Goal: Task Accomplishment & Management: Use online tool/utility

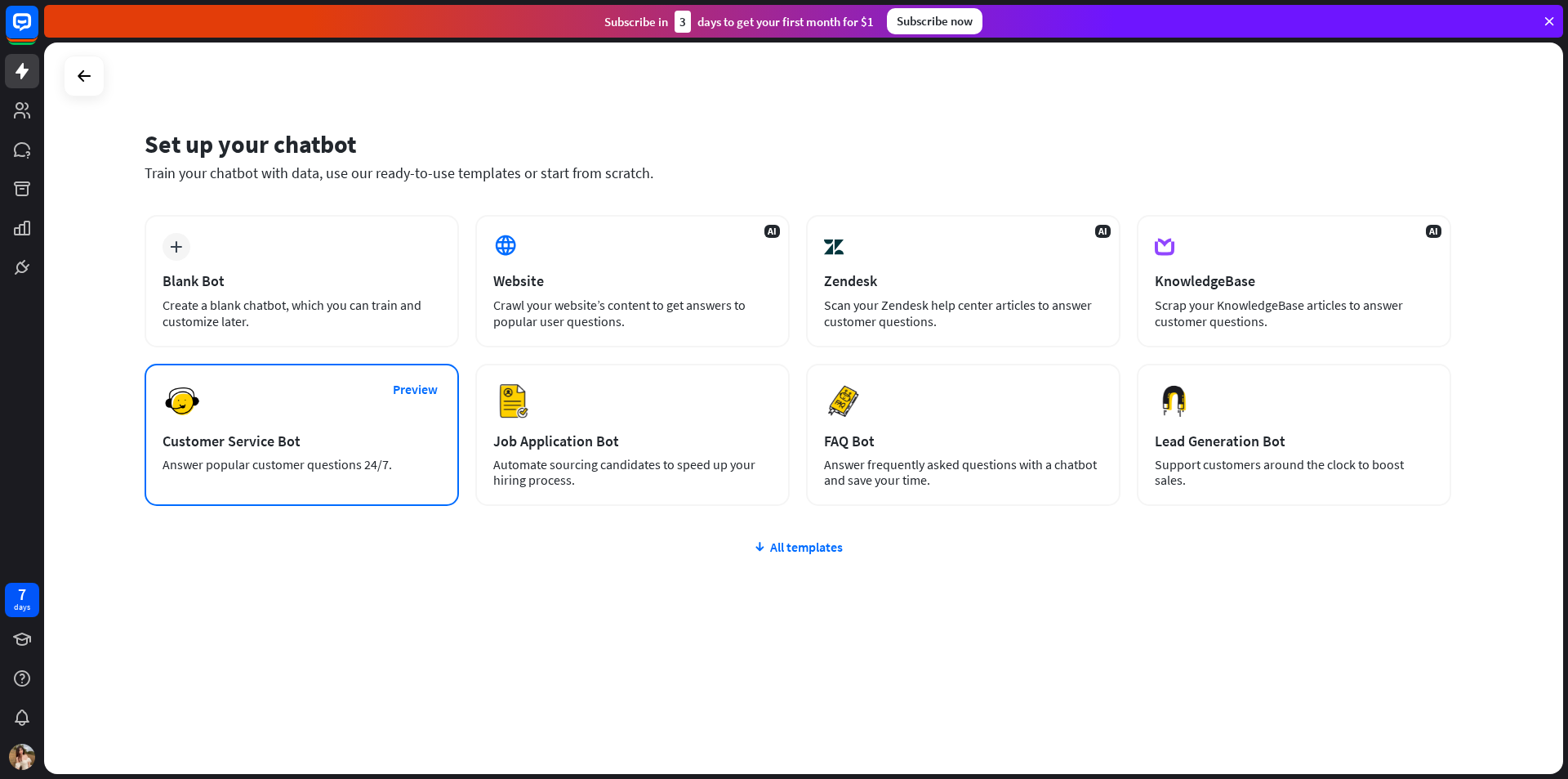
click at [296, 426] on div "Preview Customer Service Bot Answer popular customer questions 24/7." at bounding box center [301, 435] width 314 height 142
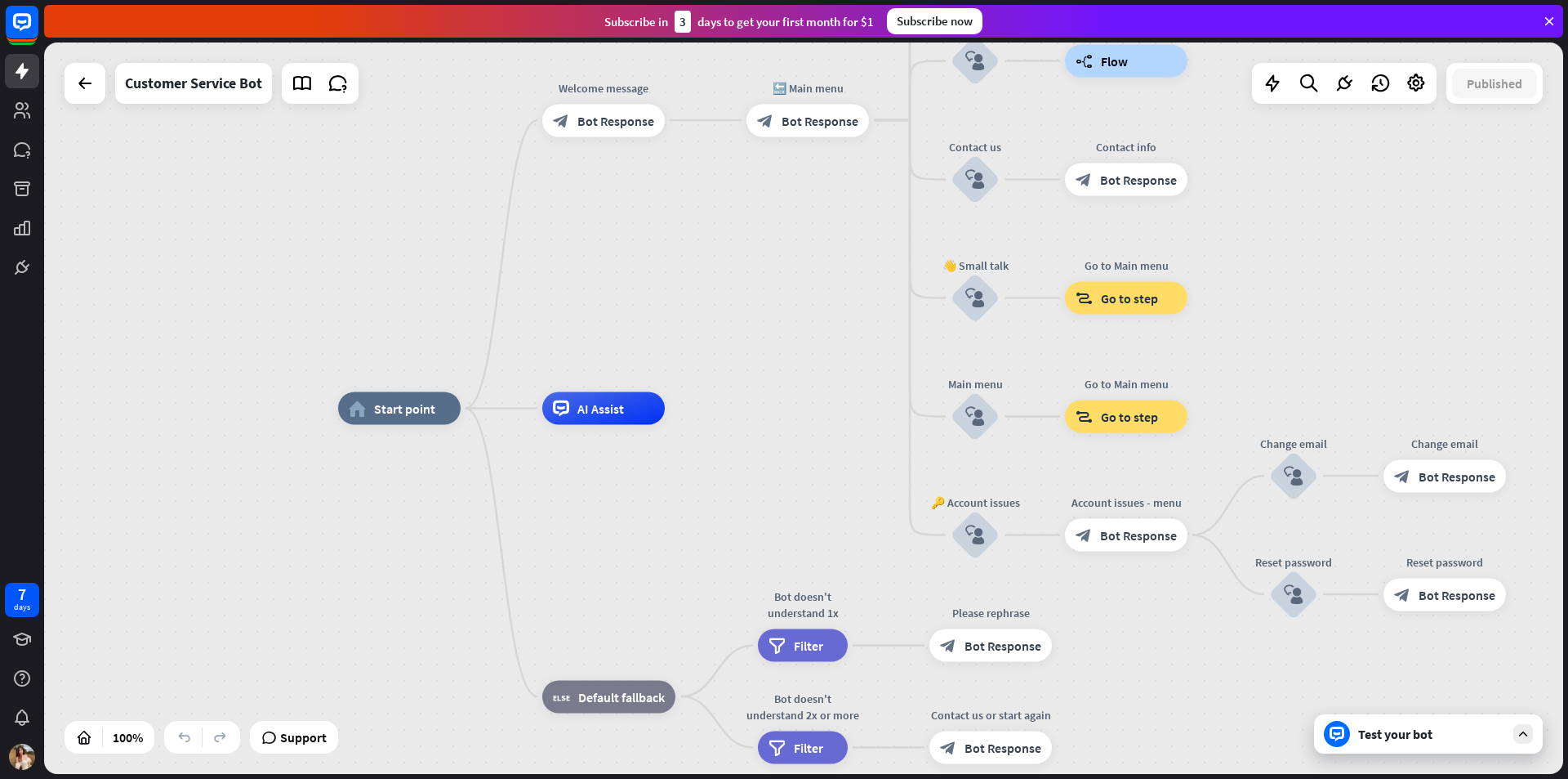
drag, startPoint x: 423, startPoint y: 285, endPoint x: 350, endPoint y: 304, distance: 75.4
click at [350, 304] on div "home_2 Start point Welcome message block_bot_response Bot Response 🔙 Main menu …" at bounding box center [803, 407] width 1519 height 732
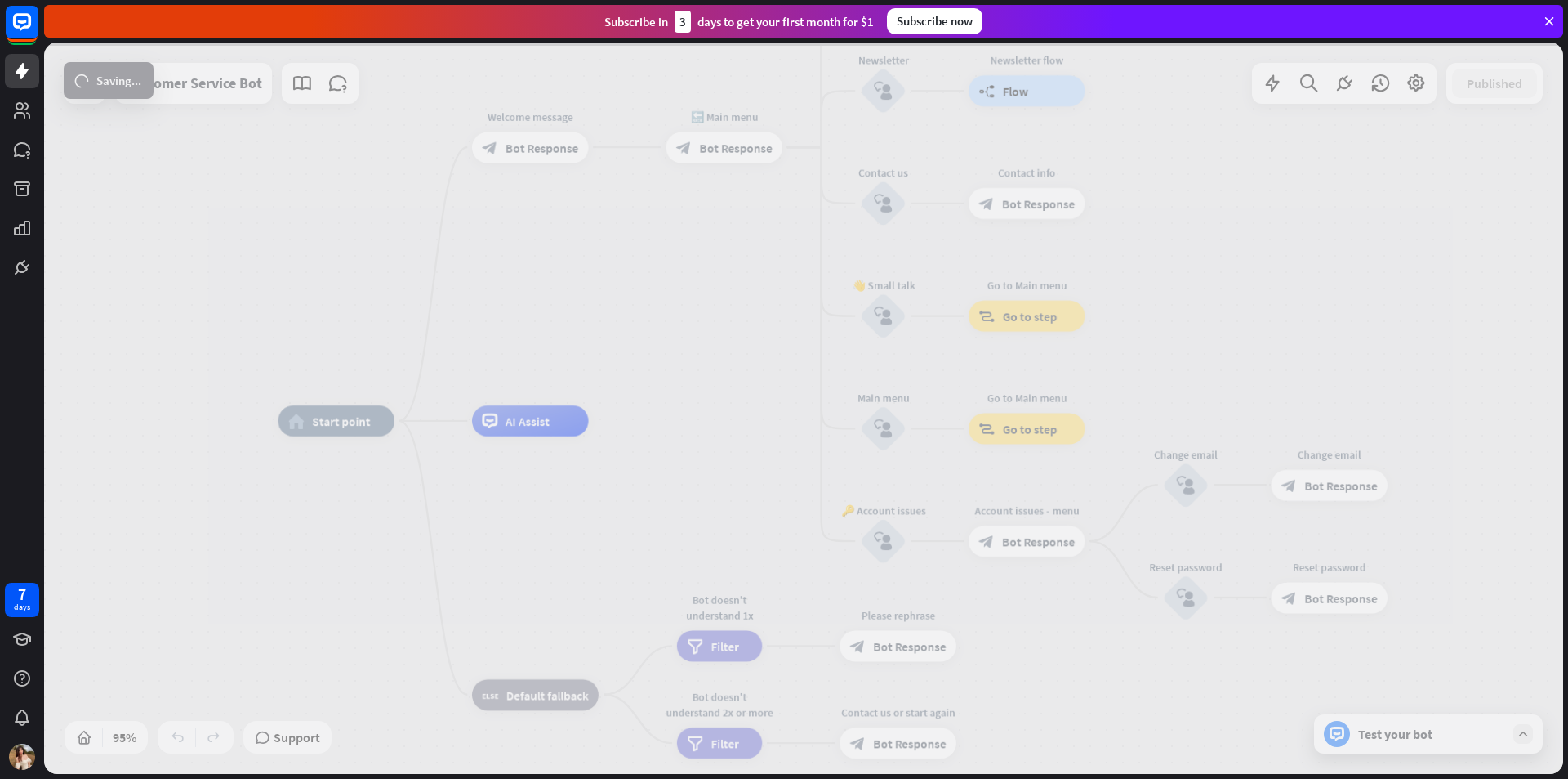
click at [582, 259] on div at bounding box center [803, 407] width 1519 height 732
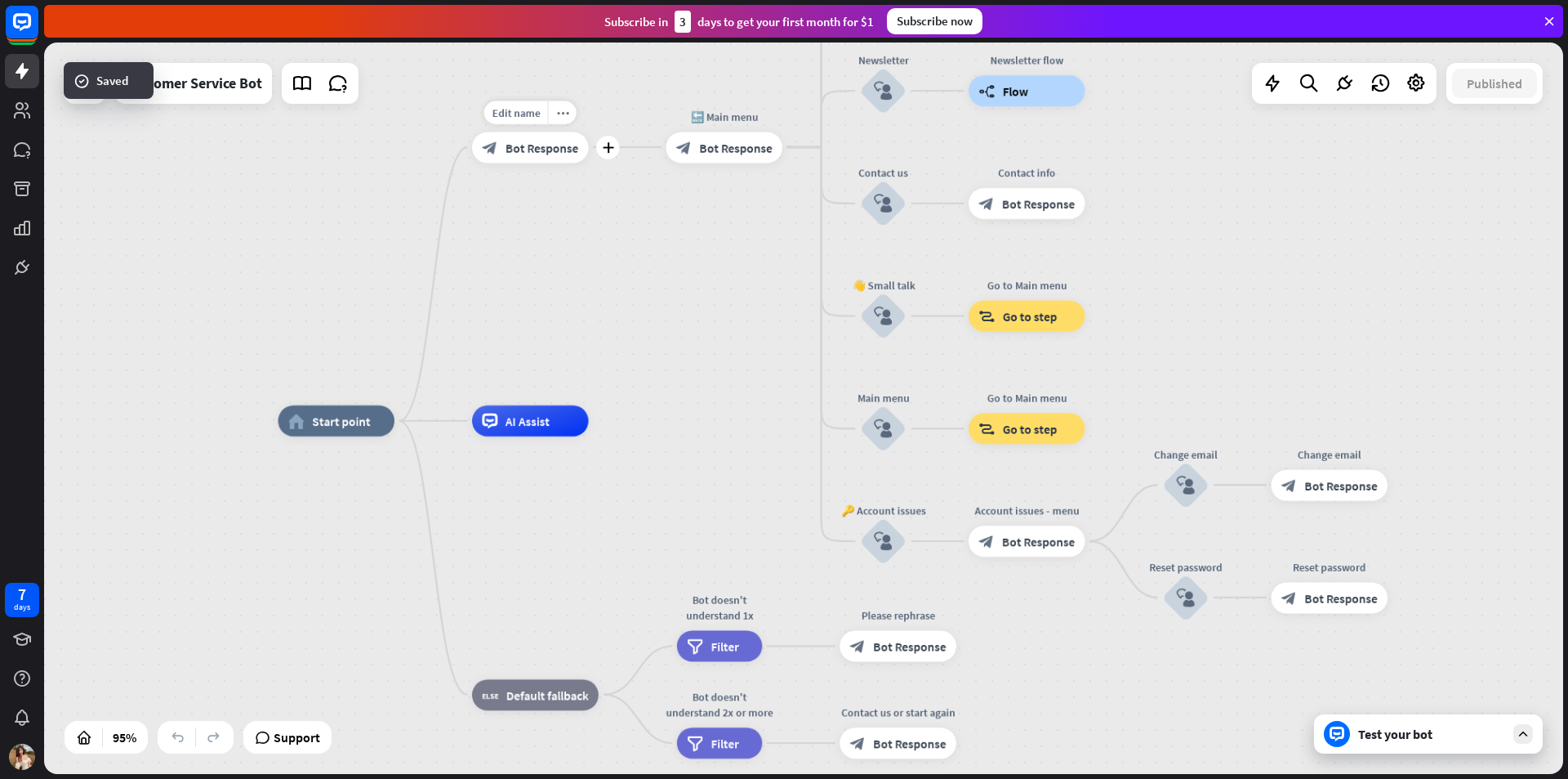
click at [539, 146] on span "Bot Response" at bounding box center [541, 147] width 73 height 16
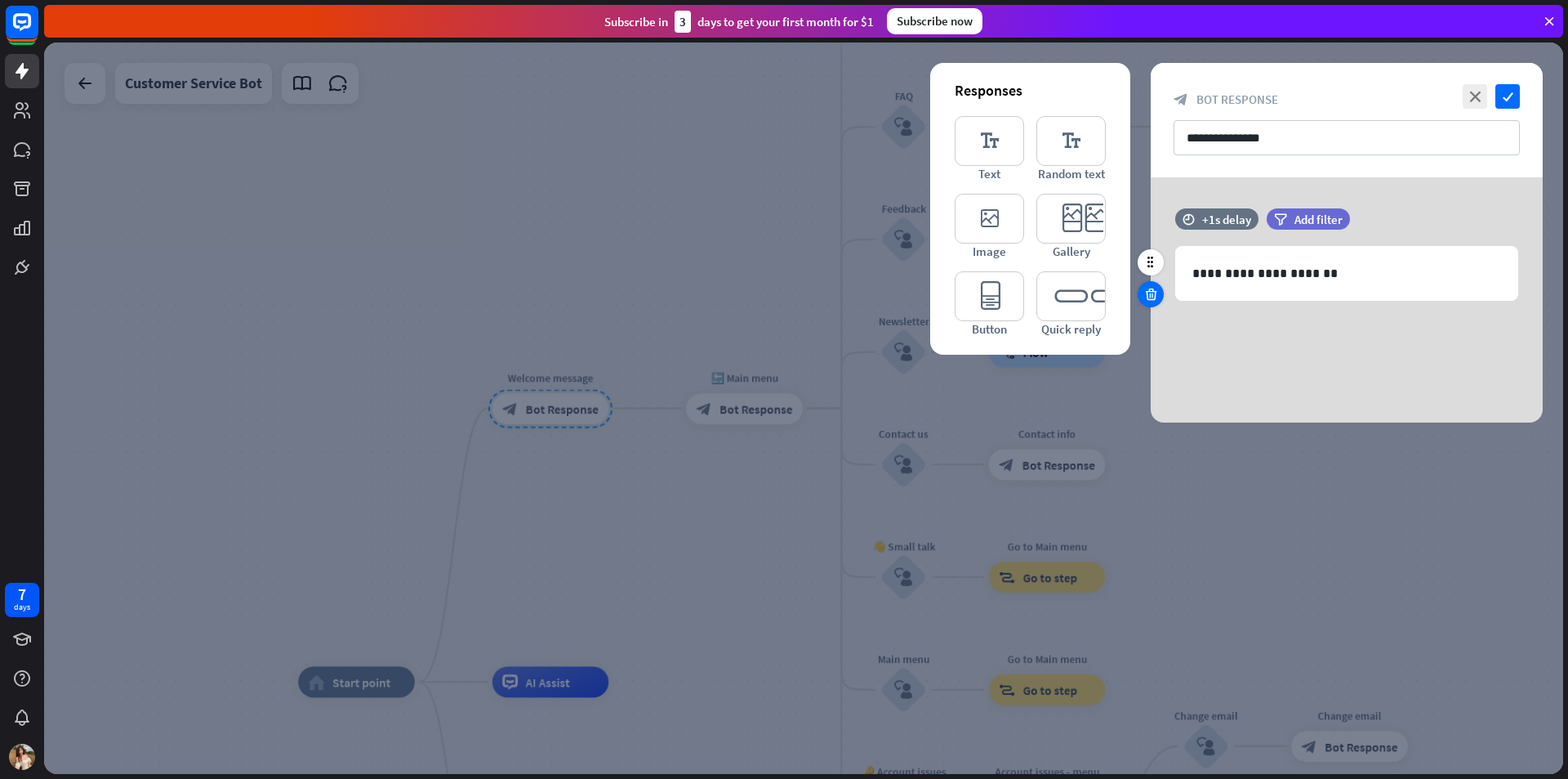
click at [1147, 292] on icon at bounding box center [1152, 294] width 16 height 15
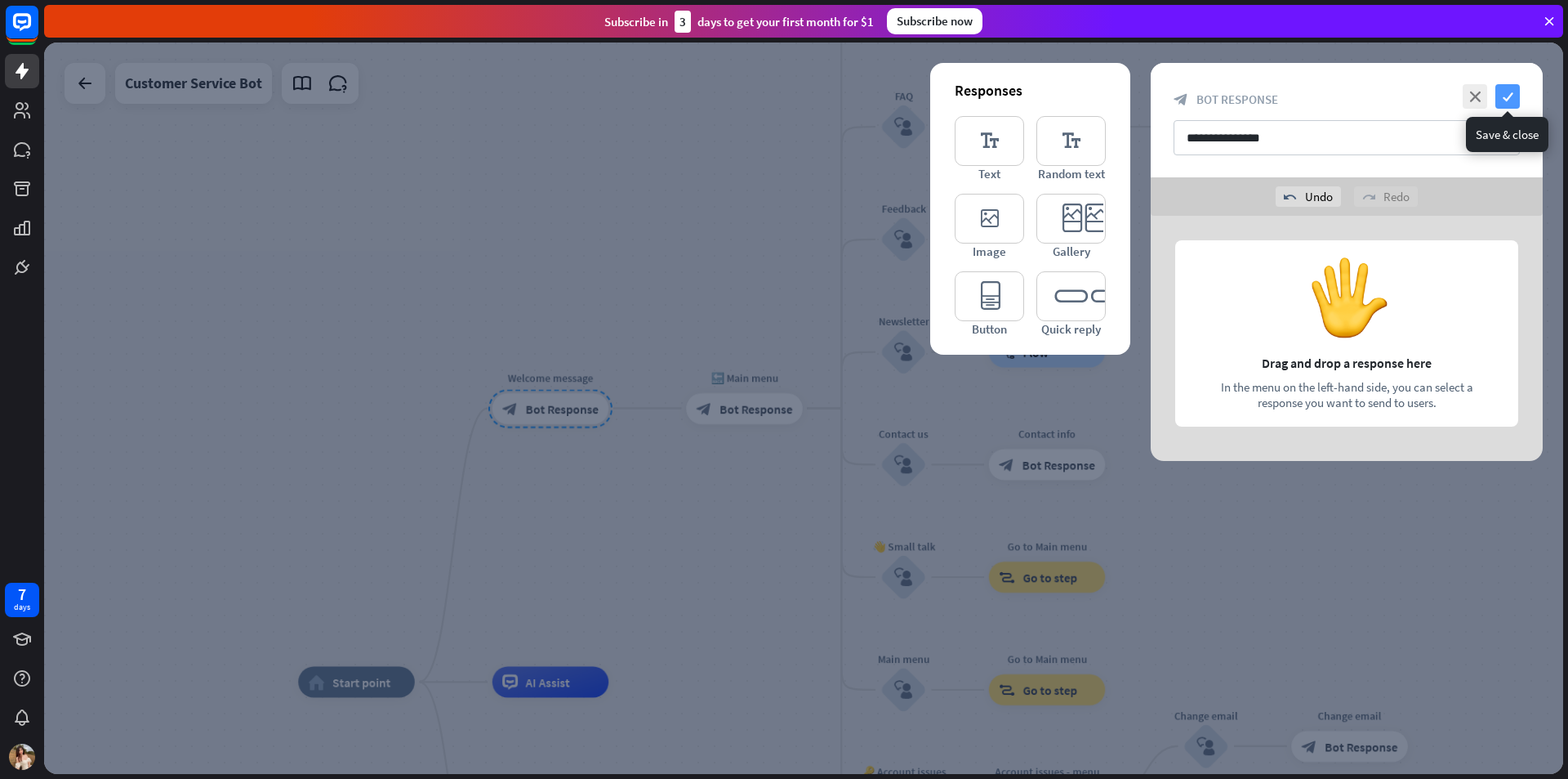
click at [1510, 97] on icon "check" at bounding box center [1508, 96] width 25 height 25
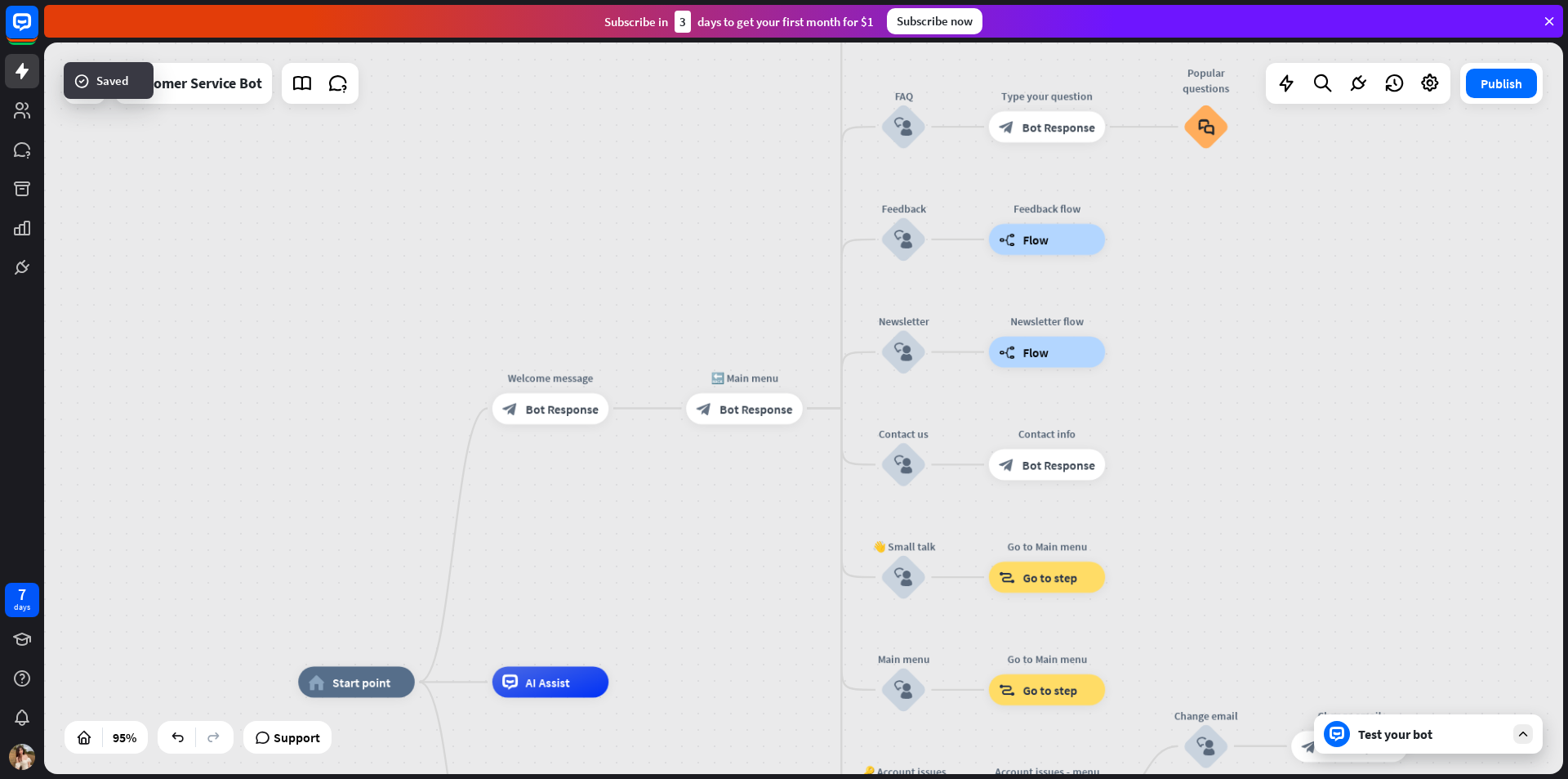
click at [778, 455] on div "home_2 Start point Welcome message block_bot_response Bot Response 🔙 Main menu …" at bounding box center [803, 407] width 1519 height 732
click at [759, 412] on span "Bot Response" at bounding box center [756, 408] width 73 height 16
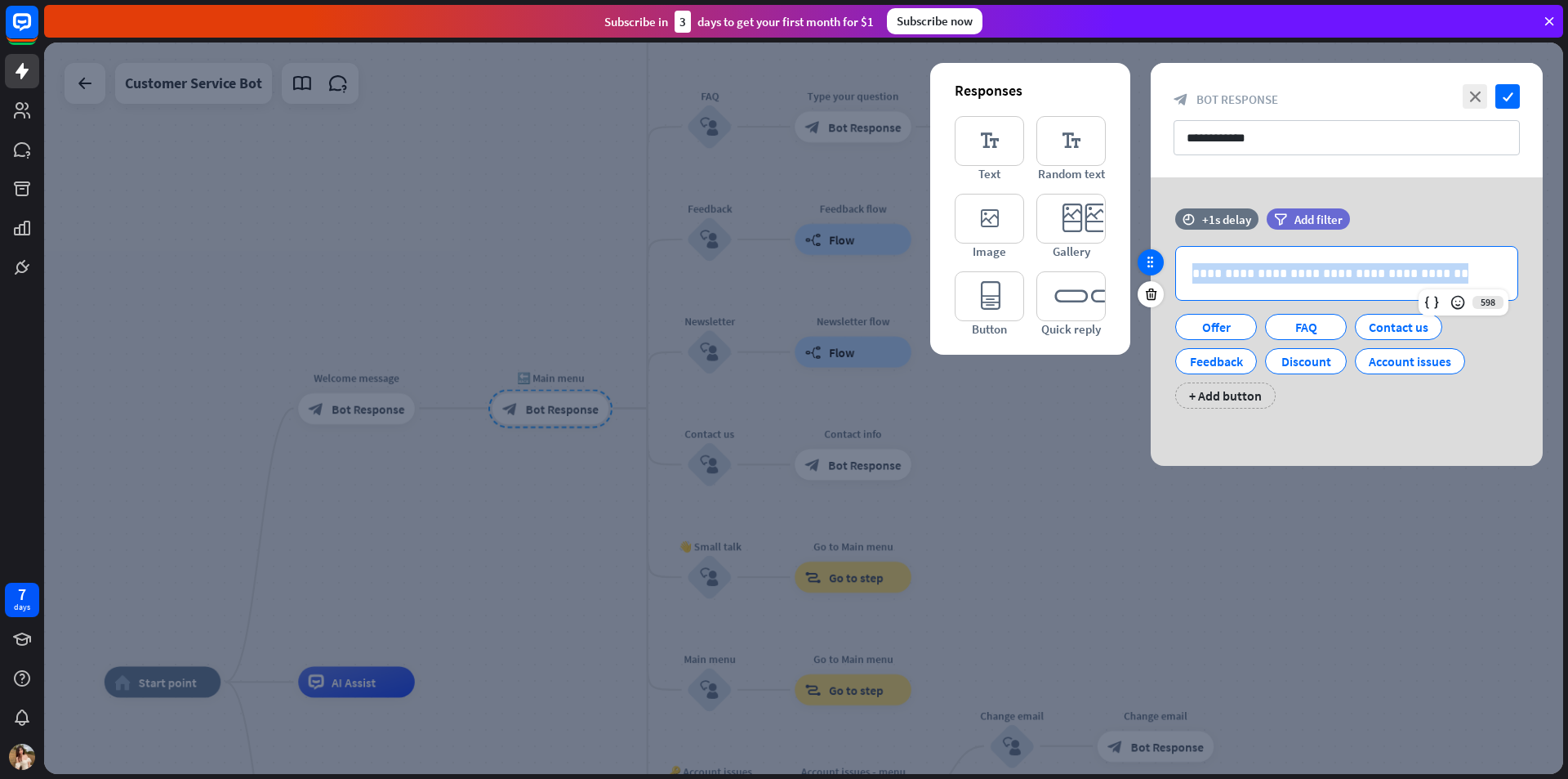
drag, startPoint x: 1446, startPoint y: 274, endPoint x: 1162, endPoint y: 266, distance: 284.1
click at [1162, 266] on div "**********" at bounding box center [1347, 316] width 392 height 216
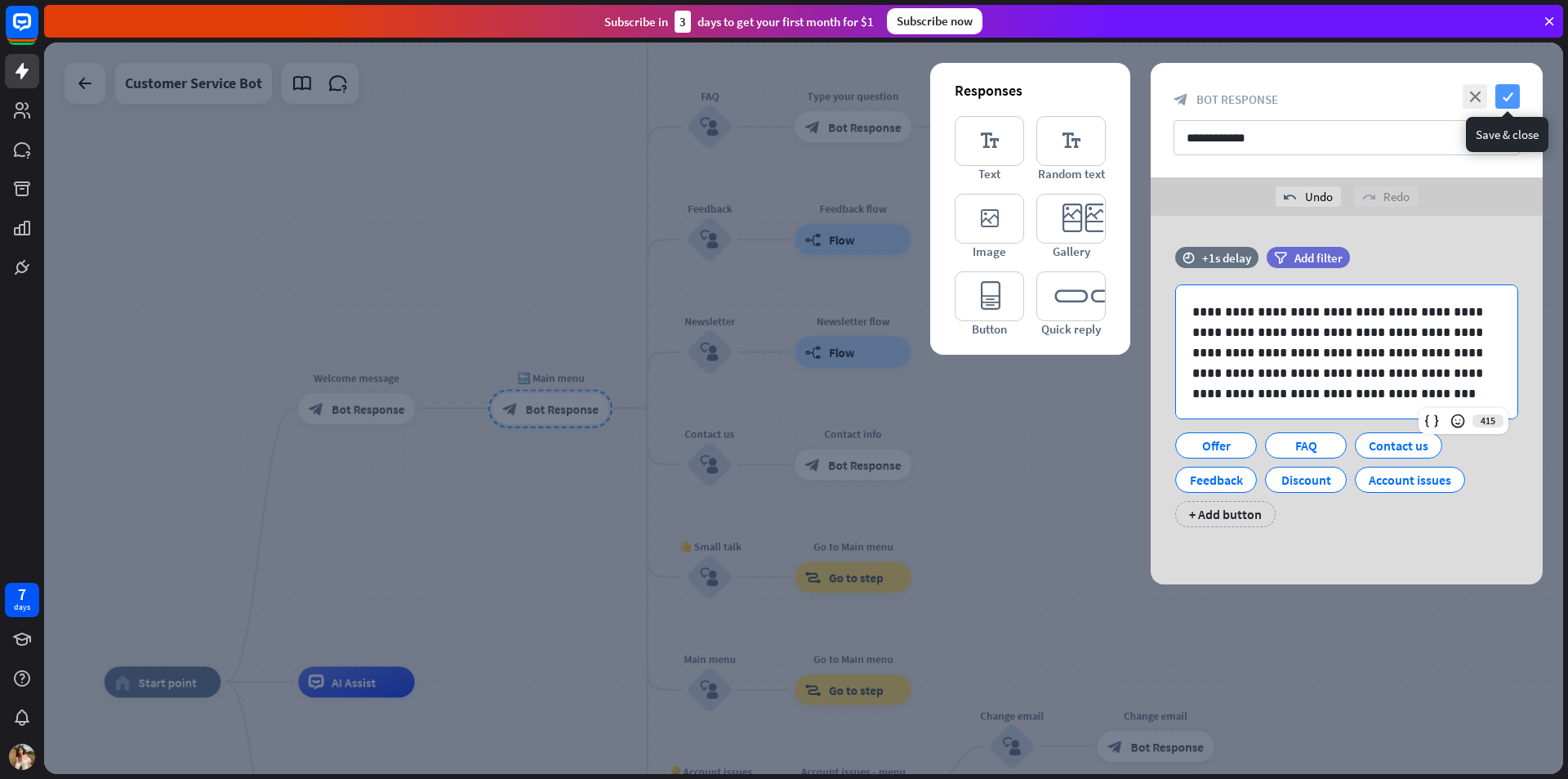
click at [1507, 103] on icon "check" at bounding box center [1508, 96] width 25 height 25
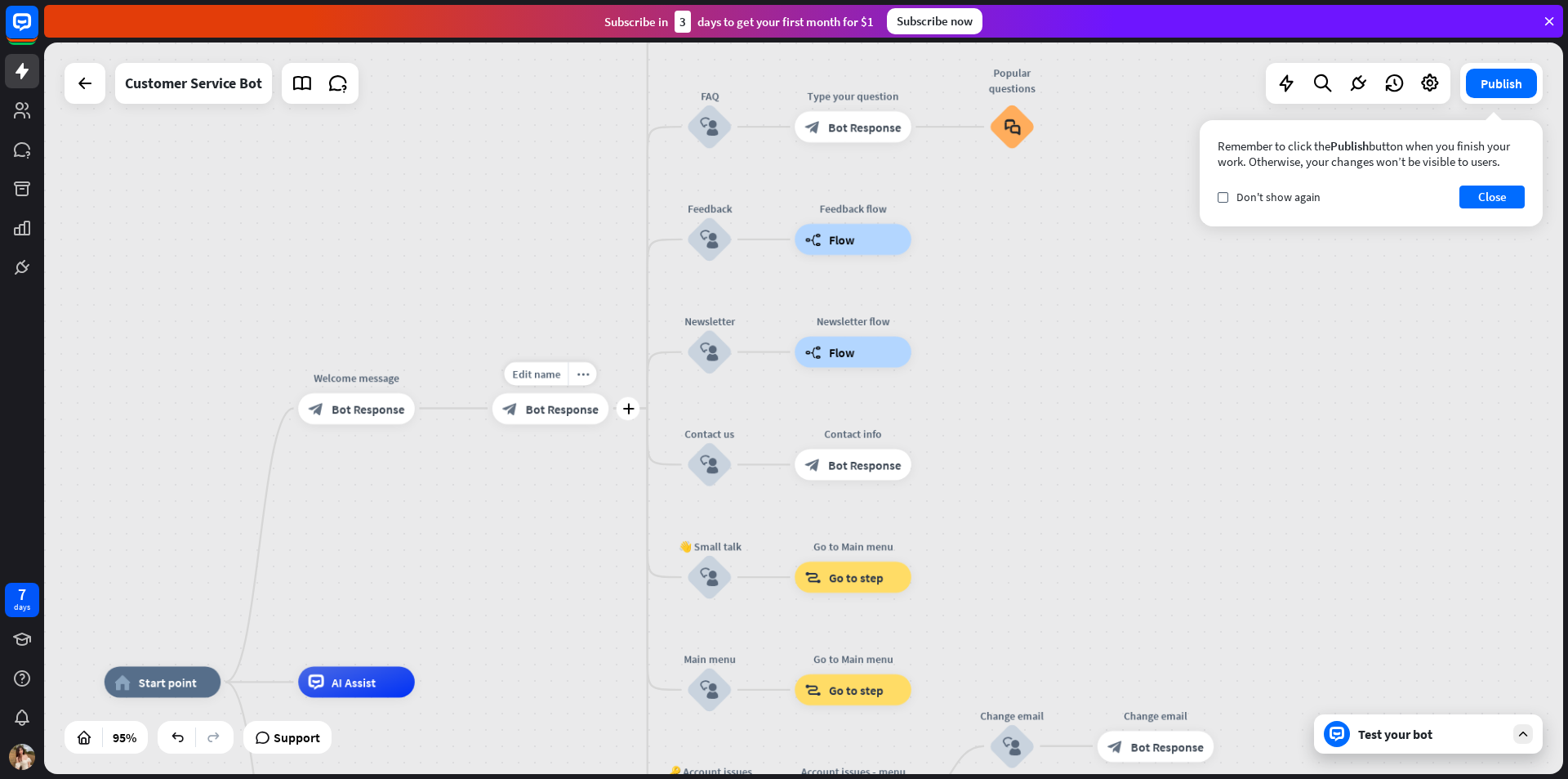
click at [538, 408] on span "Bot Response" at bounding box center [562, 408] width 73 height 16
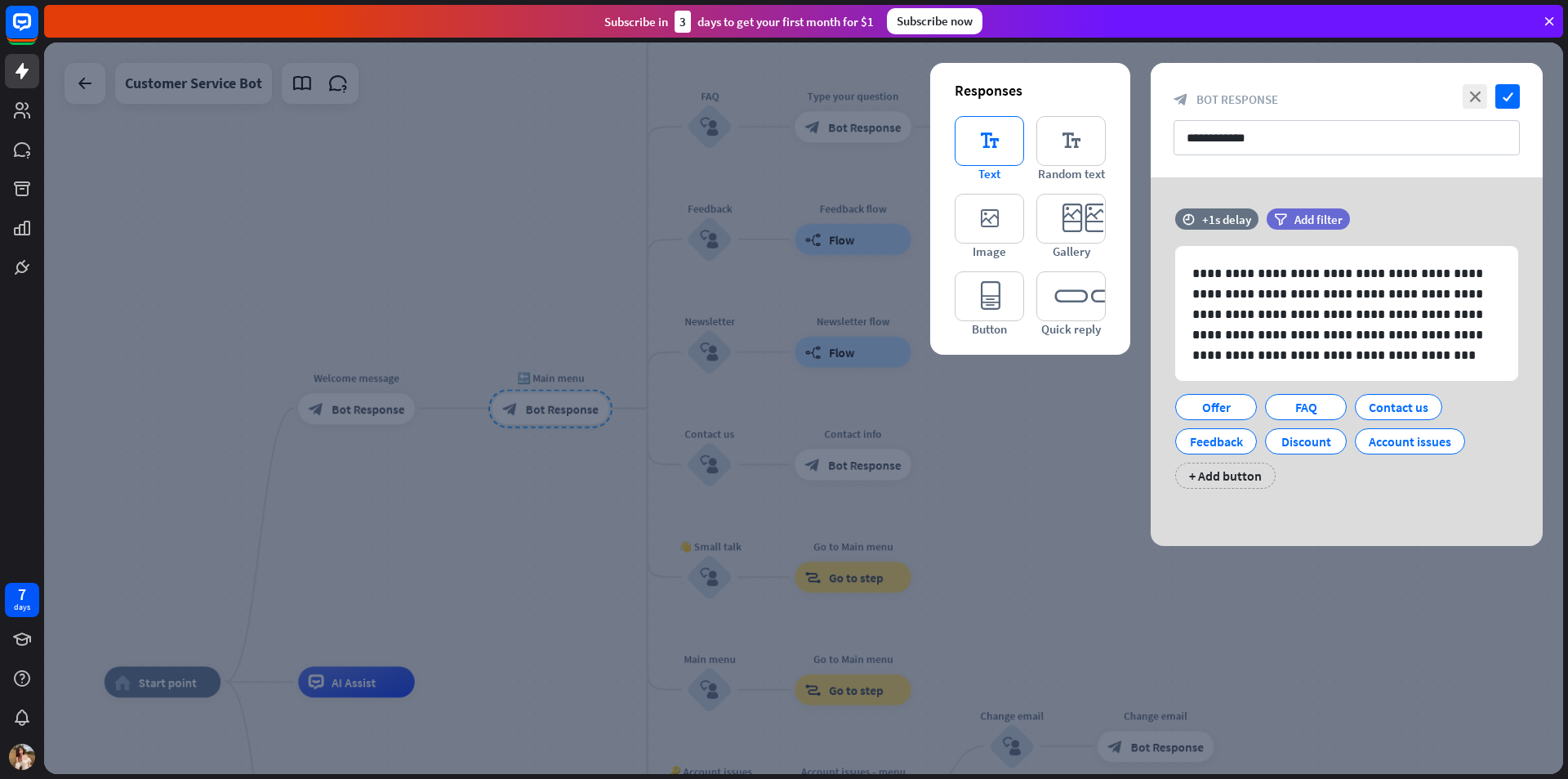
click at [981, 145] on icon "editor_text" at bounding box center [989, 140] width 69 height 50
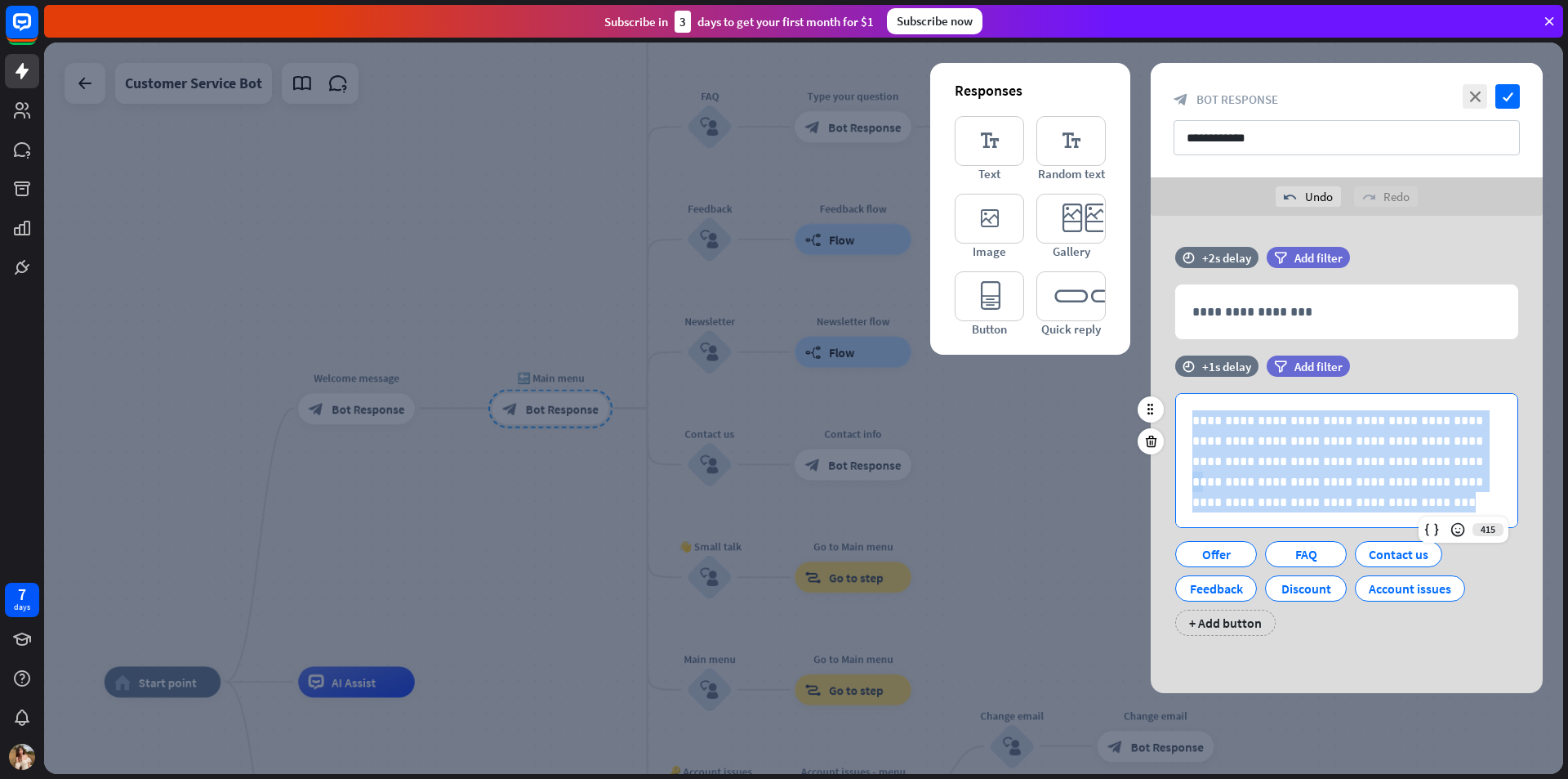
drag, startPoint x: 1423, startPoint y: 506, endPoint x: 1183, endPoint y: 408, distance: 259.2
click at [1183, 408] on div "**********" at bounding box center [1347, 461] width 342 height 135
click at [1446, 500] on p "**********" at bounding box center [1340, 492] width 296 height 41
drag, startPoint x: 1422, startPoint y: 460, endPoint x: 1201, endPoint y: 380, distance: 235.0
click at [1190, 415] on div "**********" at bounding box center [1347, 461] width 342 height 135
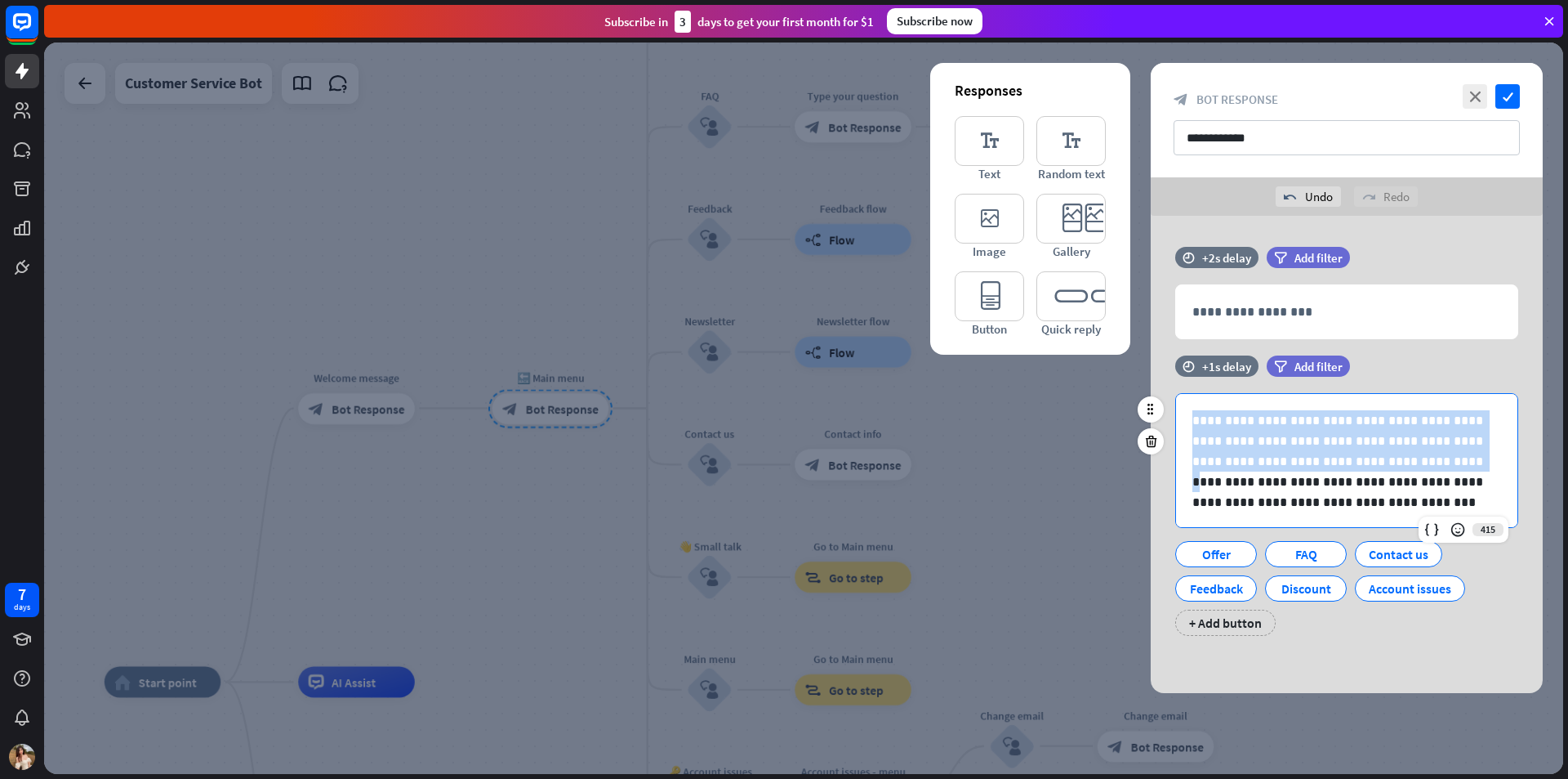
copy p "**********"
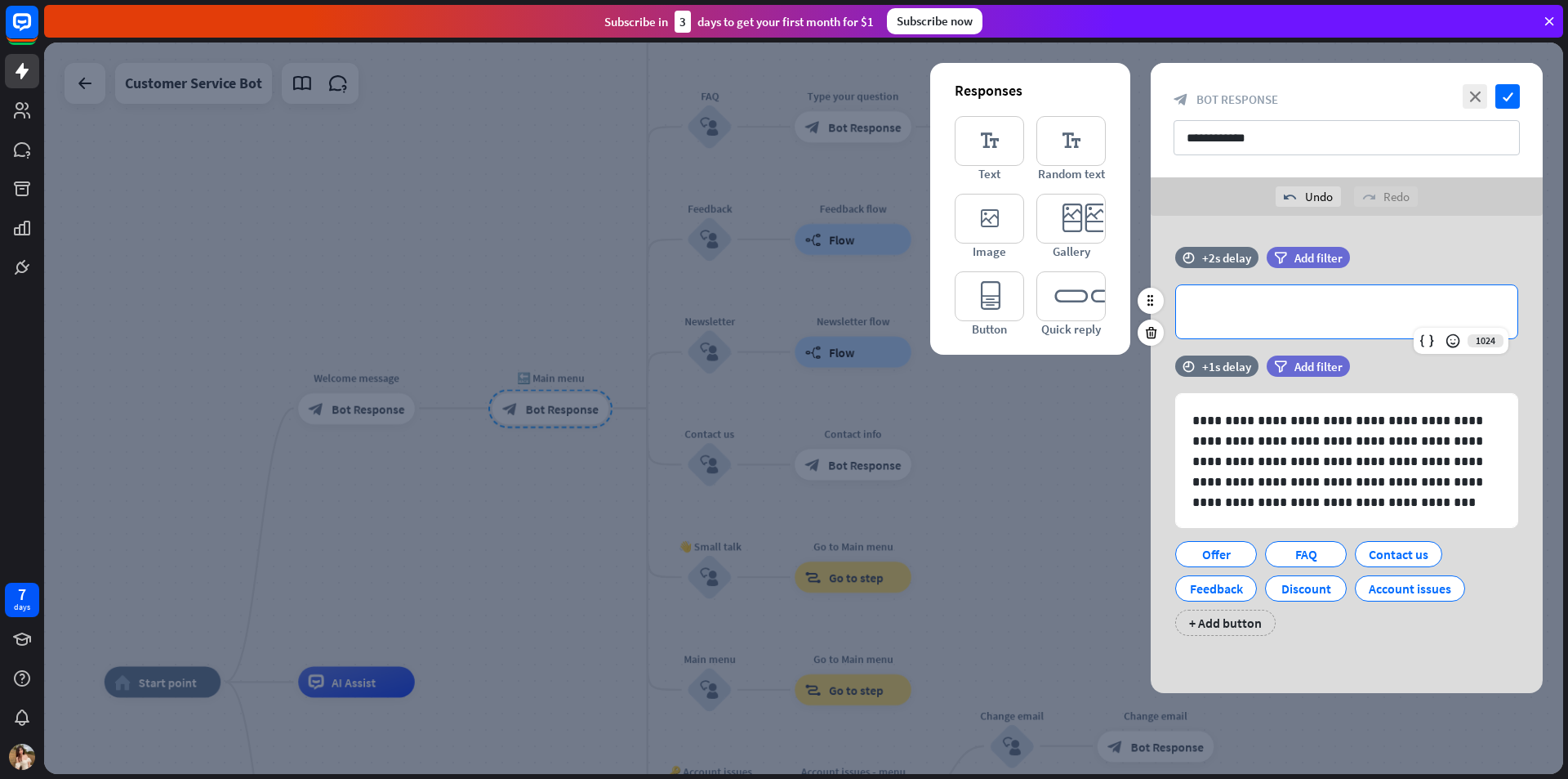
click at [1220, 309] on p "**********" at bounding box center [1346, 311] width 308 height 20
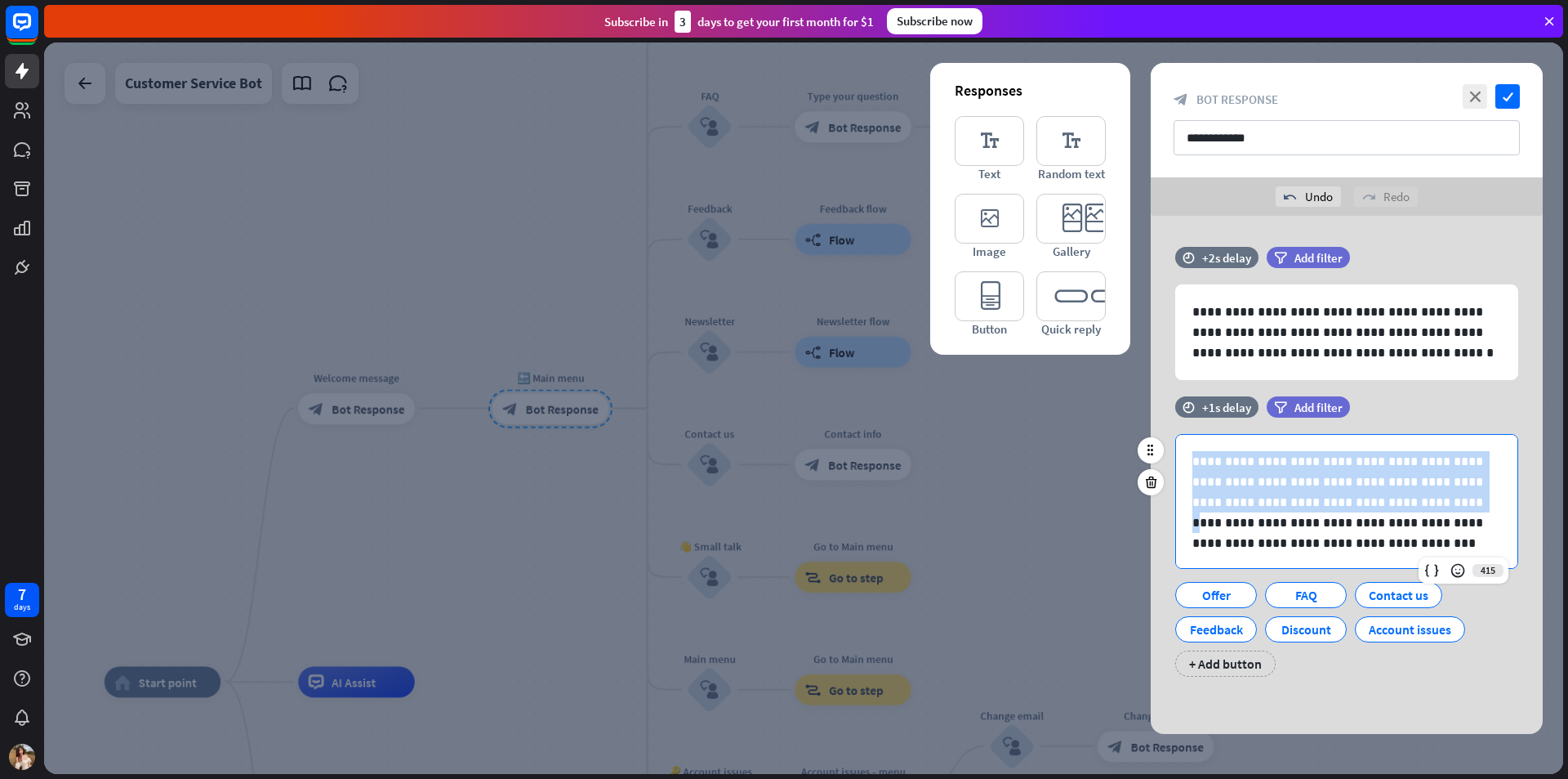
drag, startPoint x: 1423, startPoint y: 502, endPoint x: 1180, endPoint y: 447, distance: 249.1
click at [1180, 447] on div "**********" at bounding box center [1347, 502] width 342 height 135
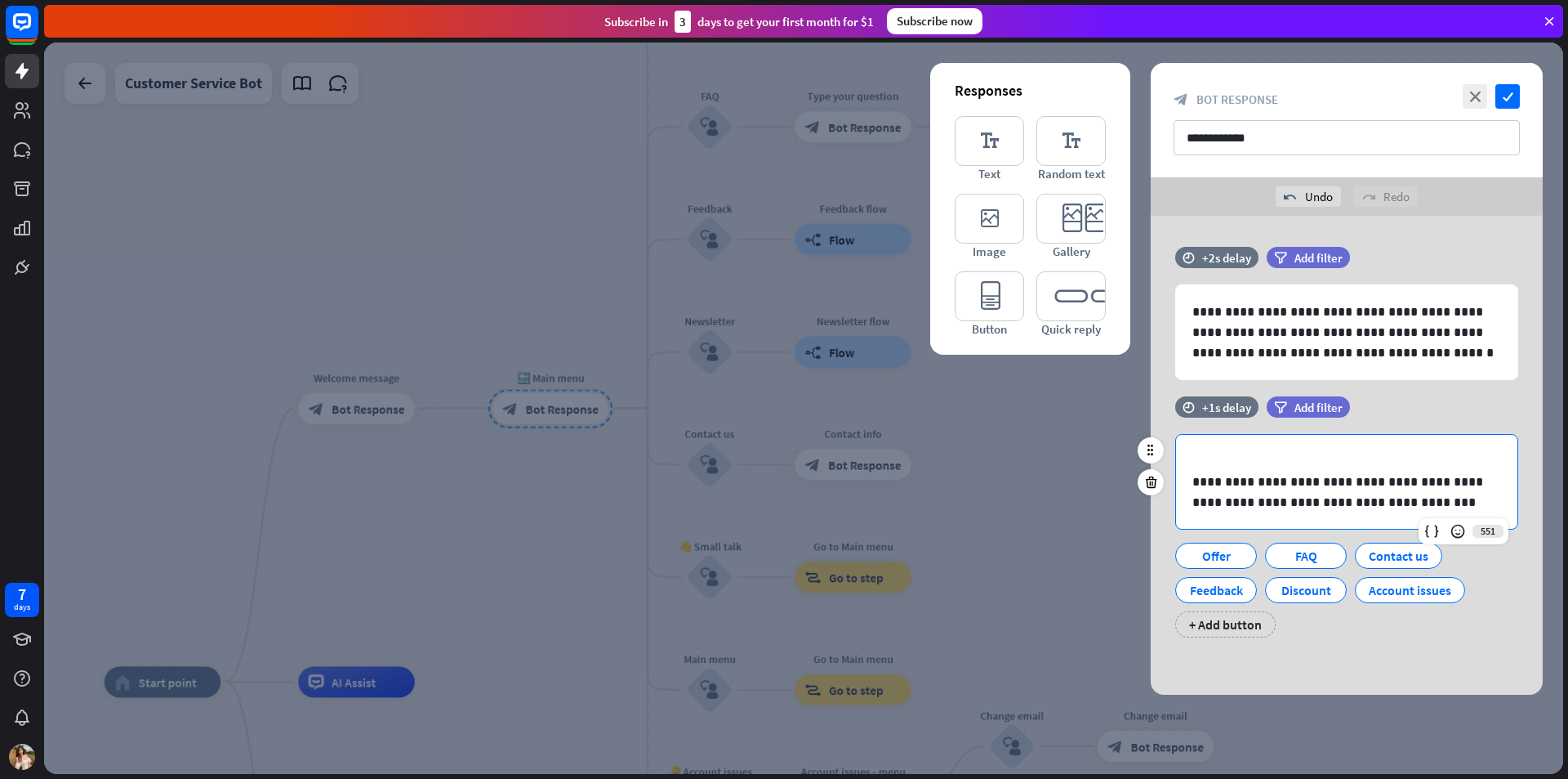
click at [1192, 479] on div "**********" at bounding box center [1347, 481] width 342 height 94
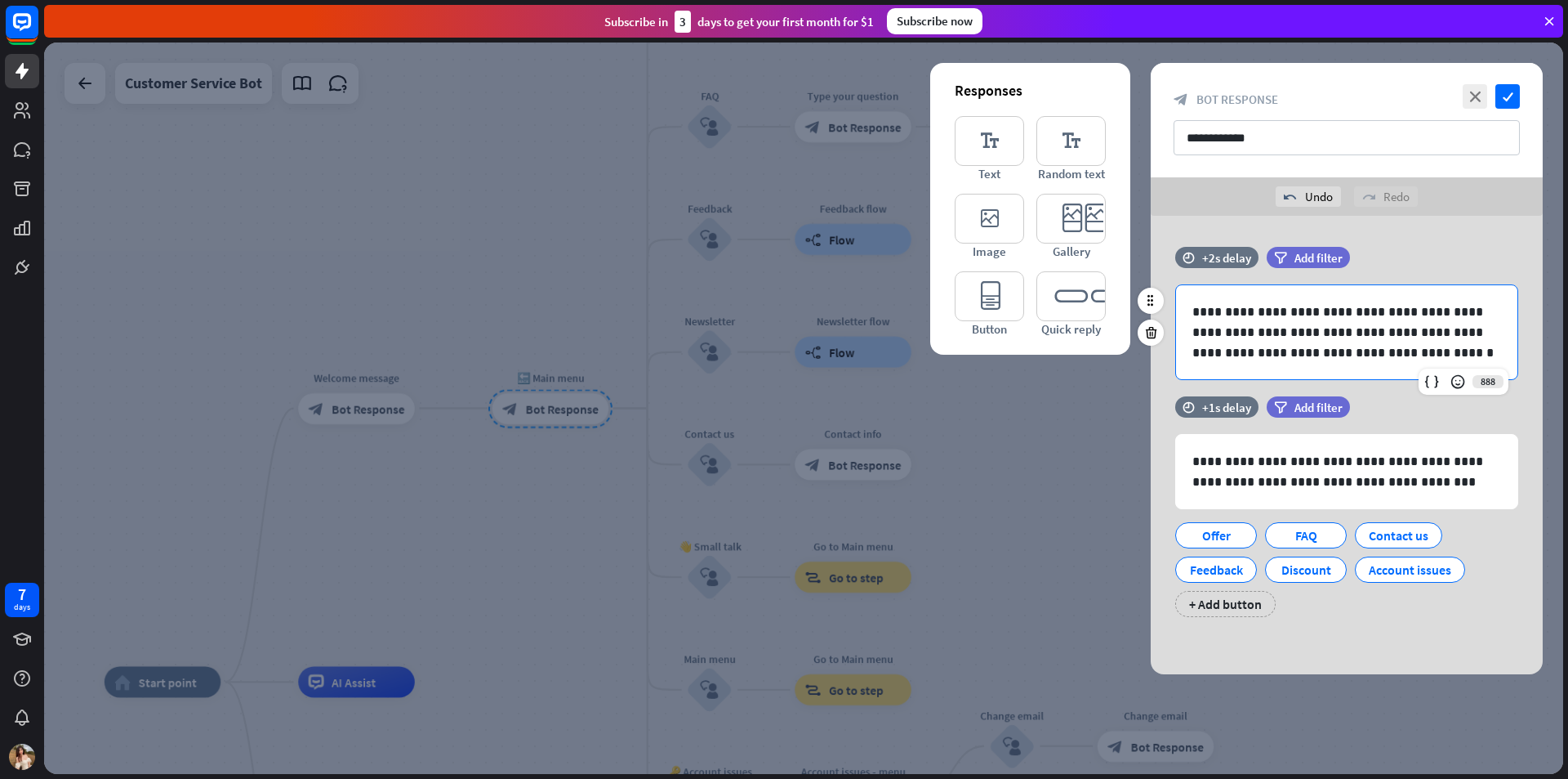
click at [1220, 333] on p "**********" at bounding box center [1346, 332] width 308 height 61
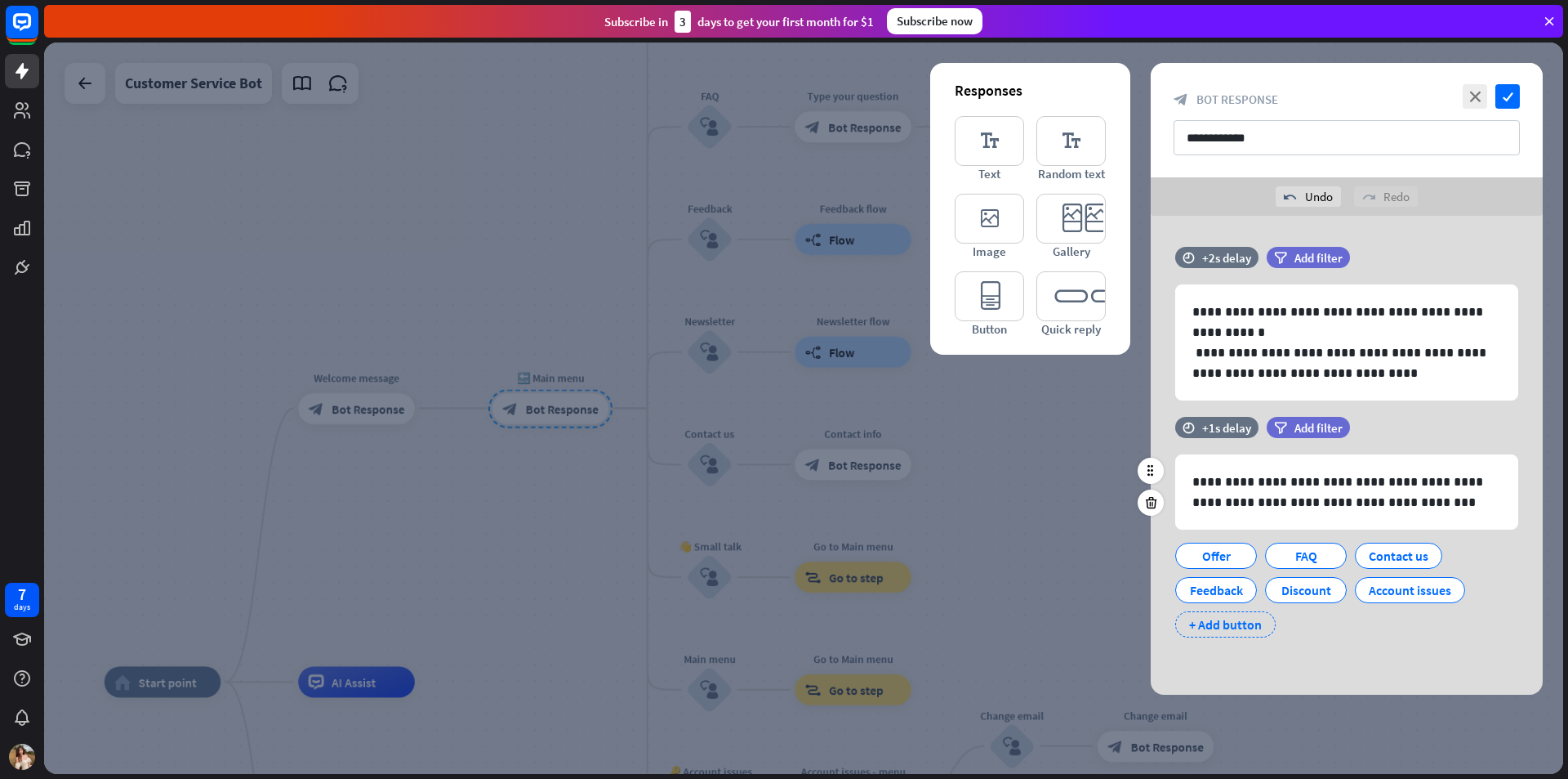
click at [1240, 629] on div "+ Add button" at bounding box center [1225, 625] width 101 height 26
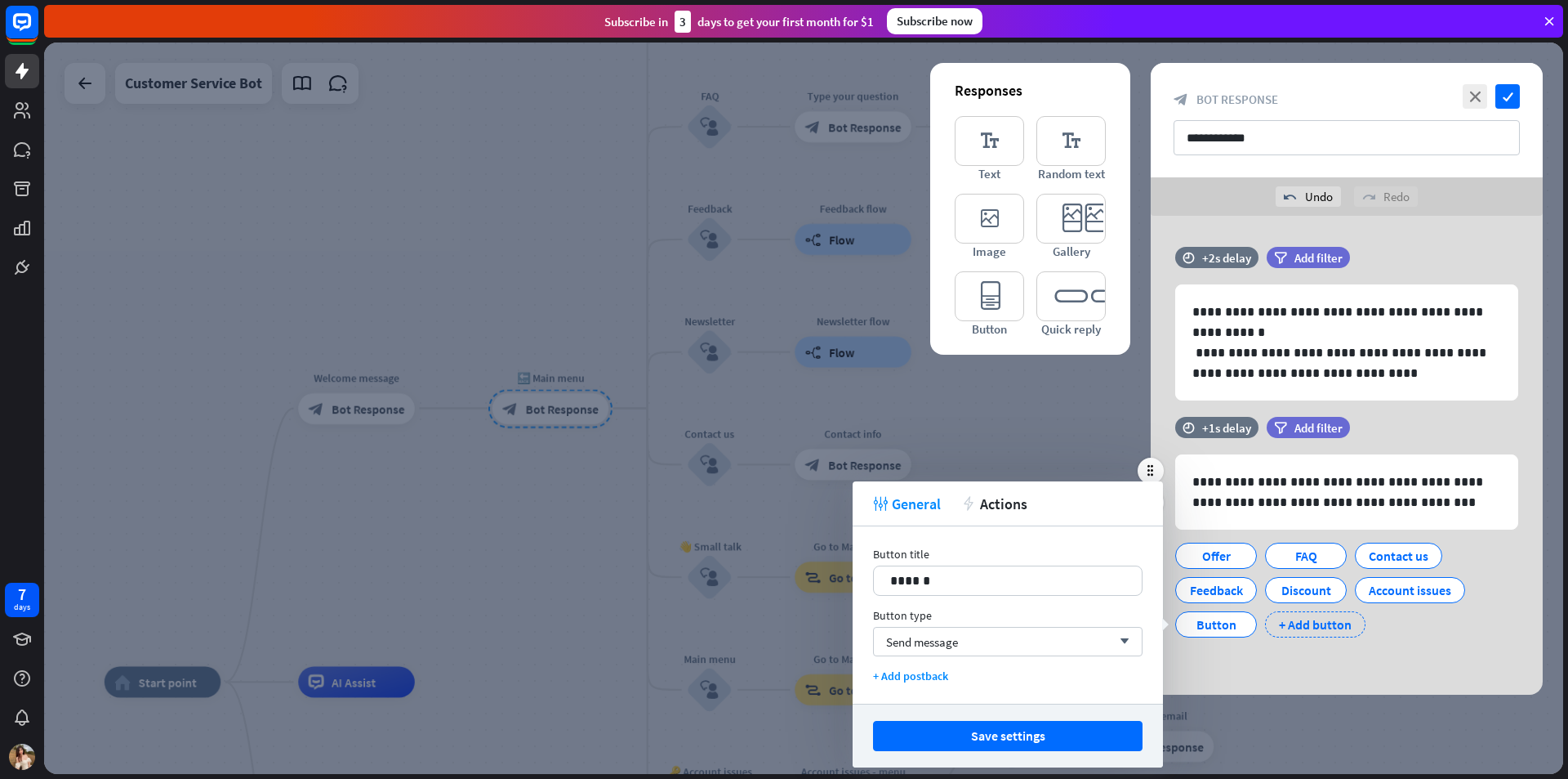
drag, startPoint x: 1301, startPoint y: 627, endPoint x: 1386, endPoint y: 631, distance: 85.1
click at [1302, 627] on div "+ Add button" at bounding box center [1315, 625] width 101 height 26
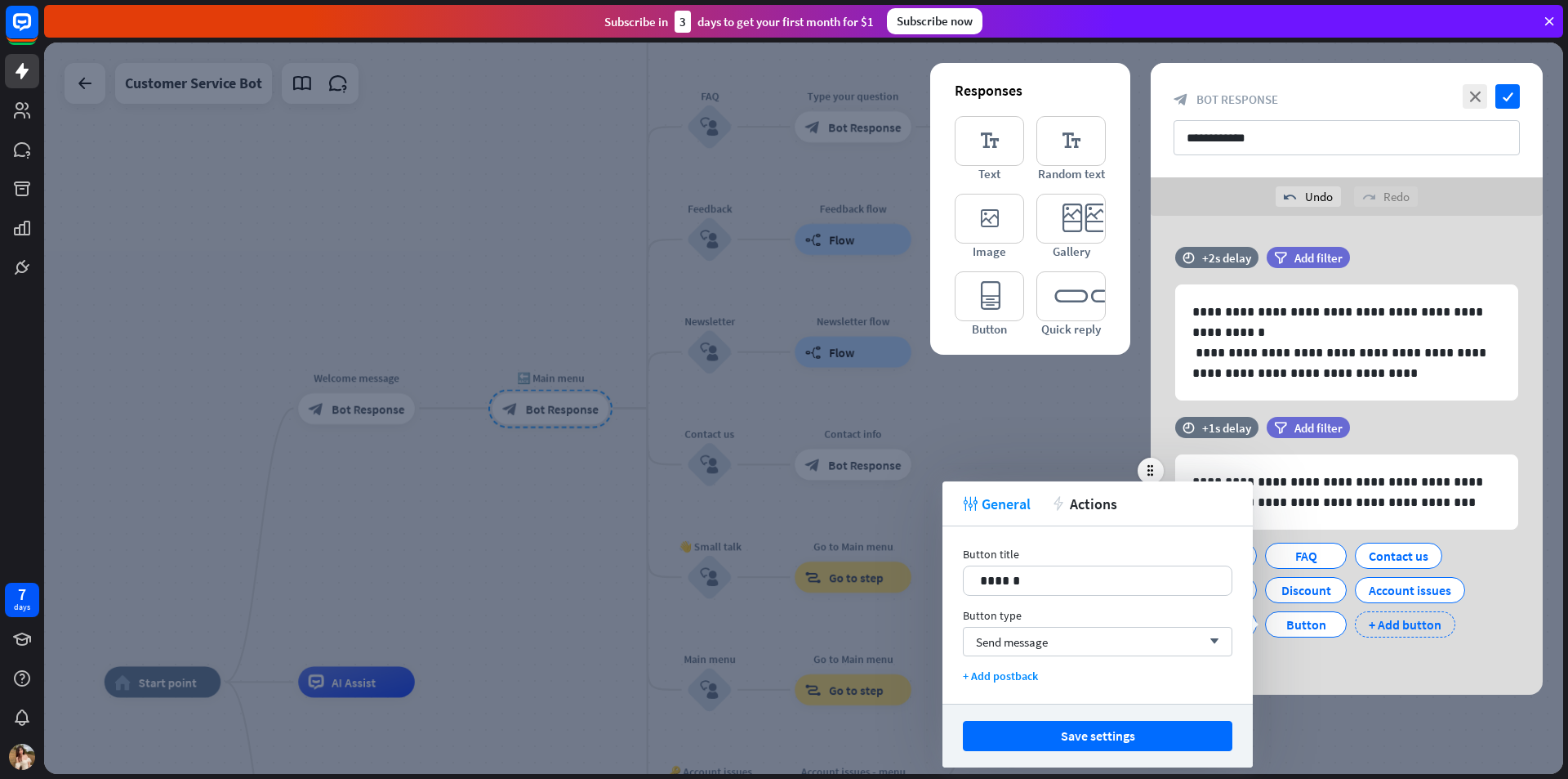
click at [1414, 635] on div "+ Add button" at bounding box center [1405, 625] width 101 height 26
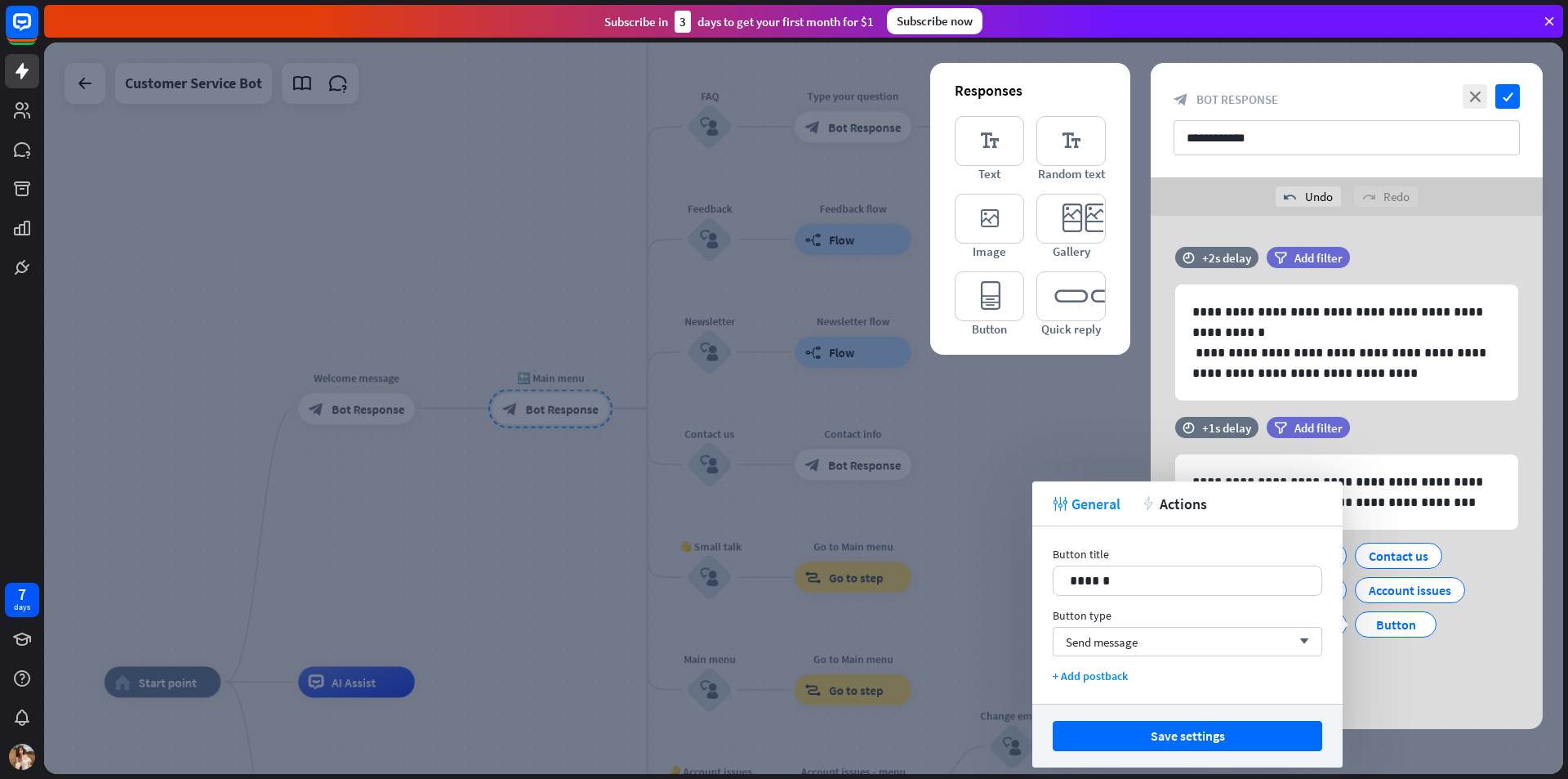
click at [1416, 696] on div "**********" at bounding box center [1347, 472] width 392 height 513
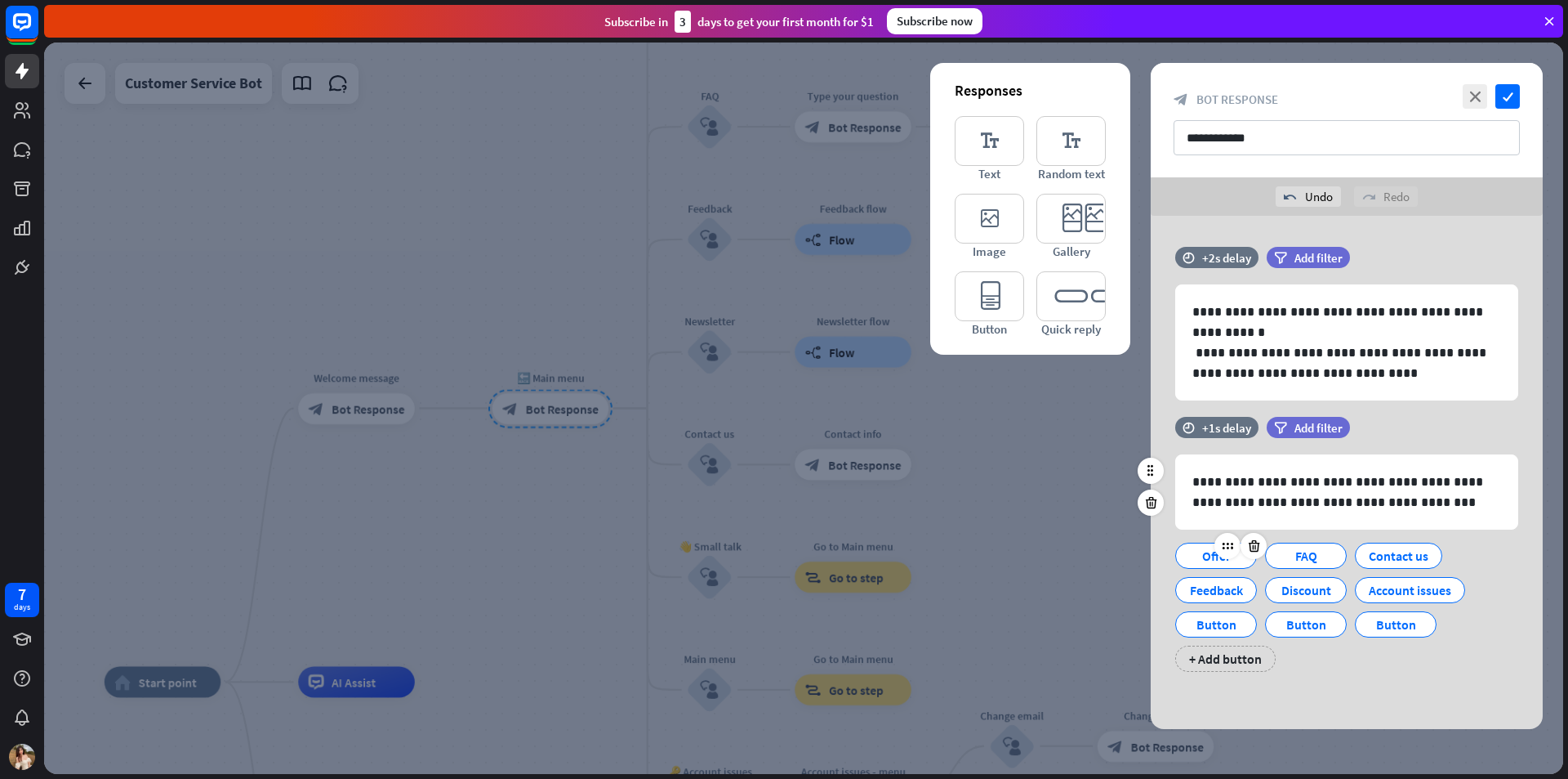
click at [1200, 550] on div "Offer" at bounding box center [1217, 556] width 54 height 25
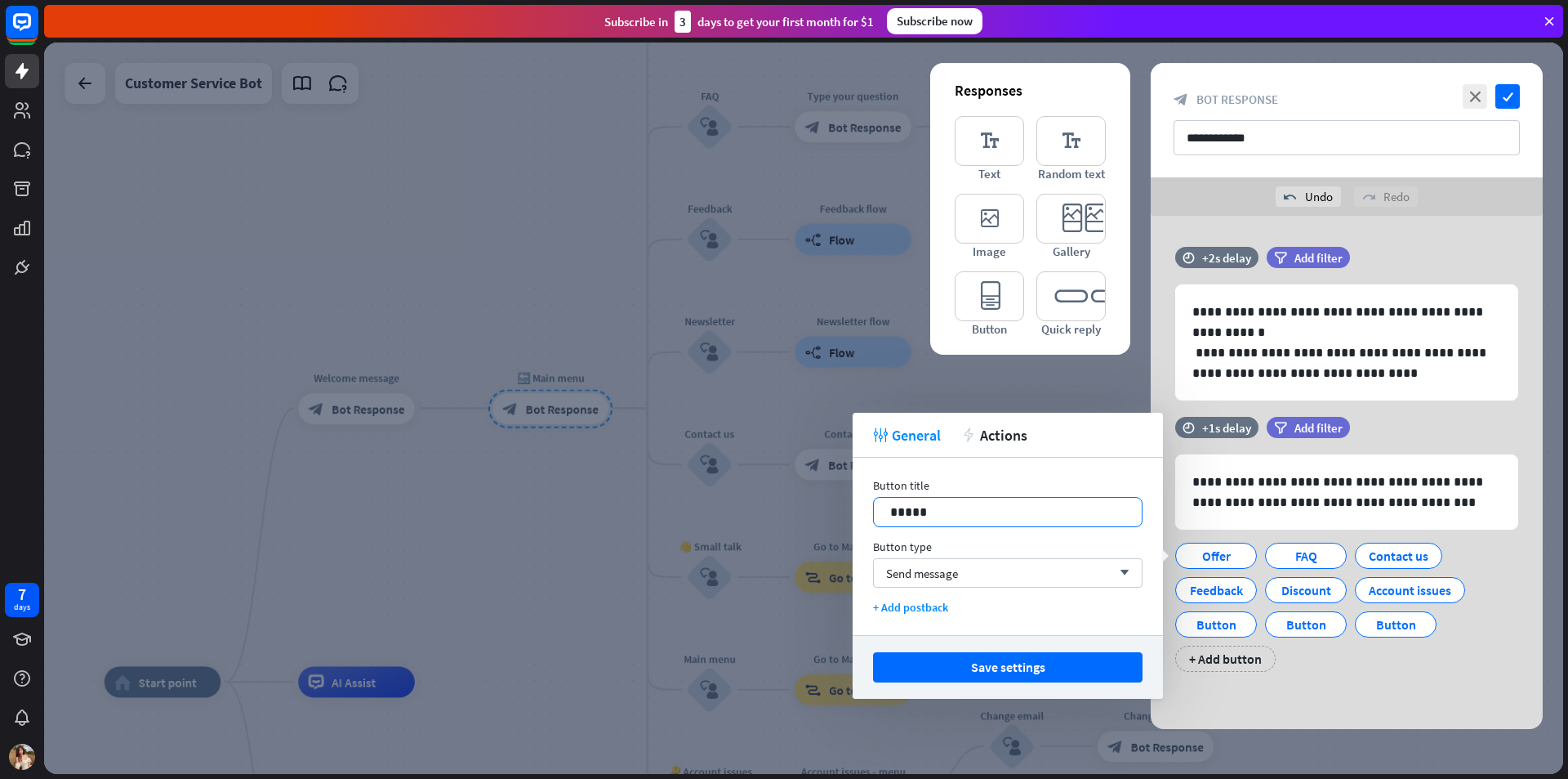
click at [984, 521] on p "*****" at bounding box center [1007, 512] width 236 height 20
click at [1299, 549] on div "FAQ" at bounding box center [1306, 556] width 54 height 25
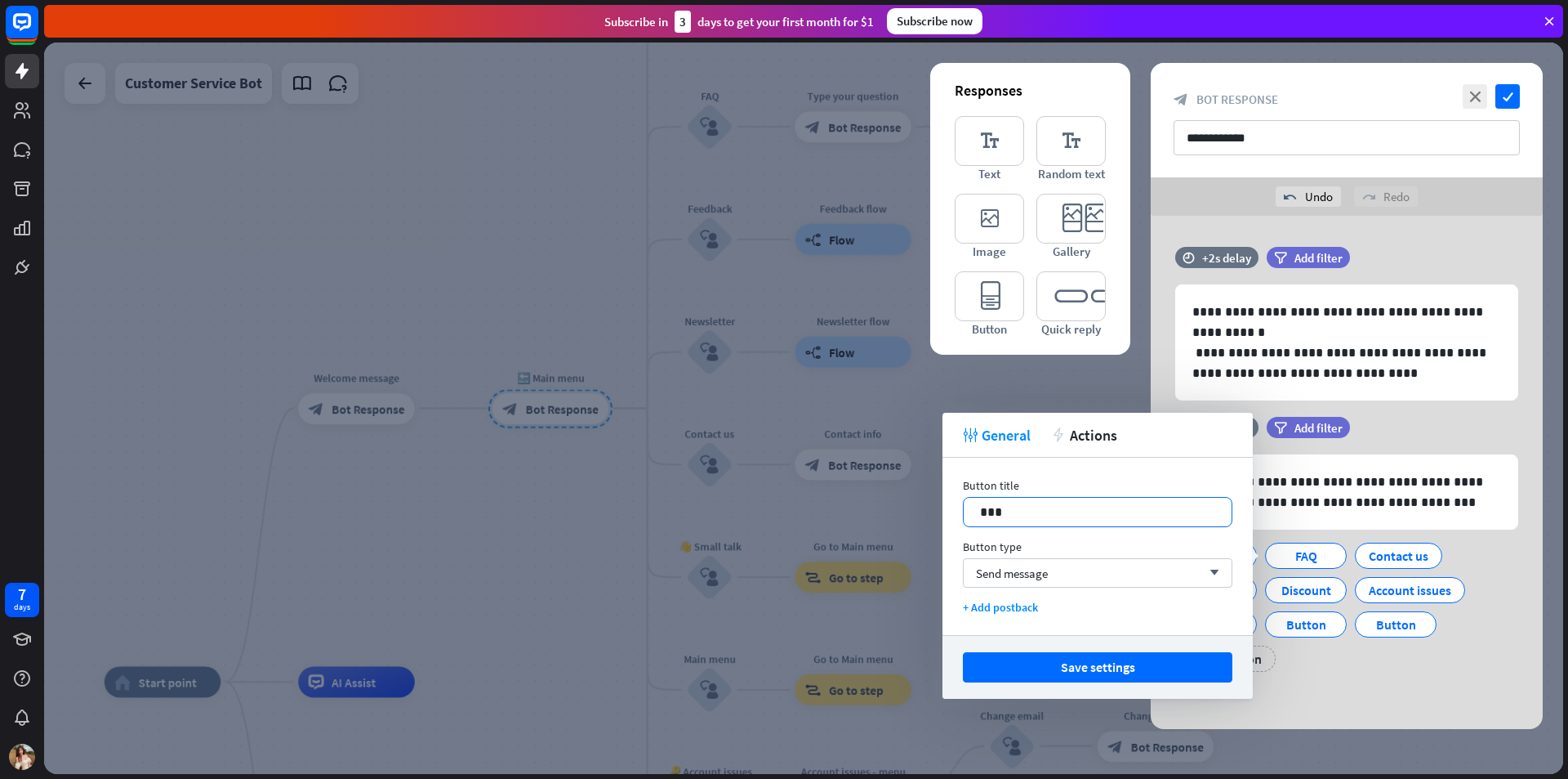
click at [1059, 518] on p "***" at bounding box center [1098, 512] width 236 height 20
click at [1375, 553] on div "Contact us" at bounding box center [1399, 556] width 60 height 25
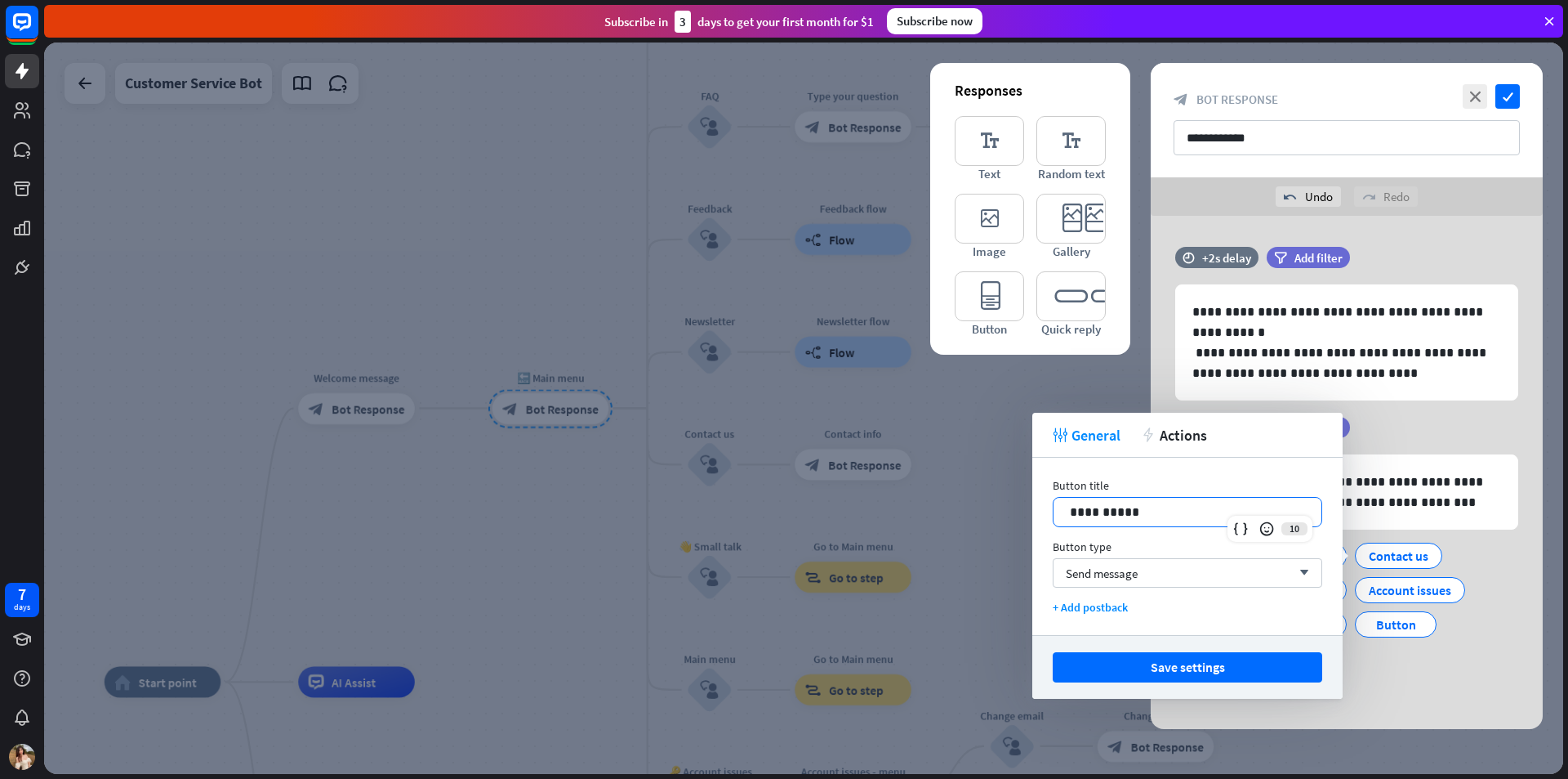
click at [1167, 507] on p "**********" at bounding box center [1188, 512] width 236 height 20
click at [1395, 683] on div "**********" at bounding box center [1347, 553] width 392 height 272
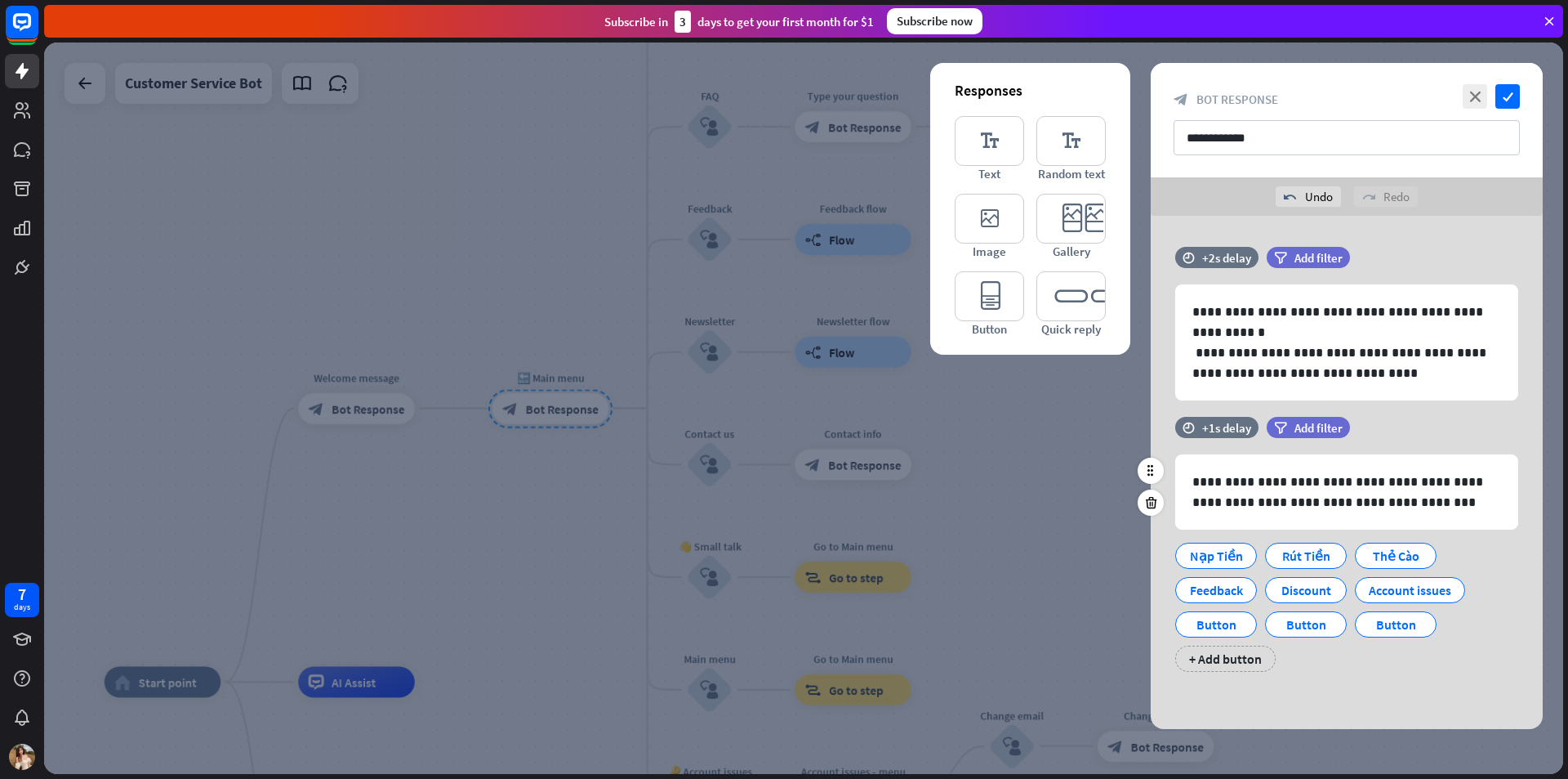
click at [1191, 574] on div "Feedback" at bounding box center [1216, 585] width 90 height 34
click at [1190, 592] on div "Feedback" at bounding box center [1217, 590] width 54 height 25
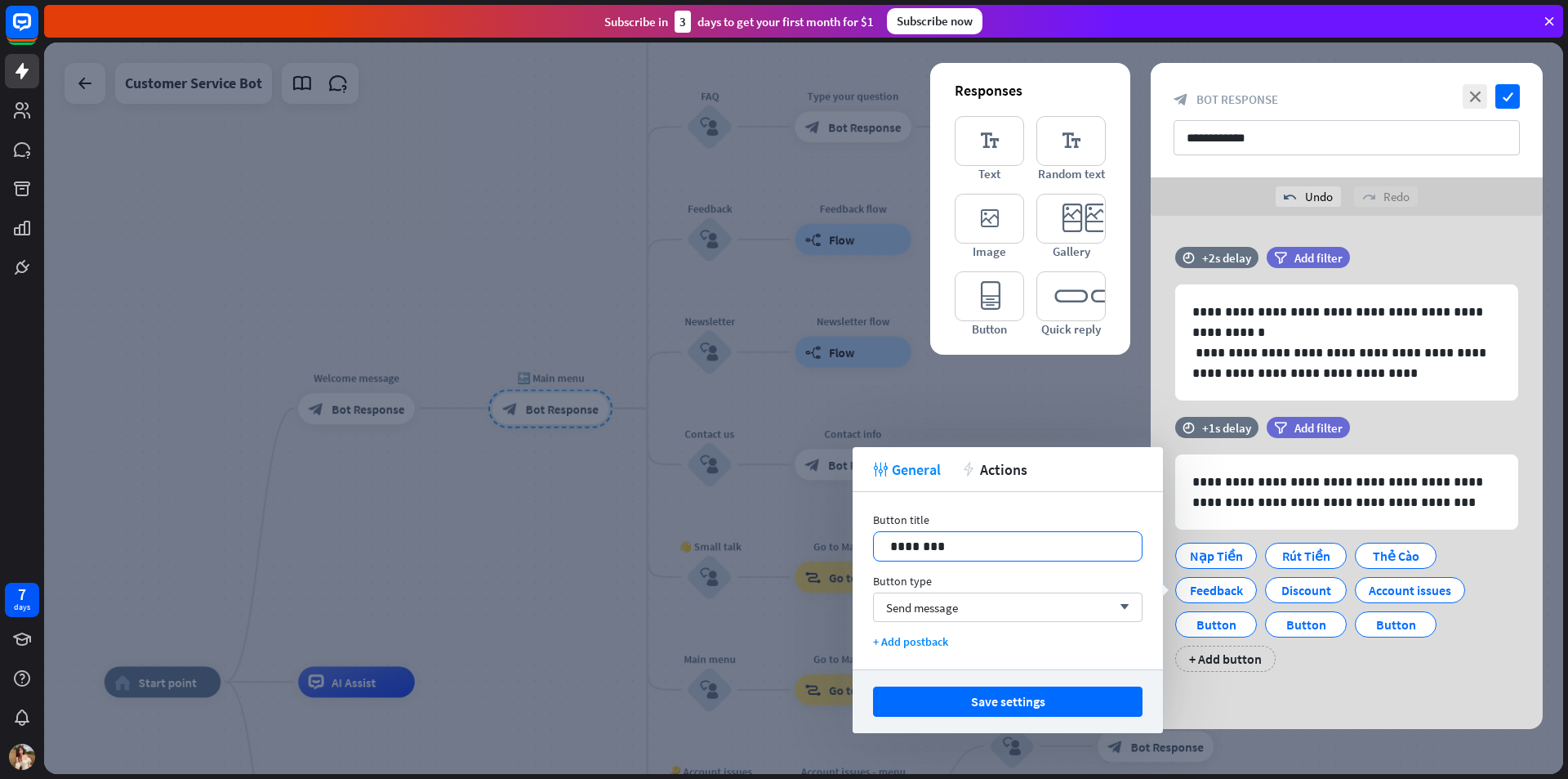
click at [980, 536] on p "********" at bounding box center [1007, 546] width 236 height 20
click at [1321, 595] on div "Discount" at bounding box center [1348, 590] width 54 height 25
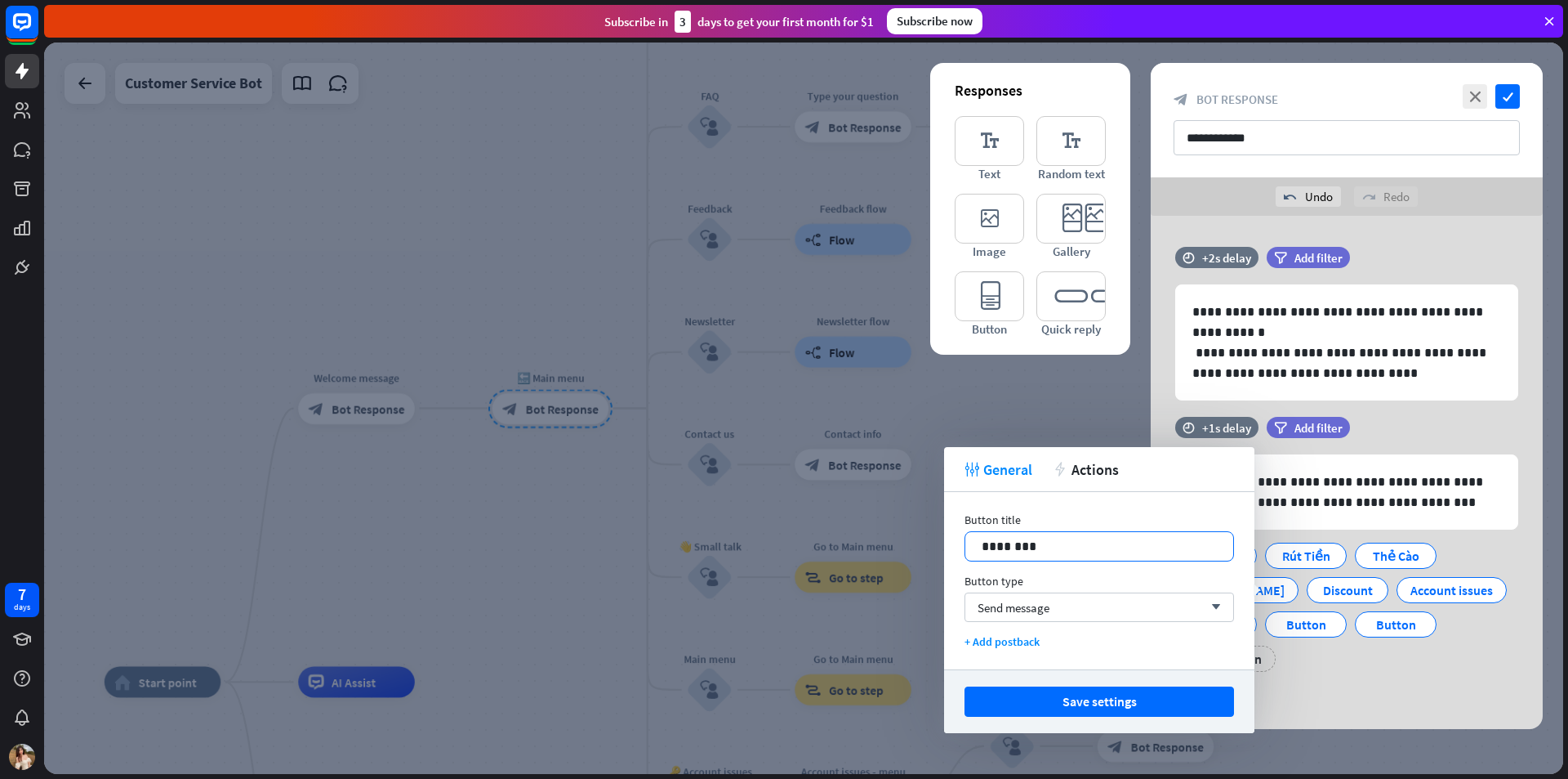
click at [1084, 539] on p "********" at bounding box center [1099, 546] width 236 height 20
click at [1272, 612] on div "Account issues" at bounding box center [1231, 624] width 82 height 25
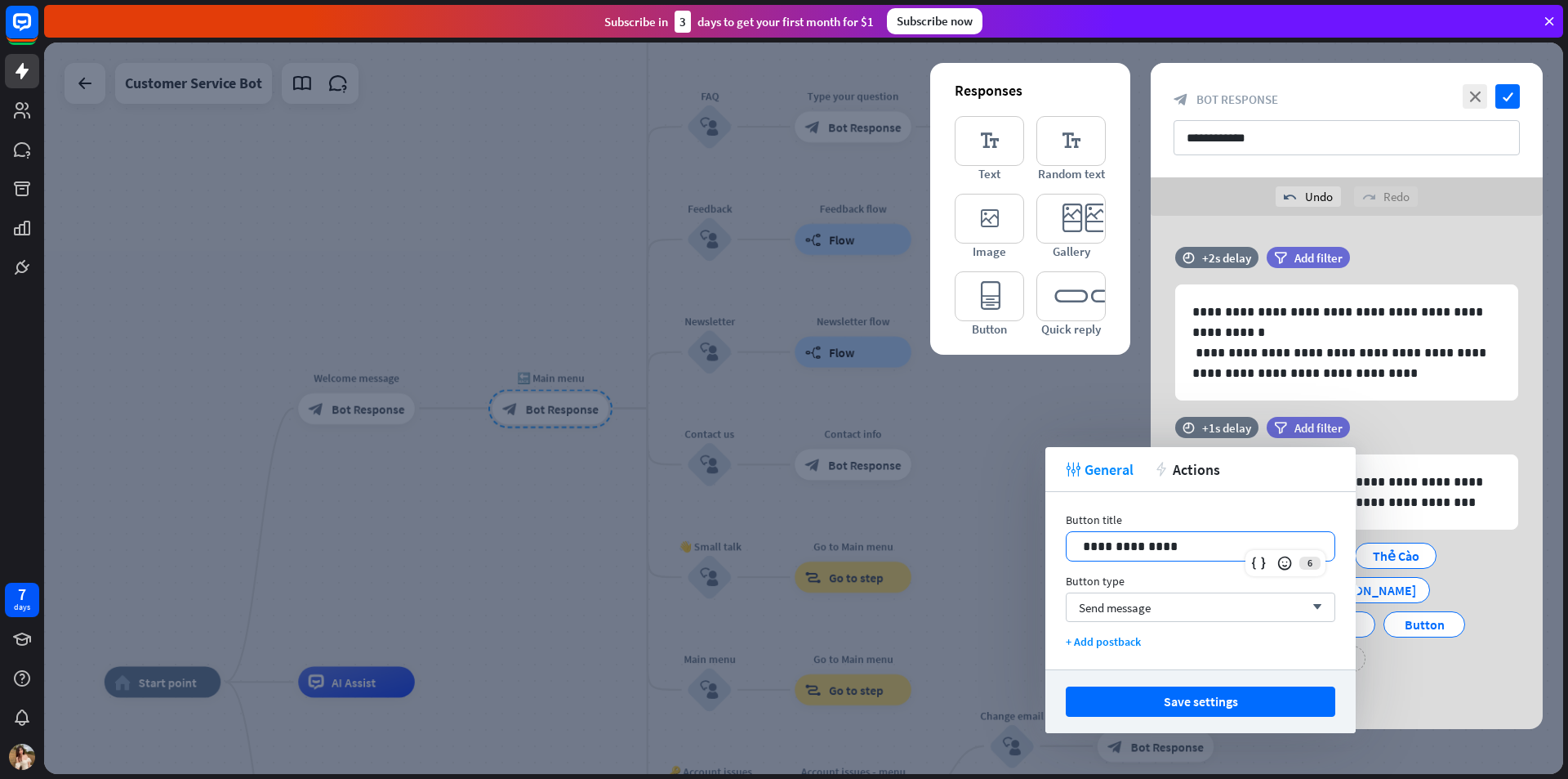
click at [1183, 554] on p "**********" at bounding box center [1201, 546] width 236 height 20
click at [1437, 660] on div "Nạp Tiền Rút Tiền Thẻ [PERSON_NAME] [PERSON_NAME] [PERSON_NAME] Button Button B…" at bounding box center [1343, 603] width 343 height 138
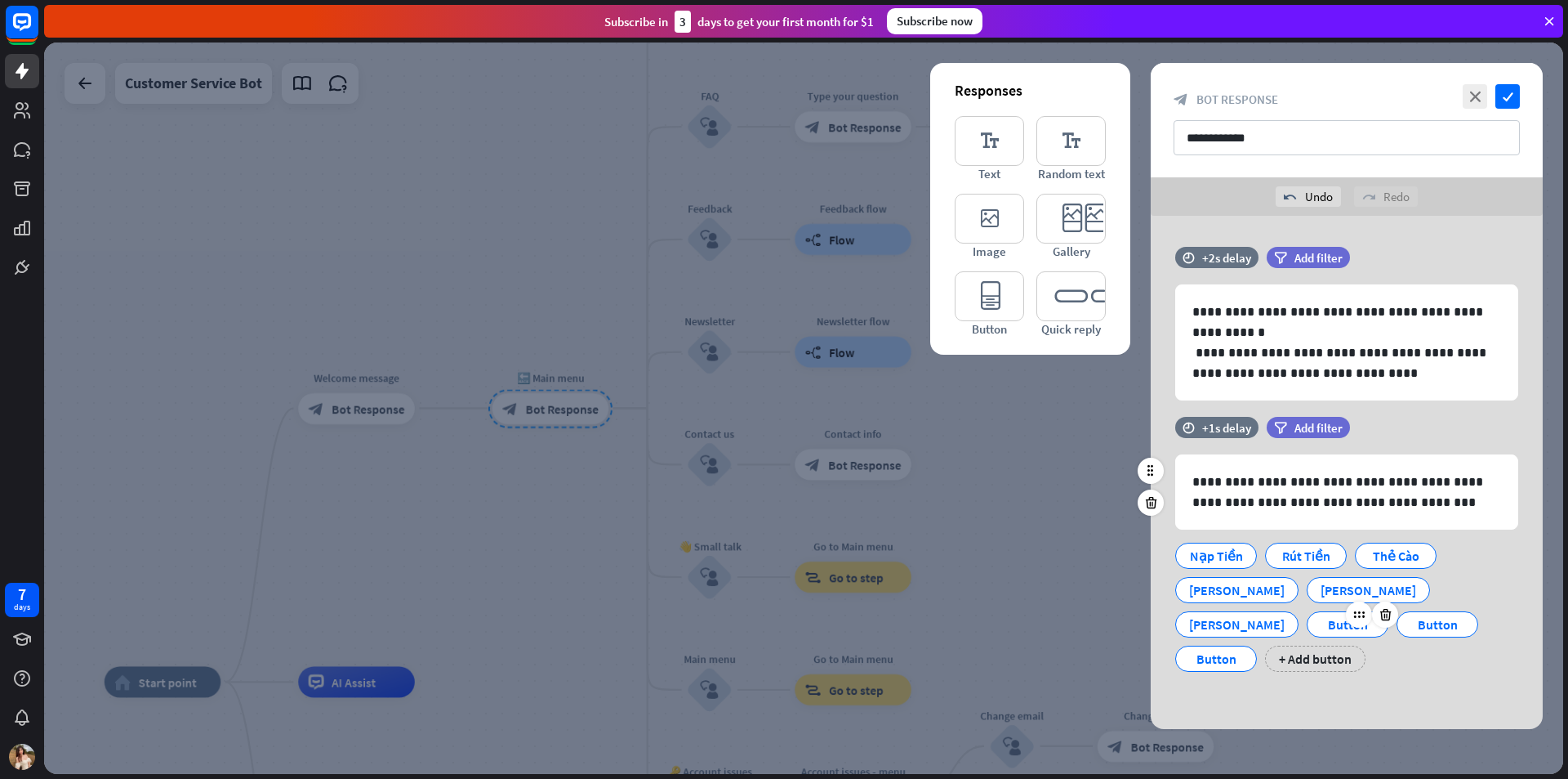
click at [1346, 626] on div at bounding box center [1373, 614] width 53 height 26
click at [1321, 620] on div "Button" at bounding box center [1348, 624] width 54 height 25
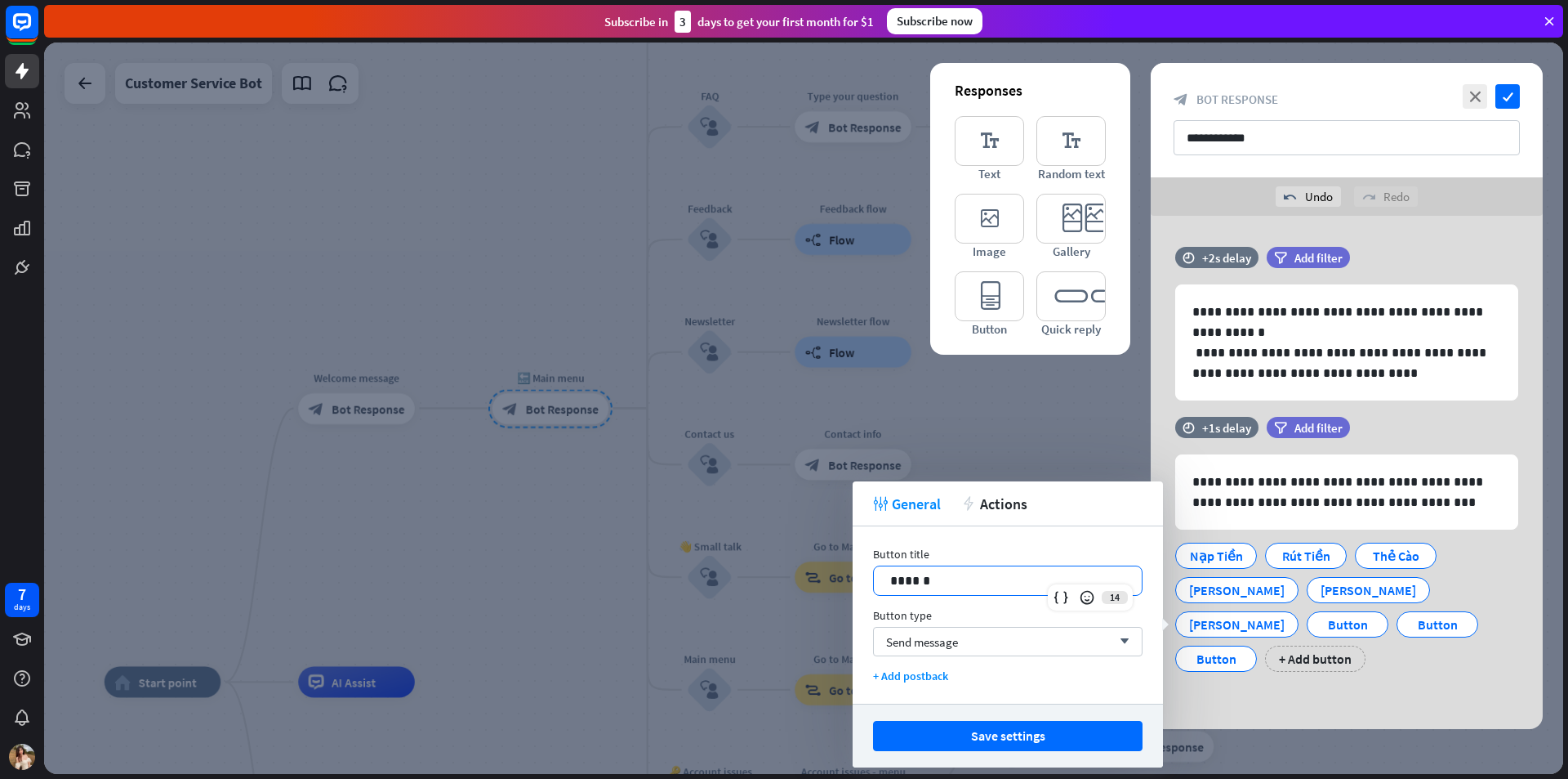
click at [945, 567] on div "******" at bounding box center [1008, 580] width 268 height 29
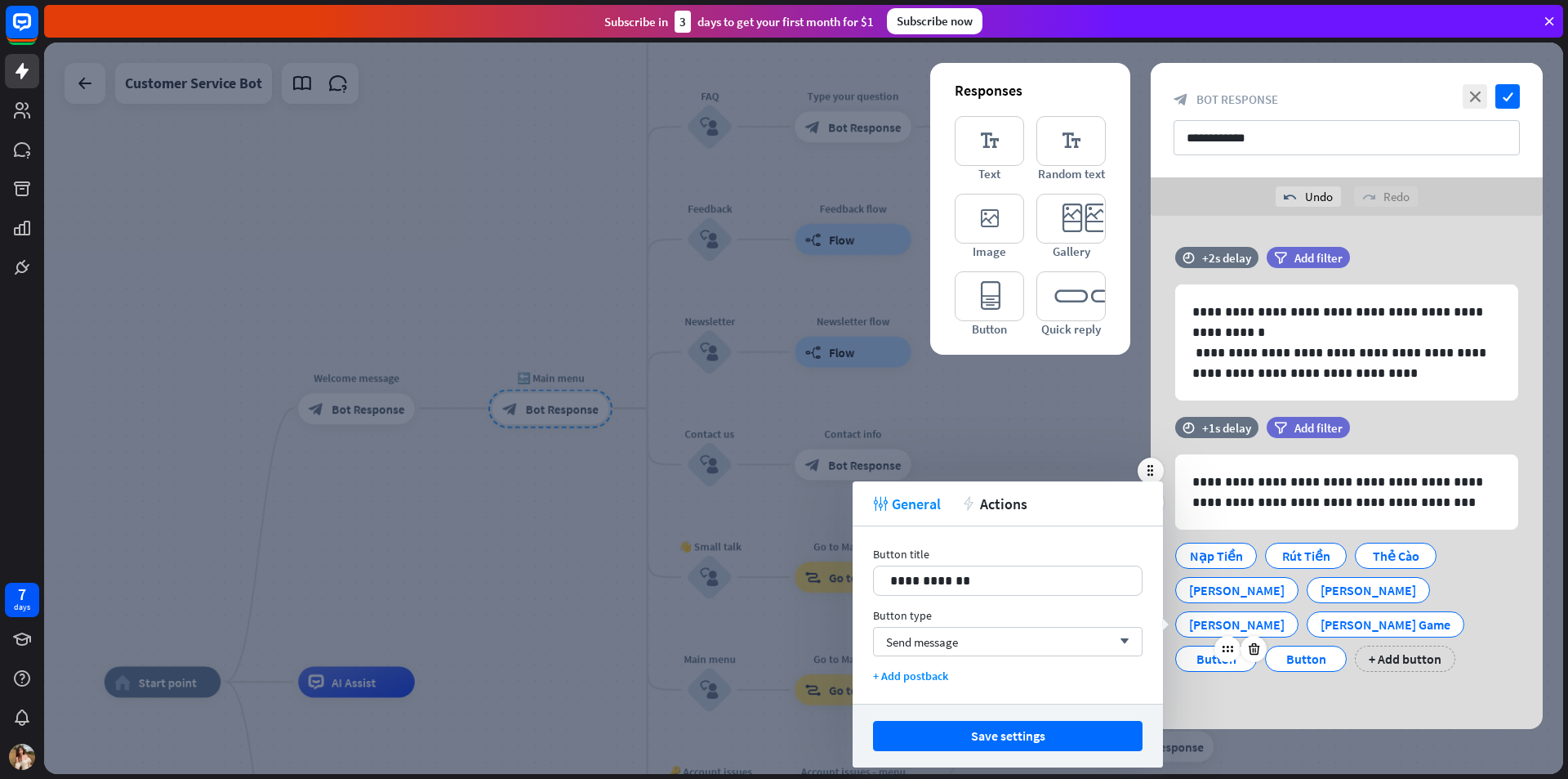
click at [1243, 647] on div "Button" at bounding box center [1217, 659] width 54 height 25
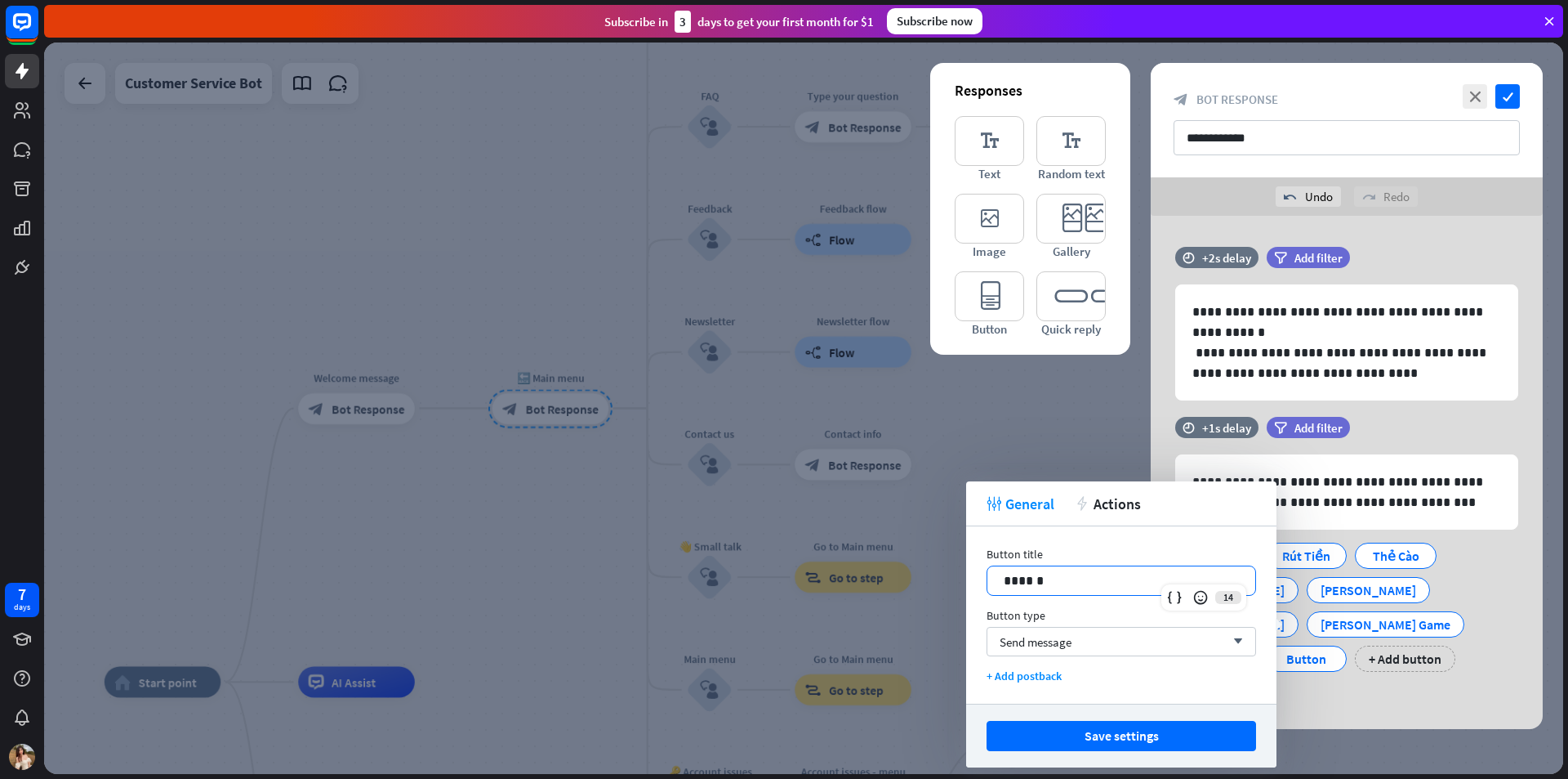
click at [1114, 589] on p "******" at bounding box center [1121, 580] width 236 height 20
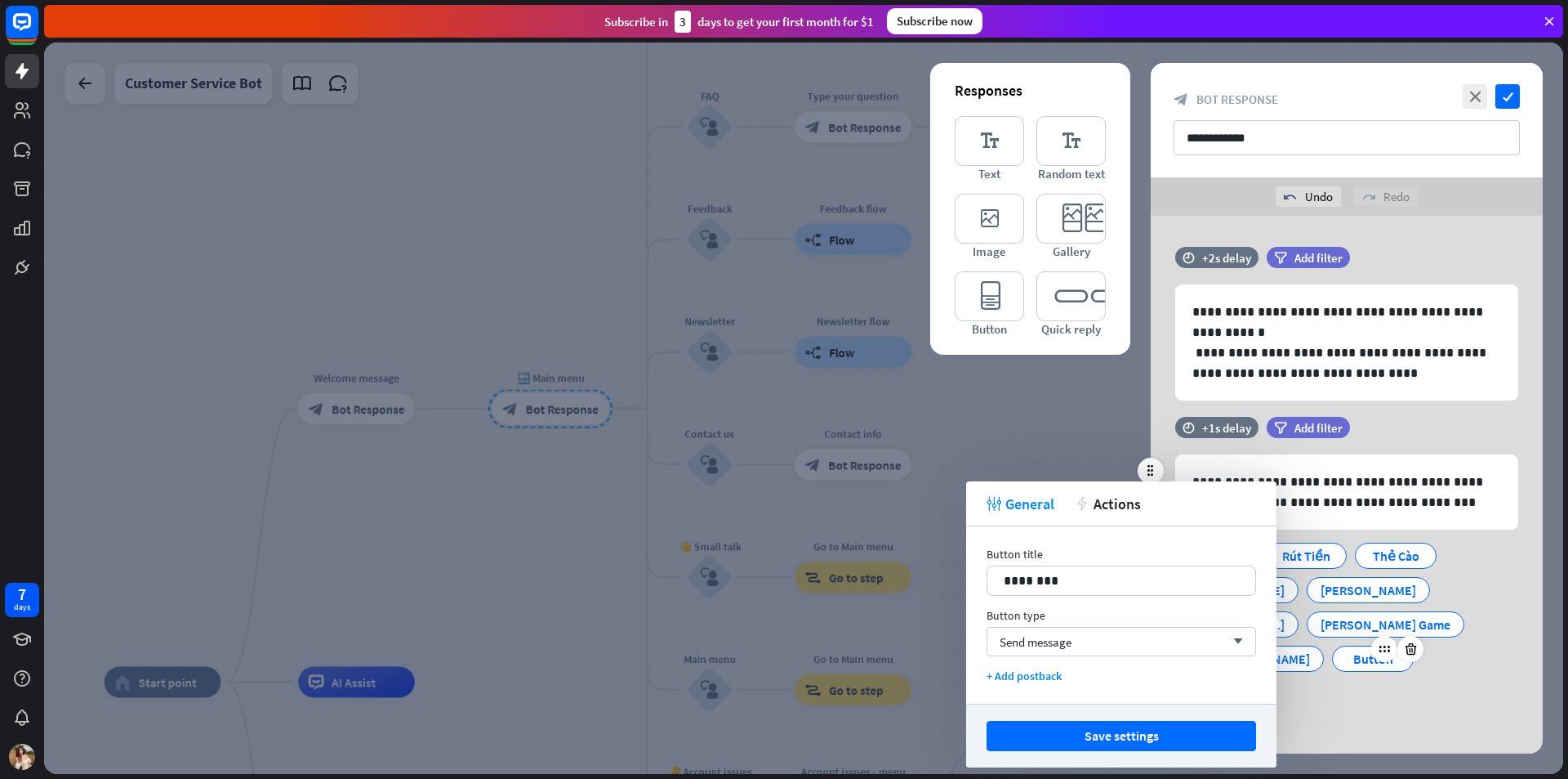
click at [1400, 647] on div "Button" at bounding box center [1374, 659] width 54 height 25
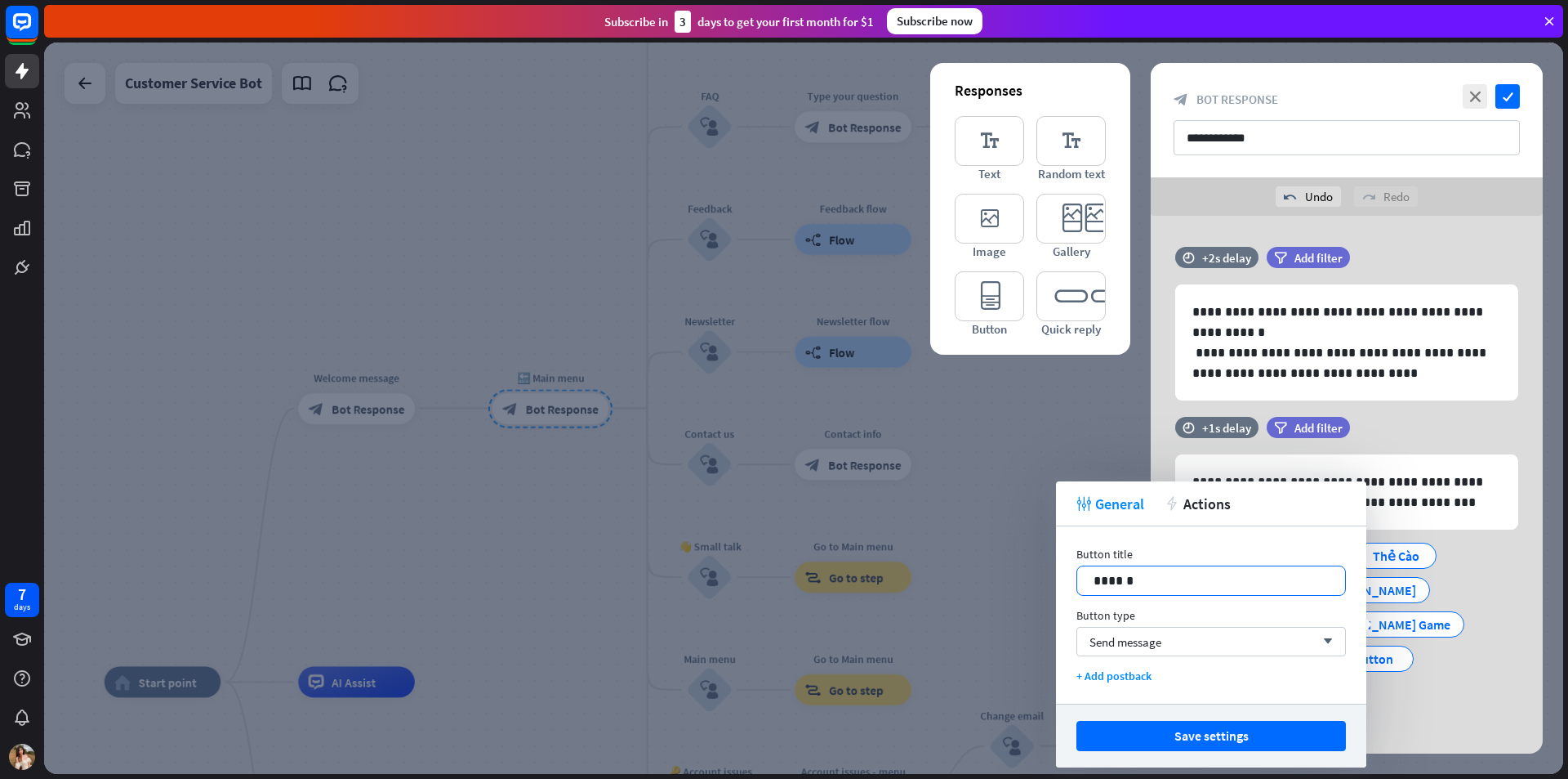
click at [1225, 584] on p "******" at bounding box center [1211, 580] width 236 height 20
click at [1241, 725] on button "Save settings" at bounding box center [1211, 735] width 270 height 31
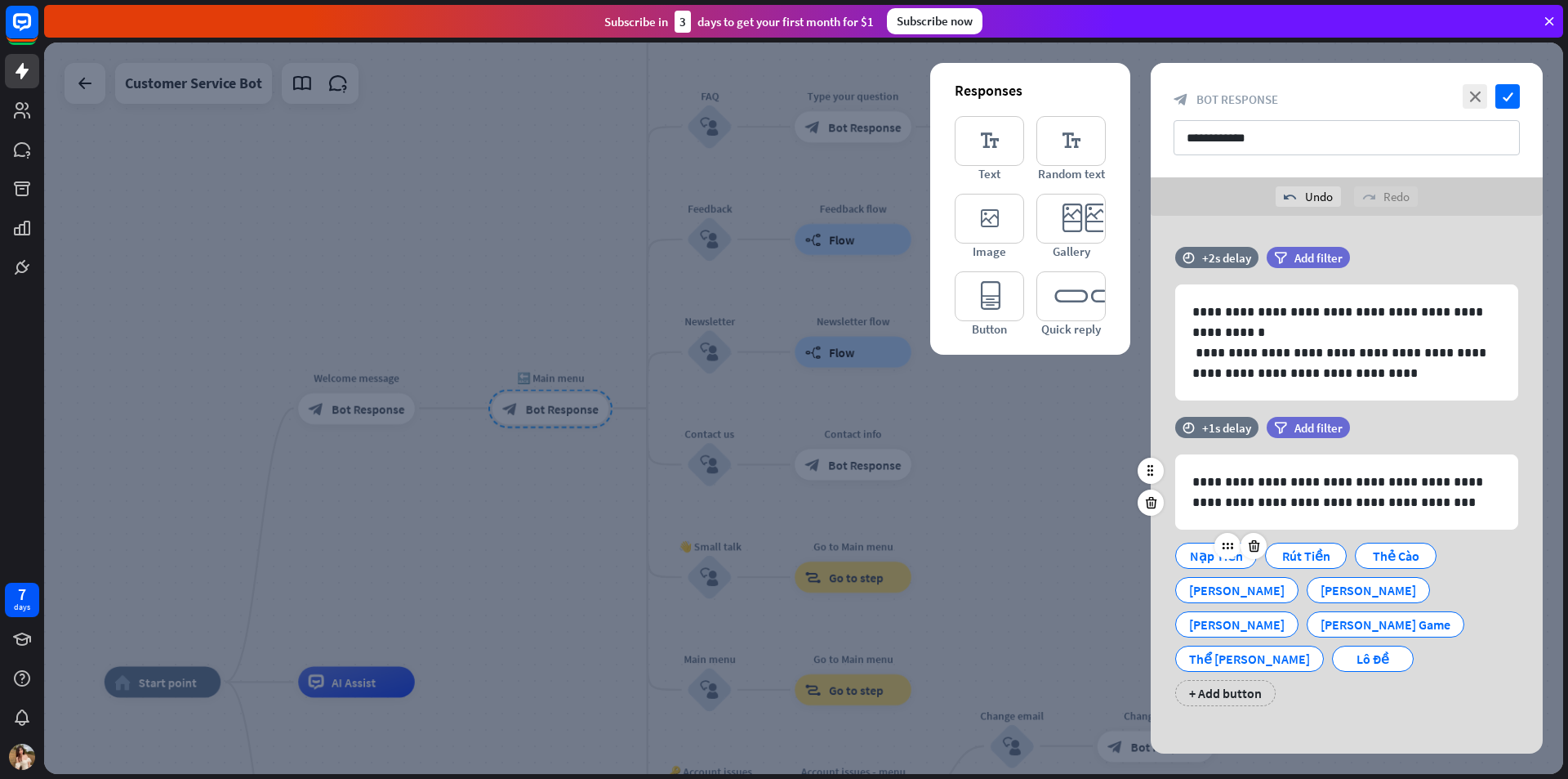
click at [1207, 558] on div "Nạp Tiền" at bounding box center [1217, 556] width 54 height 25
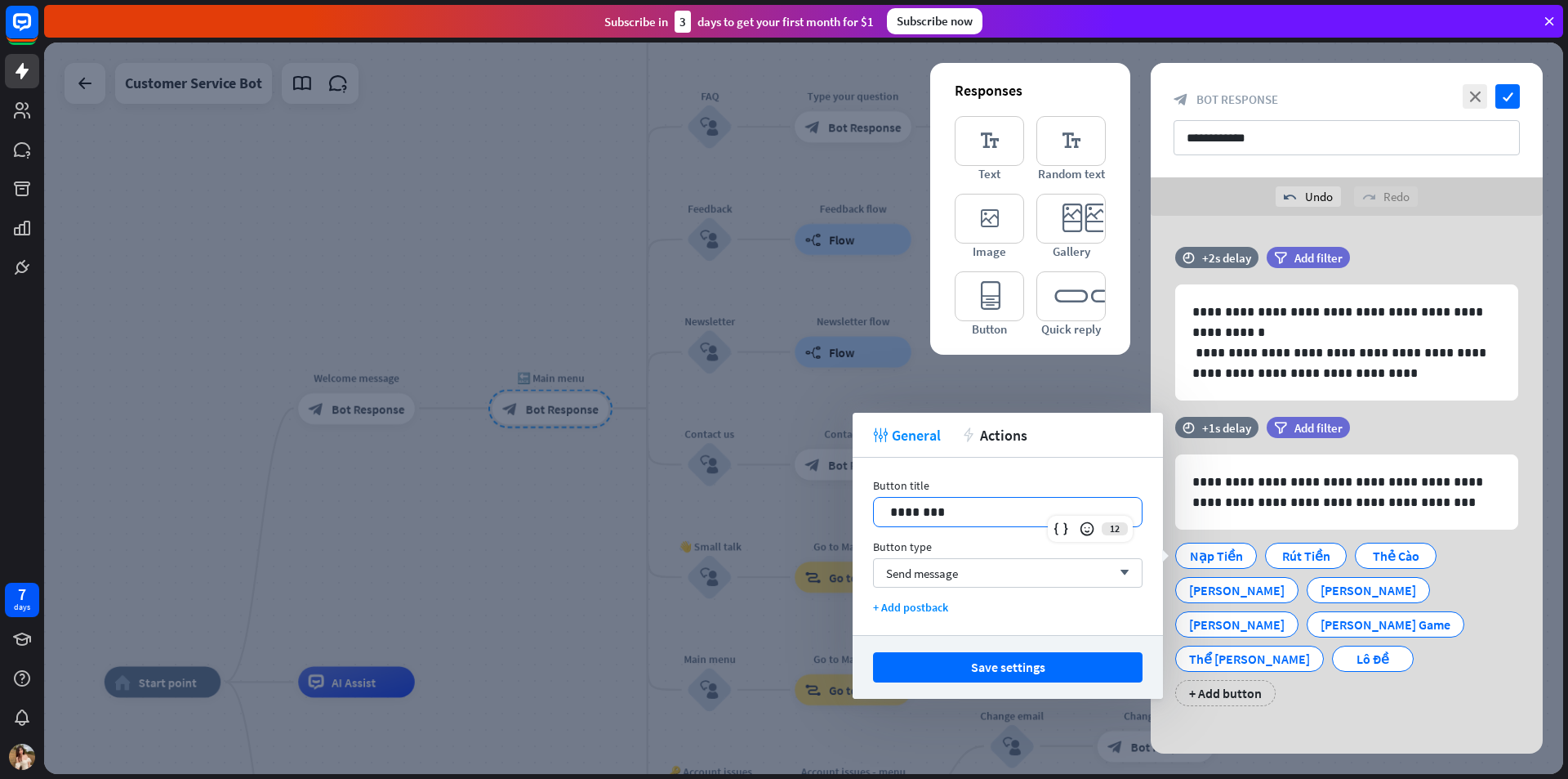
click at [1005, 510] on p "********" at bounding box center [1007, 512] width 236 height 20
click at [1023, 662] on button "Save settings" at bounding box center [1008, 667] width 270 height 31
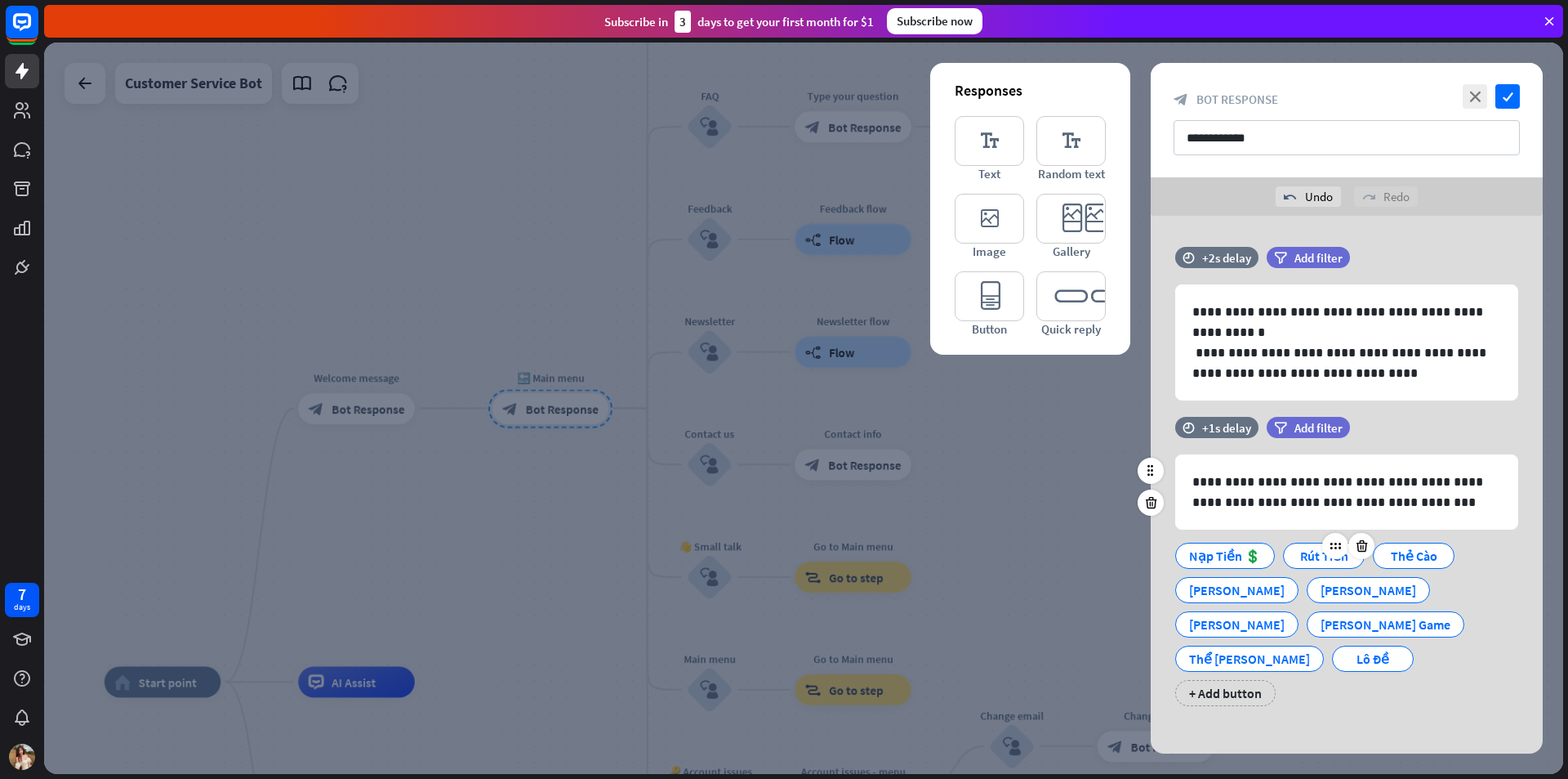
click at [1297, 551] on div "Rút Tiền" at bounding box center [1324, 556] width 54 height 25
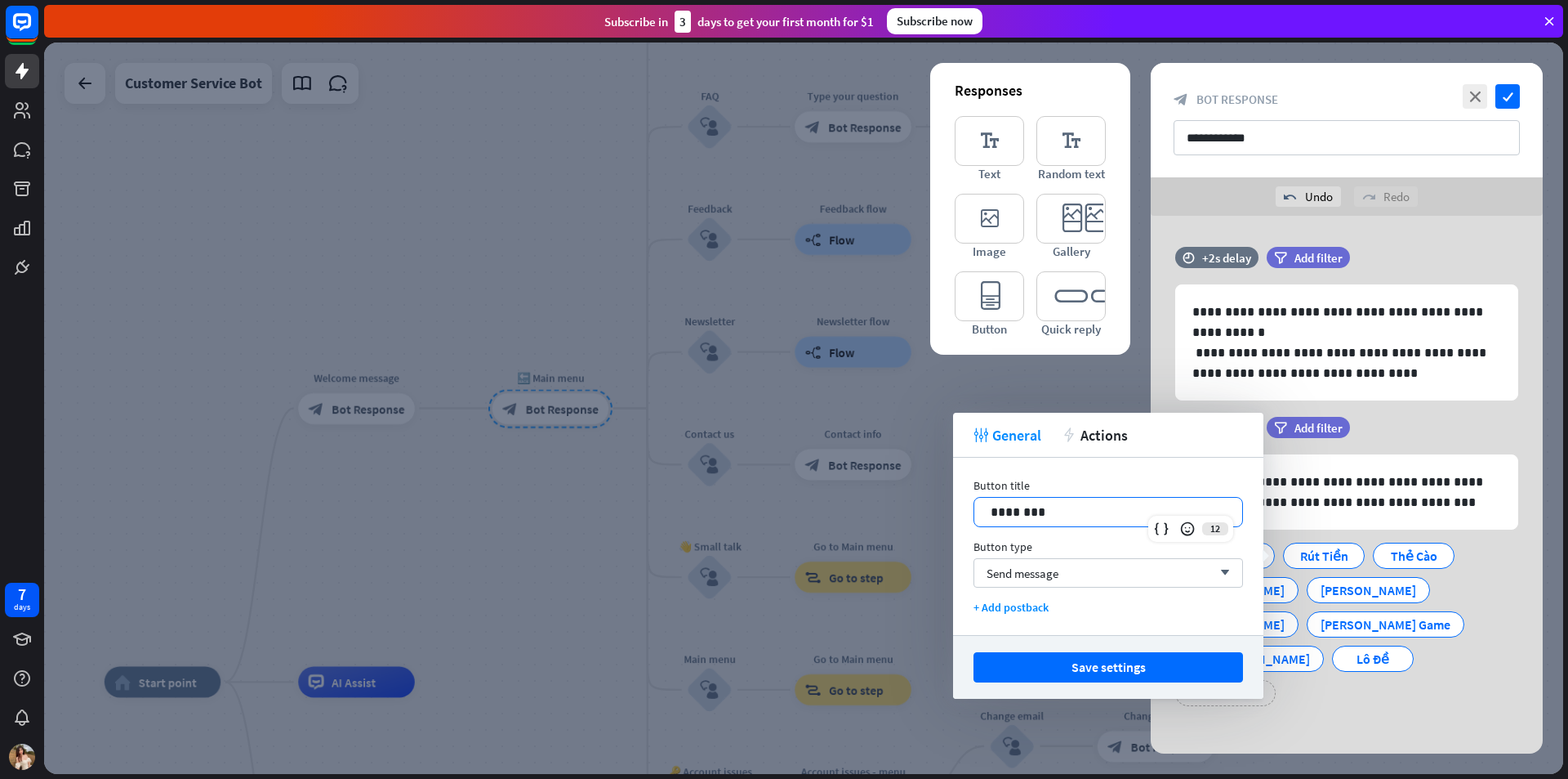
click at [1091, 517] on p "********" at bounding box center [1108, 512] width 236 height 20
click at [1049, 512] on p "**********" at bounding box center [1108, 512] width 236 height 20
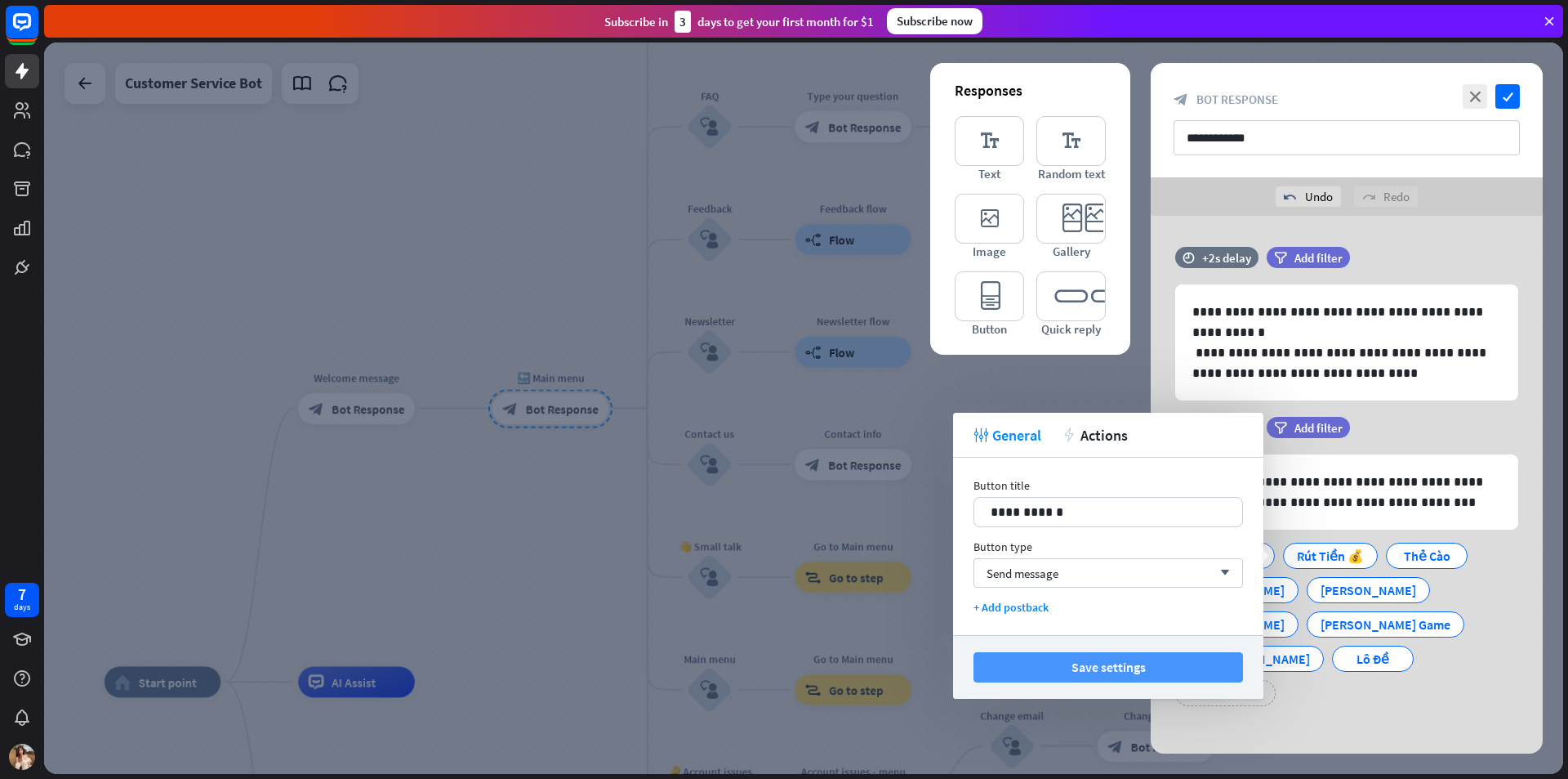
click at [1103, 667] on button "Save settings" at bounding box center [1109, 667] width 270 height 31
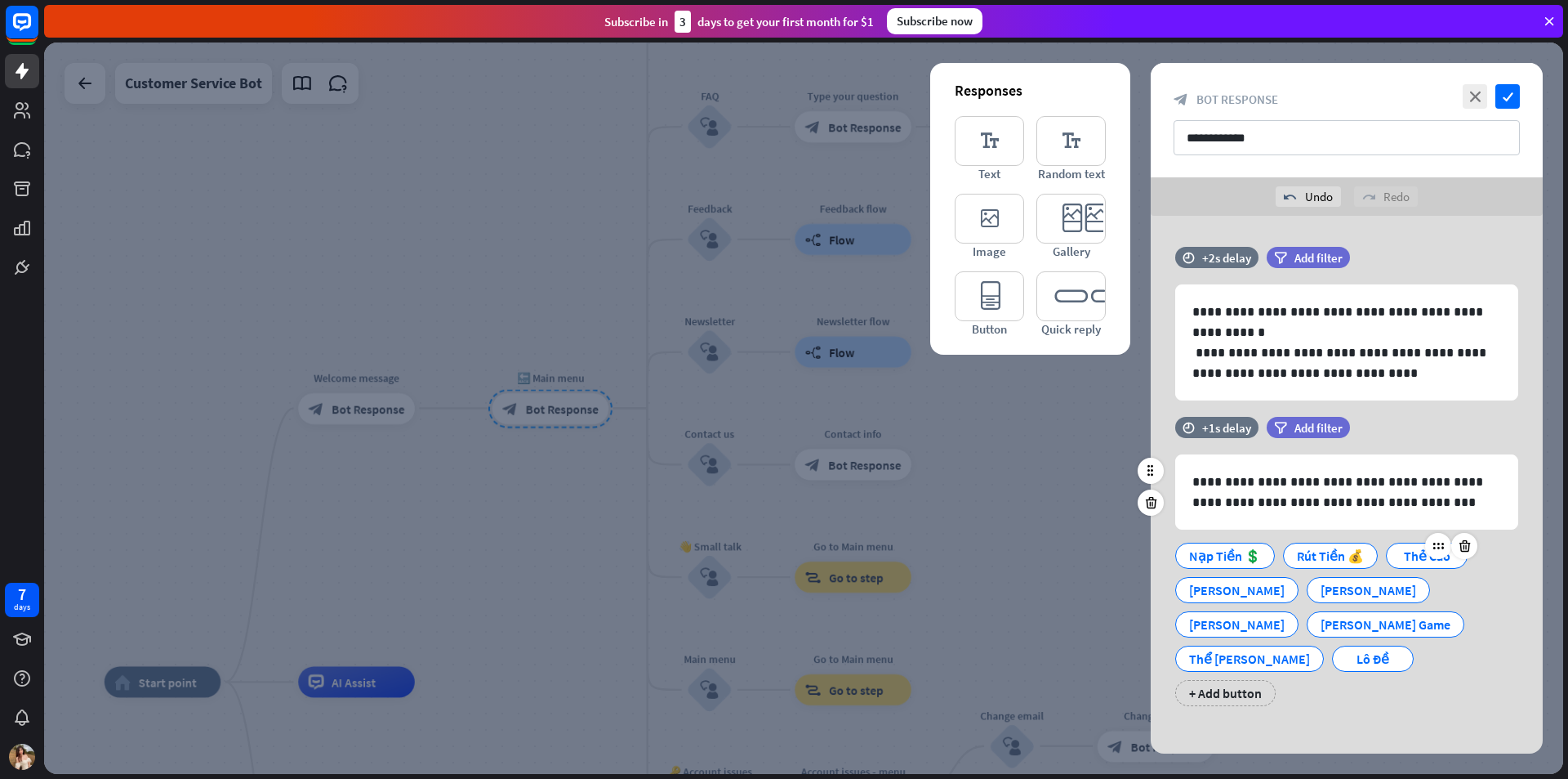
click at [1400, 560] on div "Thẻ Cào" at bounding box center [1427, 556] width 54 height 25
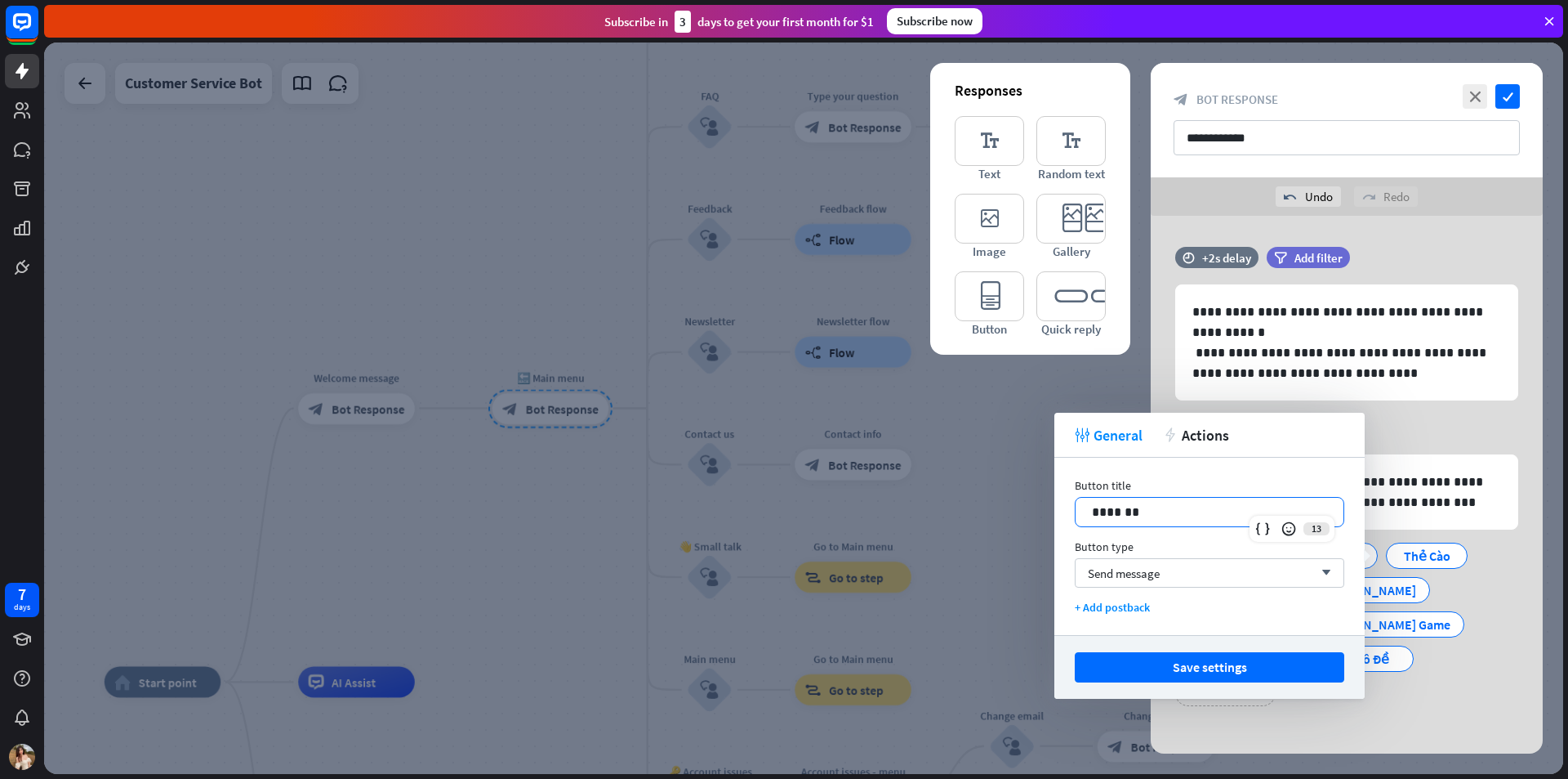
click at [1204, 523] on div "*******" at bounding box center [1210, 512] width 268 height 29
click at [1206, 660] on button "Save settings" at bounding box center [1210, 667] width 270 height 31
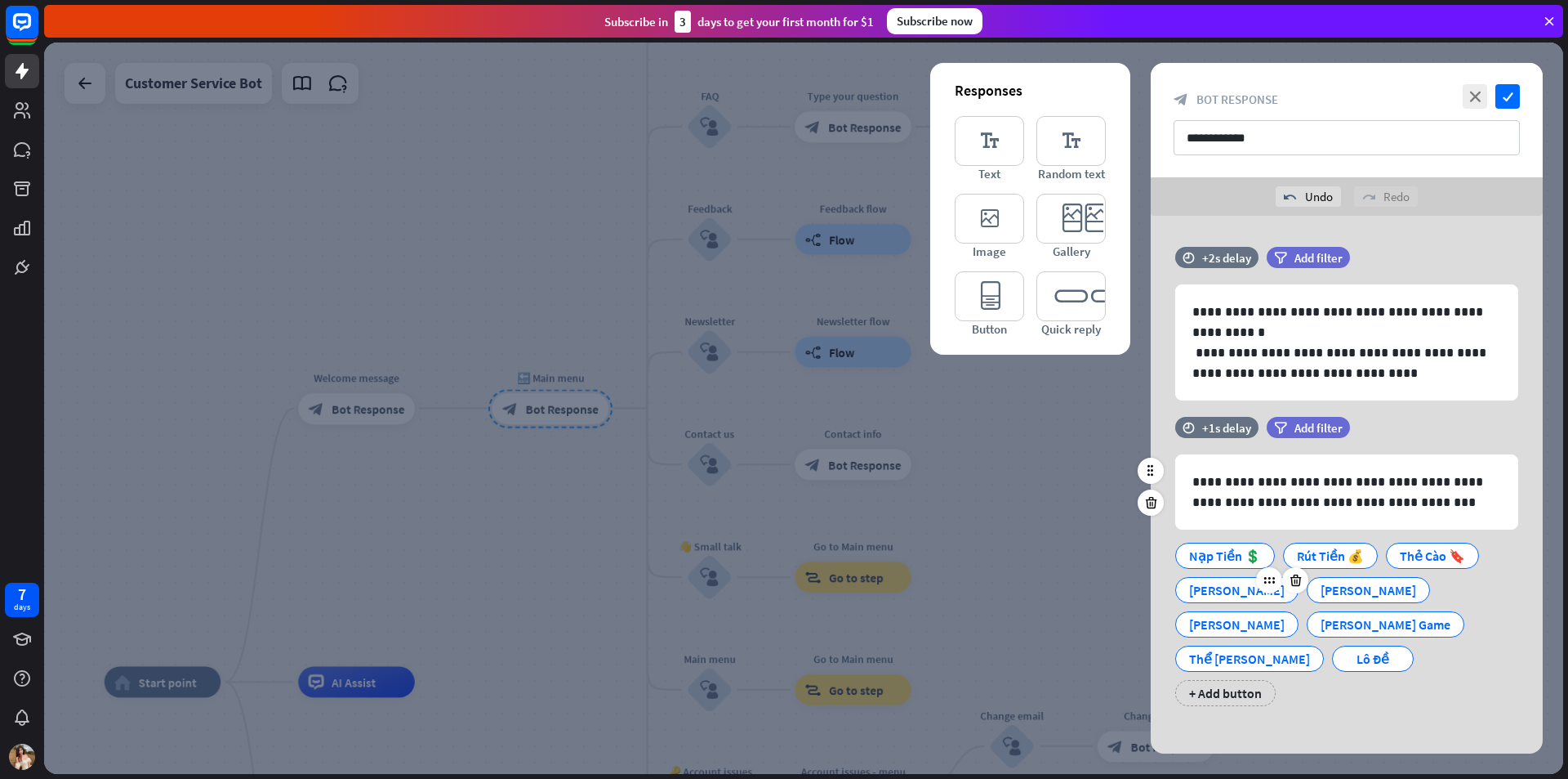
click at [1216, 587] on div "[PERSON_NAME]" at bounding box center [1237, 590] width 95 height 25
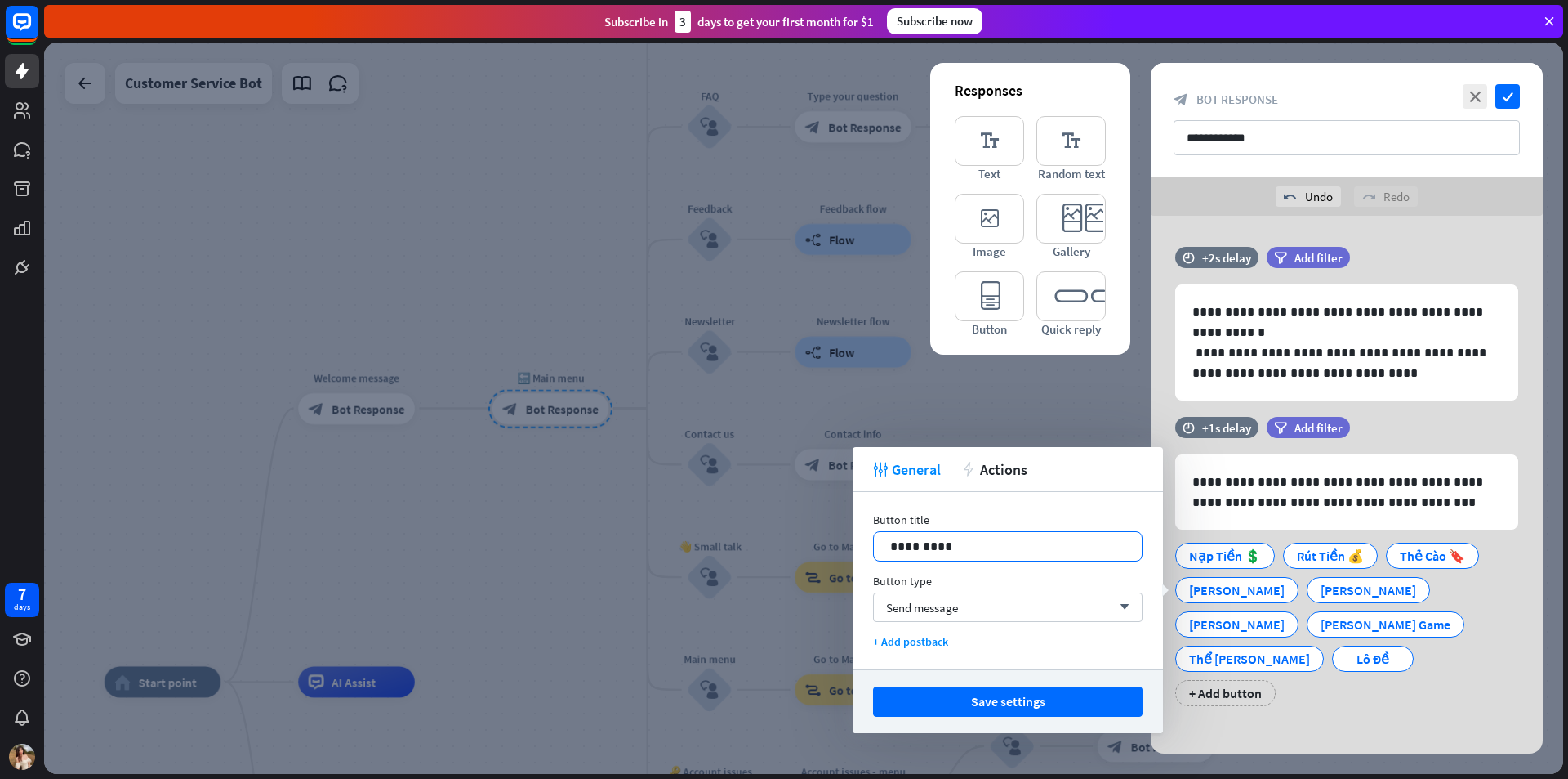
click at [1028, 551] on p "*********" at bounding box center [1007, 546] width 236 height 20
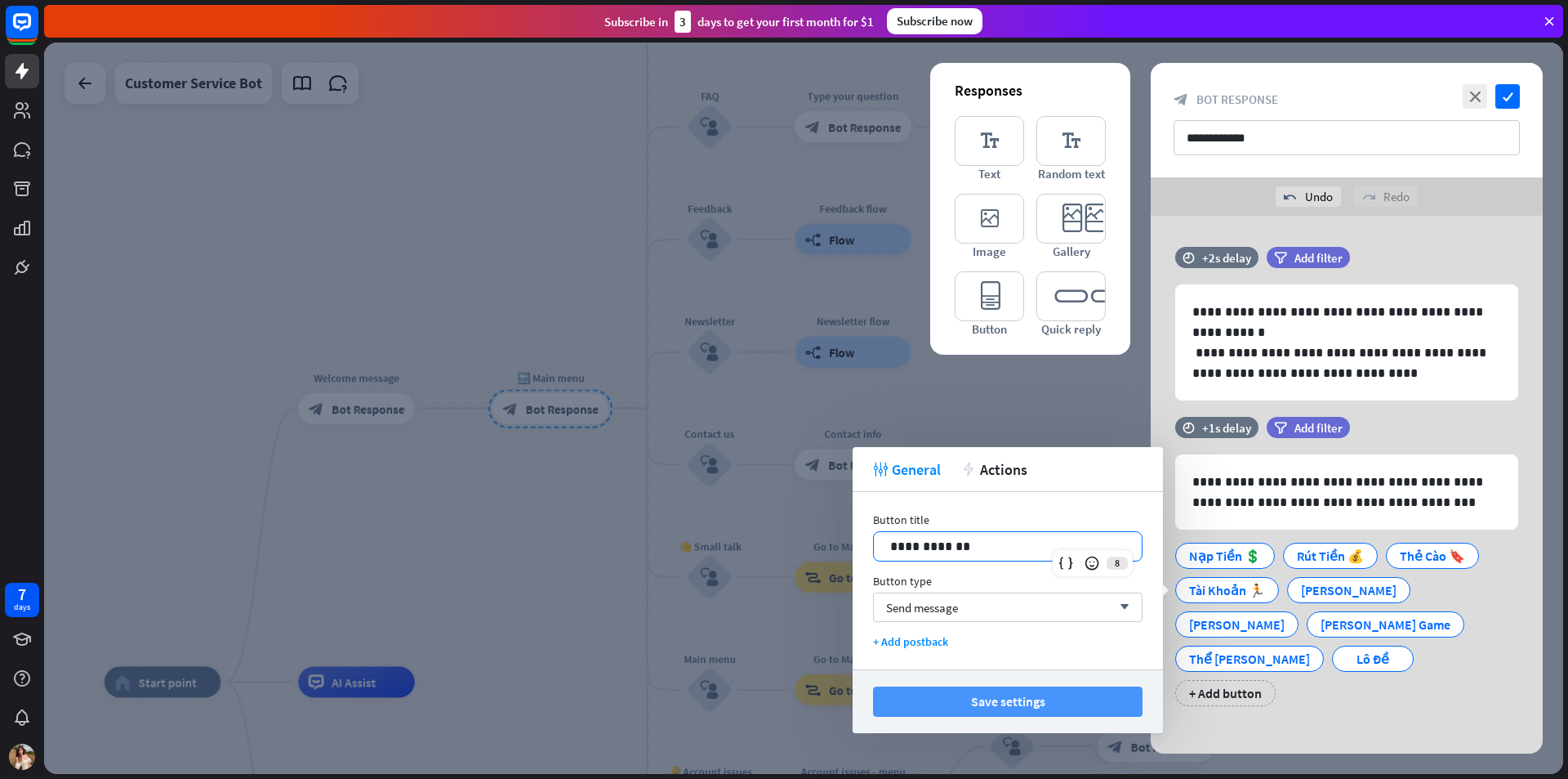
click at [1035, 700] on button "Save settings" at bounding box center [1008, 701] width 270 height 31
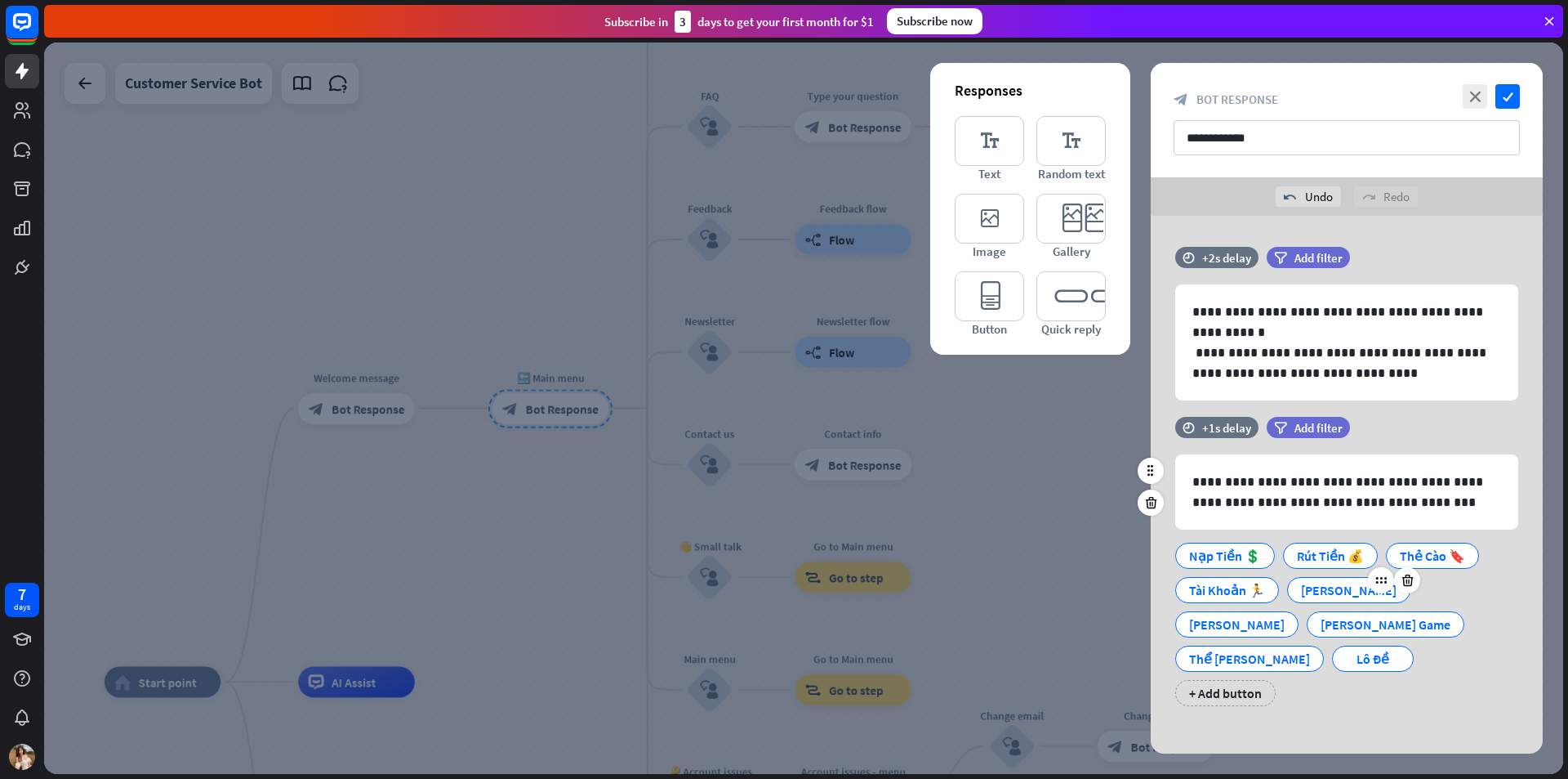
click at [1301, 584] on div "[PERSON_NAME]" at bounding box center [1348, 590] width 95 height 25
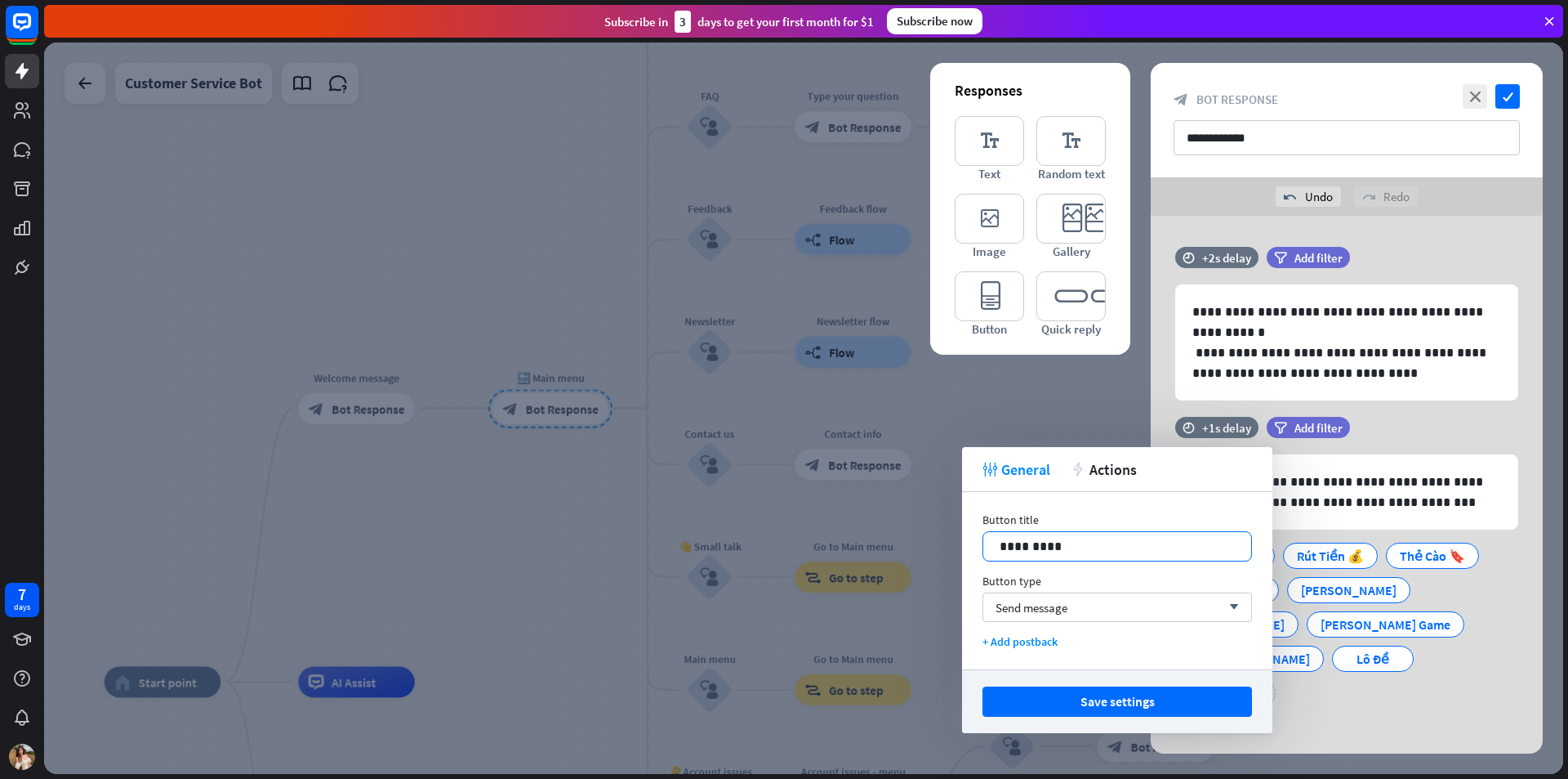
click at [1122, 536] on p "*********" at bounding box center [1117, 546] width 236 height 20
click at [1132, 698] on button "Save settings" at bounding box center [1118, 701] width 270 height 31
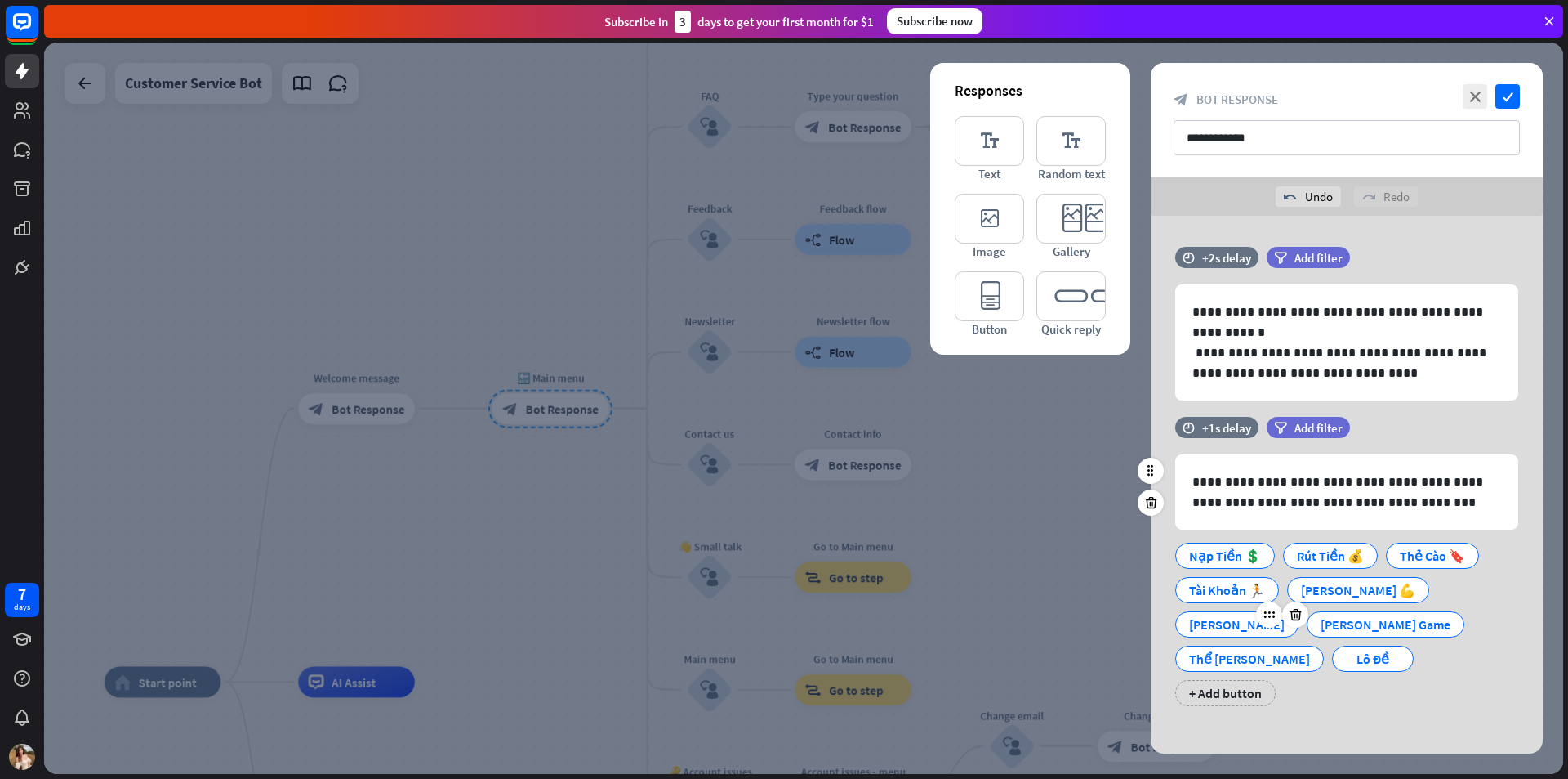
click at [1285, 612] on div "[PERSON_NAME]" at bounding box center [1237, 624] width 95 height 25
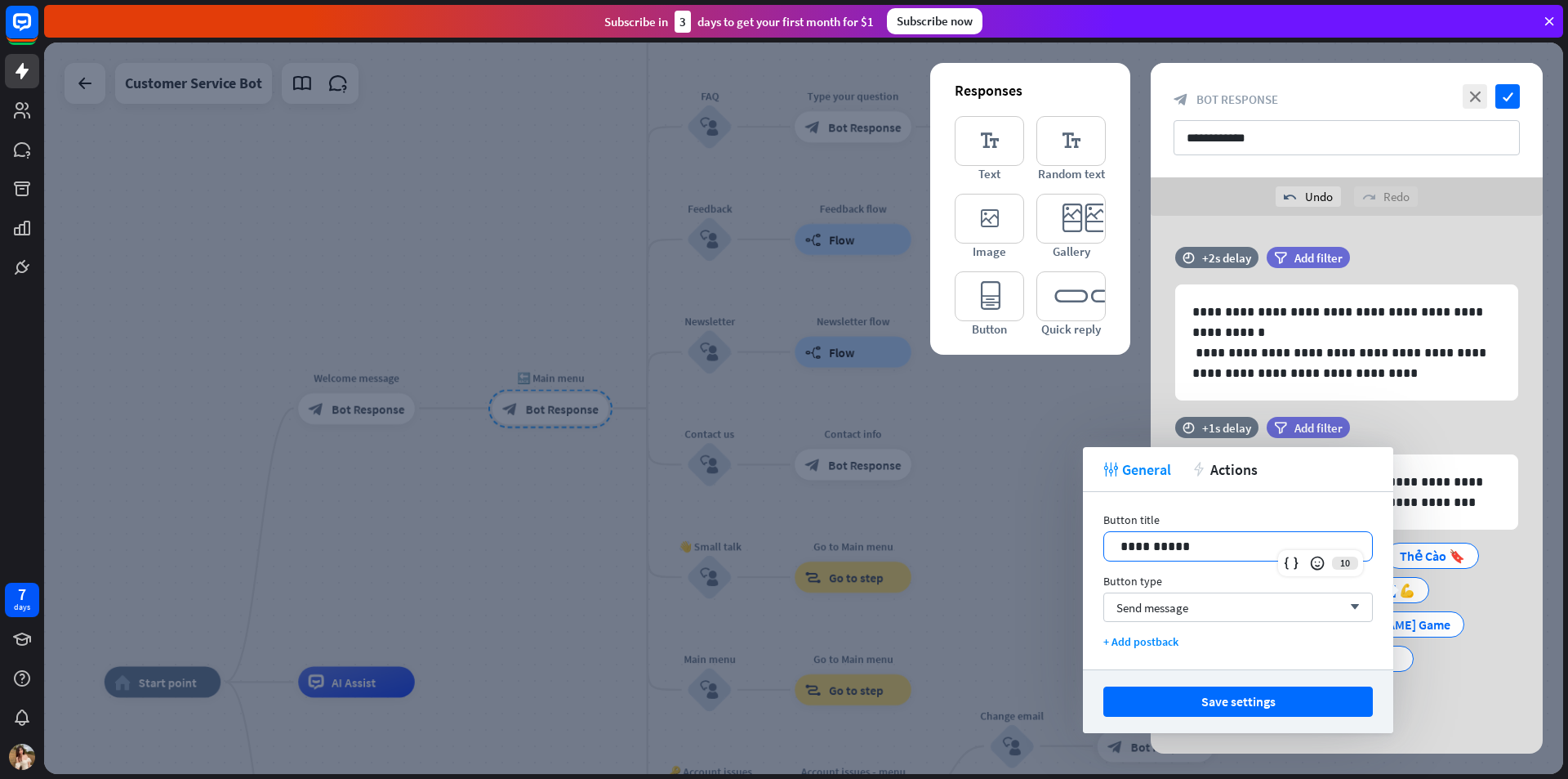
click at [1256, 552] on p "**********" at bounding box center [1238, 546] width 236 height 20
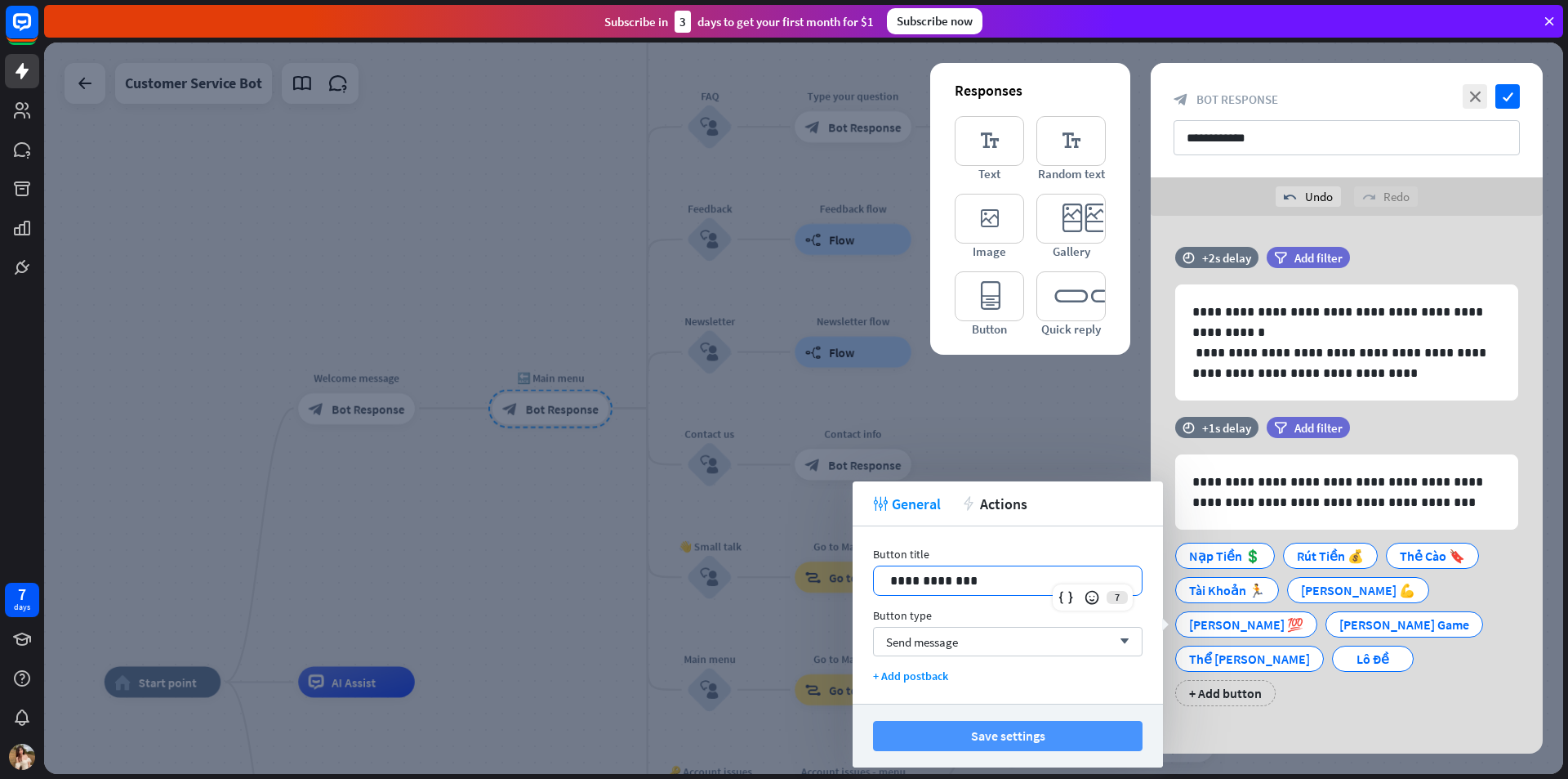
click at [1095, 726] on button "Save settings" at bounding box center [1008, 735] width 270 height 31
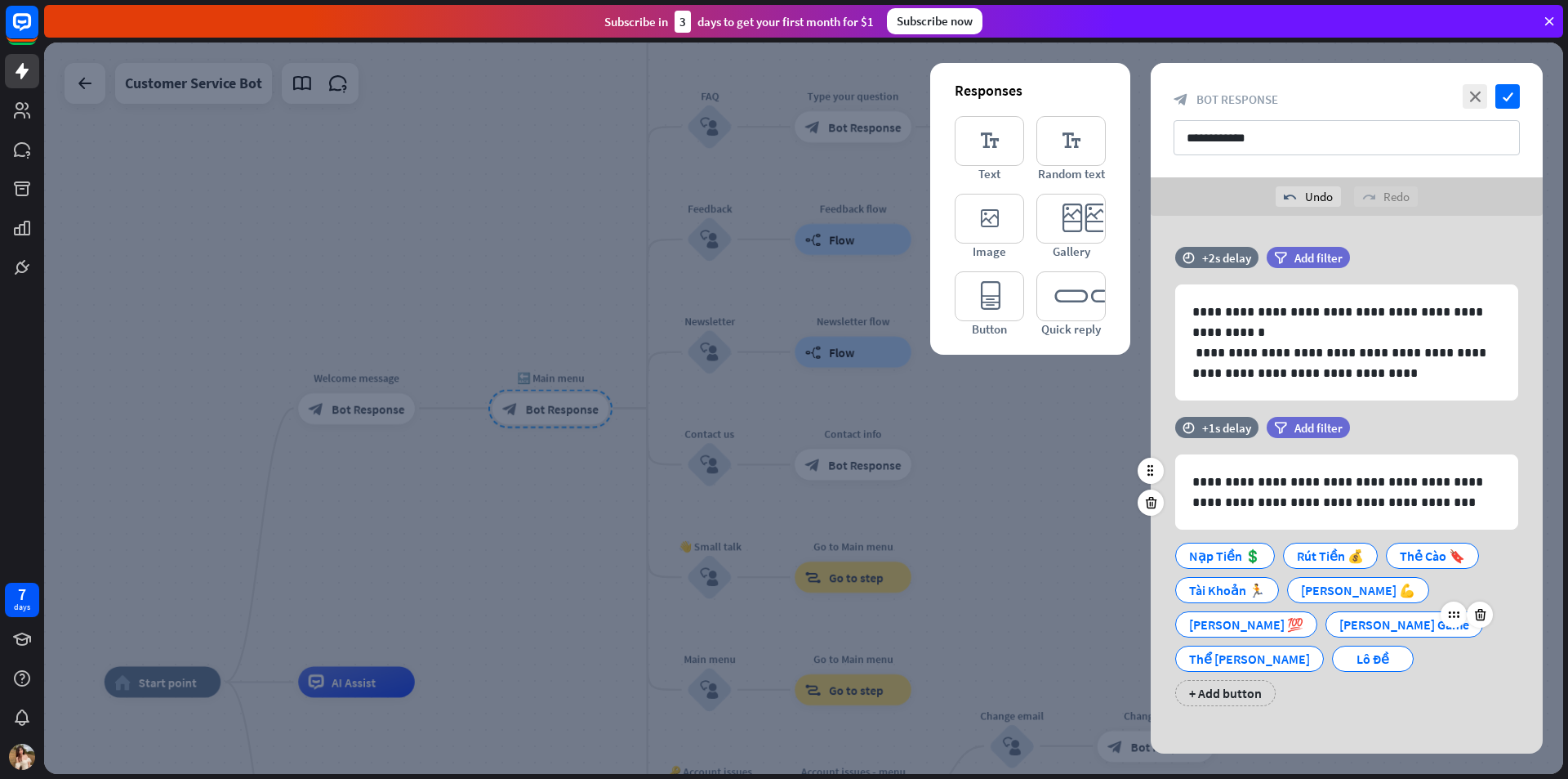
click at [1339, 618] on div "[PERSON_NAME] Game" at bounding box center [1404, 624] width 130 height 25
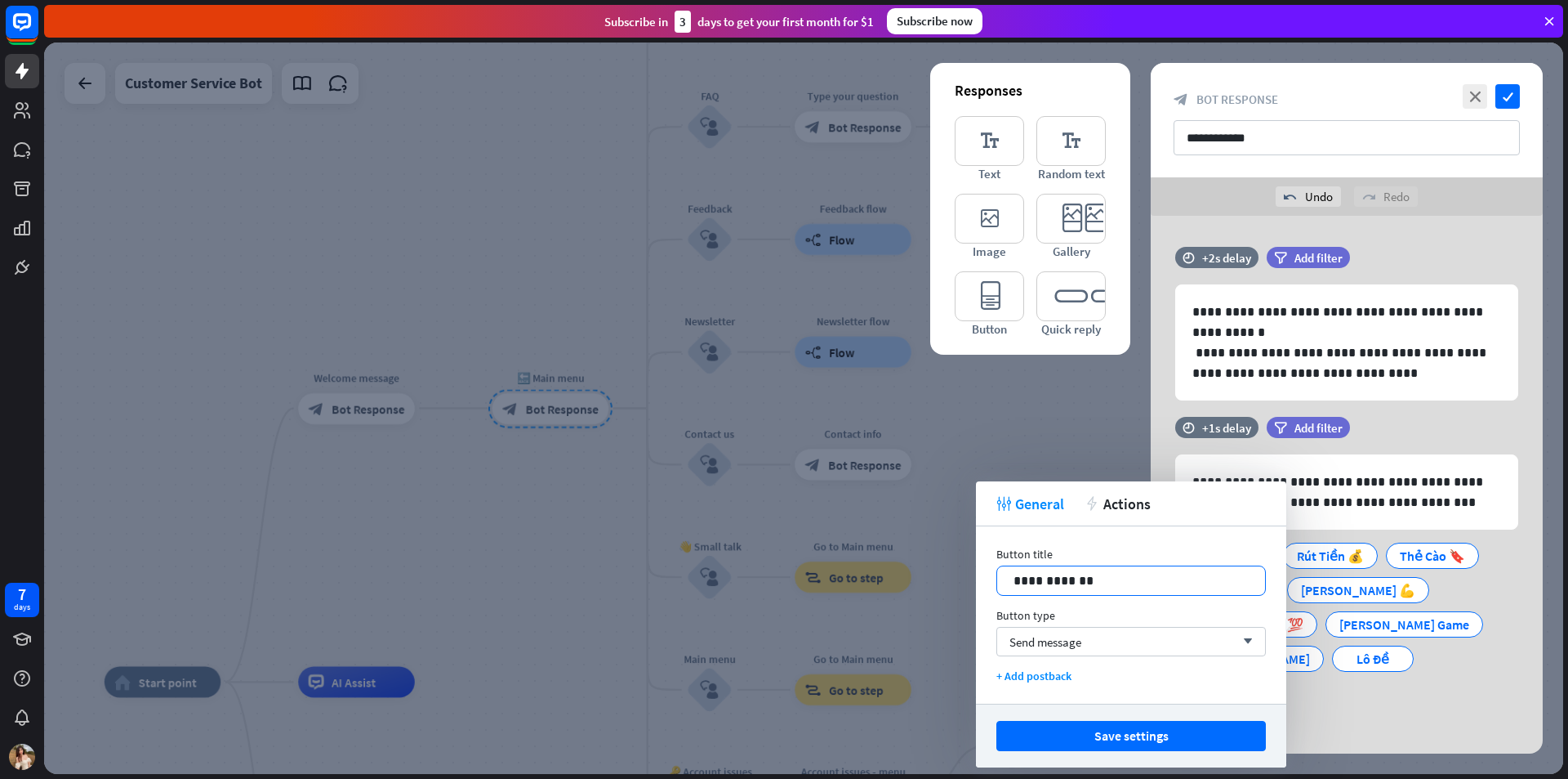
click at [1138, 584] on p "**********" at bounding box center [1131, 580] width 236 height 20
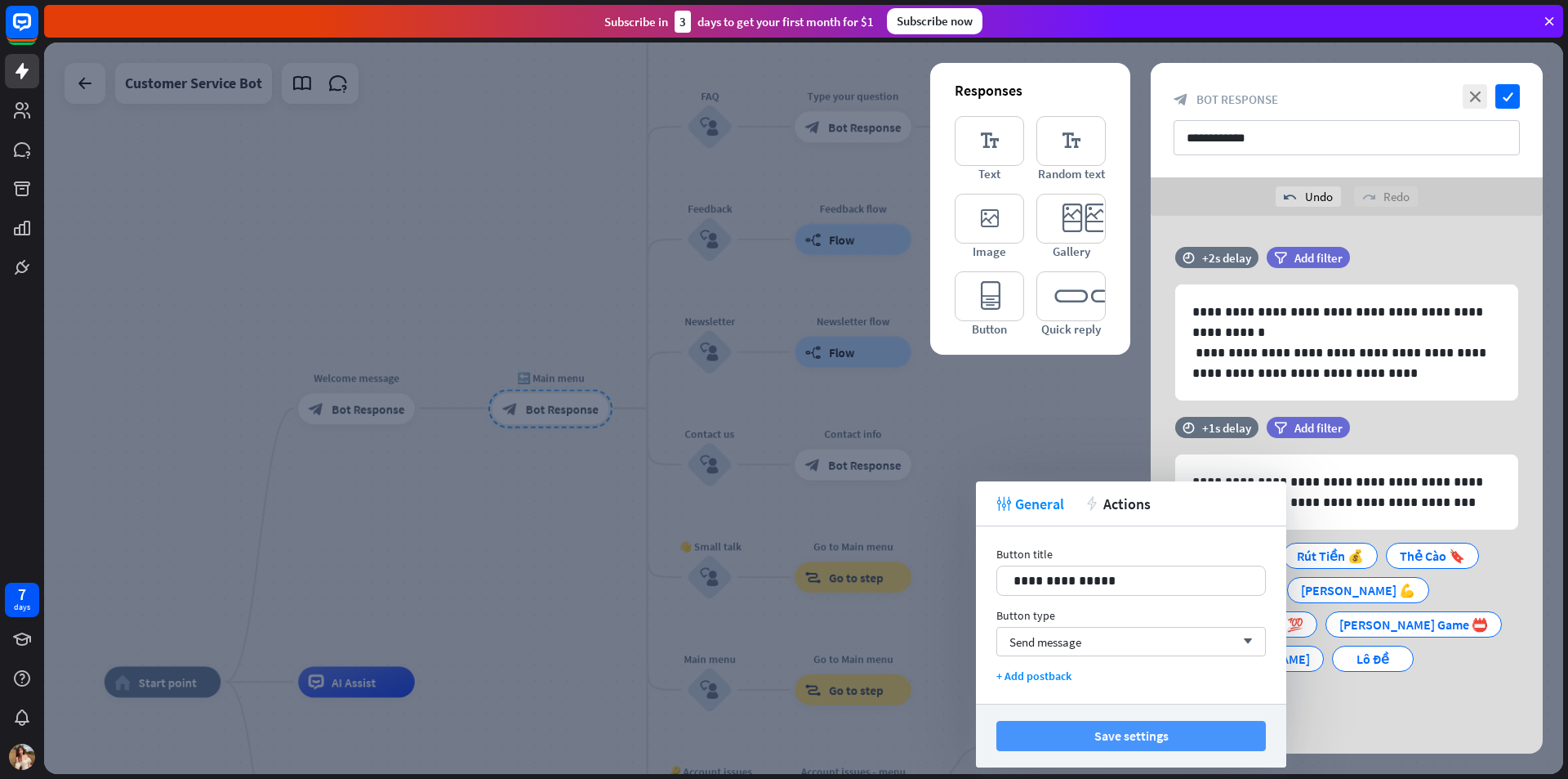
click at [1138, 735] on button "Save settings" at bounding box center [1132, 735] width 270 height 31
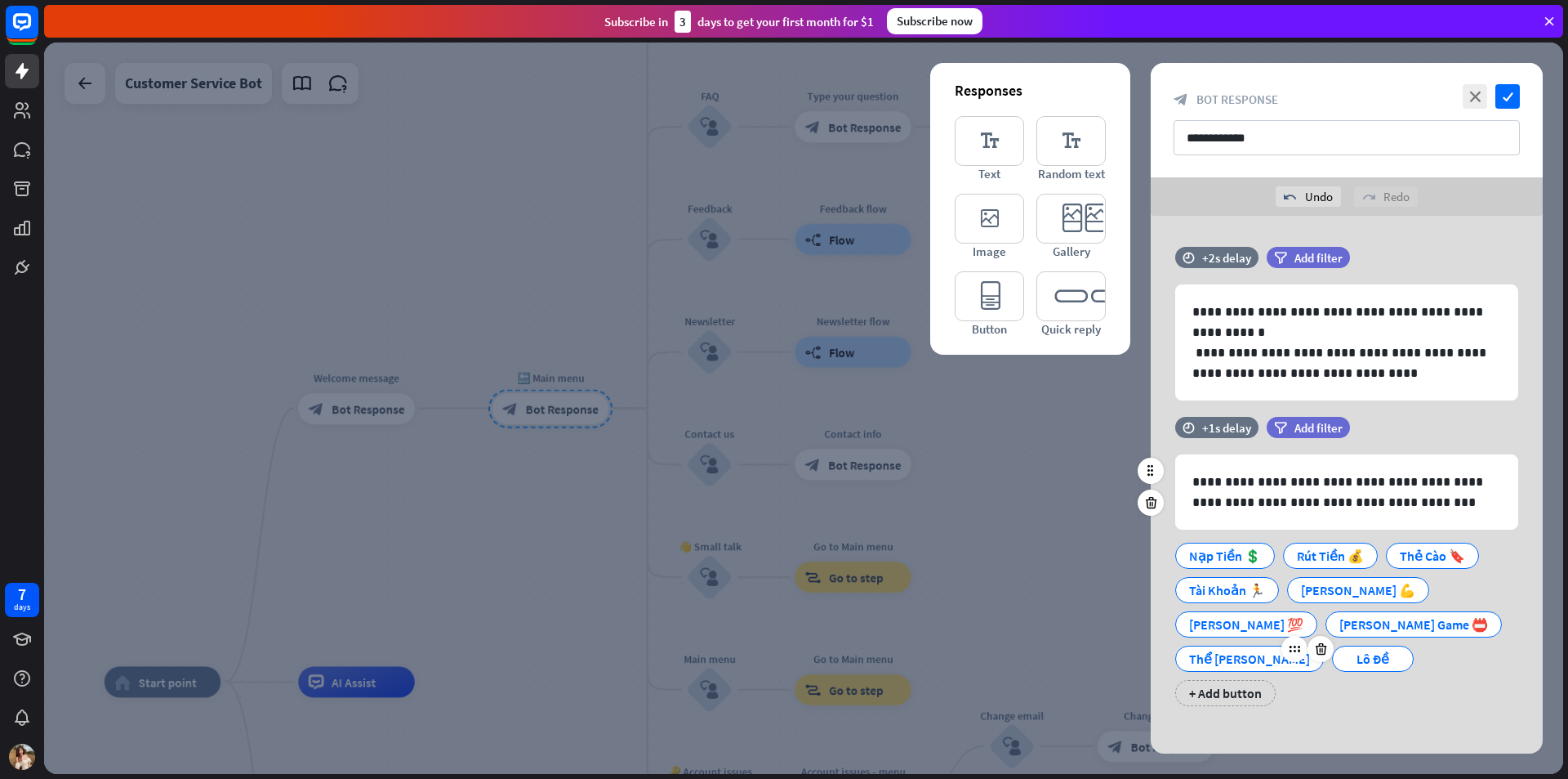
click at [1200, 656] on div "Thể [PERSON_NAME]" at bounding box center [1250, 659] width 121 height 25
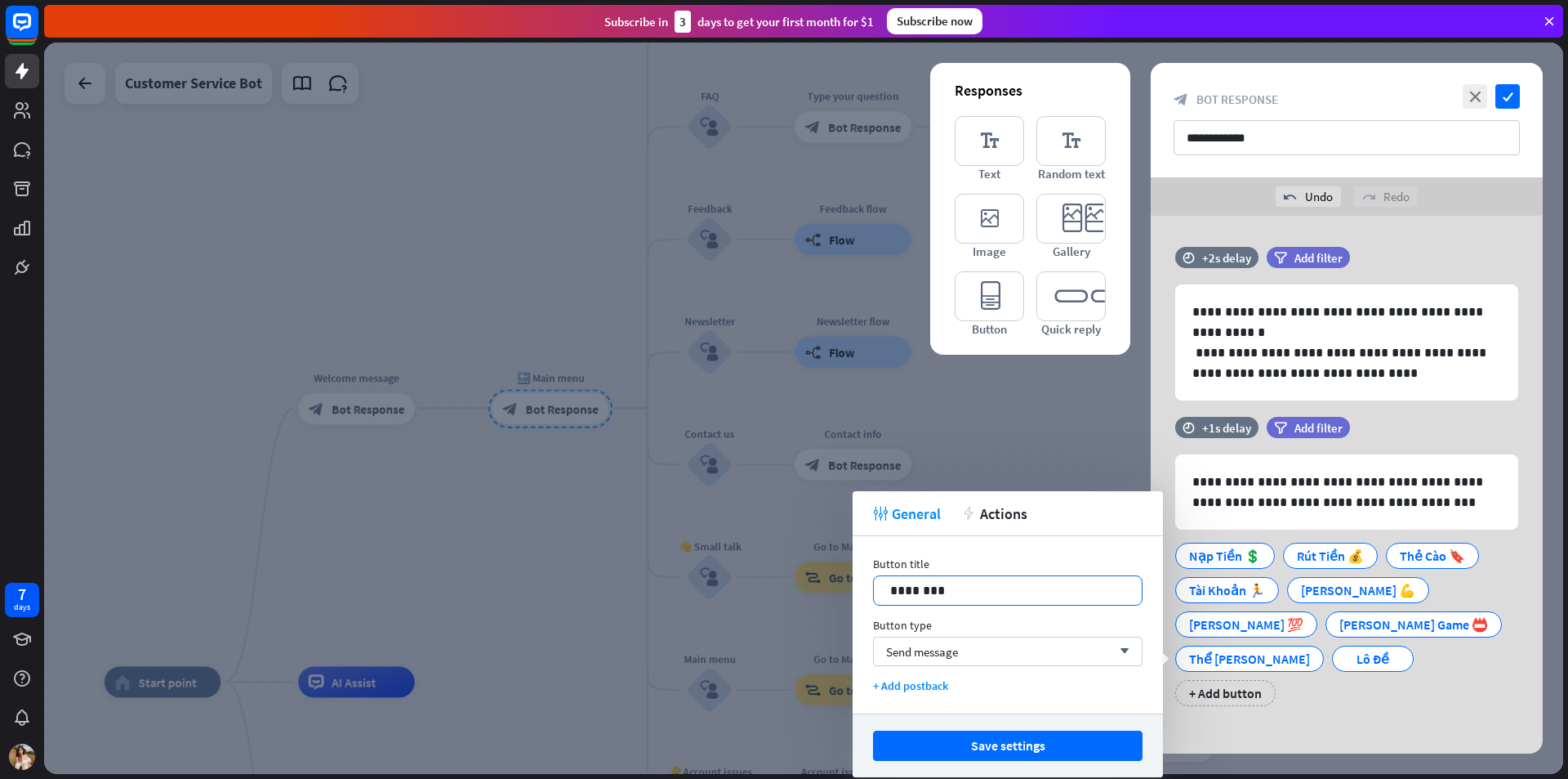
click at [999, 587] on p "********" at bounding box center [1007, 590] width 236 height 20
click at [1035, 739] on button "Save settings" at bounding box center [1008, 746] width 270 height 31
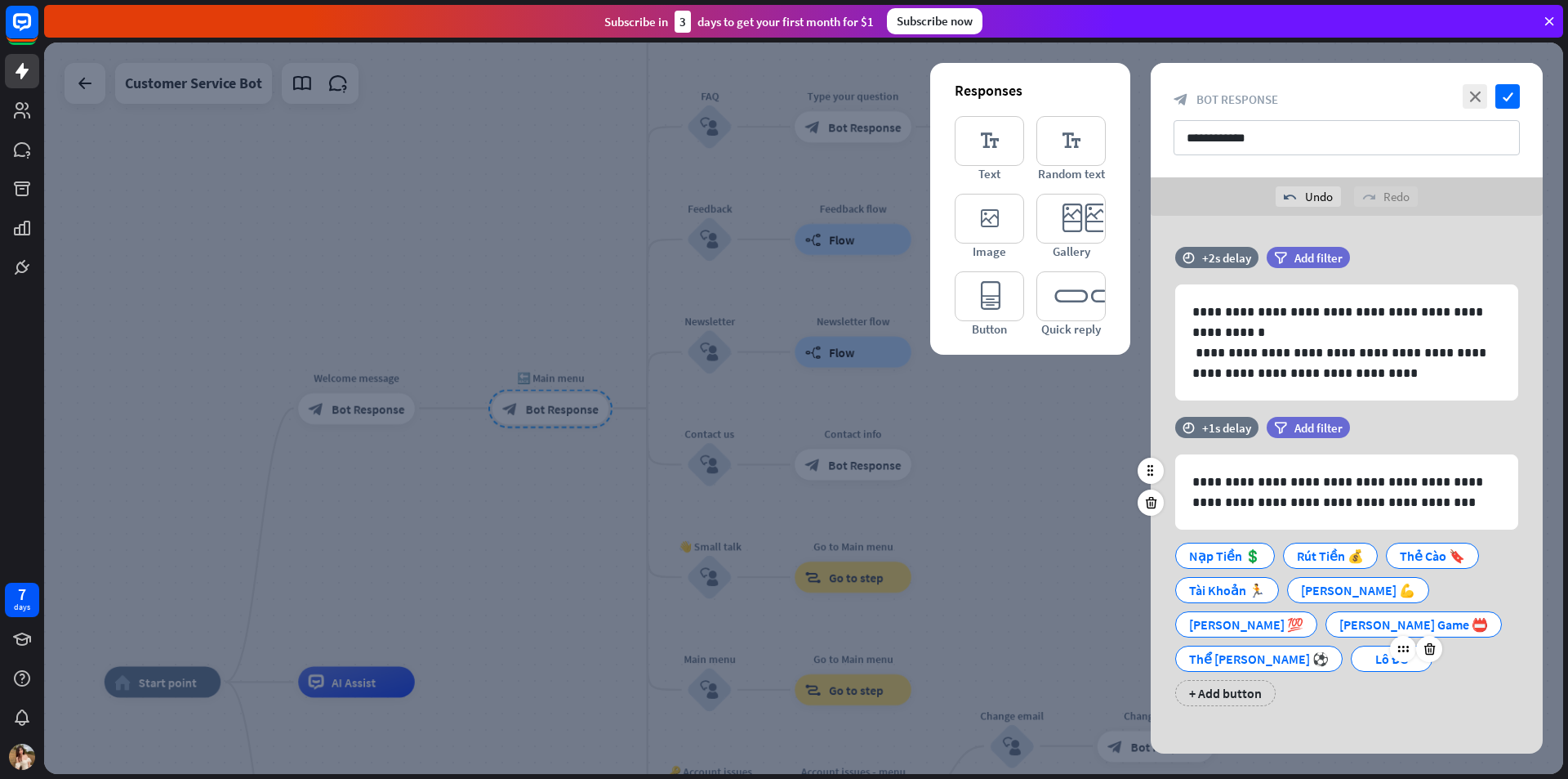
click at [1365, 661] on div "Lô Đề" at bounding box center [1392, 659] width 54 height 25
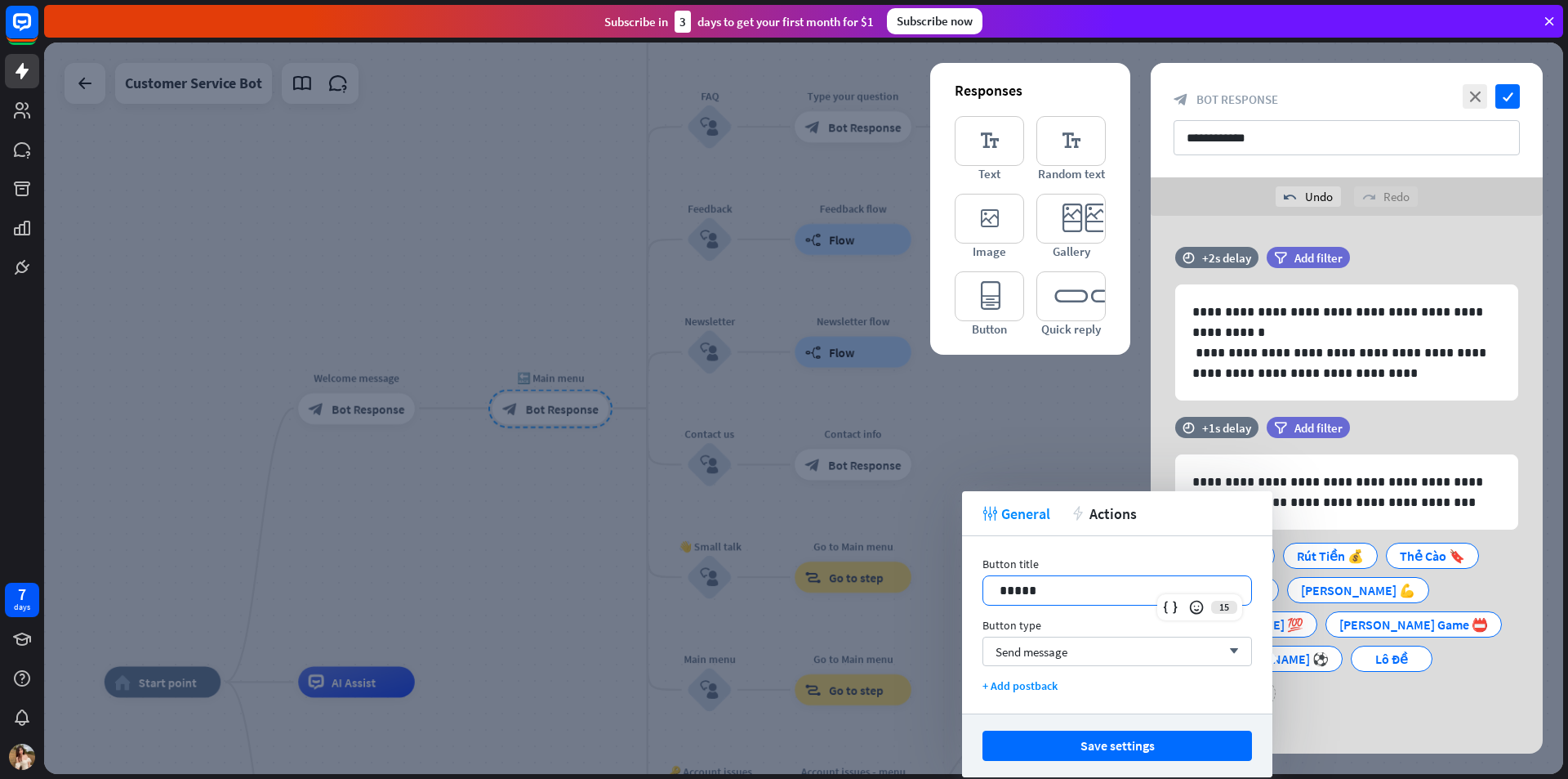
click at [1060, 598] on p "*****" at bounding box center [1117, 590] width 236 height 20
click at [1134, 749] on button "Save settings" at bounding box center [1118, 746] width 270 height 31
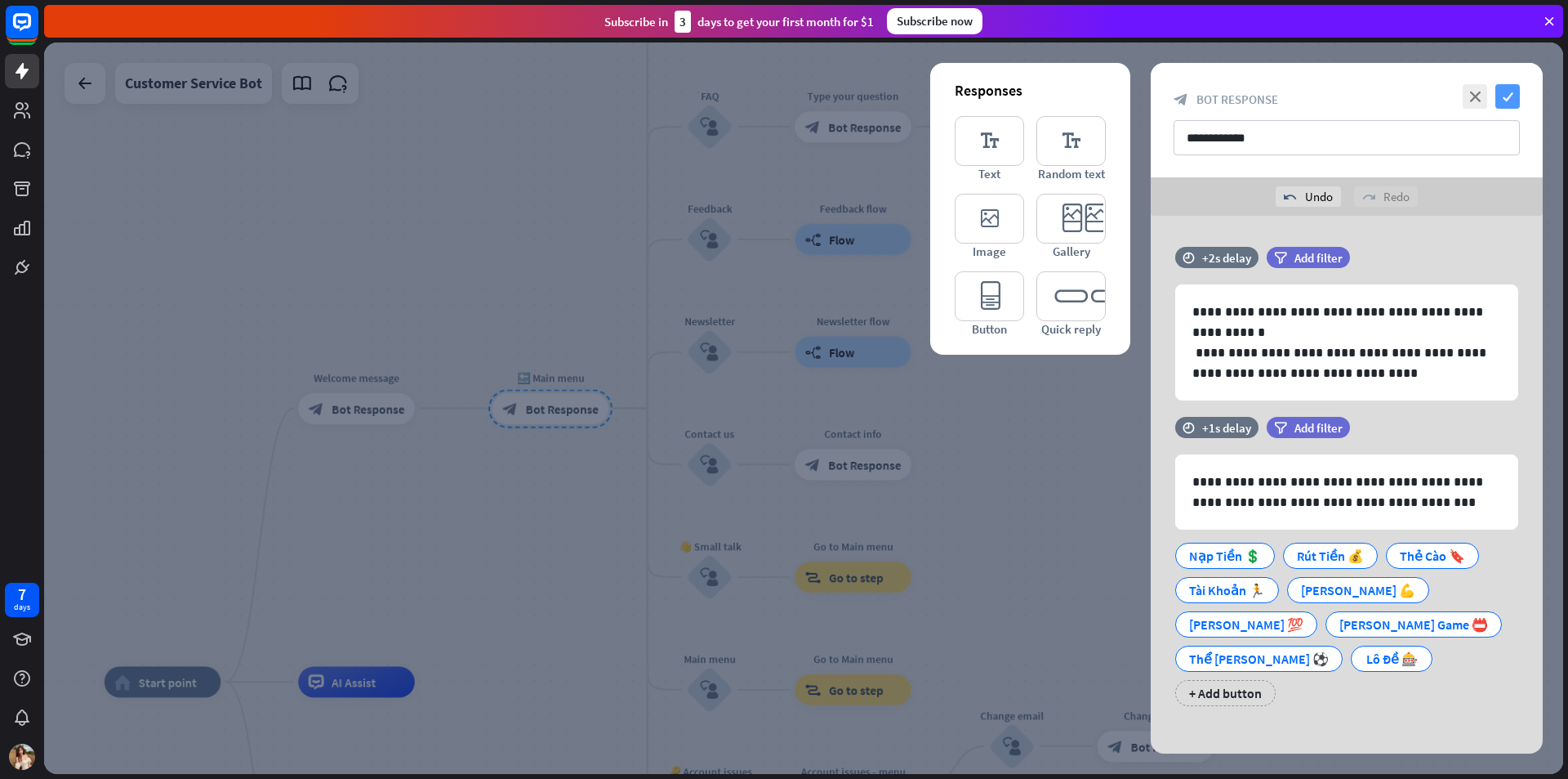
click at [1506, 105] on icon "check" at bounding box center [1508, 96] width 25 height 25
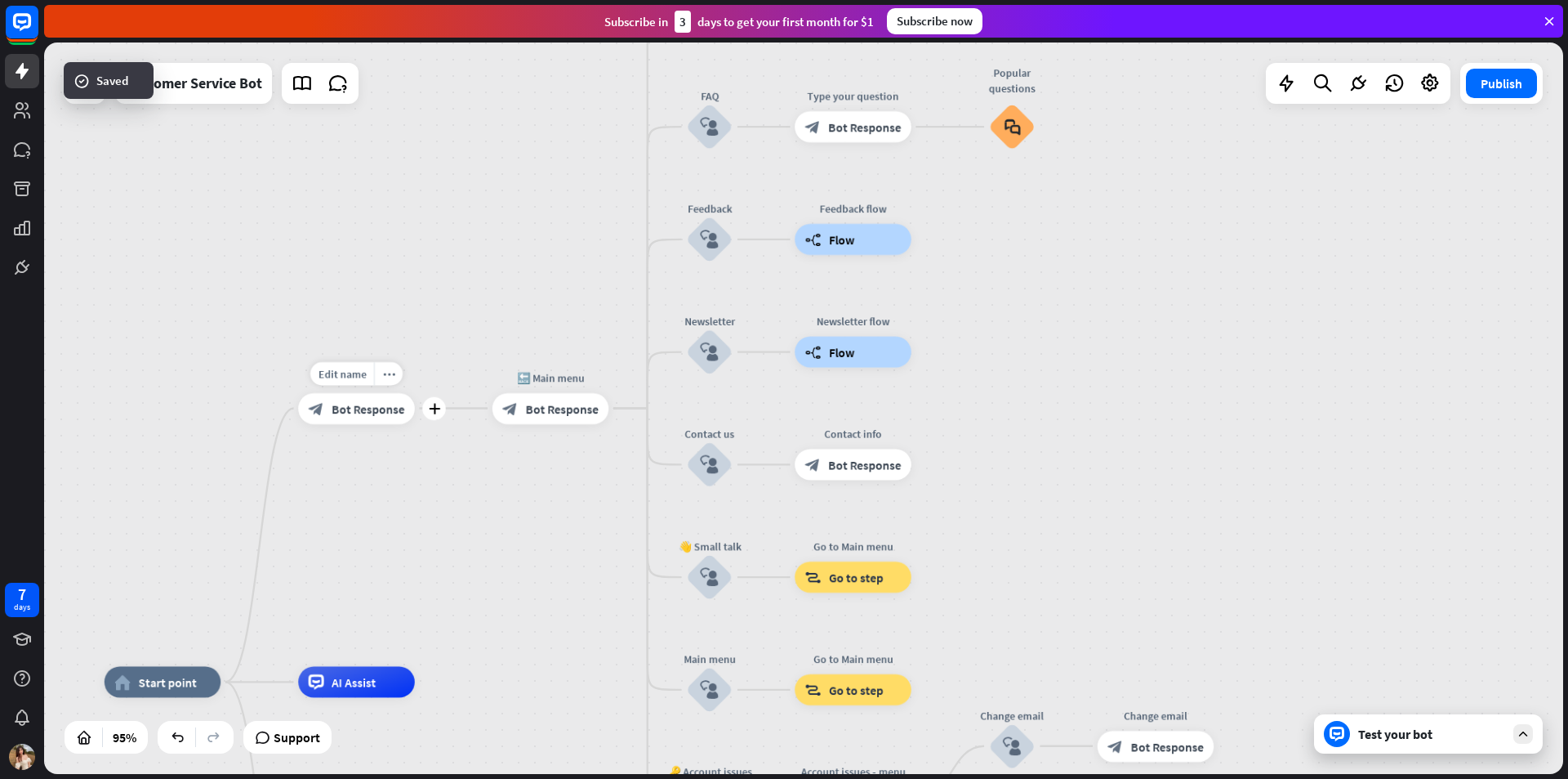
click at [359, 404] on span "Bot Response" at bounding box center [368, 408] width 73 height 16
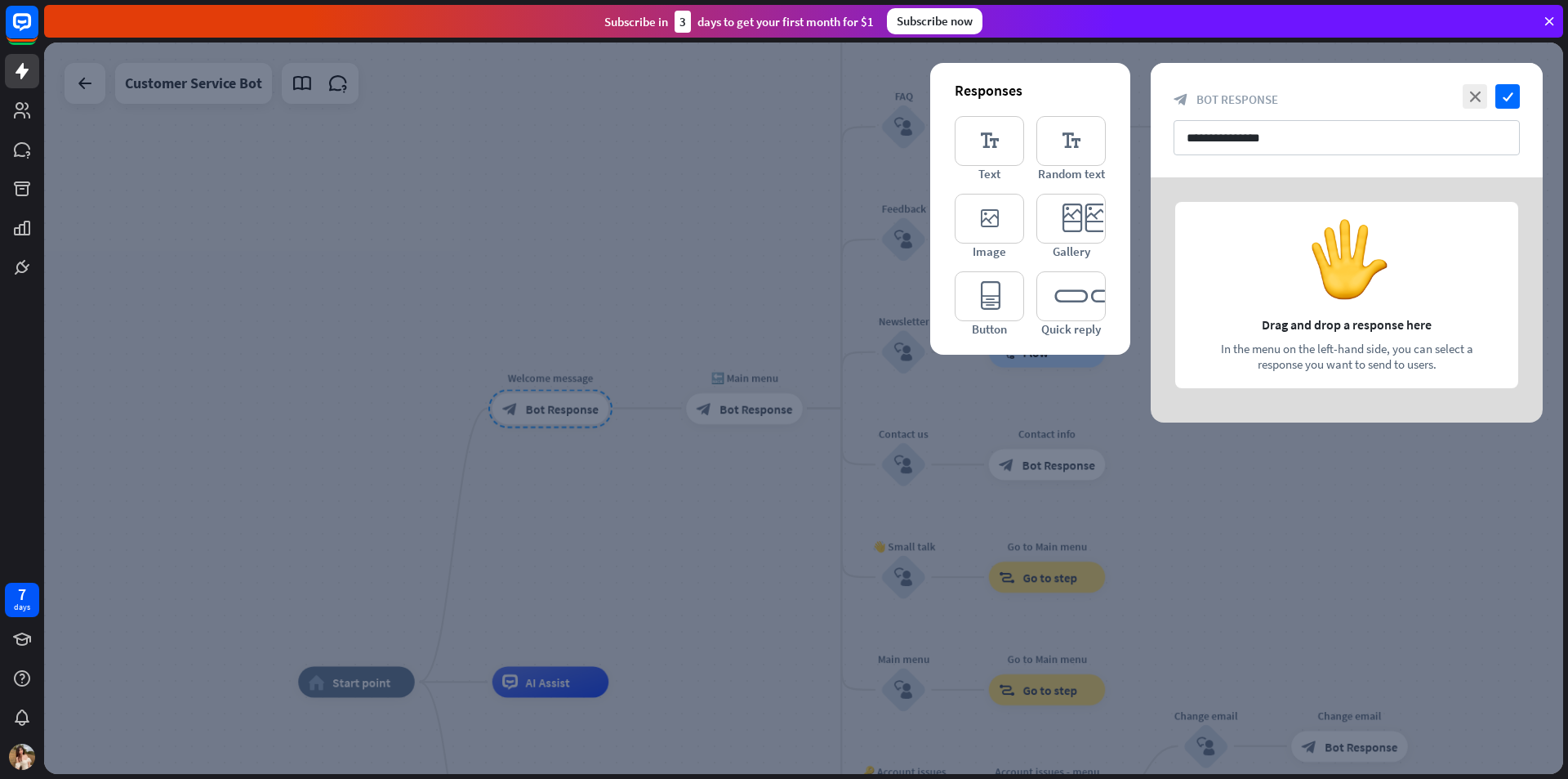
click at [536, 482] on div at bounding box center [803, 407] width 1519 height 732
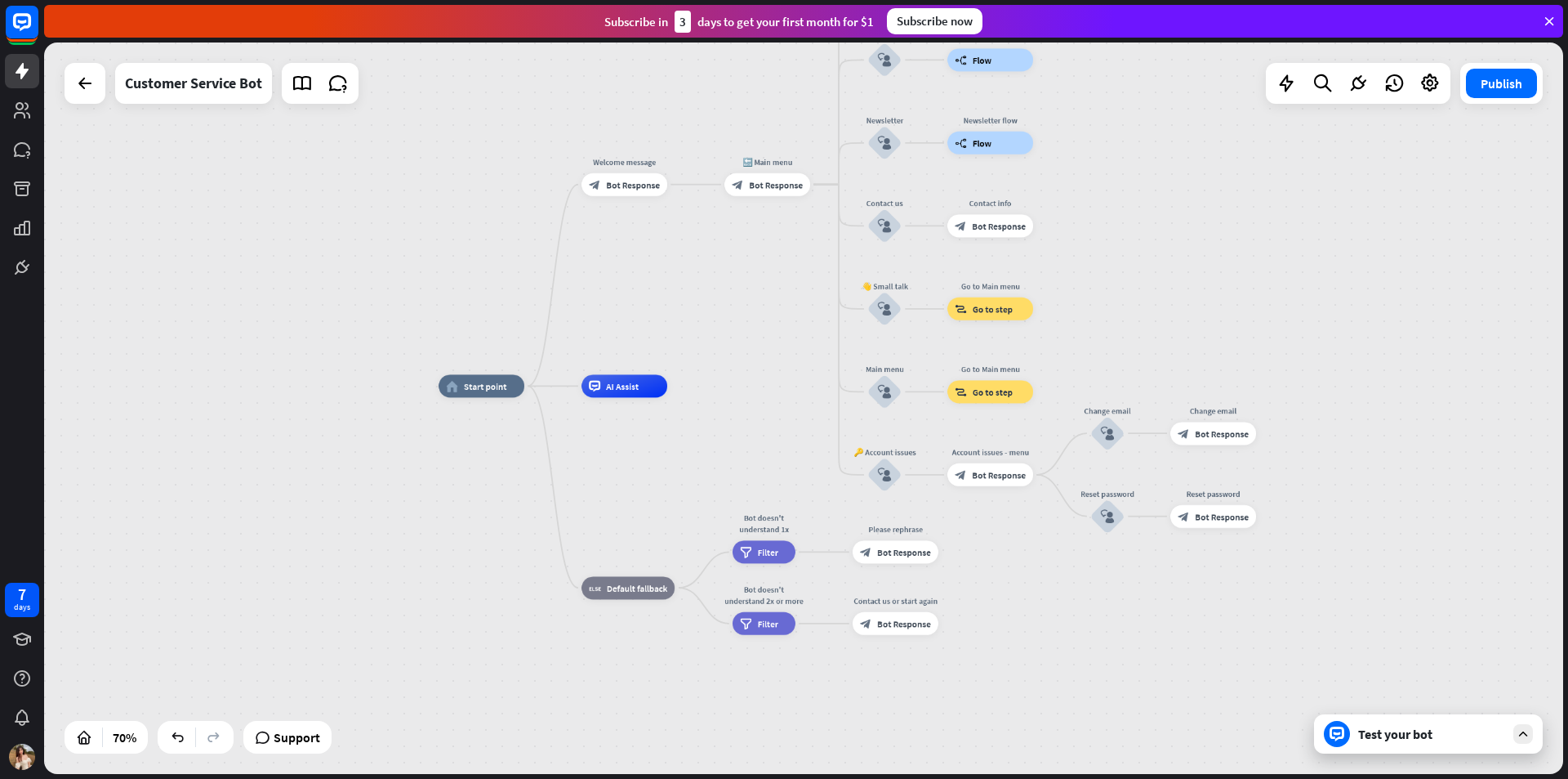
drag, startPoint x: 673, startPoint y: 598, endPoint x: 716, endPoint y: 294, distance: 307.0
click at [720, 323] on div "home_2 Start point Welcome message block_bot_response Bot Response 🔙 Main menu …" at bounding box center [803, 407] width 1519 height 732
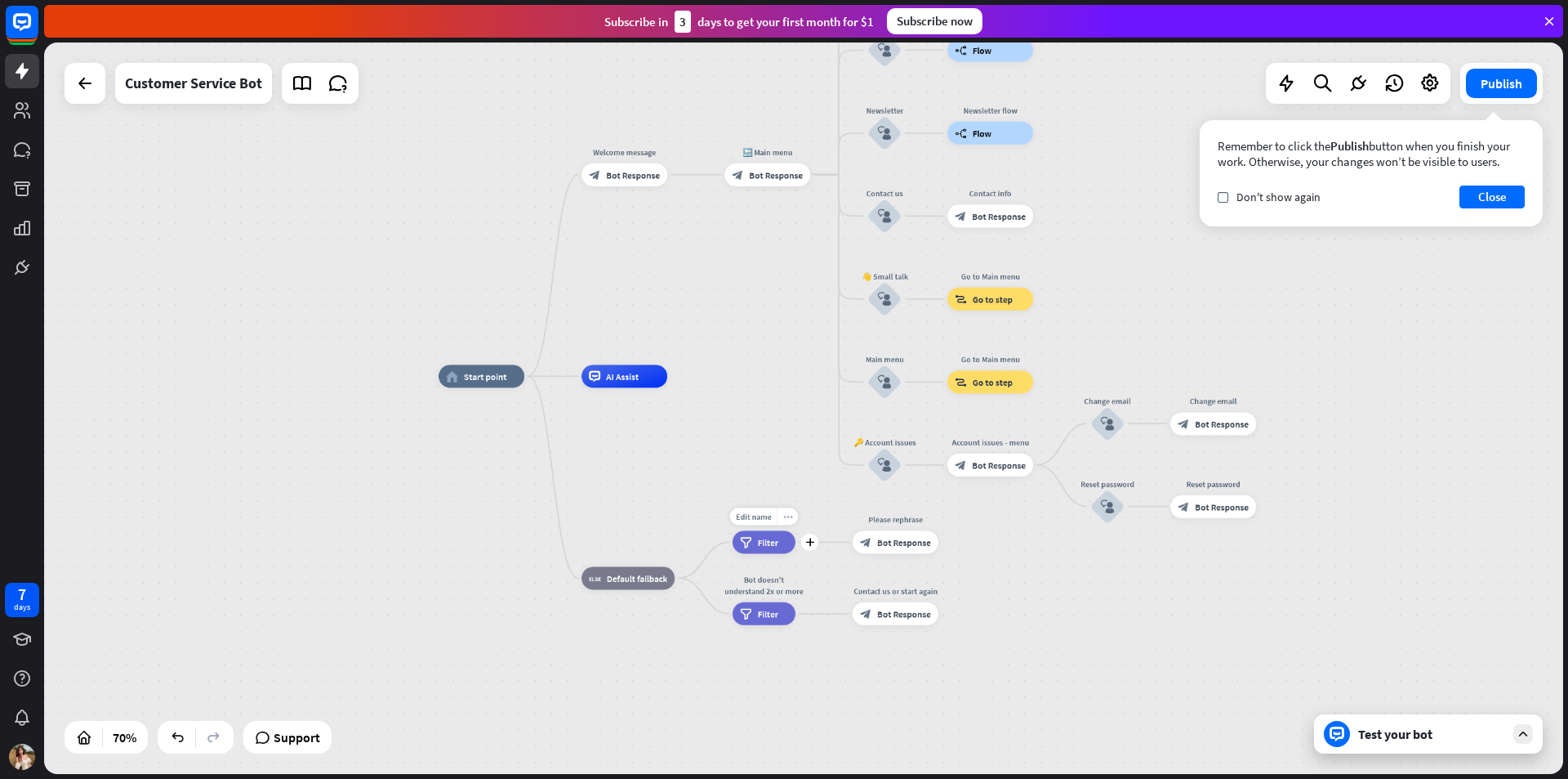
click at [790, 510] on div "more_horiz" at bounding box center [788, 516] width 21 height 18
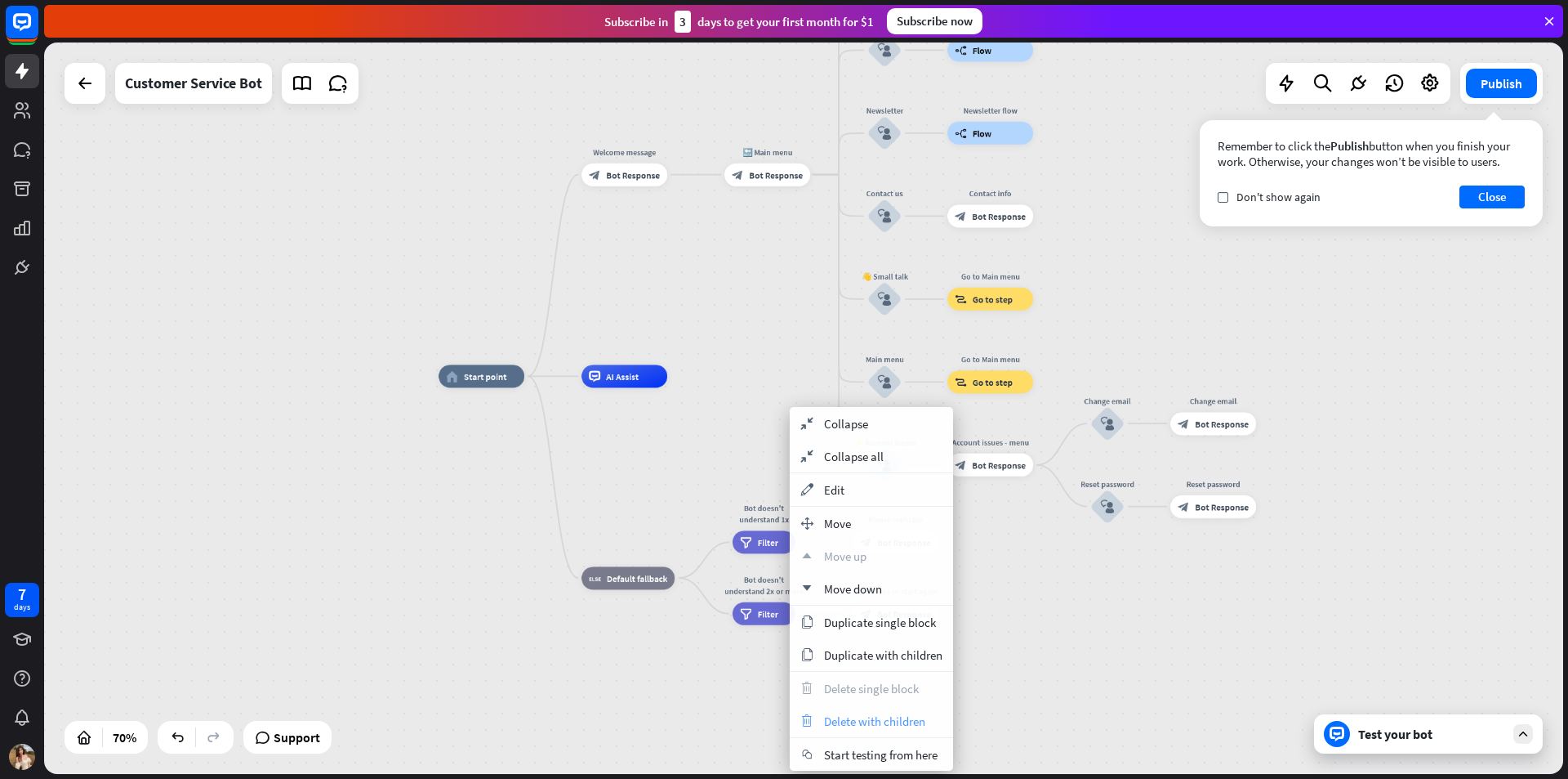
click at [879, 725] on span "Delete with children" at bounding box center [875, 721] width 102 height 16
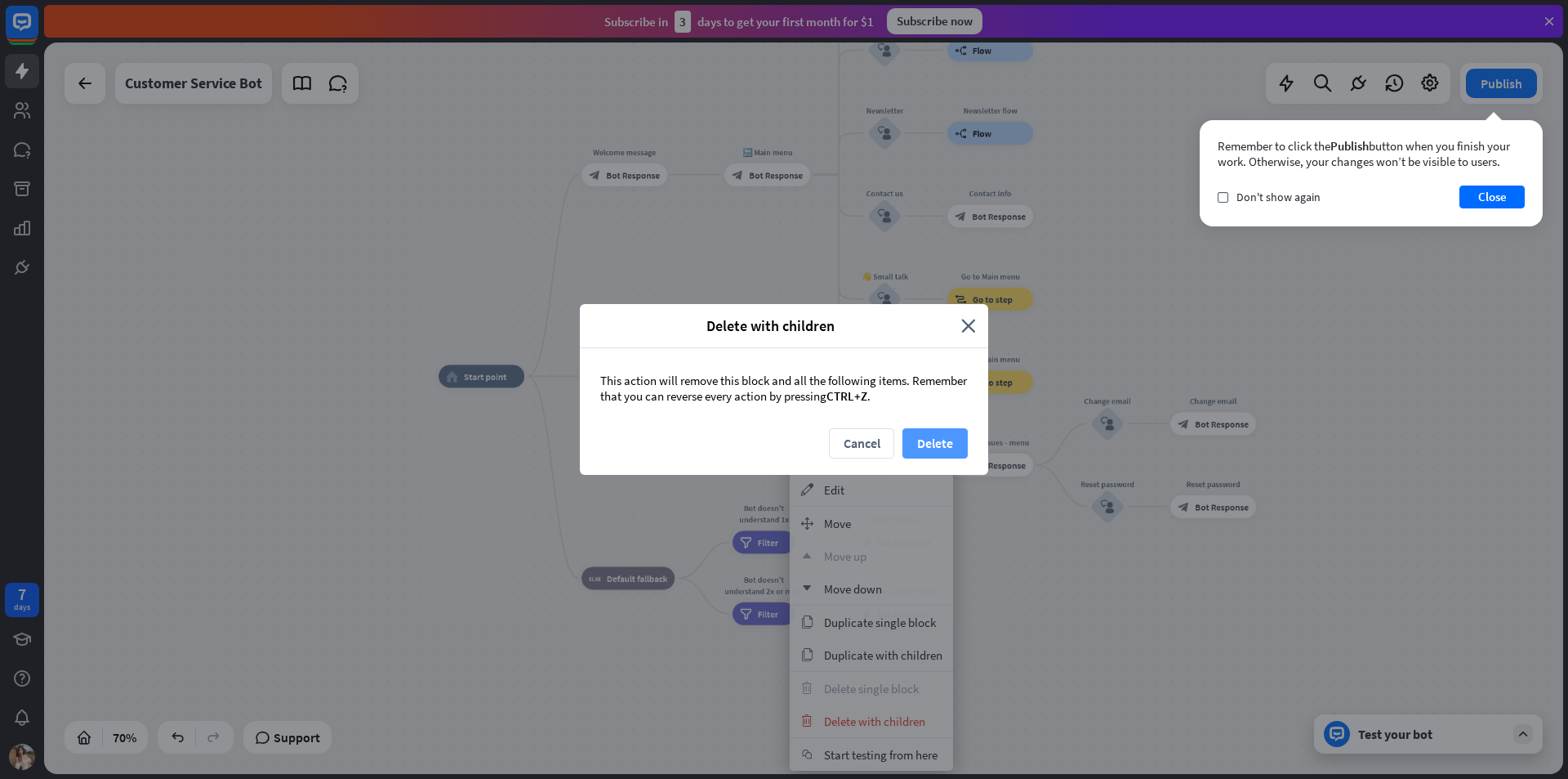
click at [929, 442] on button "Delete" at bounding box center [935, 443] width 66 height 31
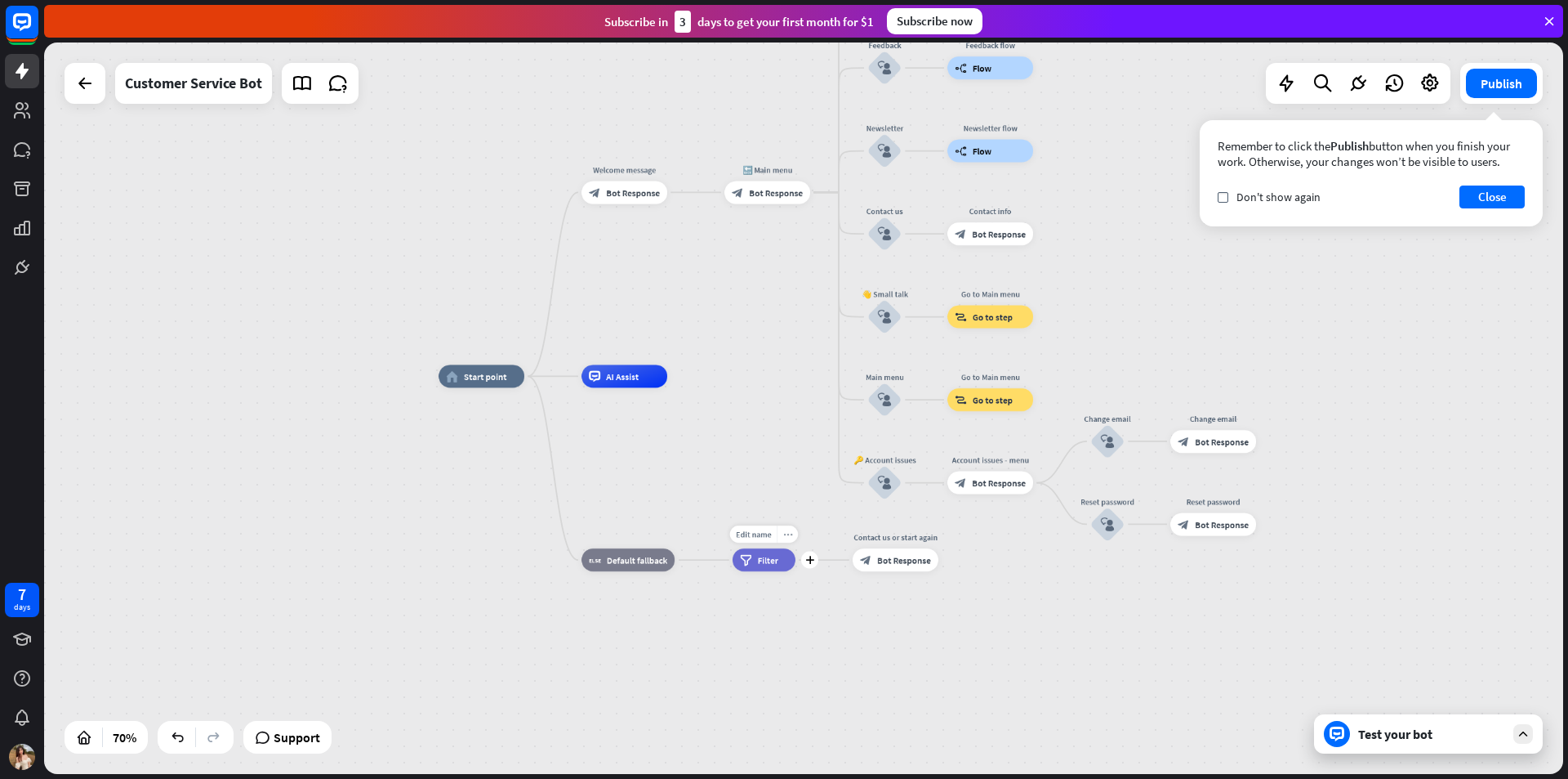
click at [789, 528] on div "more_horiz" at bounding box center [788, 535] width 21 height 18
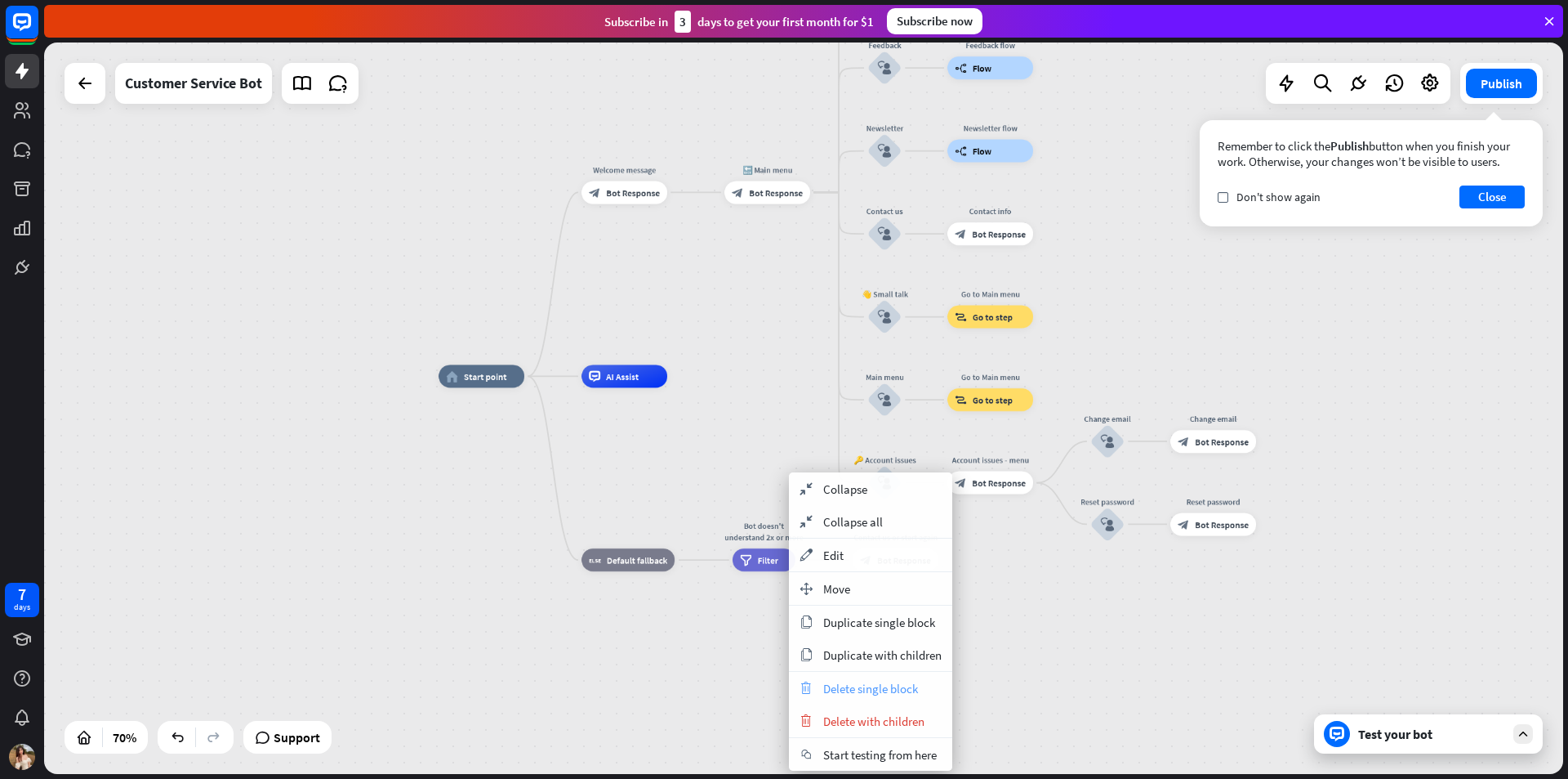
click at [889, 684] on span "Delete single block" at bounding box center [871, 689] width 95 height 16
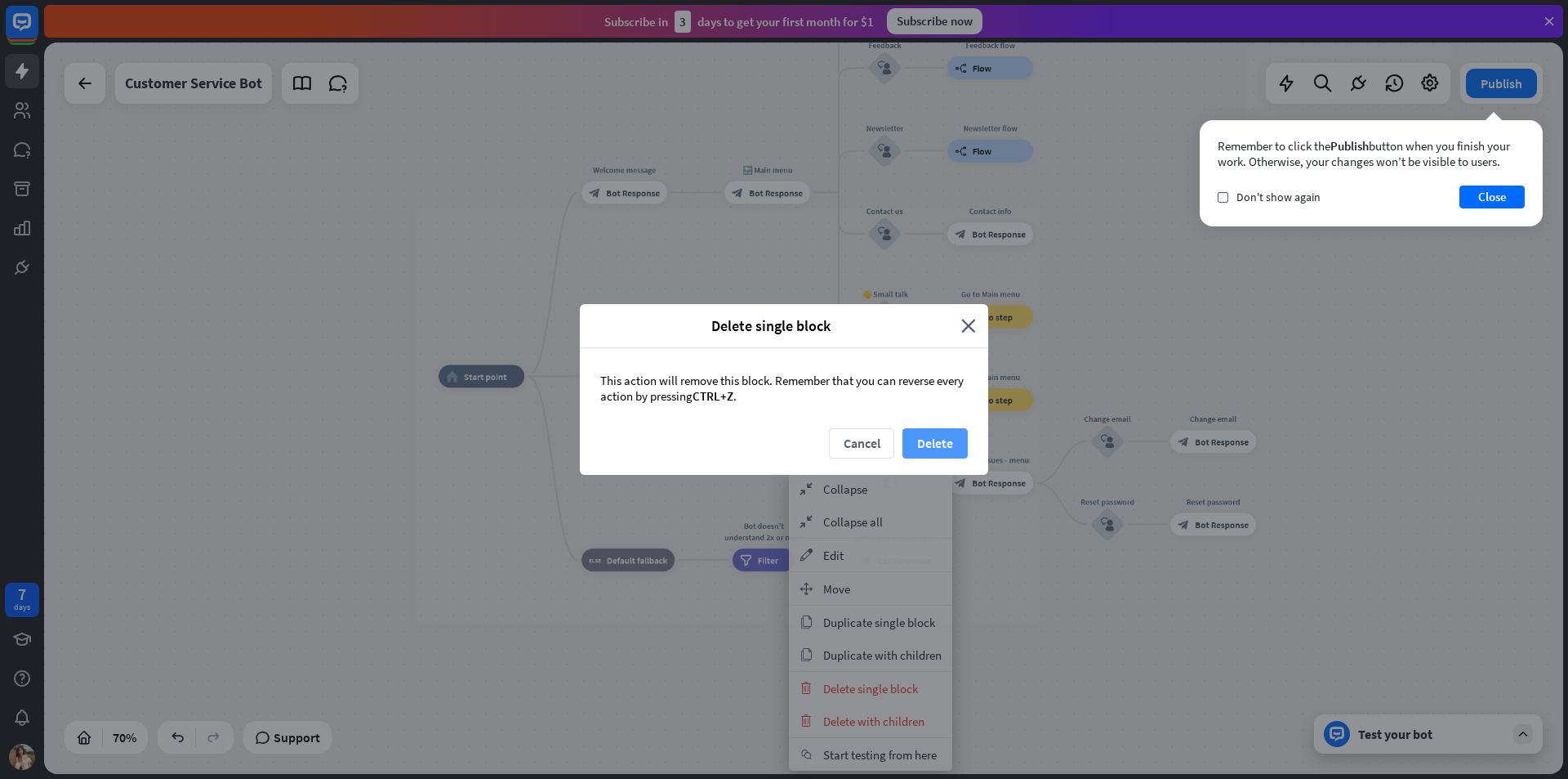
click at [934, 437] on button "Delete" at bounding box center [935, 443] width 66 height 31
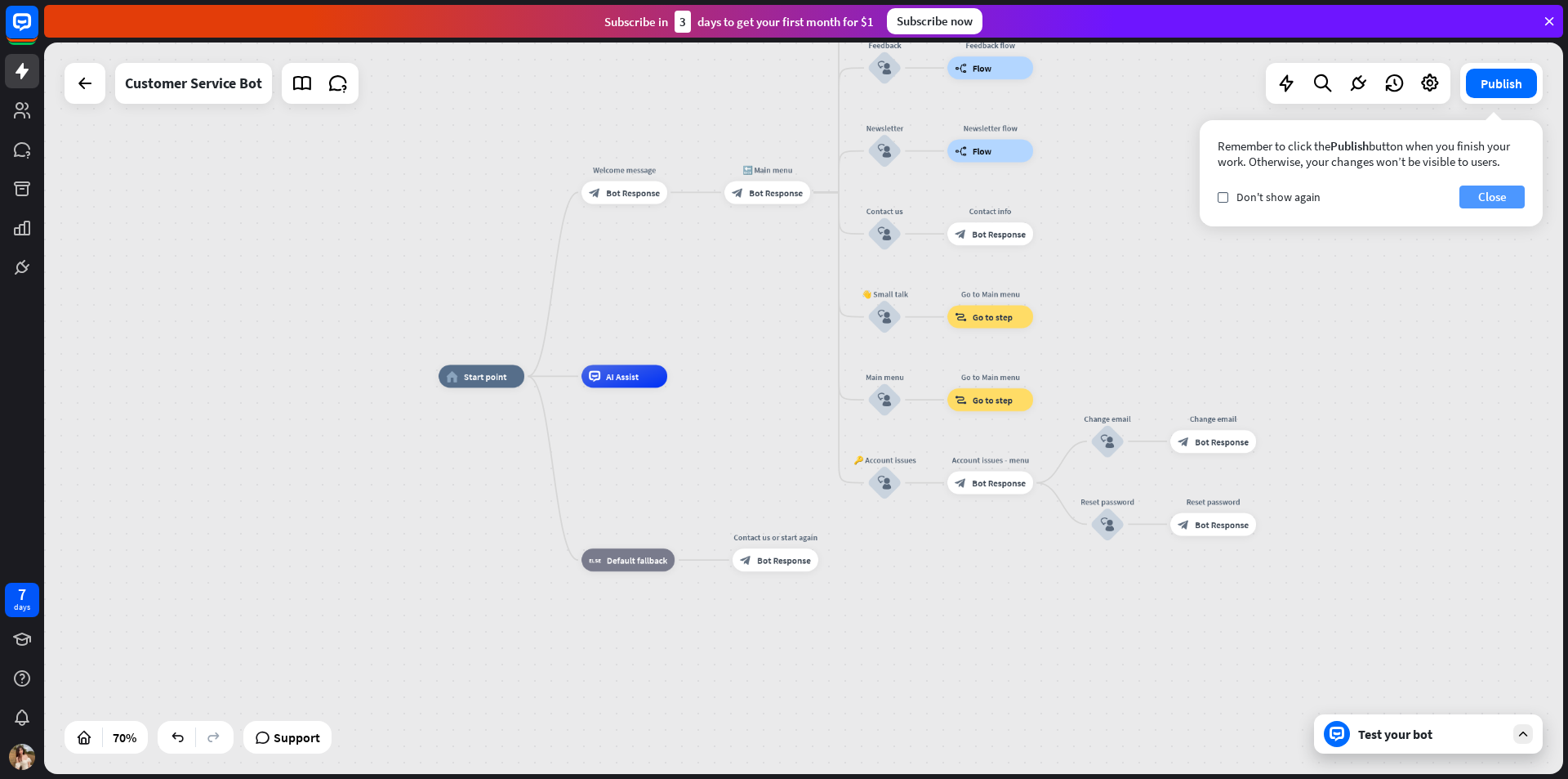
click at [1480, 200] on button "Close" at bounding box center [1492, 197] width 66 height 23
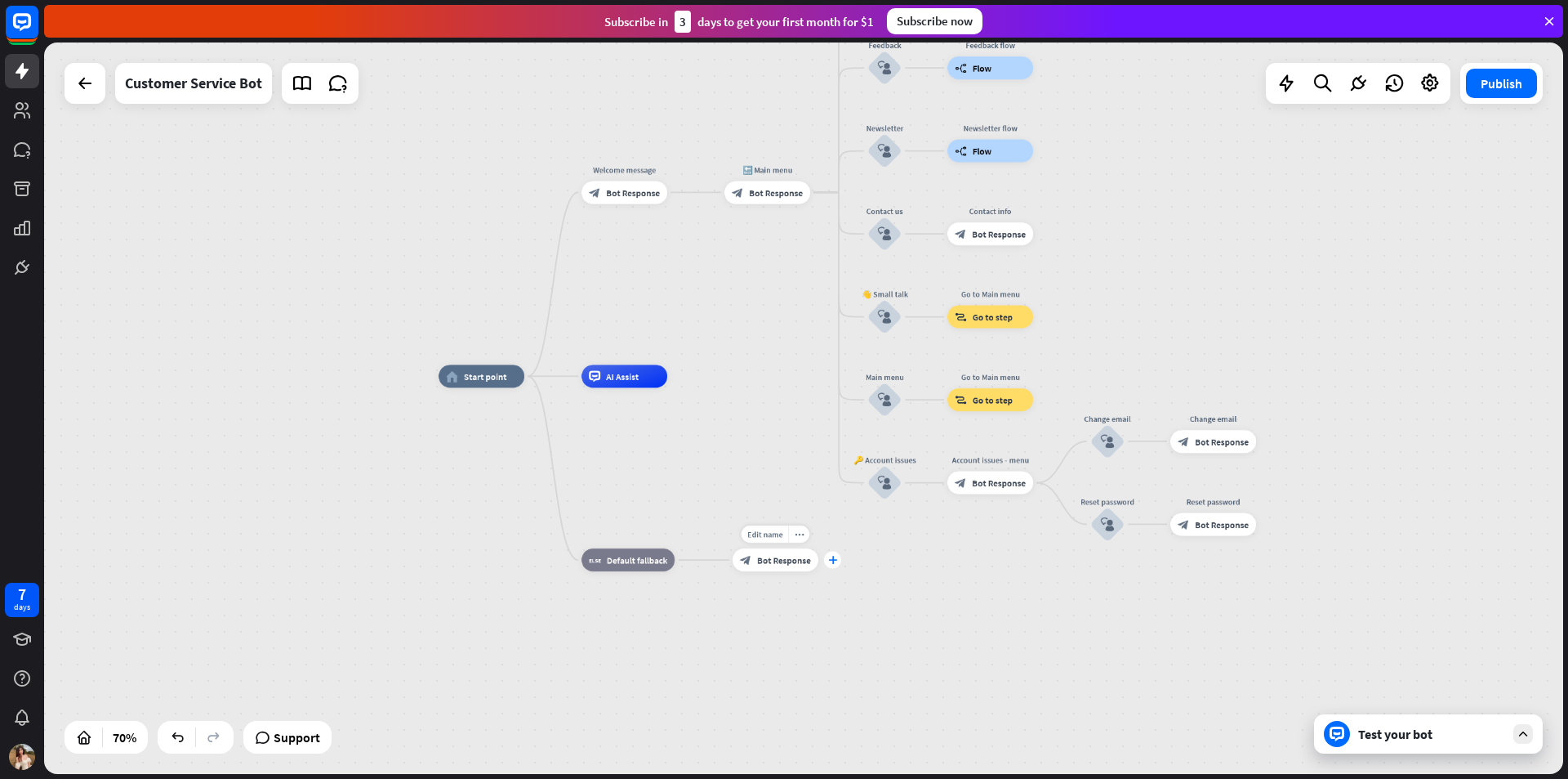
click at [830, 563] on div "plus" at bounding box center [833, 560] width 18 height 18
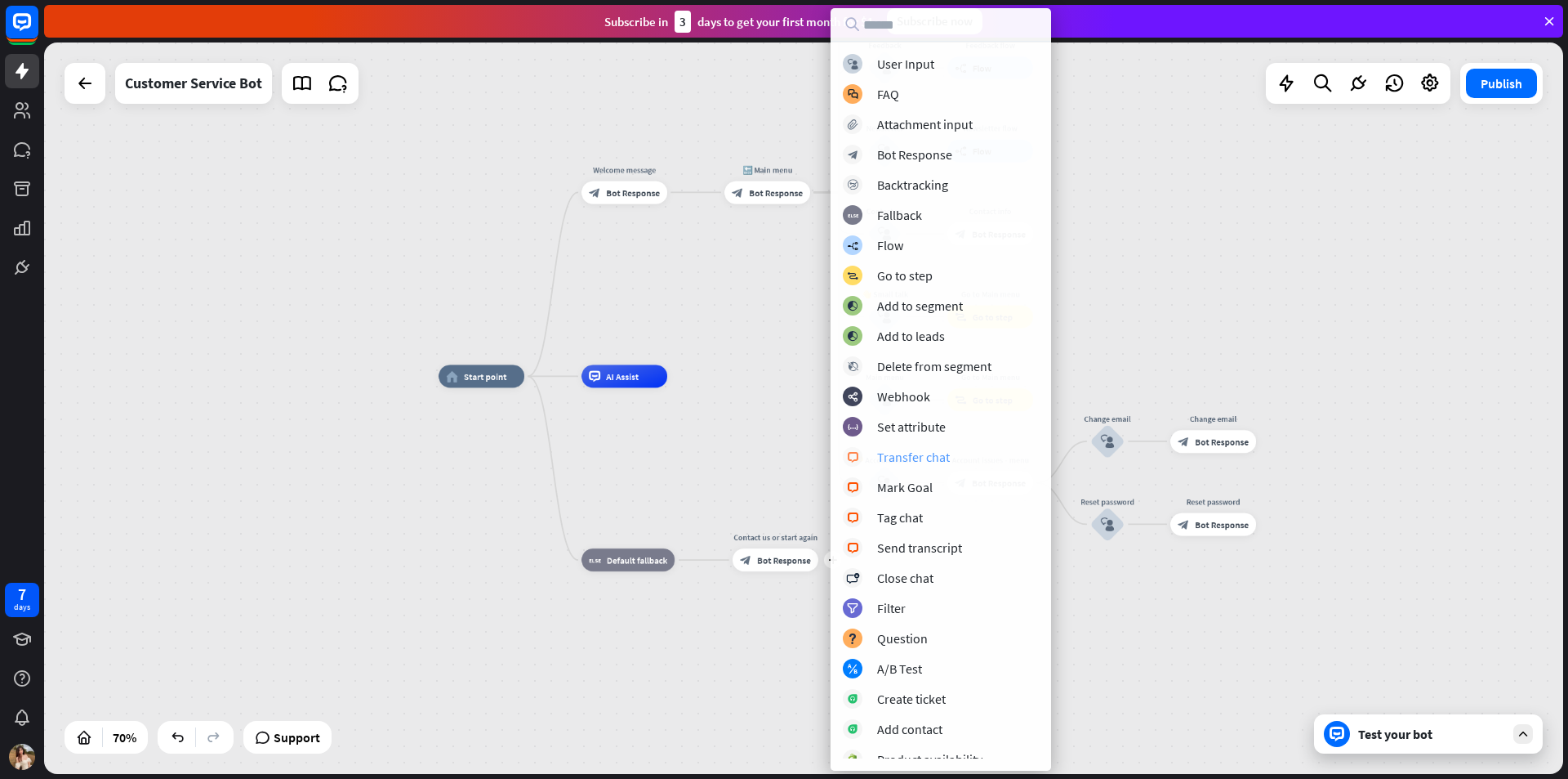
click at [910, 458] on div "Transfer chat" at bounding box center [914, 457] width 73 height 17
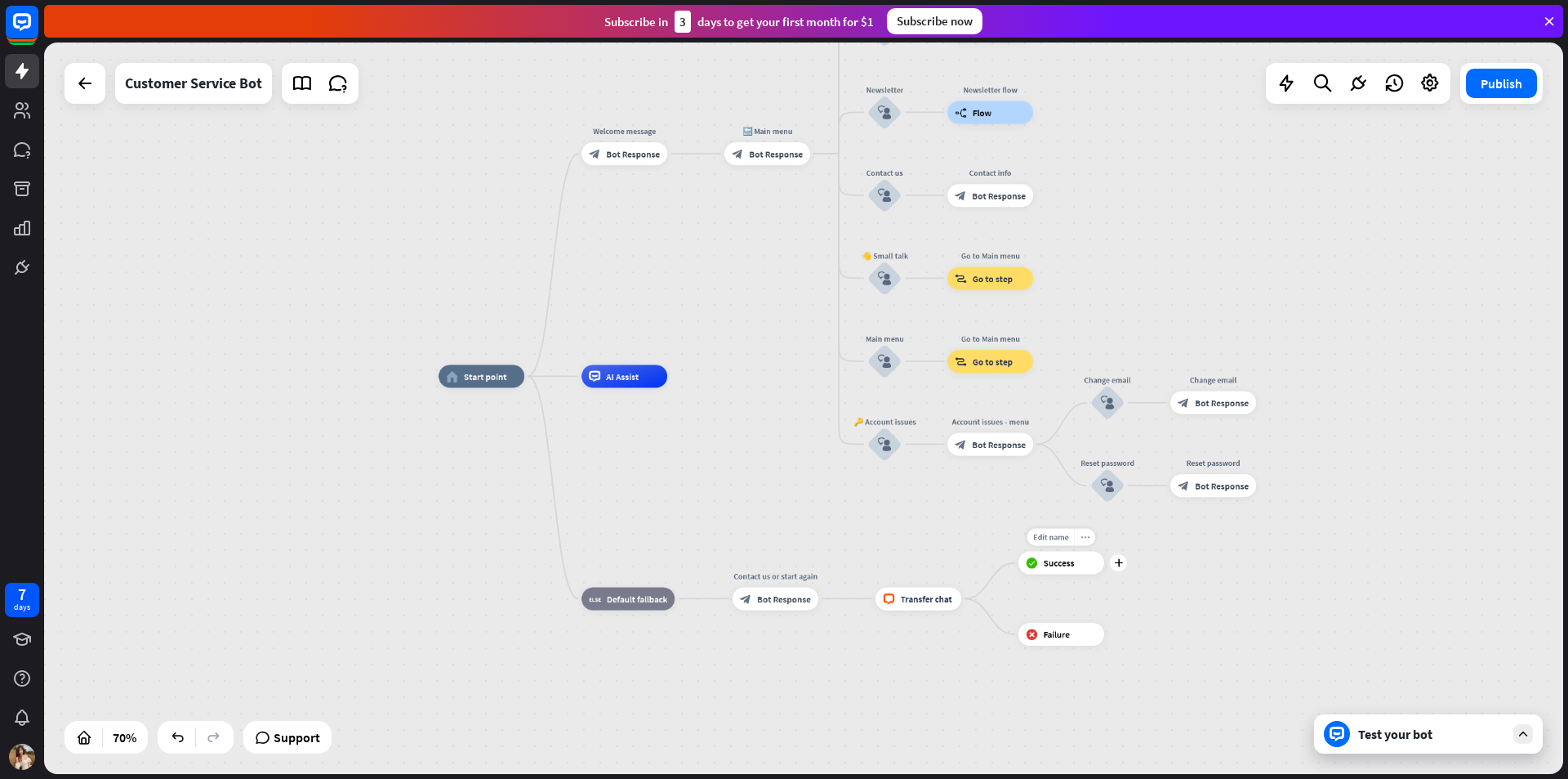
click at [1088, 537] on icon "more_horiz" at bounding box center [1085, 537] width 9 height 9
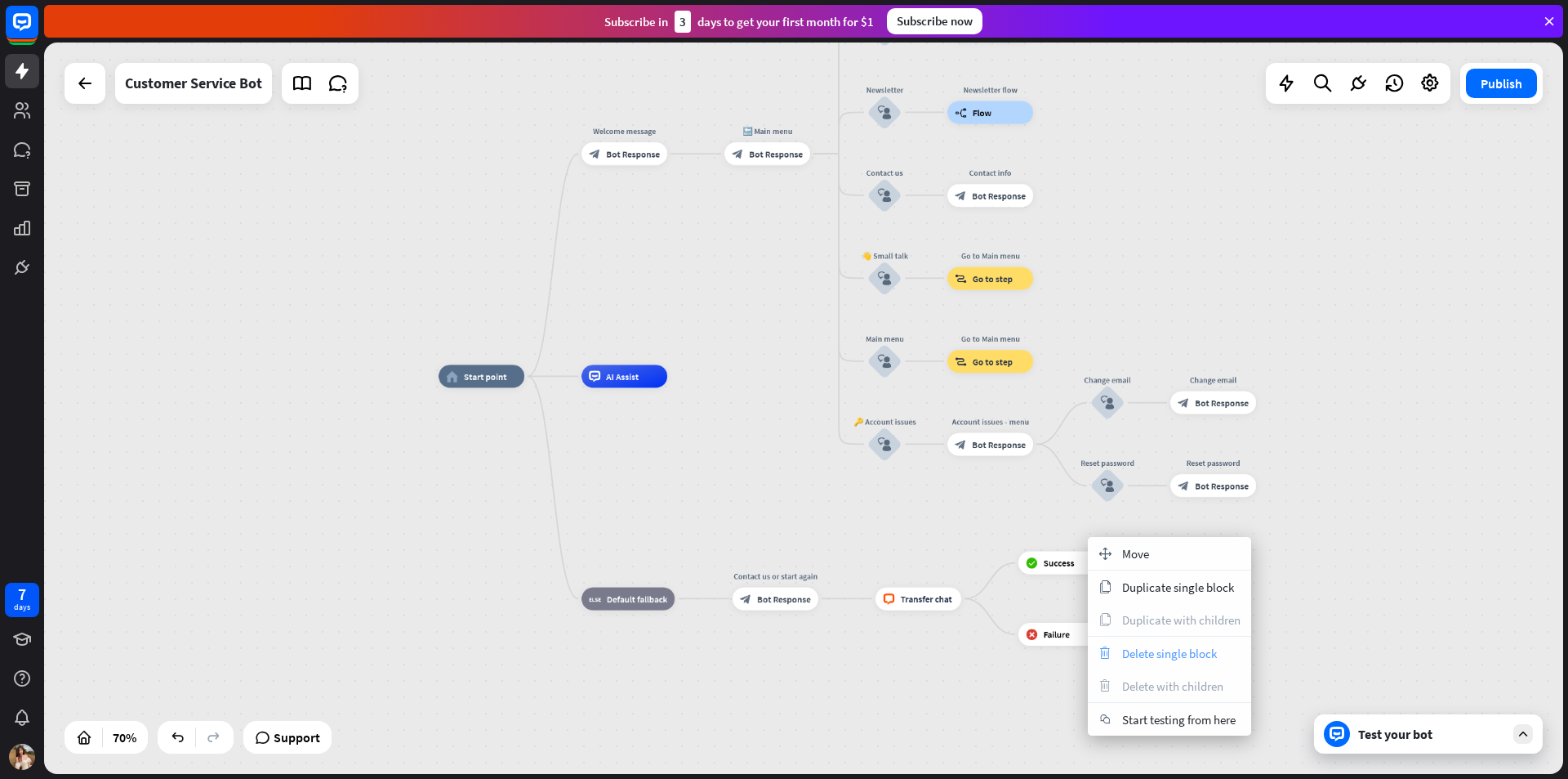
click at [1183, 652] on span "Delete single block" at bounding box center [1169, 654] width 95 height 16
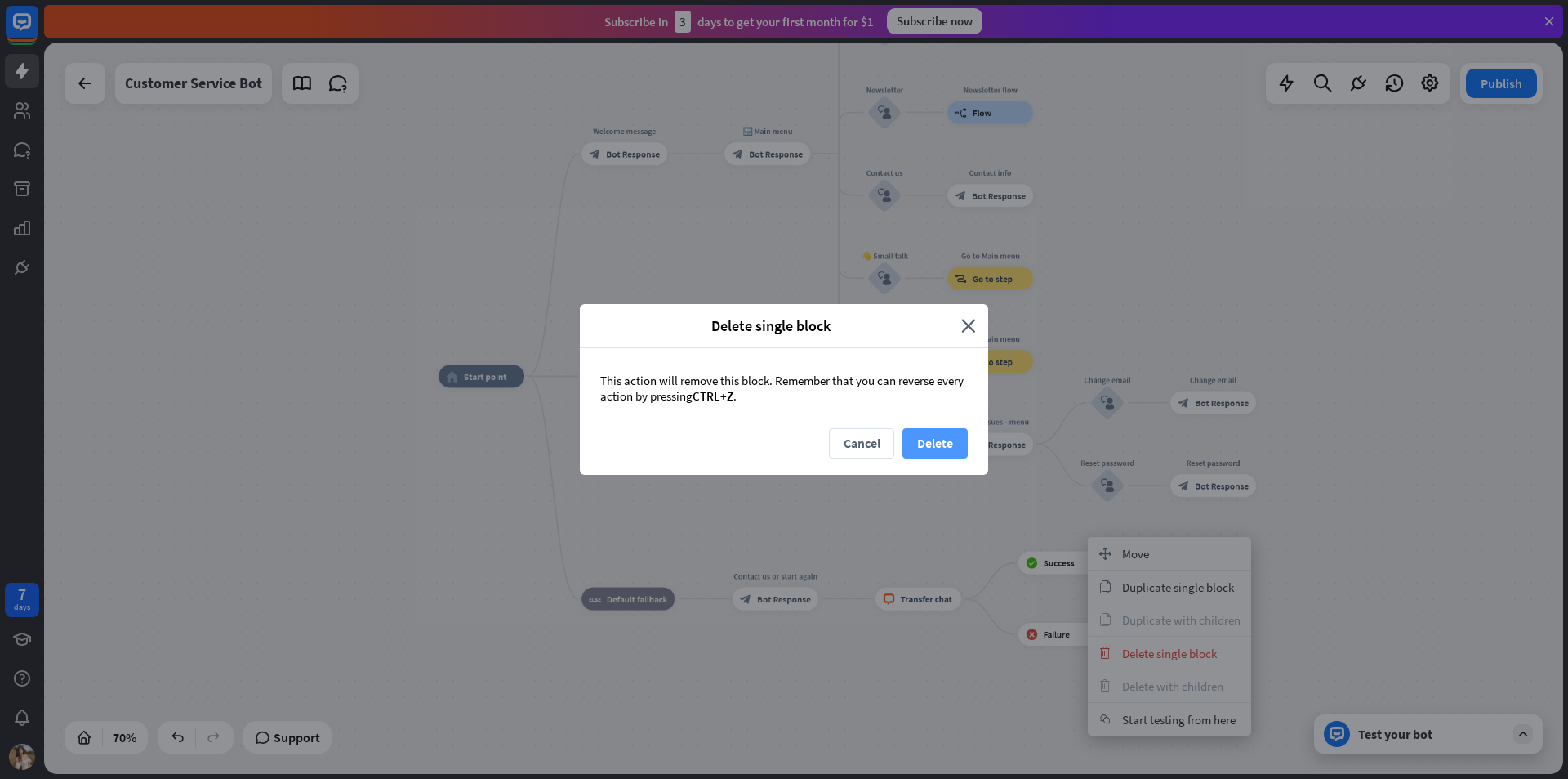
click at [941, 439] on button "Delete" at bounding box center [935, 443] width 66 height 31
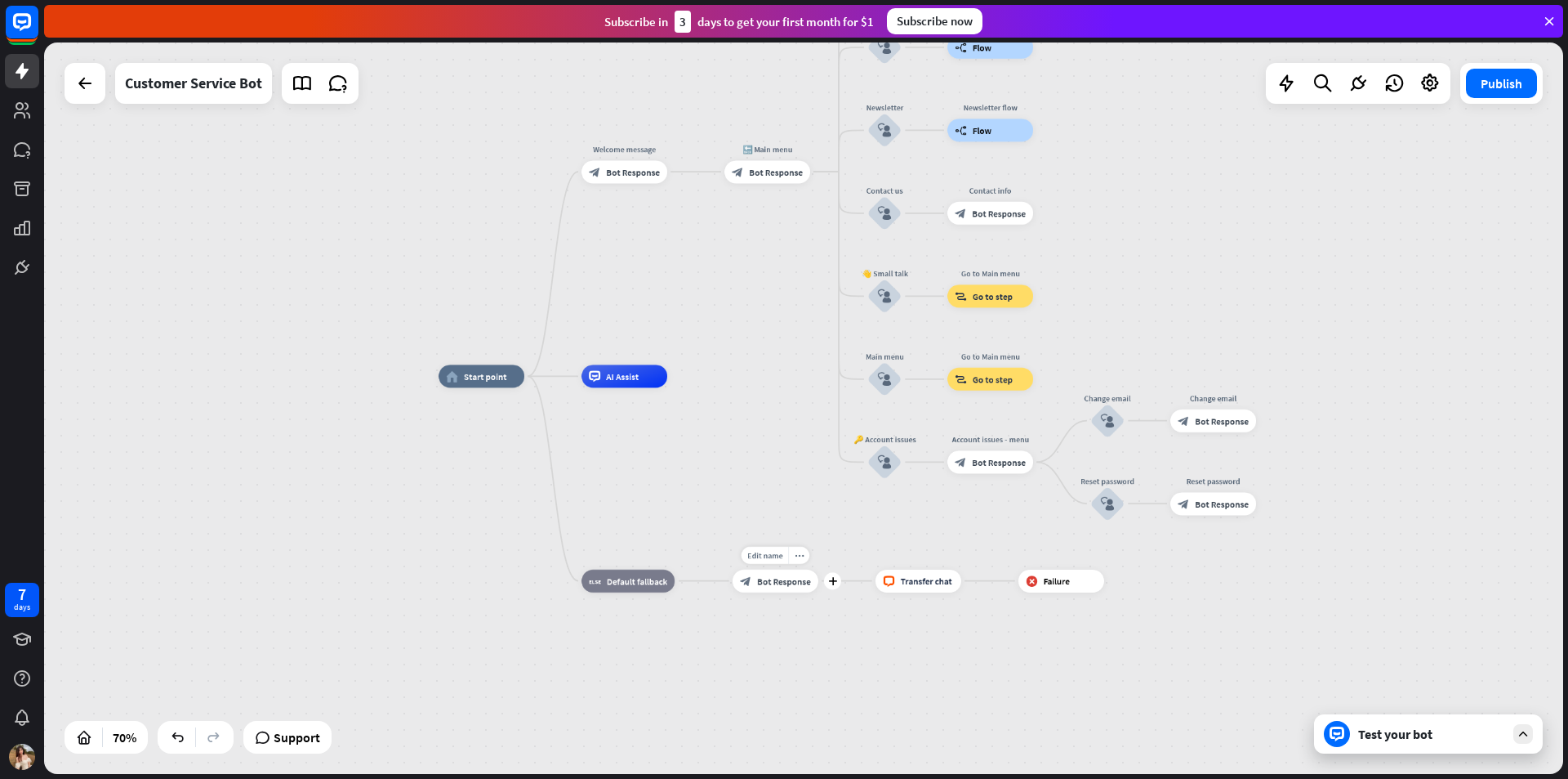
click at [782, 584] on span "Bot Response" at bounding box center [784, 580] width 54 height 11
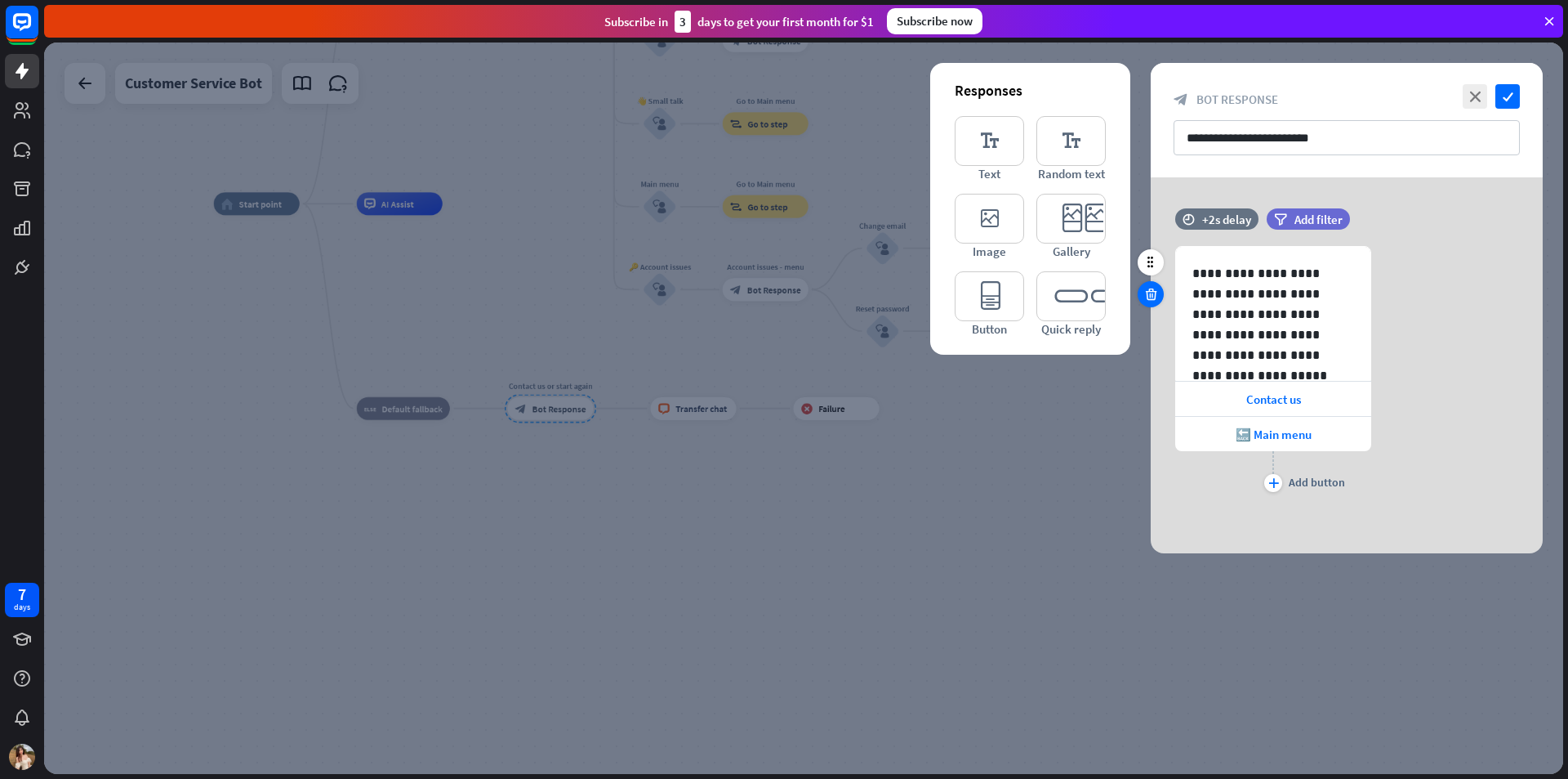
click at [1154, 286] on div at bounding box center [1151, 294] width 26 height 26
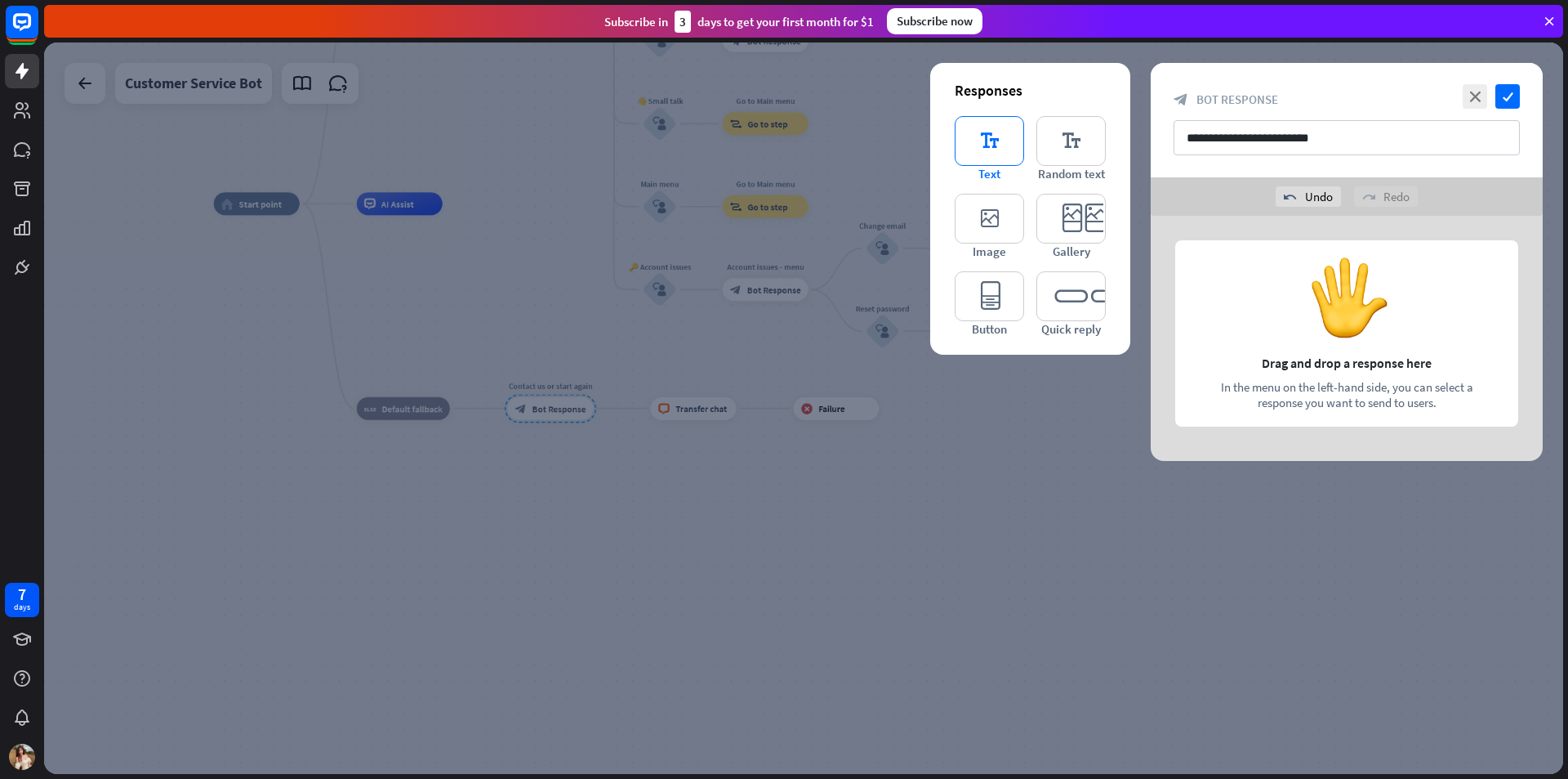
click at [996, 147] on icon "editor_text" at bounding box center [989, 140] width 69 height 50
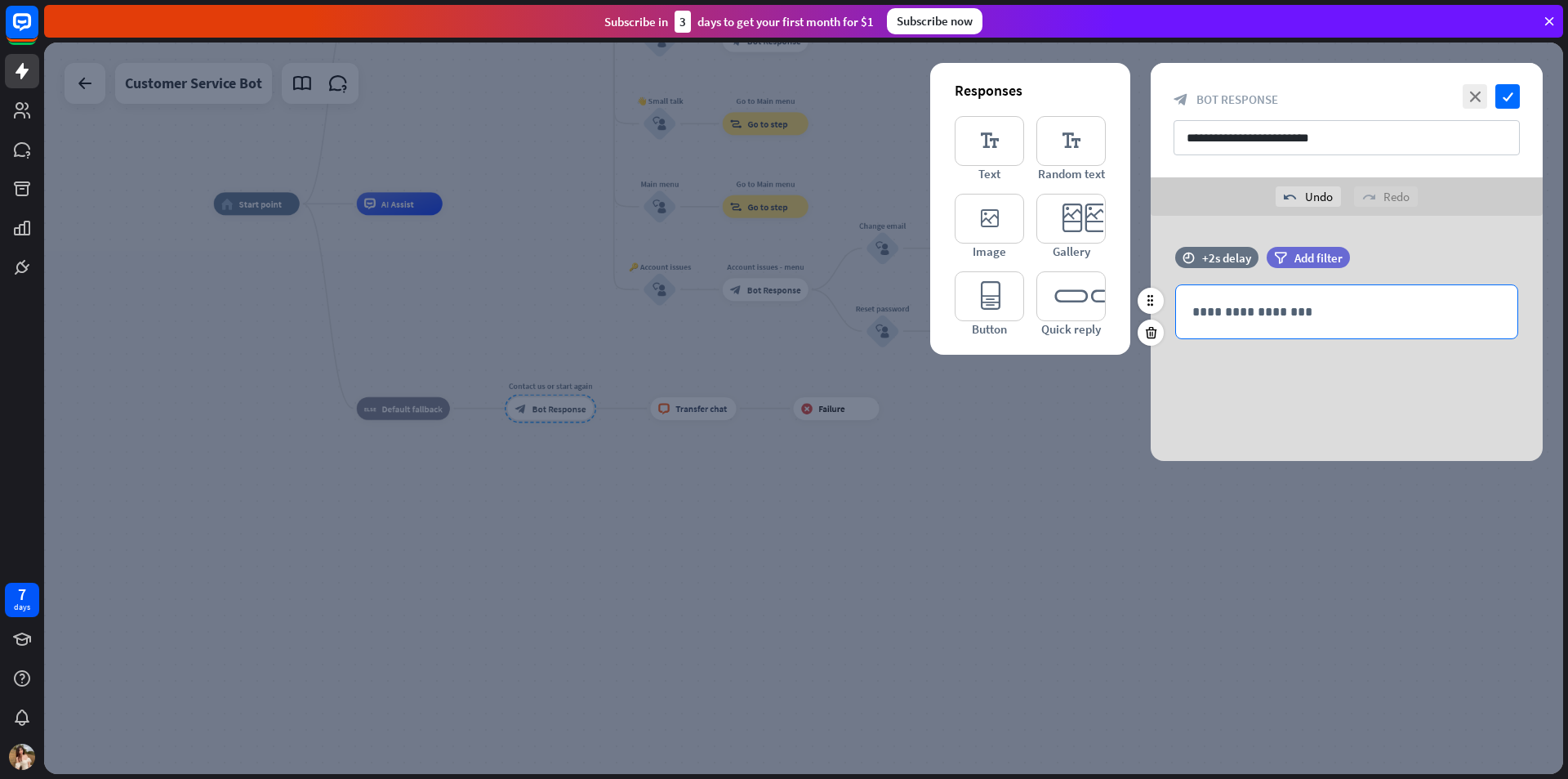
click at [1206, 314] on p "**********" at bounding box center [1346, 311] width 308 height 20
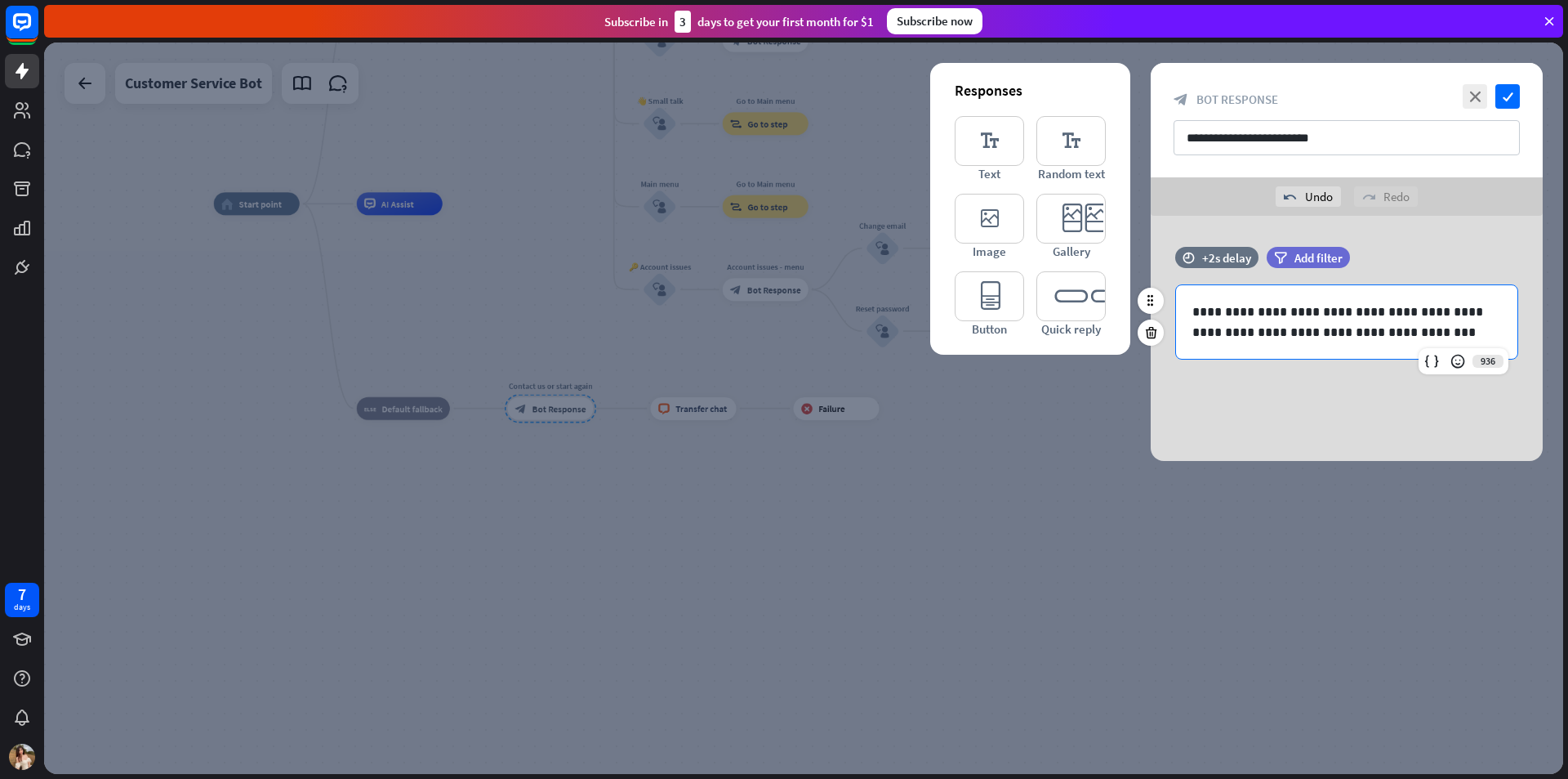
click at [1219, 338] on p "**********" at bounding box center [1346, 322] width 308 height 41
drag, startPoint x: 1236, startPoint y: 335, endPoint x: 1214, endPoint y: 331, distance: 22.4
click at [1214, 331] on p "**********" at bounding box center [1346, 322] width 308 height 41
click at [1336, 311] on p "**********" at bounding box center [1346, 322] width 308 height 41
click at [1342, 316] on p "**********" at bounding box center [1346, 322] width 308 height 41
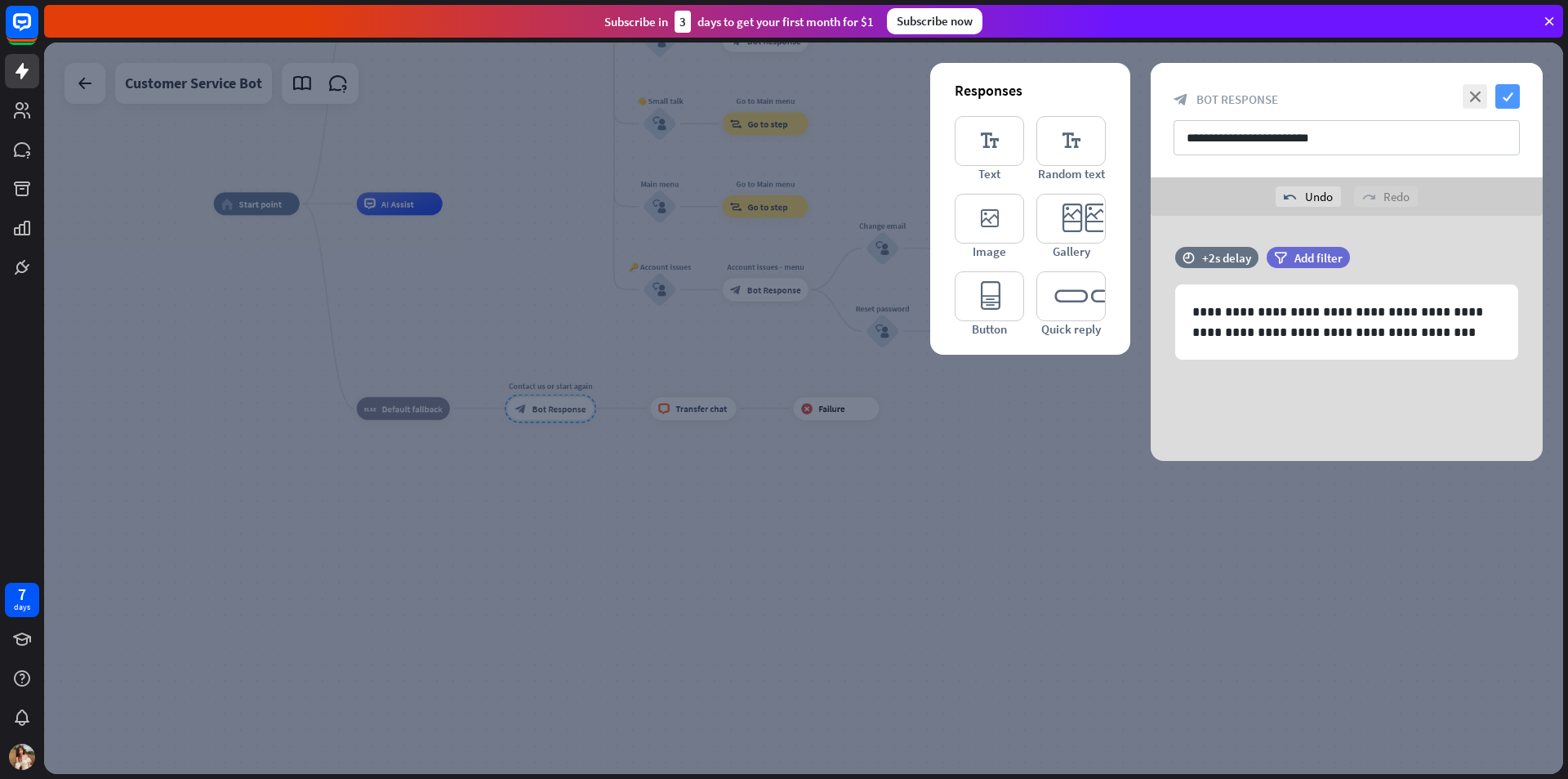
click at [1506, 99] on icon "check" at bounding box center [1508, 96] width 25 height 25
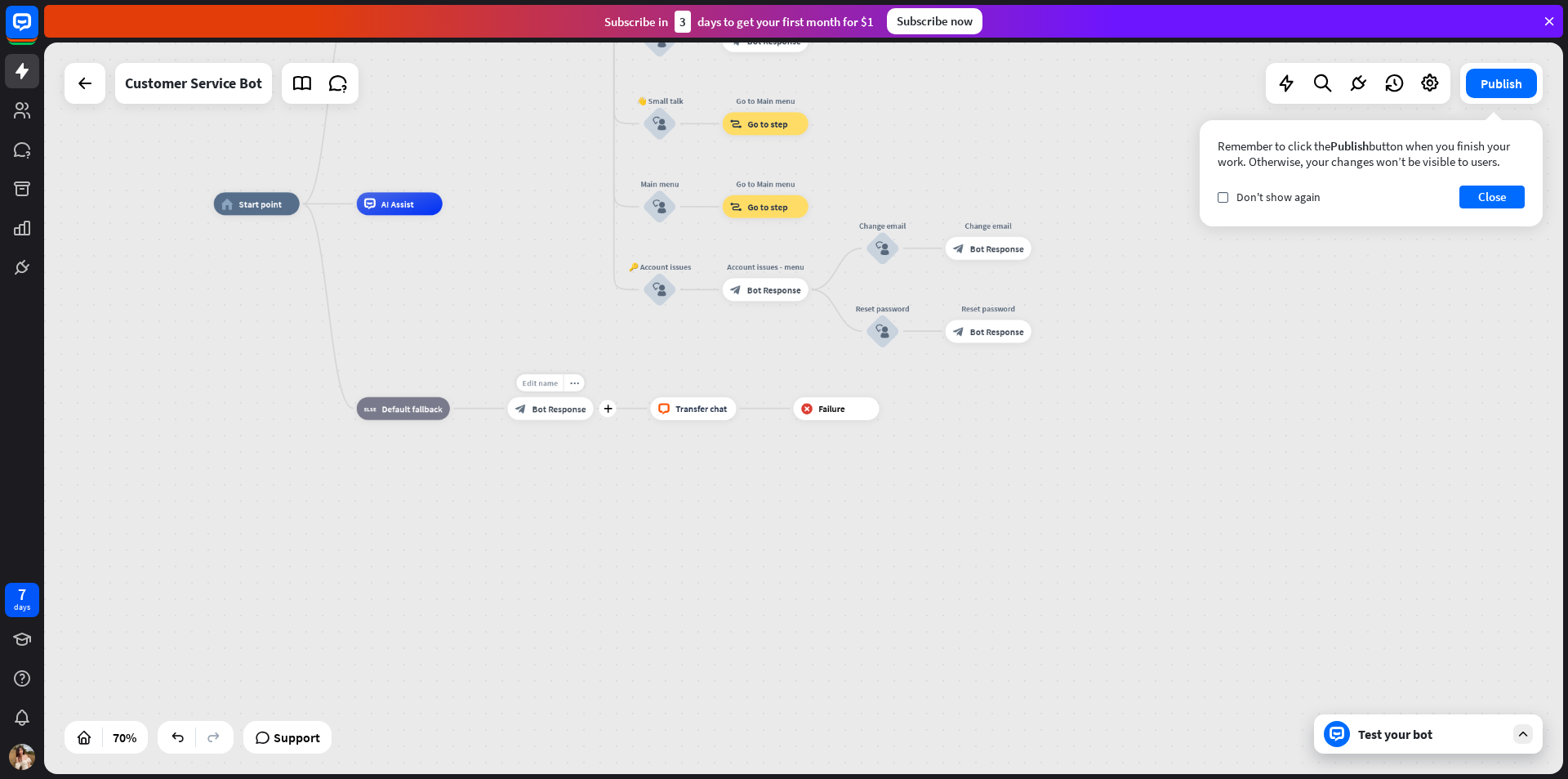
click at [548, 386] on span "Edit name" at bounding box center [540, 383] width 35 height 11
type input "*"
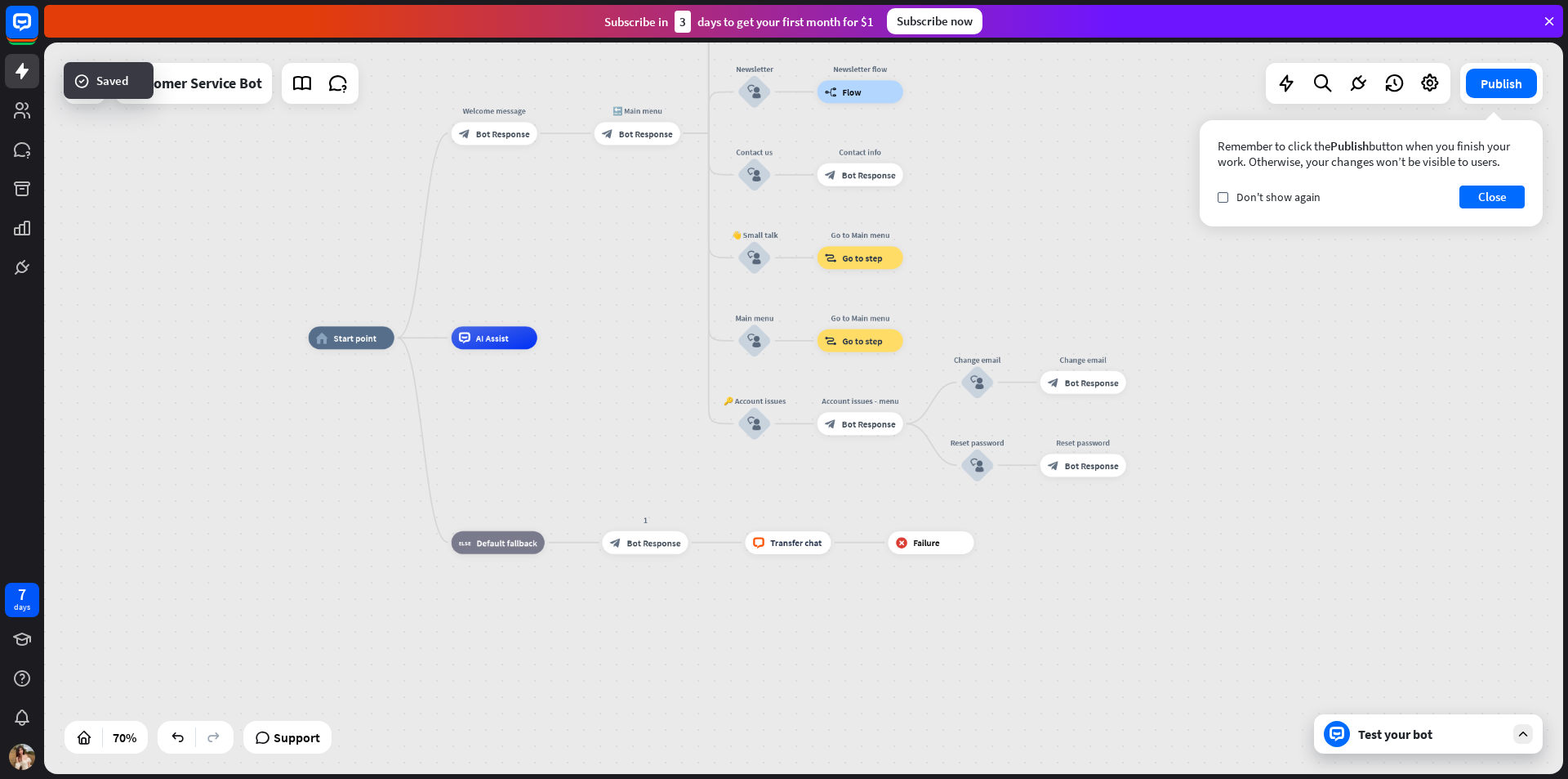
drag, startPoint x: 1048, startPoint y: 513, endPoint x: 1172, endPoint y: 660, distance: 192.3
click at [1169, 662] on div "home_2 Start point Welcome message block_bot_response Bot Response 🔙 Main menu …" at bounding box center [840, 593] width 1063 height 513
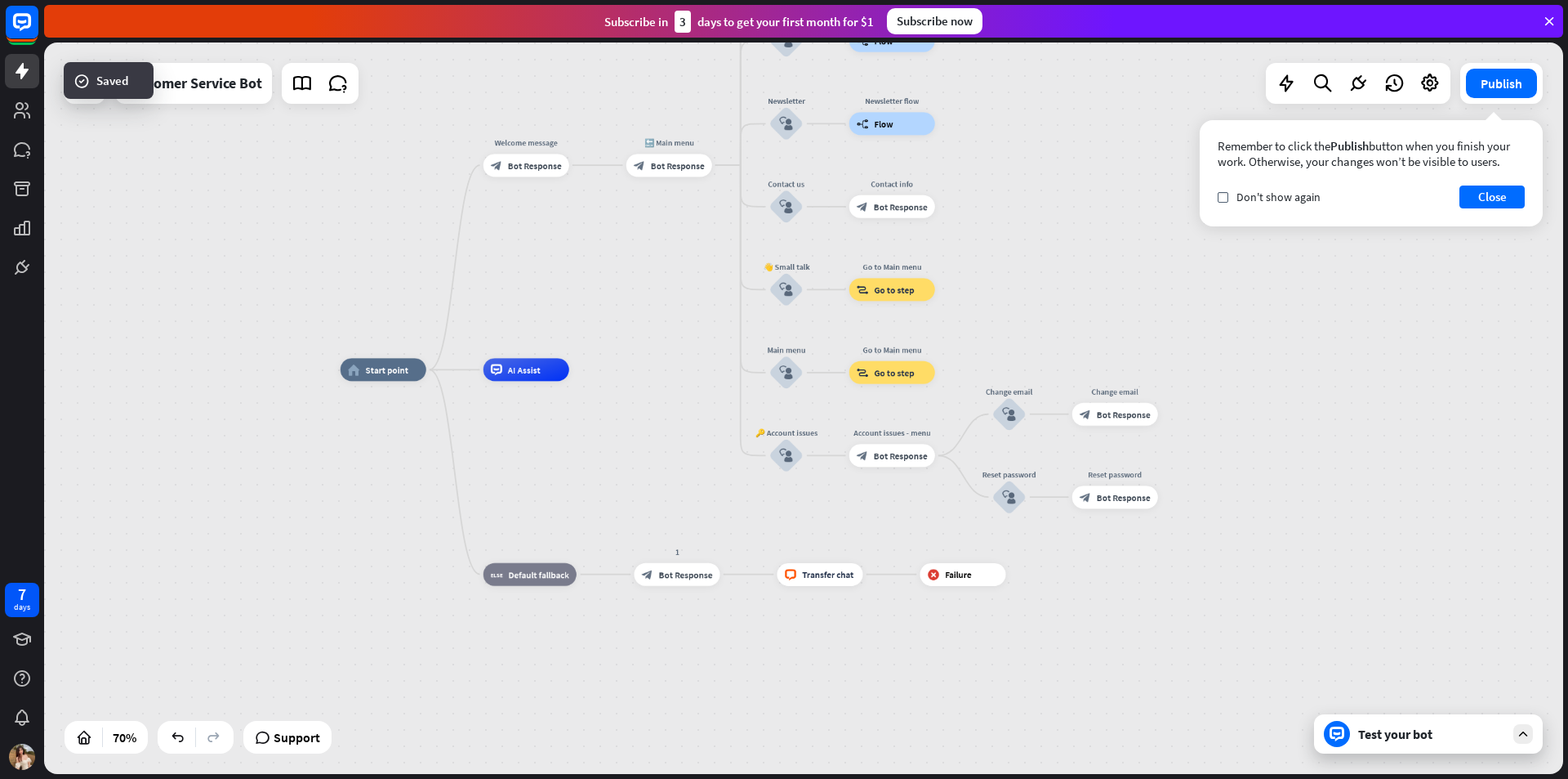
drag, startPoint x: 735, startPoint y: 372, endPoint x: 748, endPoint y: 464, distance: 92.9
click at [759, 468] on div "home_2 Start point Welcome message block_bot_response Bot Response 🔙 Main menu …" at bounding box center [872, 625] width 1063 height 513
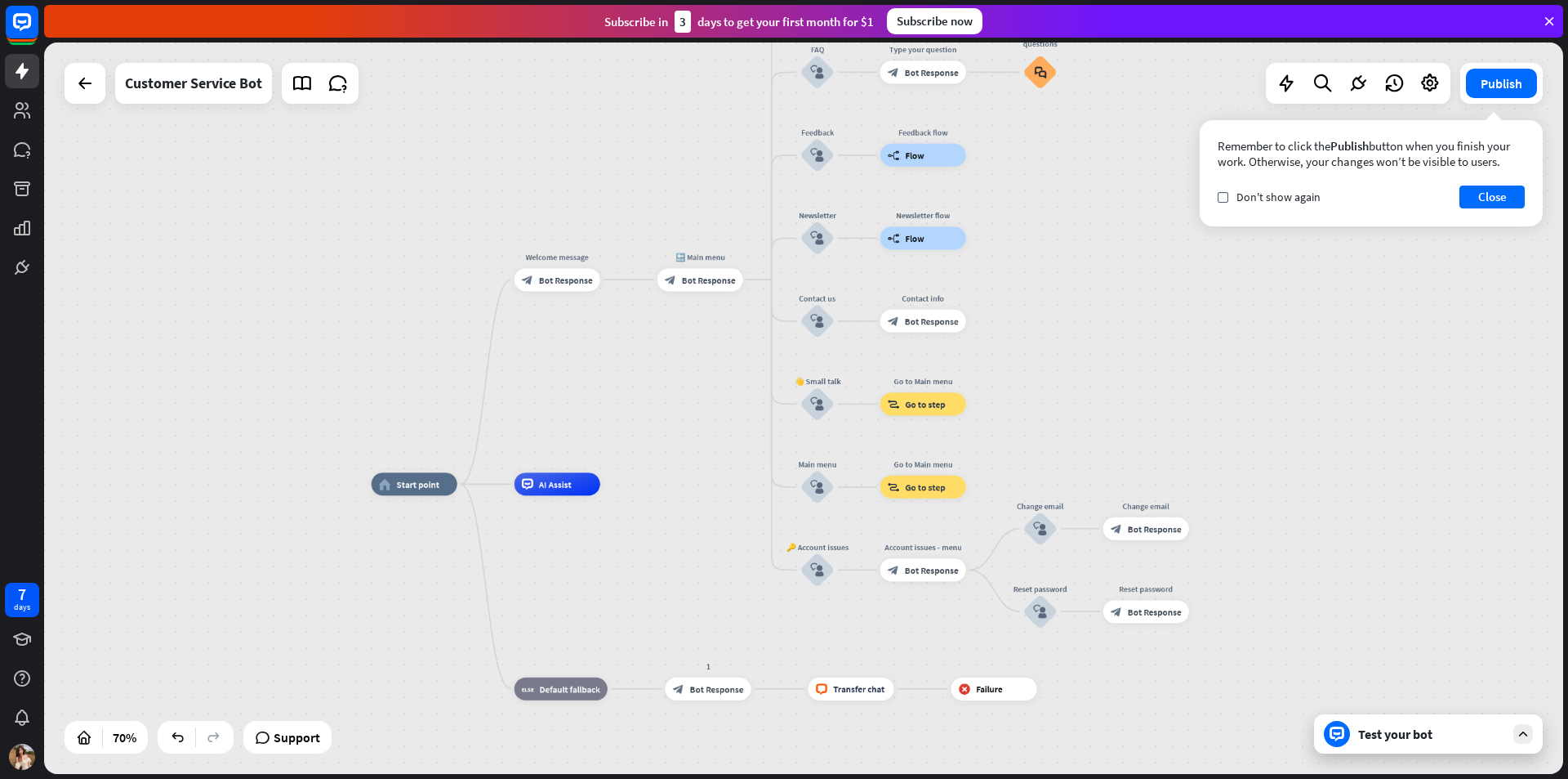
drag, startPoint x: 671, startPoint y: 119, endPoint x: 683, endPoint y: 195, distance: 76.9
click at [683, 195] on div "home_2 Start point Welcome message block_bot_response Bot Response 🔙 Main menu …" at bounding box center [803, 407] width 1519 height 732
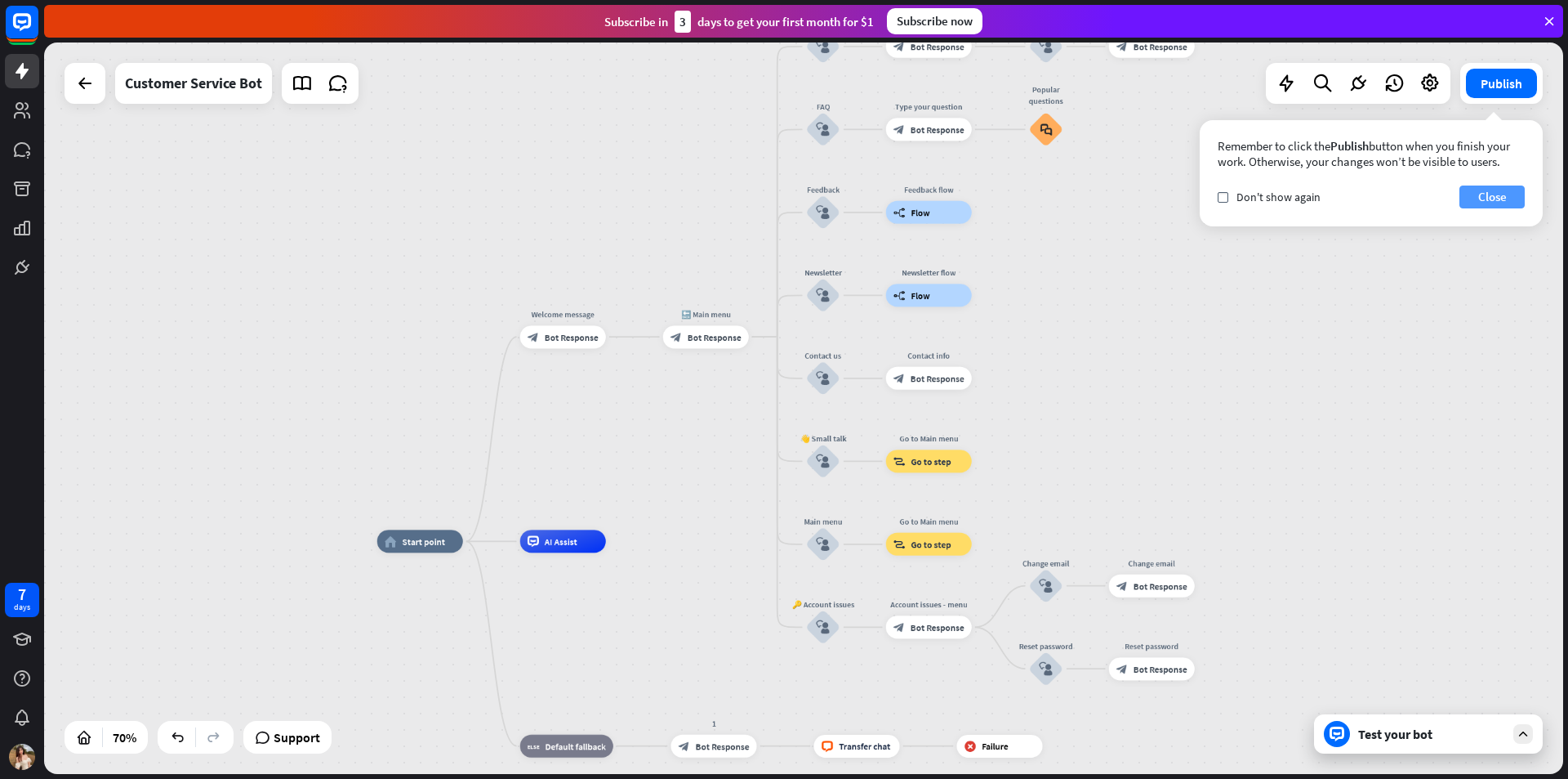
click at [1496, 192] on button "Close" at bounding box center [1492, 197] width 66 height 23
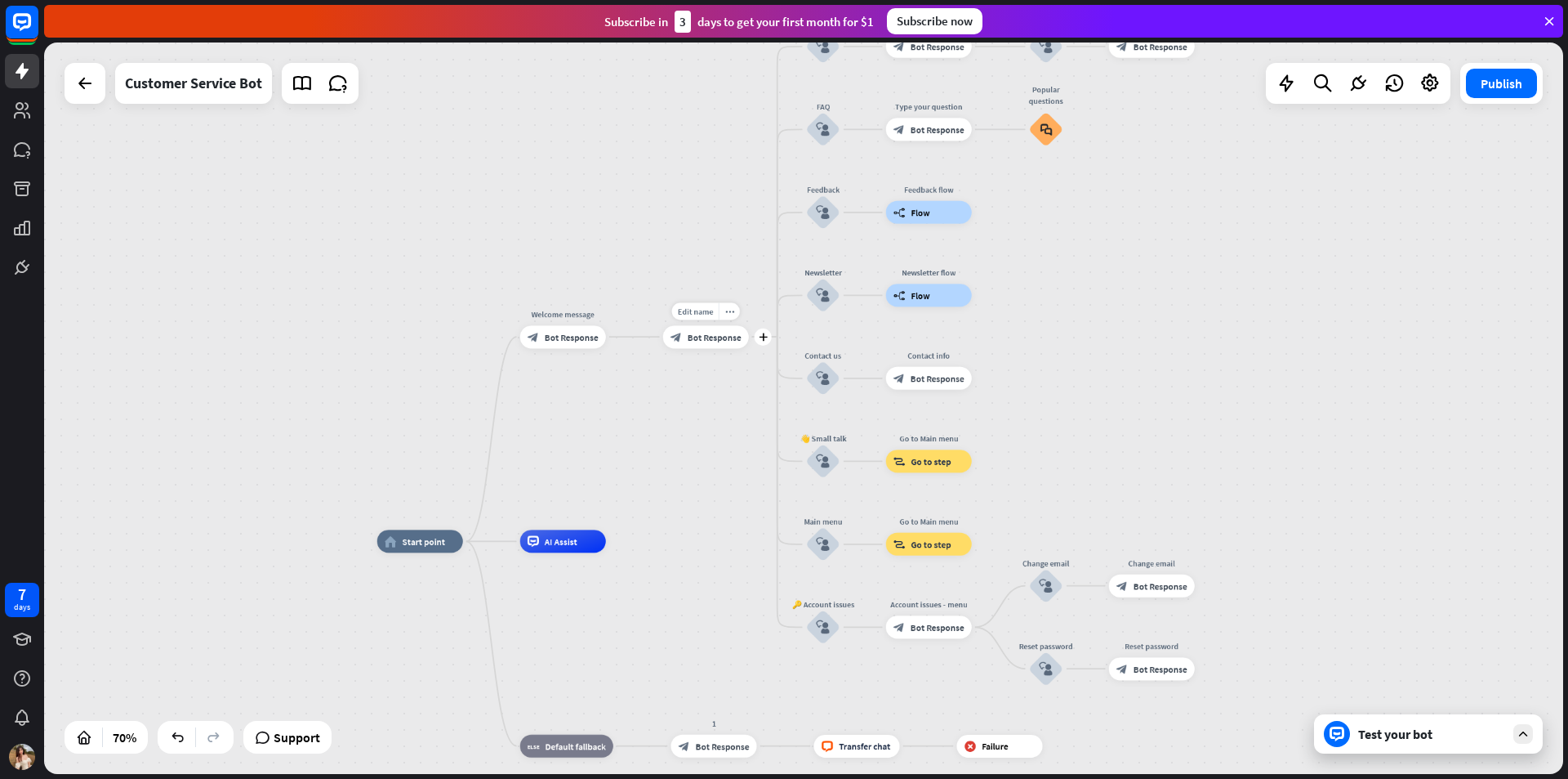
click at [696, 333] on span "Bot Response" at bounding box center [715, 336] width 54 height 11
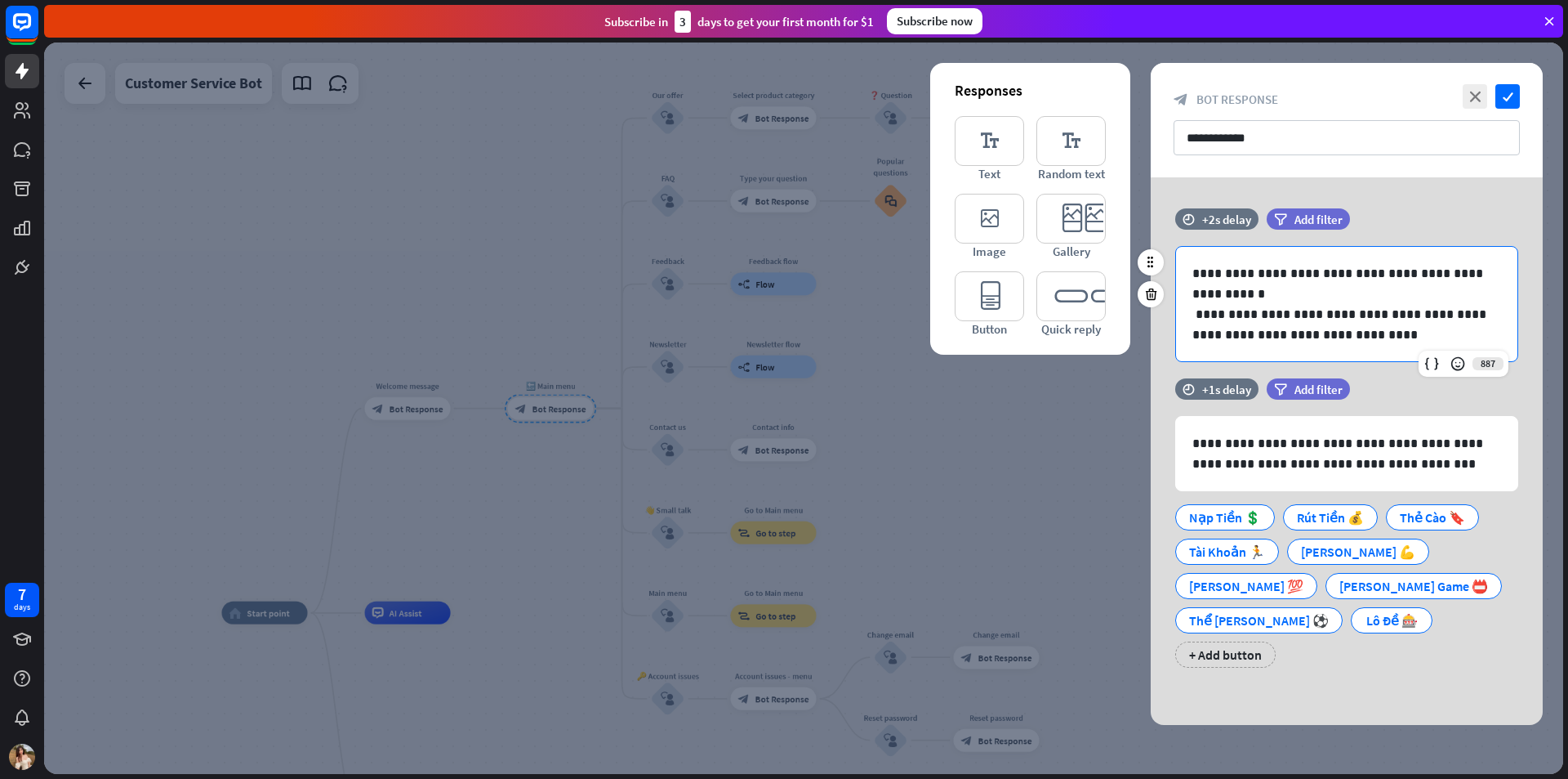
click at [1430, 315] on p "**********" at bounding box center [1346, 324] width 308 height 41
click at [1434, 315] on p "**********" at bounding box center [1346, 324] width 308 height 41
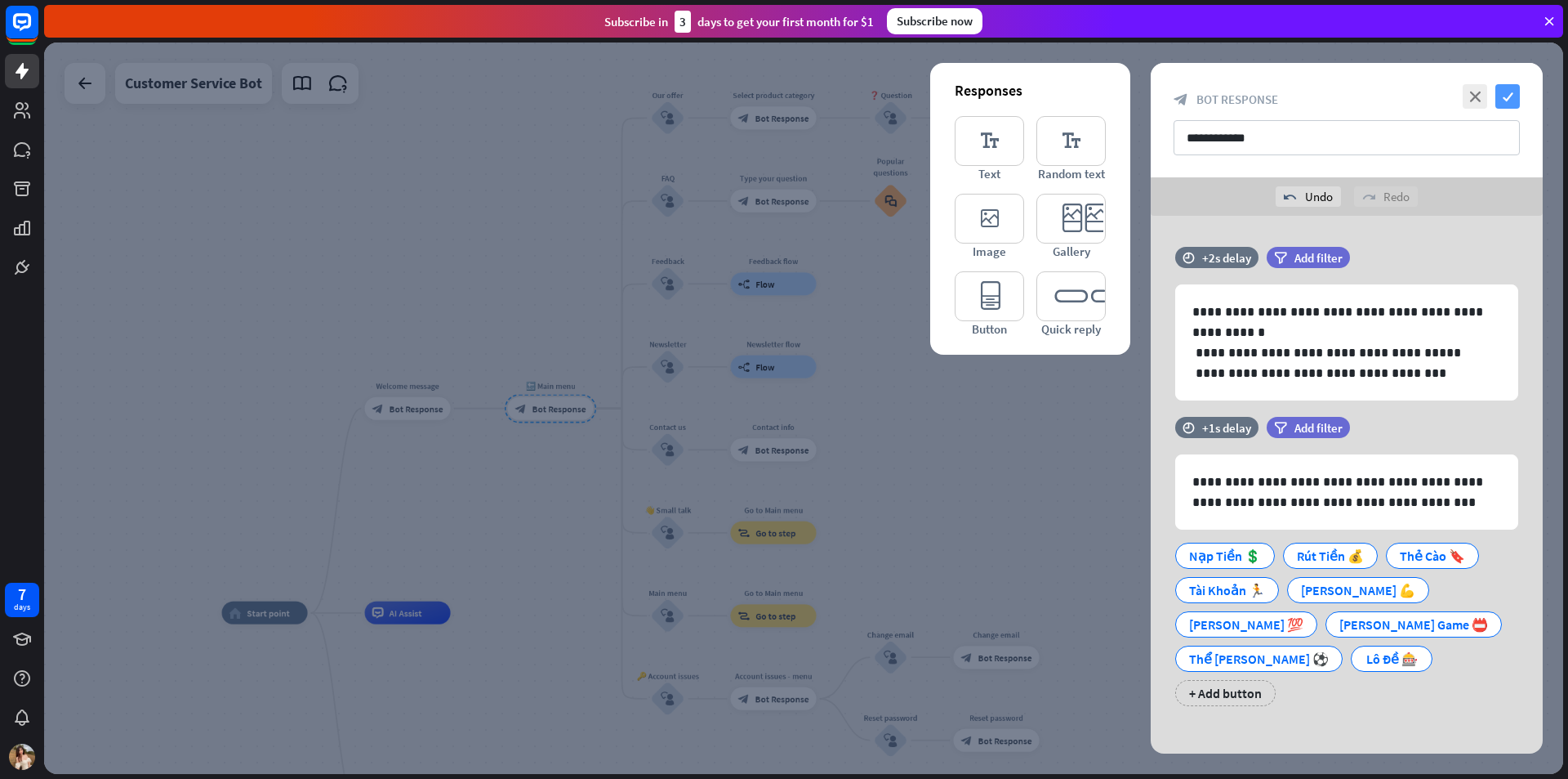
click at [1506, 89] on icon "check" at bounding box center [1508, 96] width 25 height 25
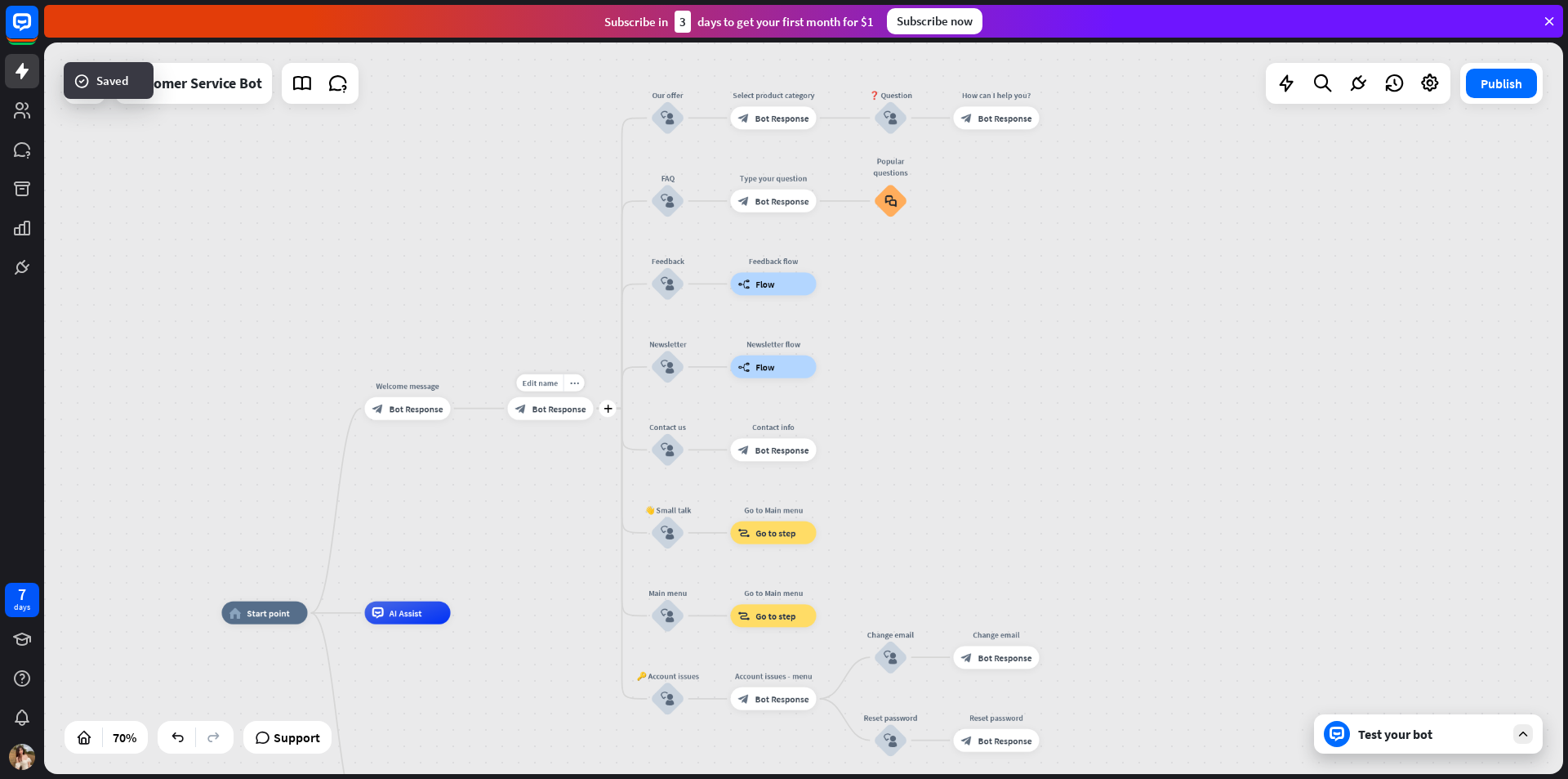
click at [567, 408] on span "Bot Response" at bounding box center [560, 408] width 54 height 11
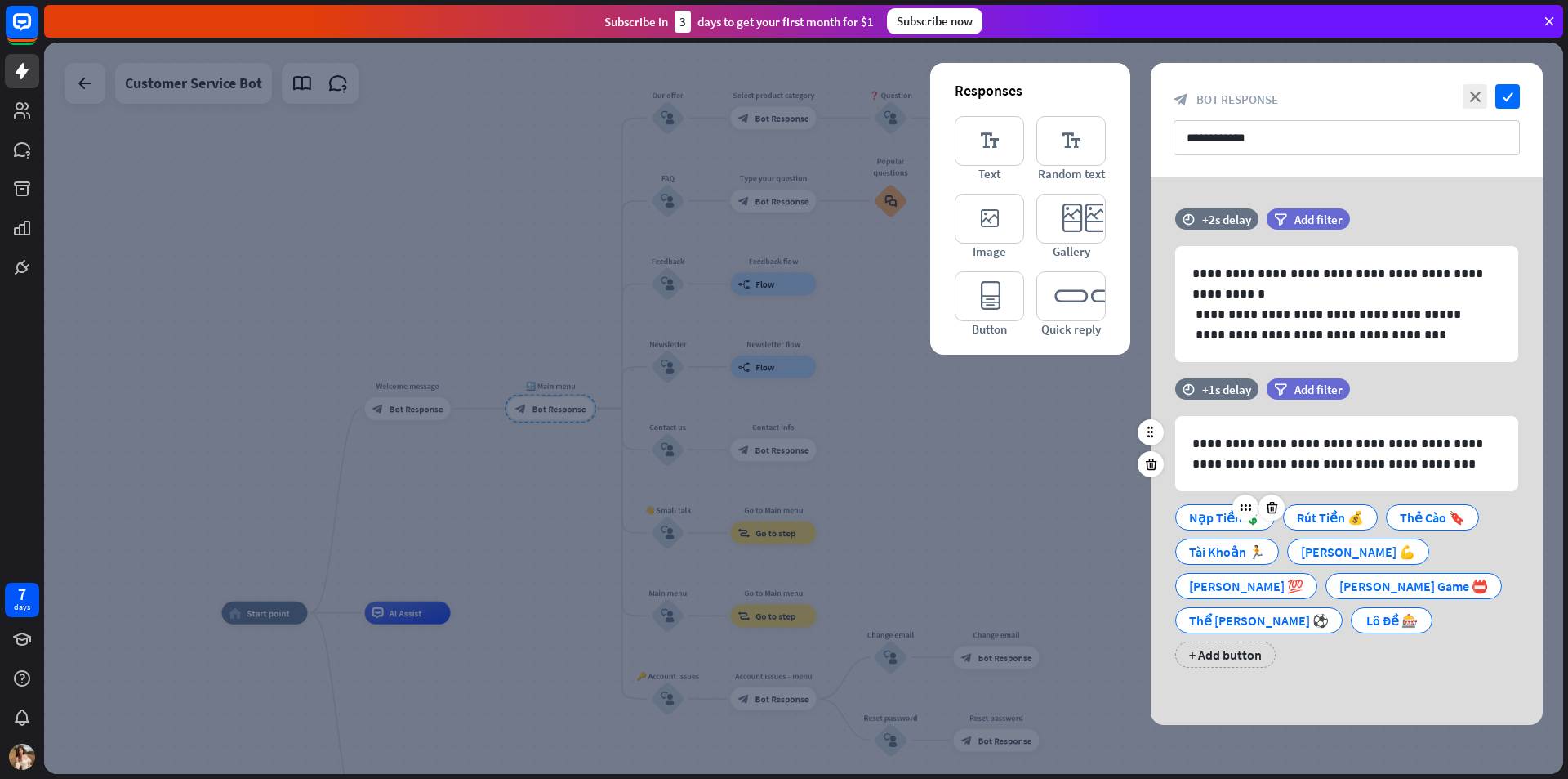
click at [1198, 517] on div "Nạp Tiền 💲" at bounding box center [1225, 517] width 72 height 25
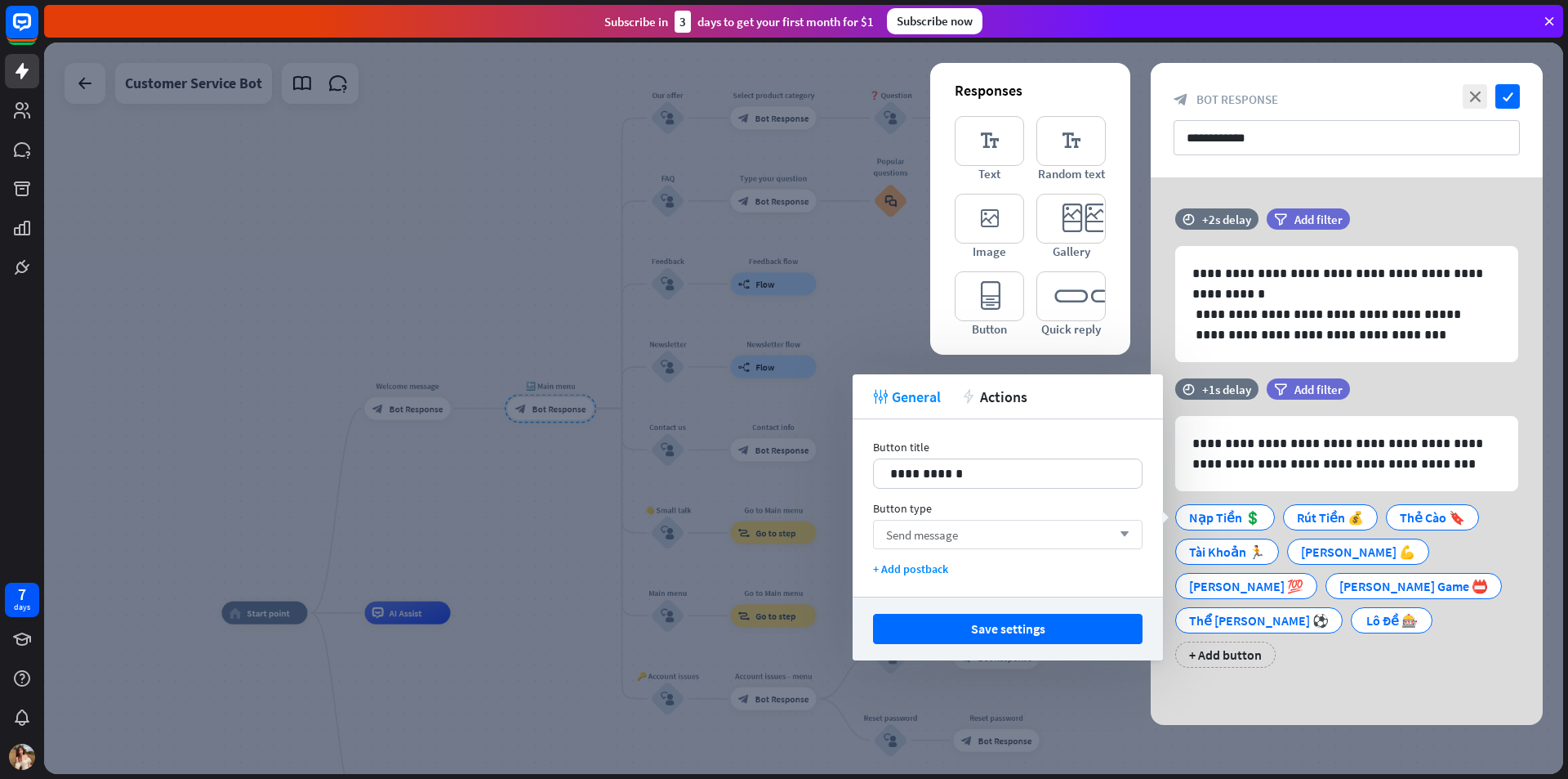
click at [1023, 534] on div "Send message arrow_down" at bounding box center [1008, 535] width 270 height 30
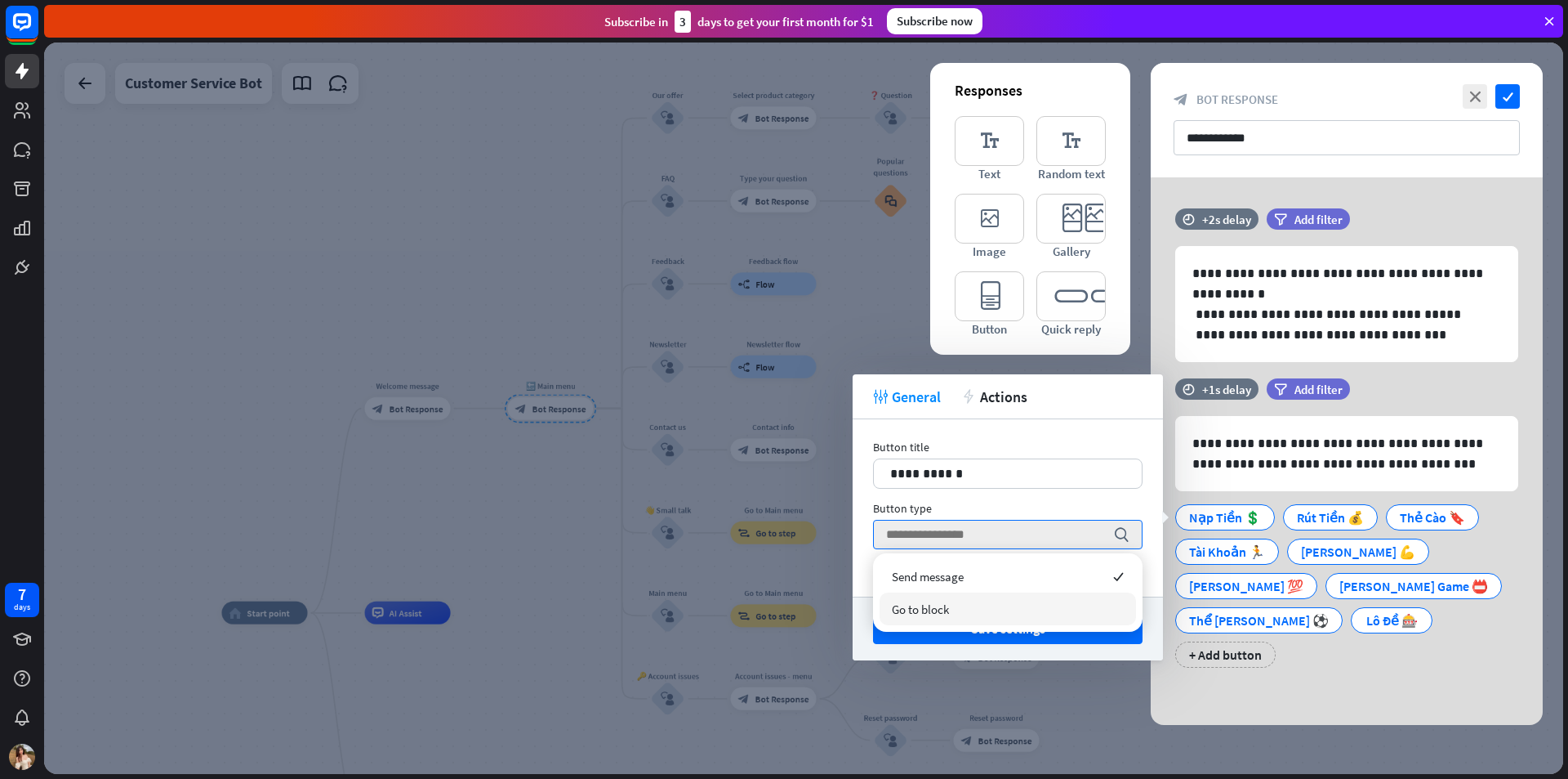
click at [962, 599] on div "Go to block" at bounding box center [1007, 608] width 257 height 32
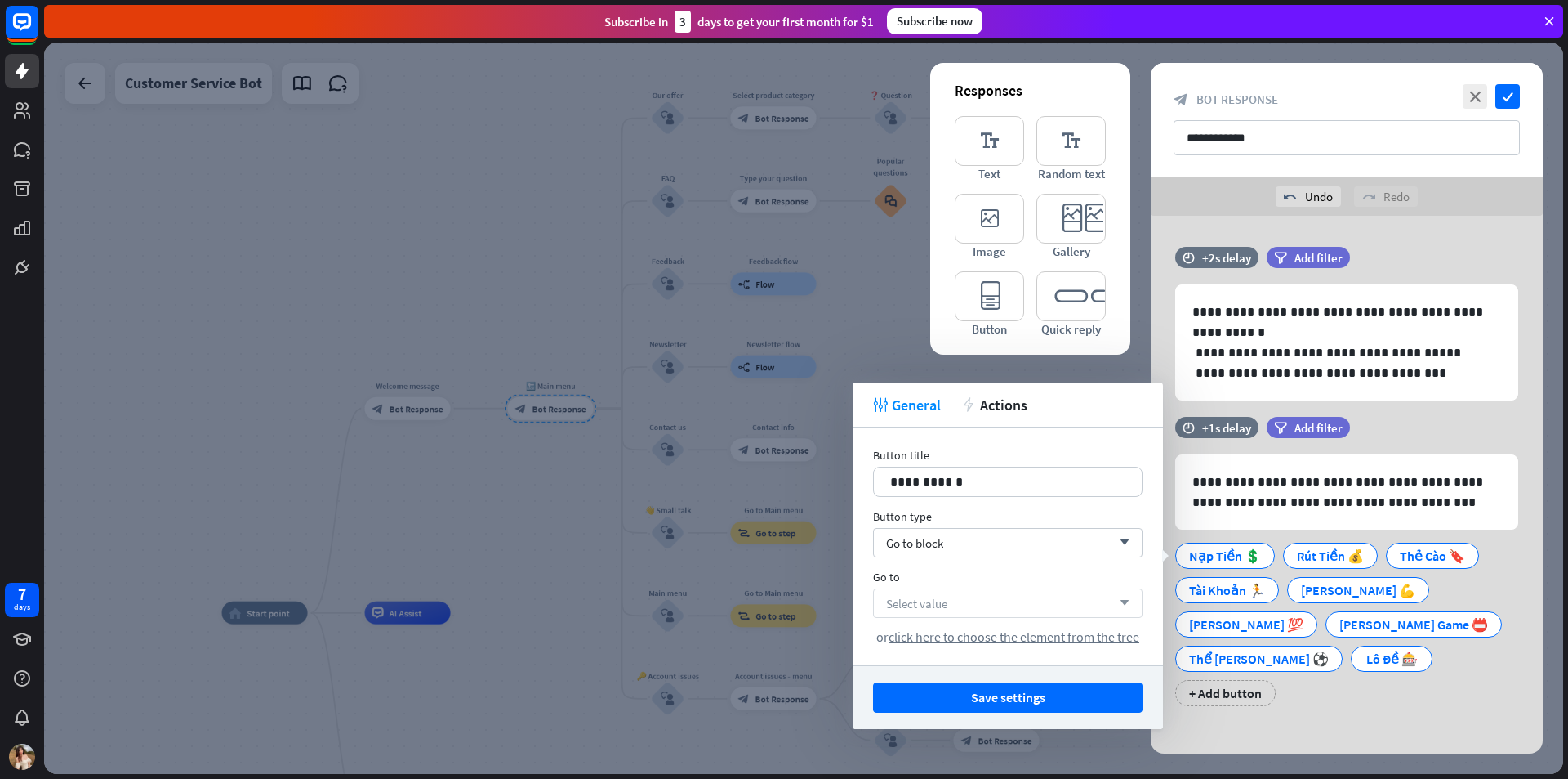
click at [964, 603] on div "Select value arrow_down" at bounding box center [1008, 603] width 270 height 30
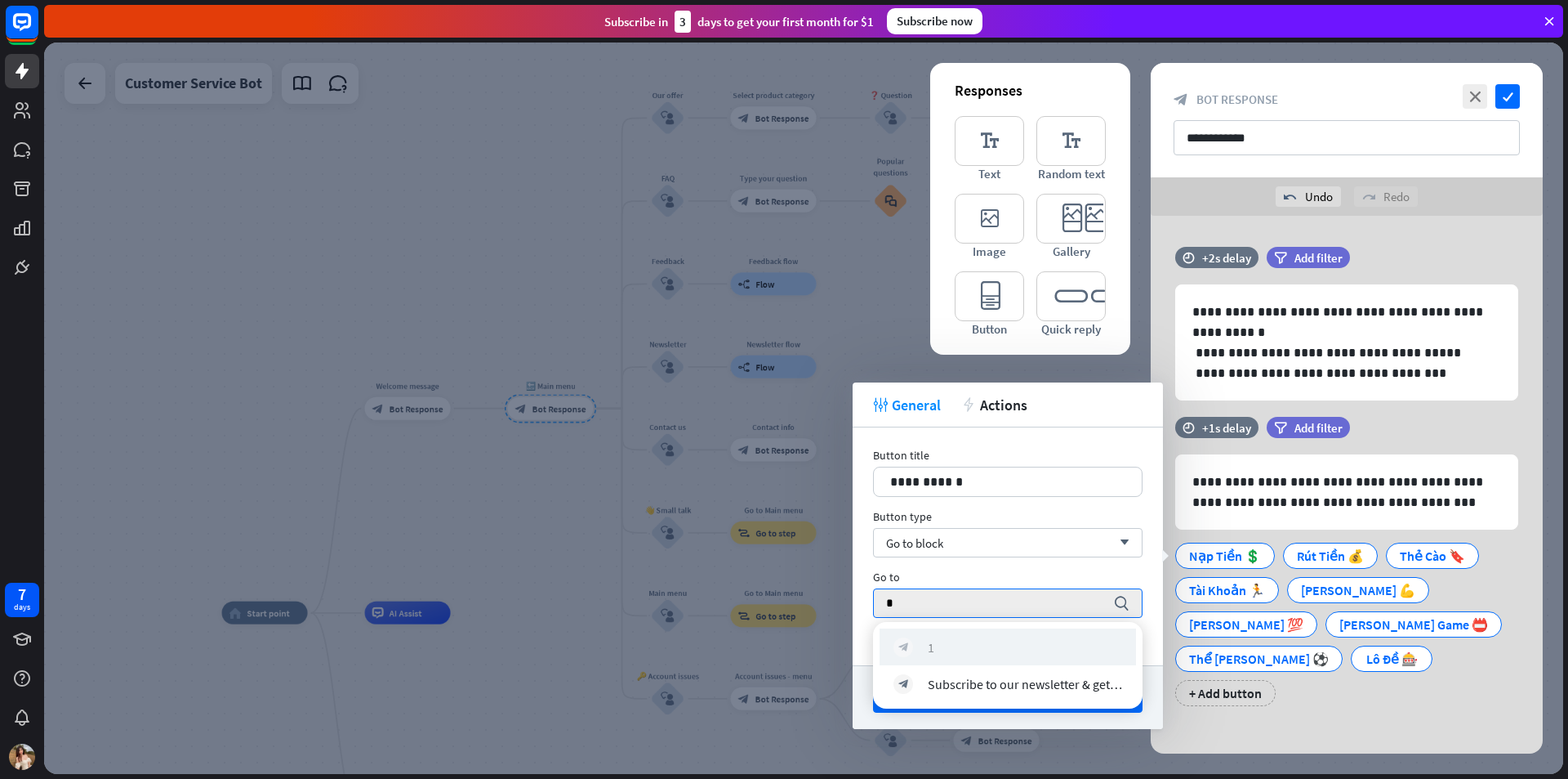
type input "*"
click at [946, 638] on div "block_bot_response 1" at bounding box center [1007, 647] width 229 height 19
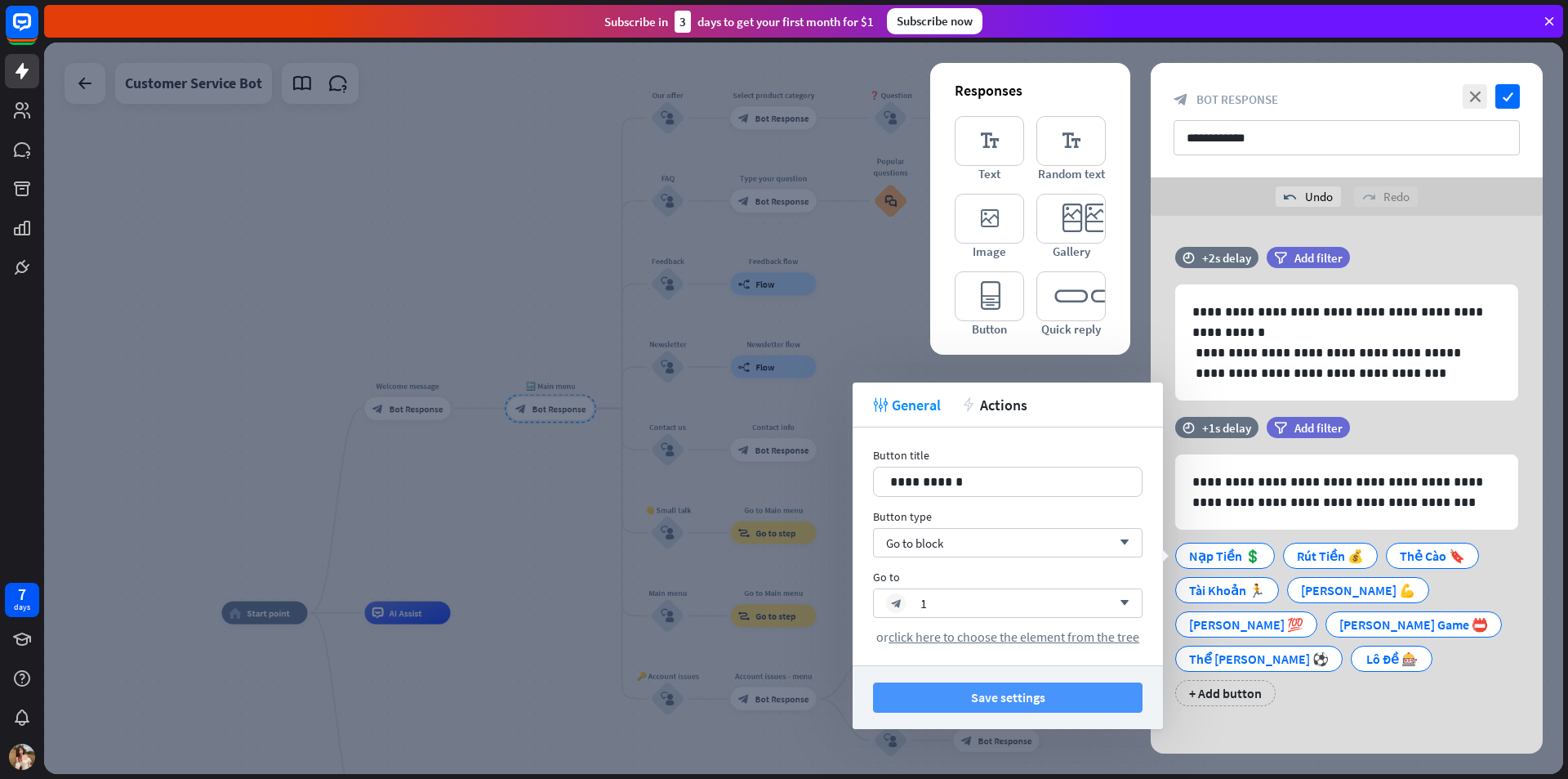
click at [991, 696] on button "Save settings" at bounding box center [1008, 698] width 270 height 31
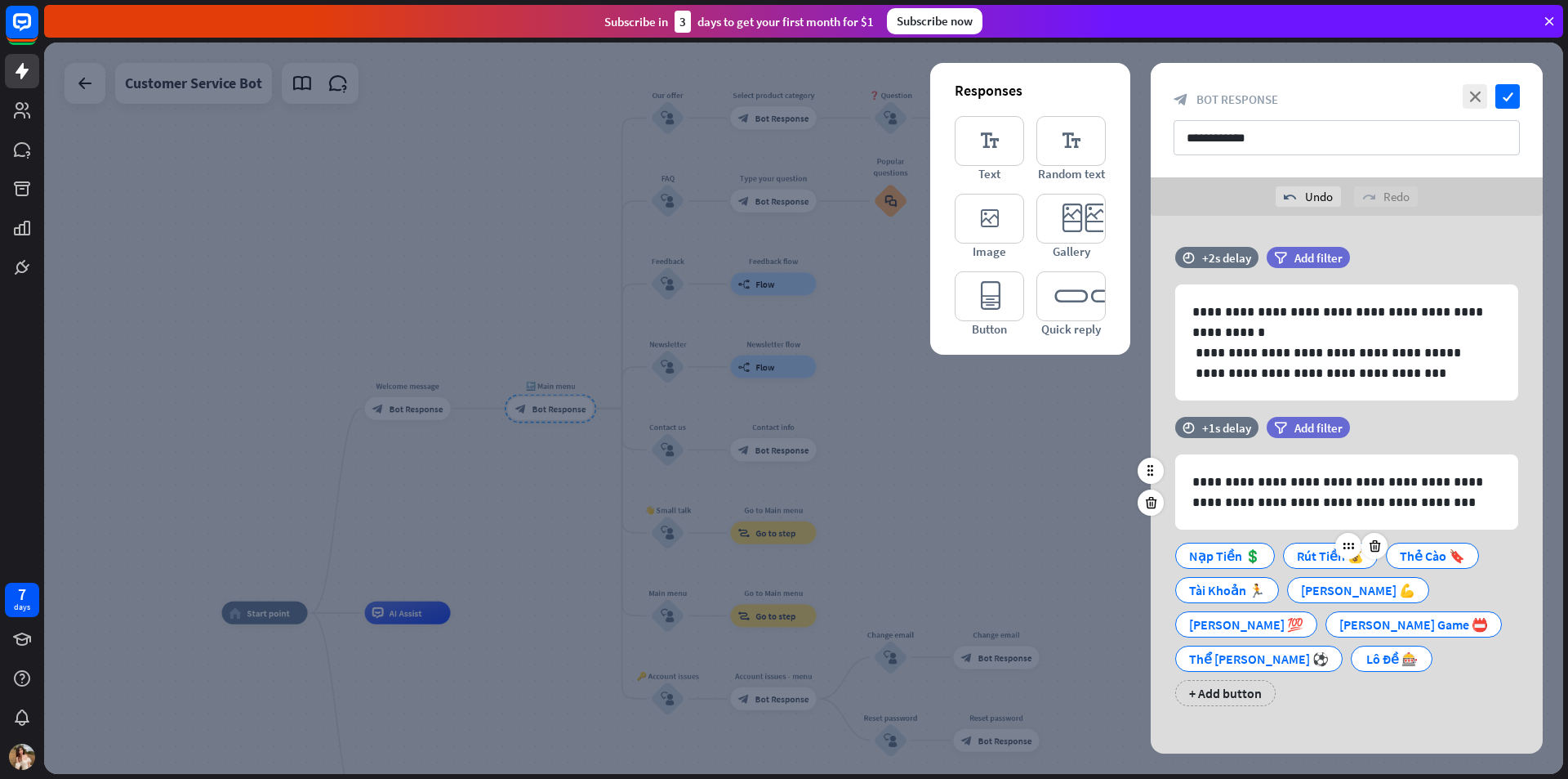
click at [1297, 554] on div "Rút Tiền 💰" at bounding box center [1331, 556] width 67 height 25
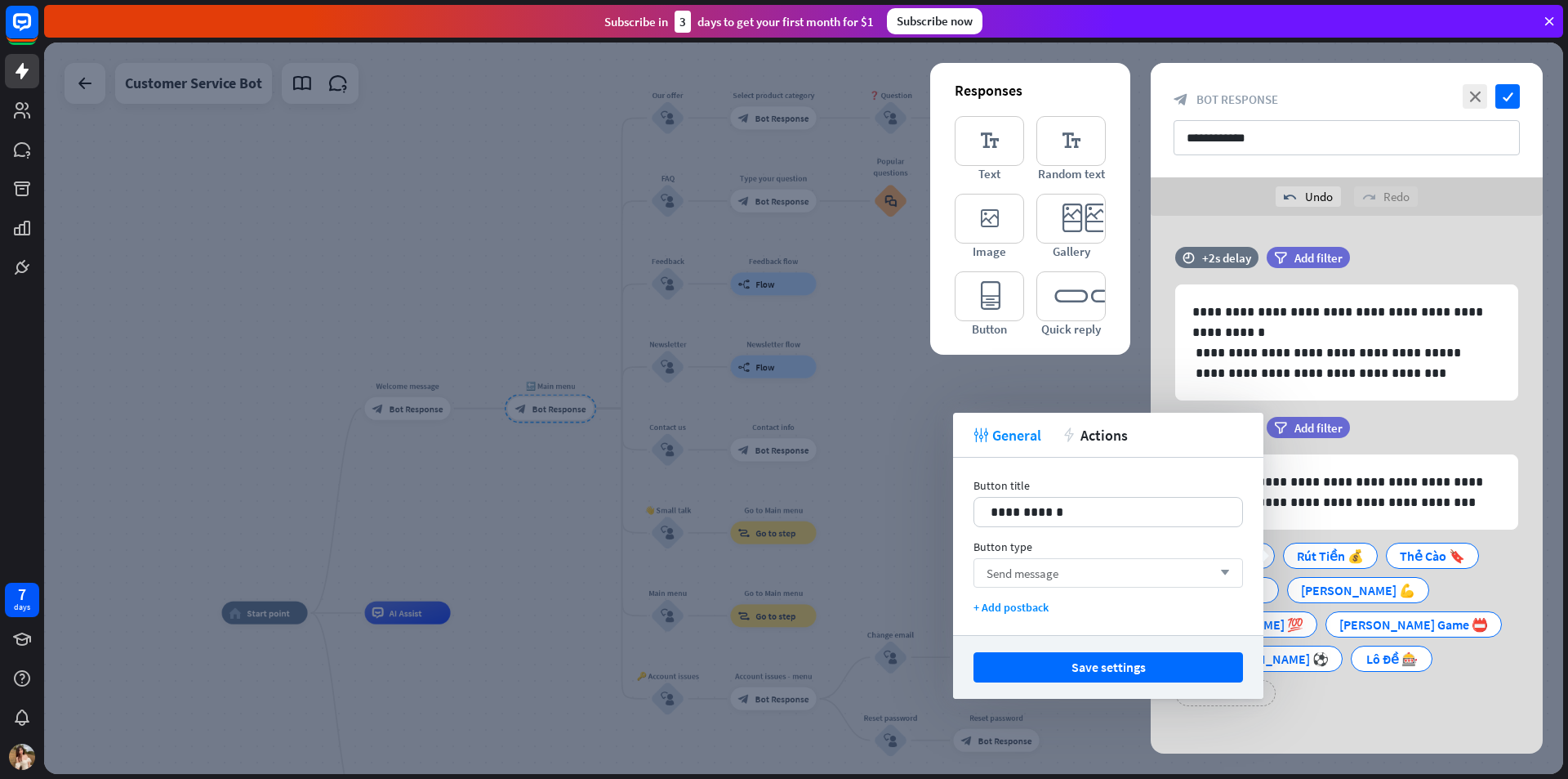
click at [1078, 566] on div "Send message arrow_down" at bounding box center [1109, 573] width 270 height 30
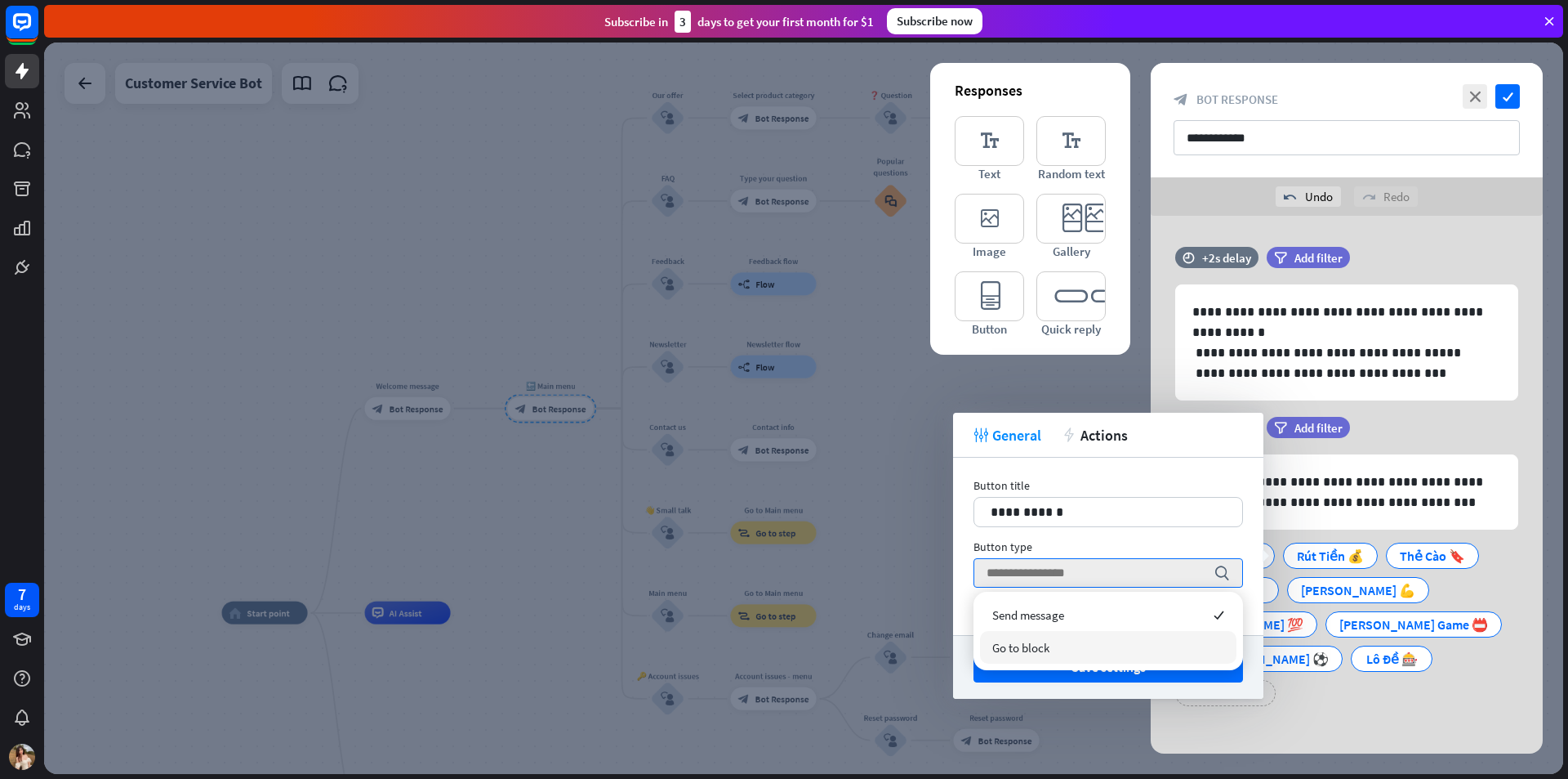
click at [1028, 643] on span "Go to block" at bounding box center [1021, 648] width 57 height 16
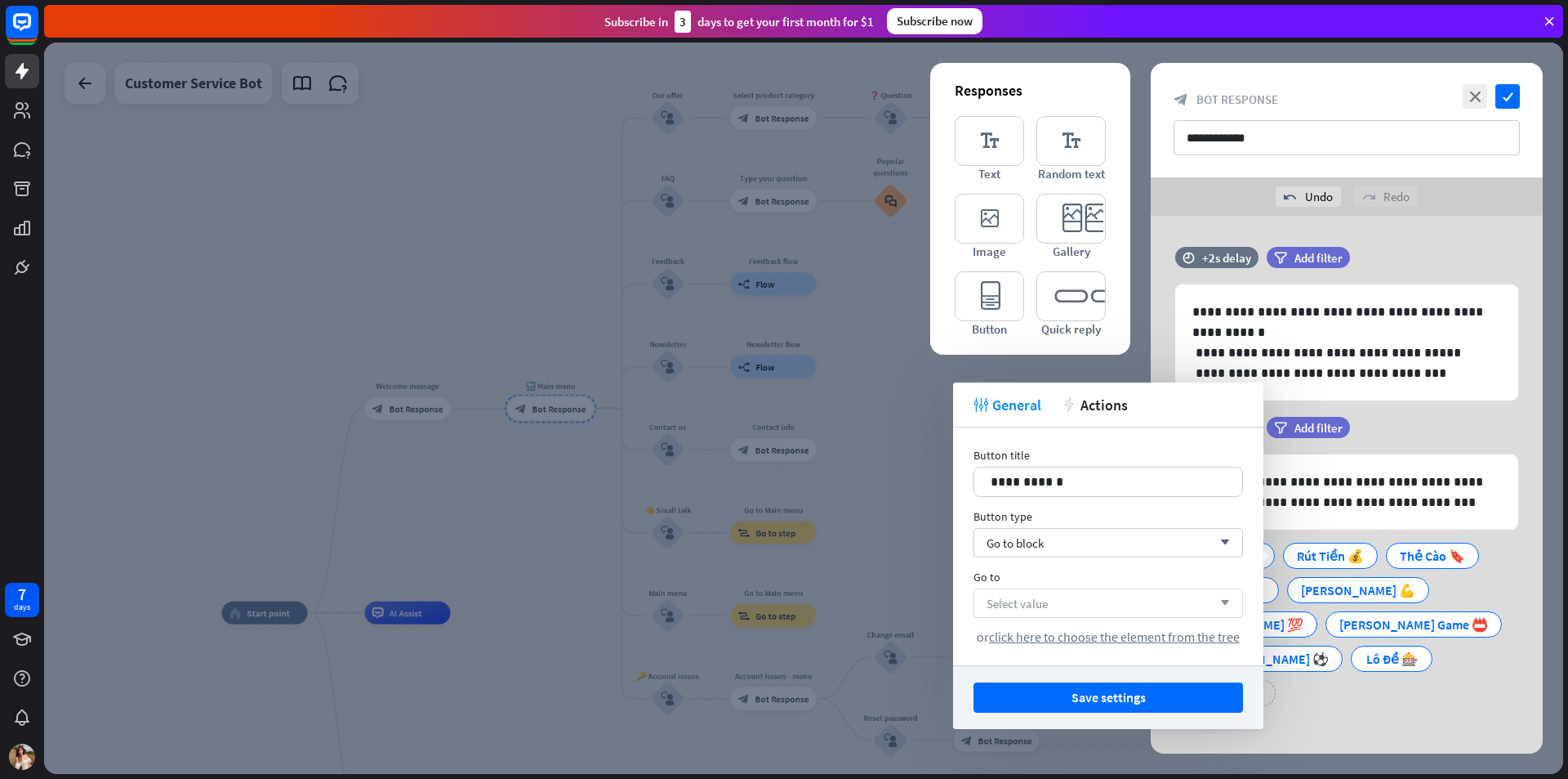
click at [1050, 603] on div "Select value arrow_down" at bounding box center [1109, 603] width 270 height 30
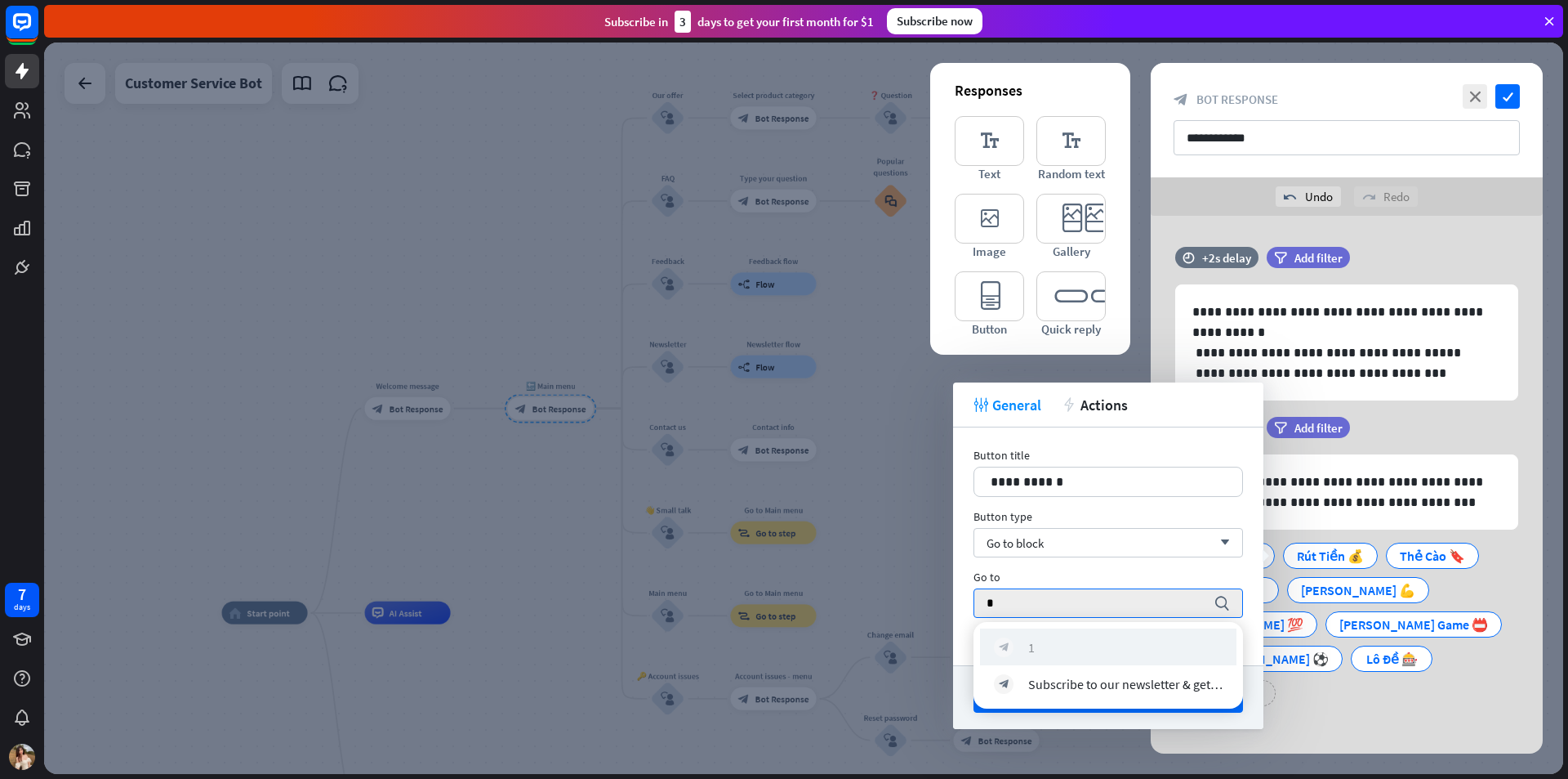
type input "*"
click at [1045, 640] on div "block_bot_response 1" at bounding box center [1108, 647] width 229 height 19
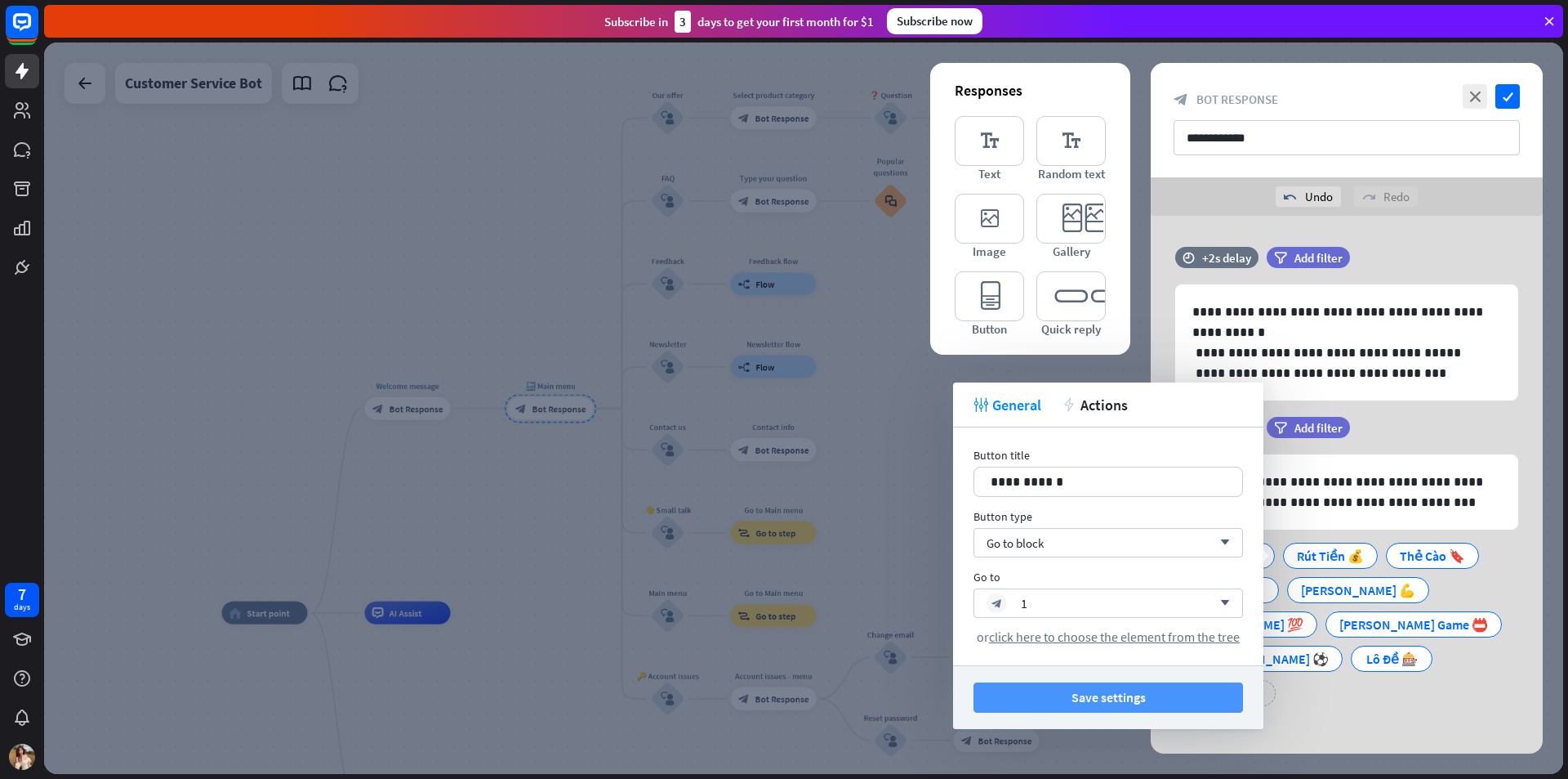
click at [1107, 692] on button "Save settings" at bounding box center [1109, 698] width 270 height 31
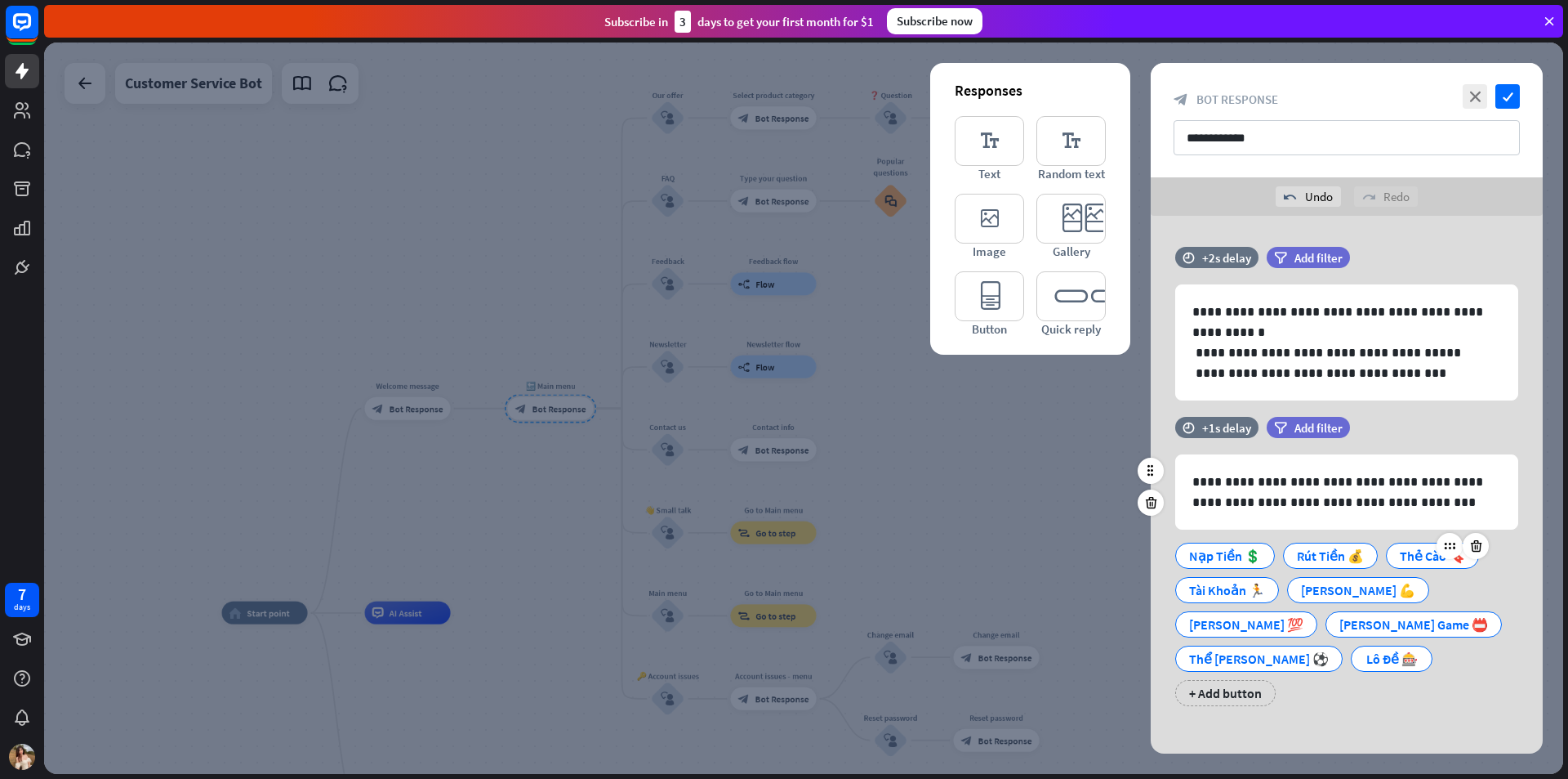
click at [1400, 556] on div "Thẻ Cào 🔖" at bounding box center [1432, 556] width 66 height 25
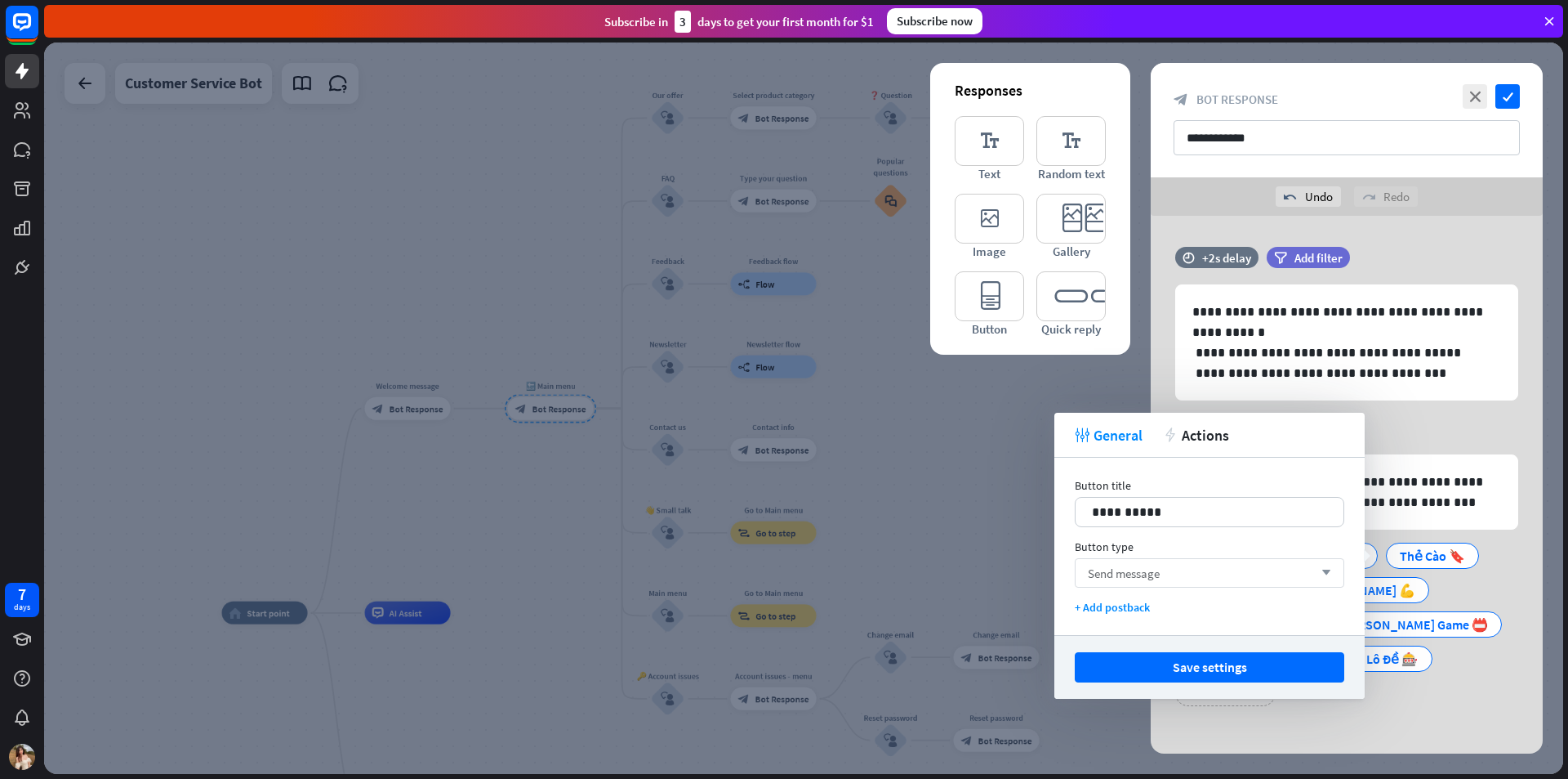
click at [1168, 564] on div "Send message arrow_down" at bounding box center [1210, 573] width 270 height 30
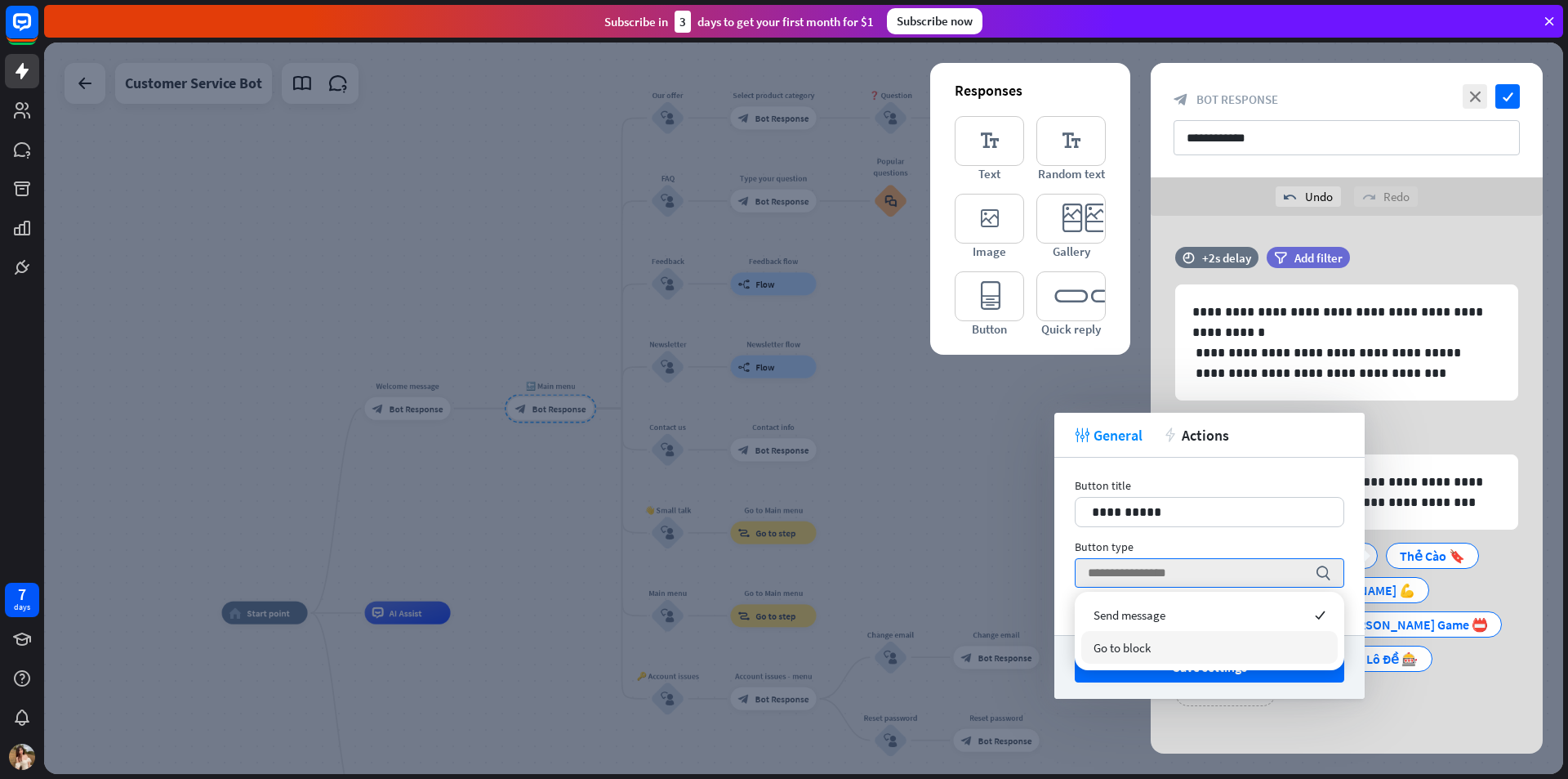
click at [1132, 646] on span "Go to block" at bounding box center [1122, 648] width 57 height 16
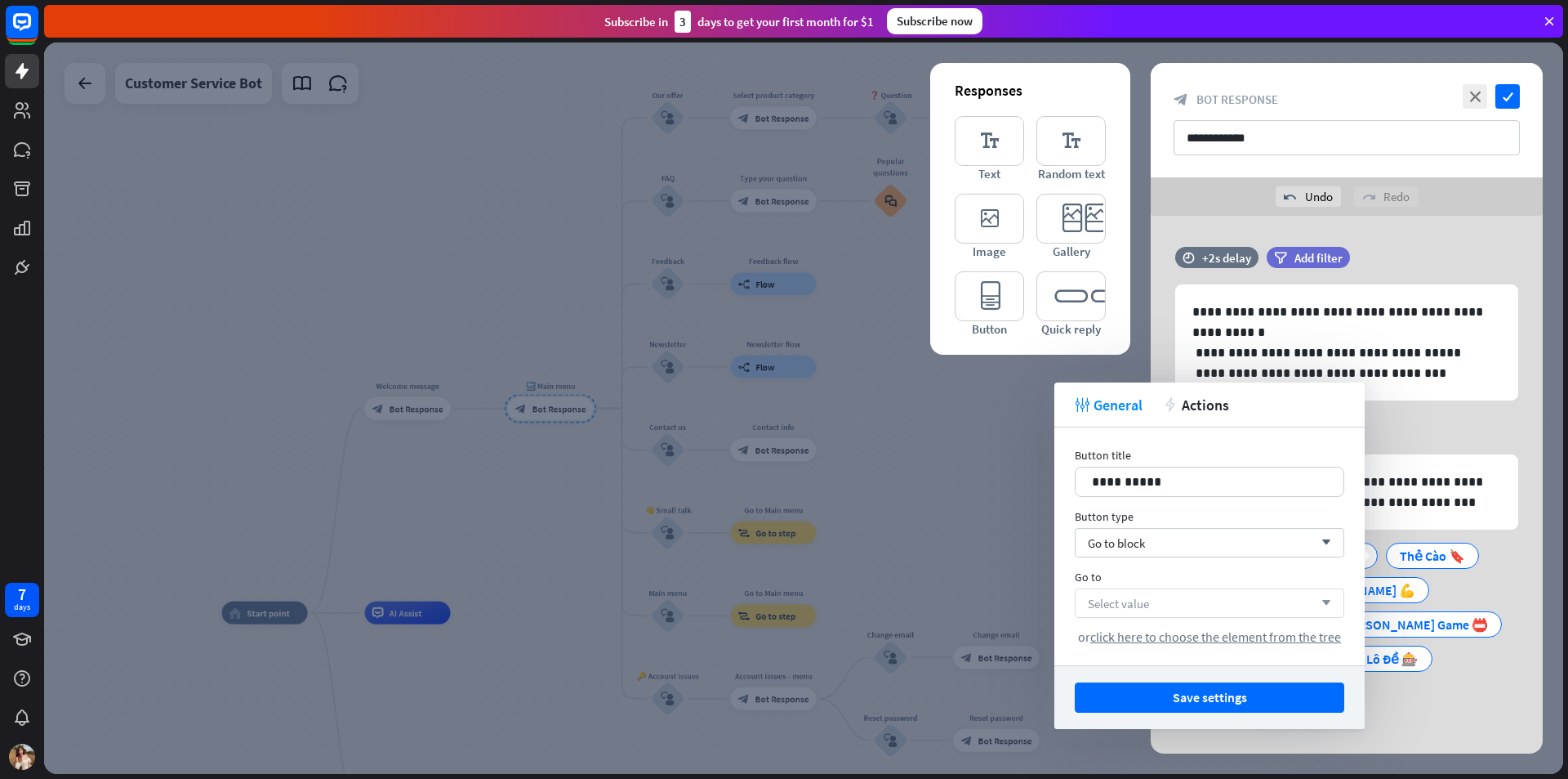
click at [1161, 599] on div "Select value arrow_down" at bounding box center [1210, 603] width 270 height 30
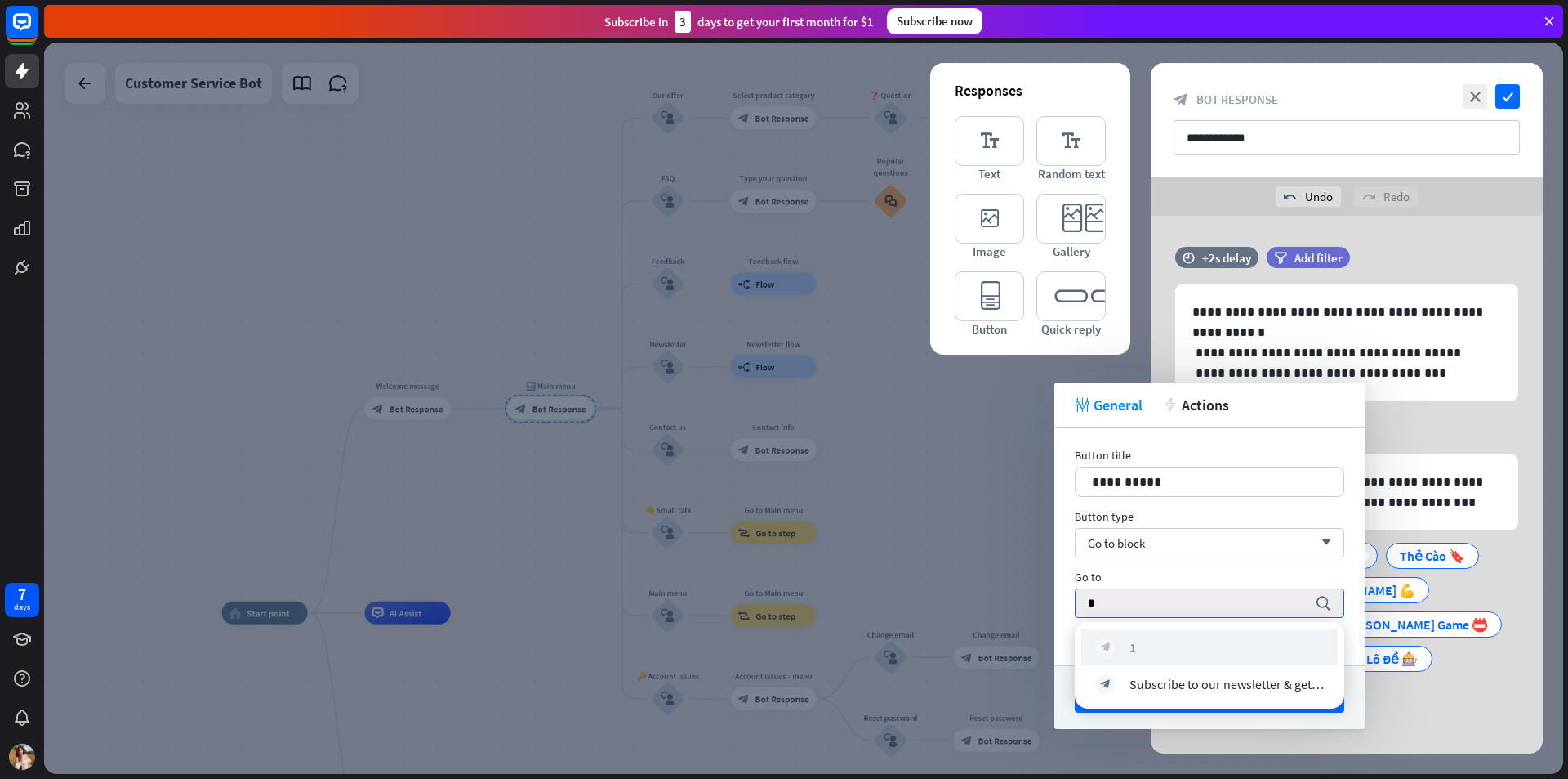
type input "*"
click at [1151, 642] on div "block_bot_response 1" at bounding box center [1209, 647] width 229 height 19
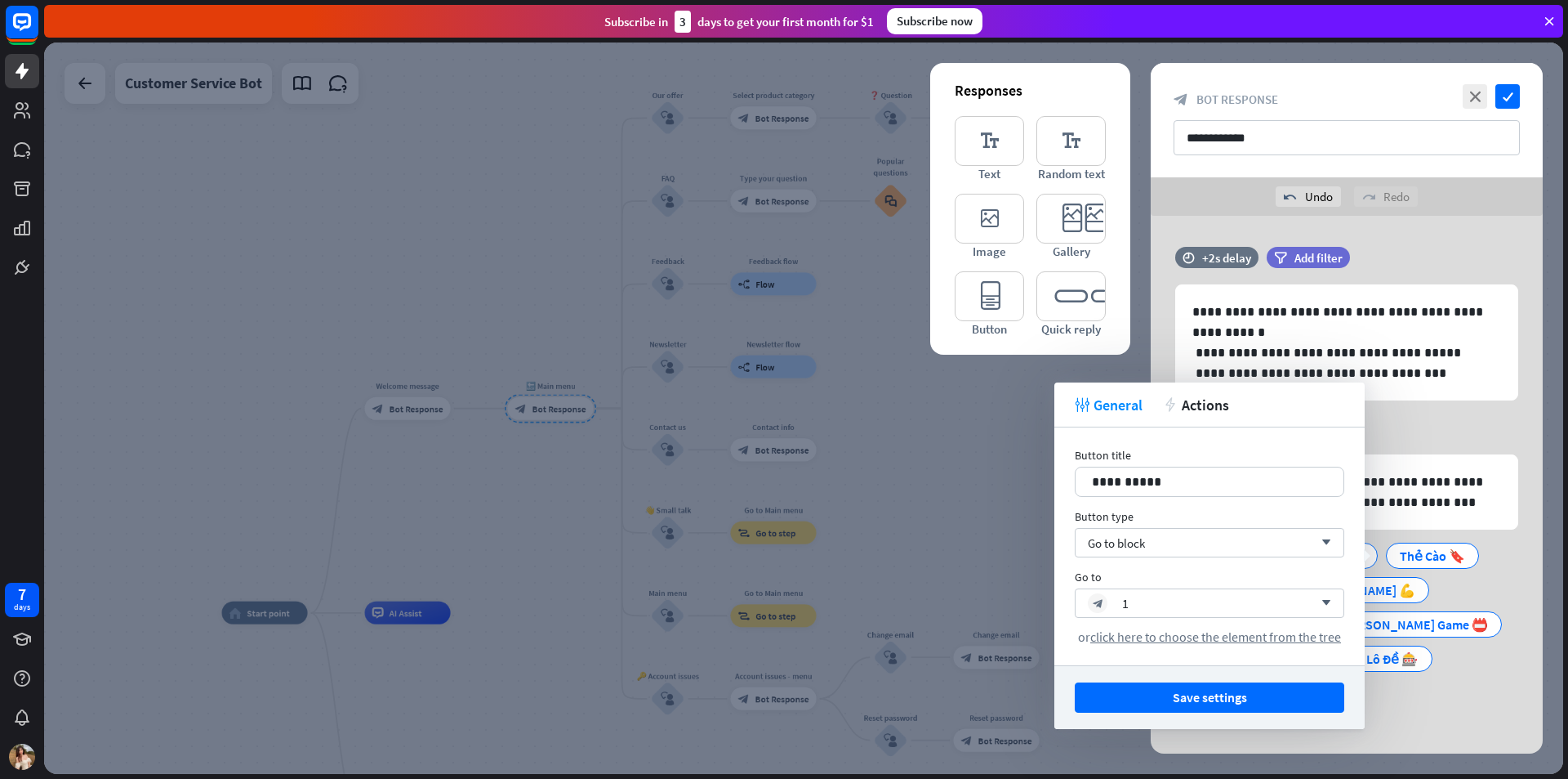
click at [1219, 694] on button "Save settings" at bounding box center [1210, 698] width 270 height 31
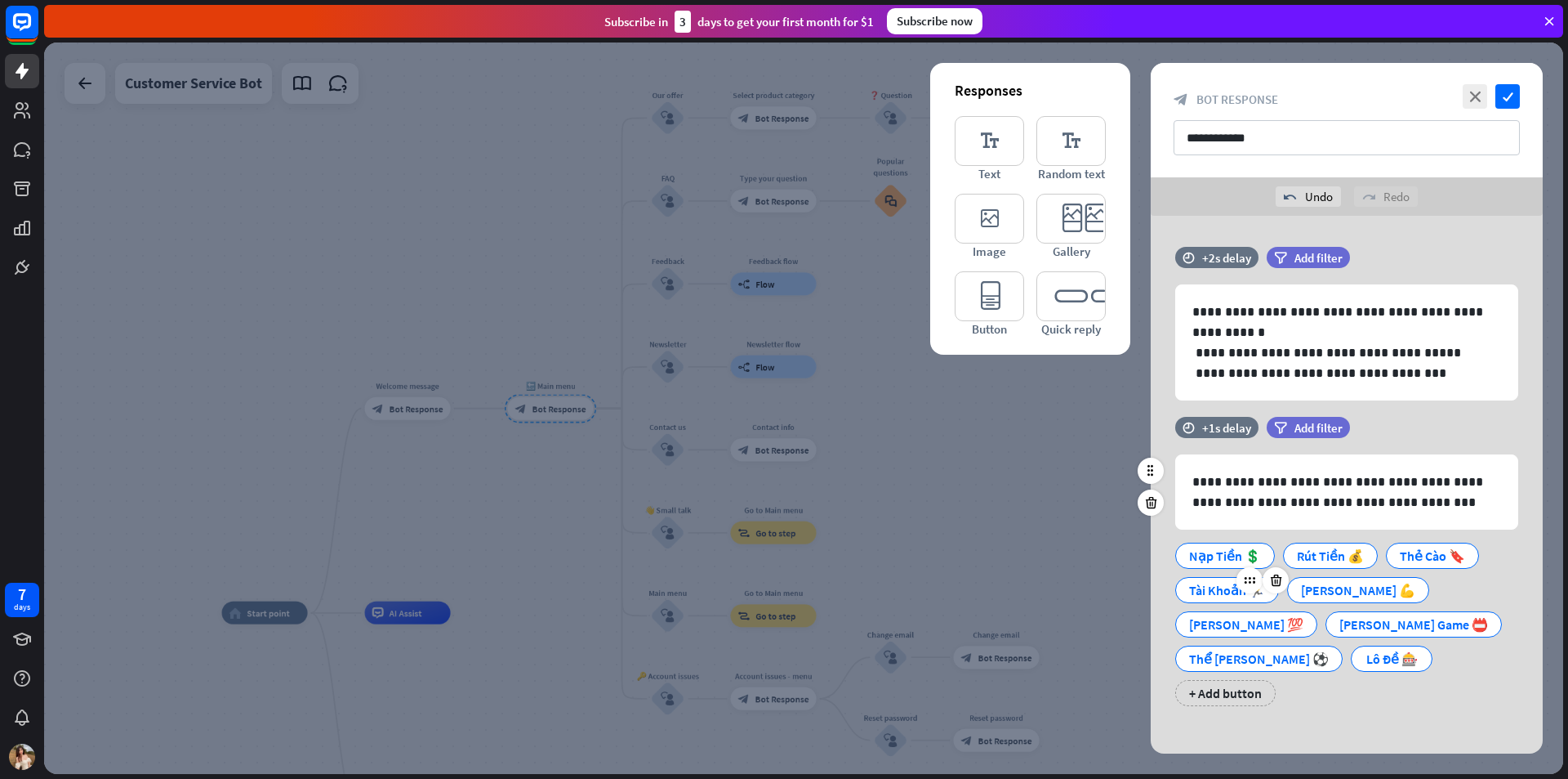
click at [1202, 596] on div "Tài Khoản 🏃" at bounding box center [1227, 590] width 76 height 25
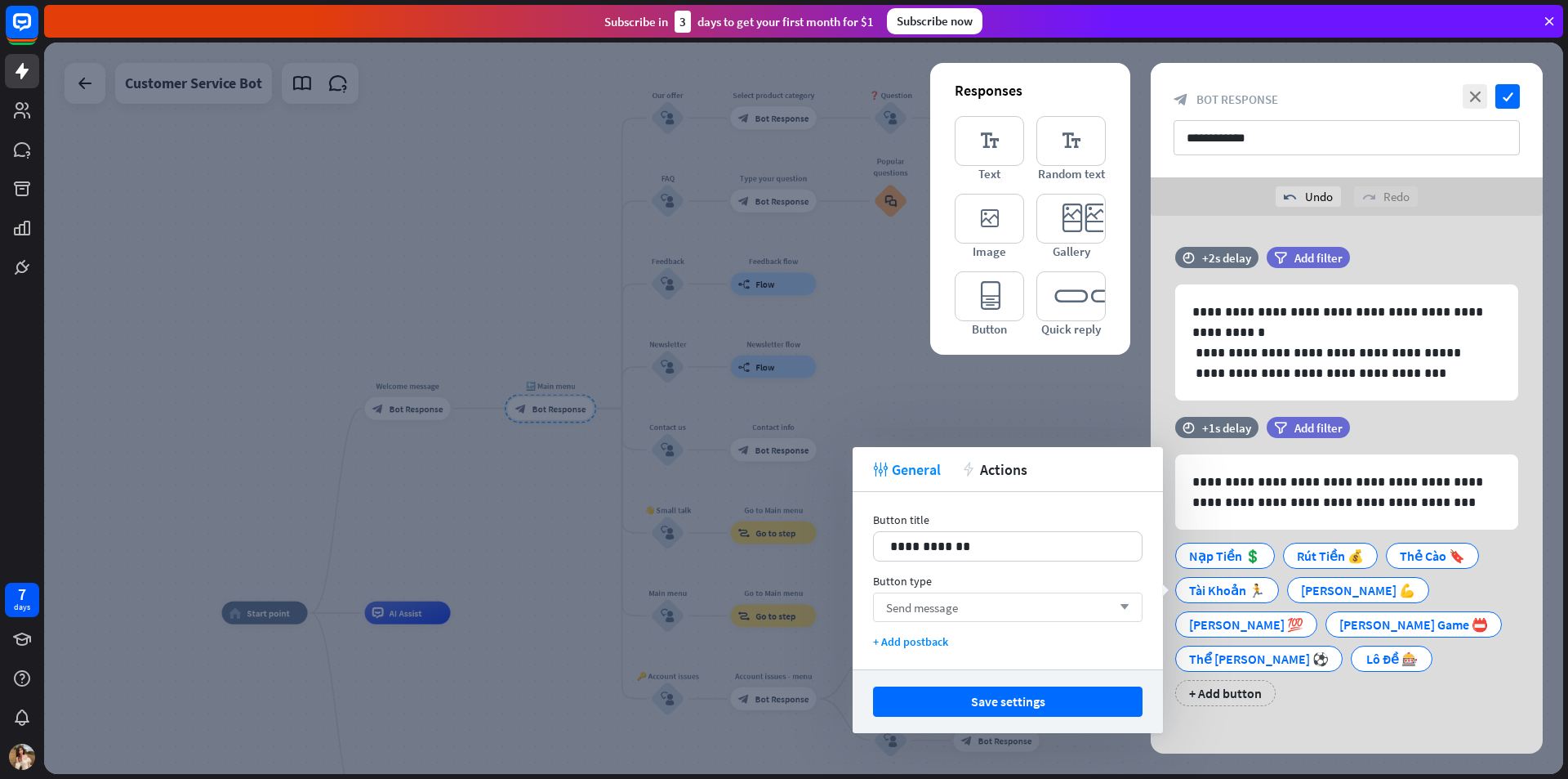
click at [1054, 605] on div "Send message arrow_down" at bounding box center [1008, 607] width 270 height 30
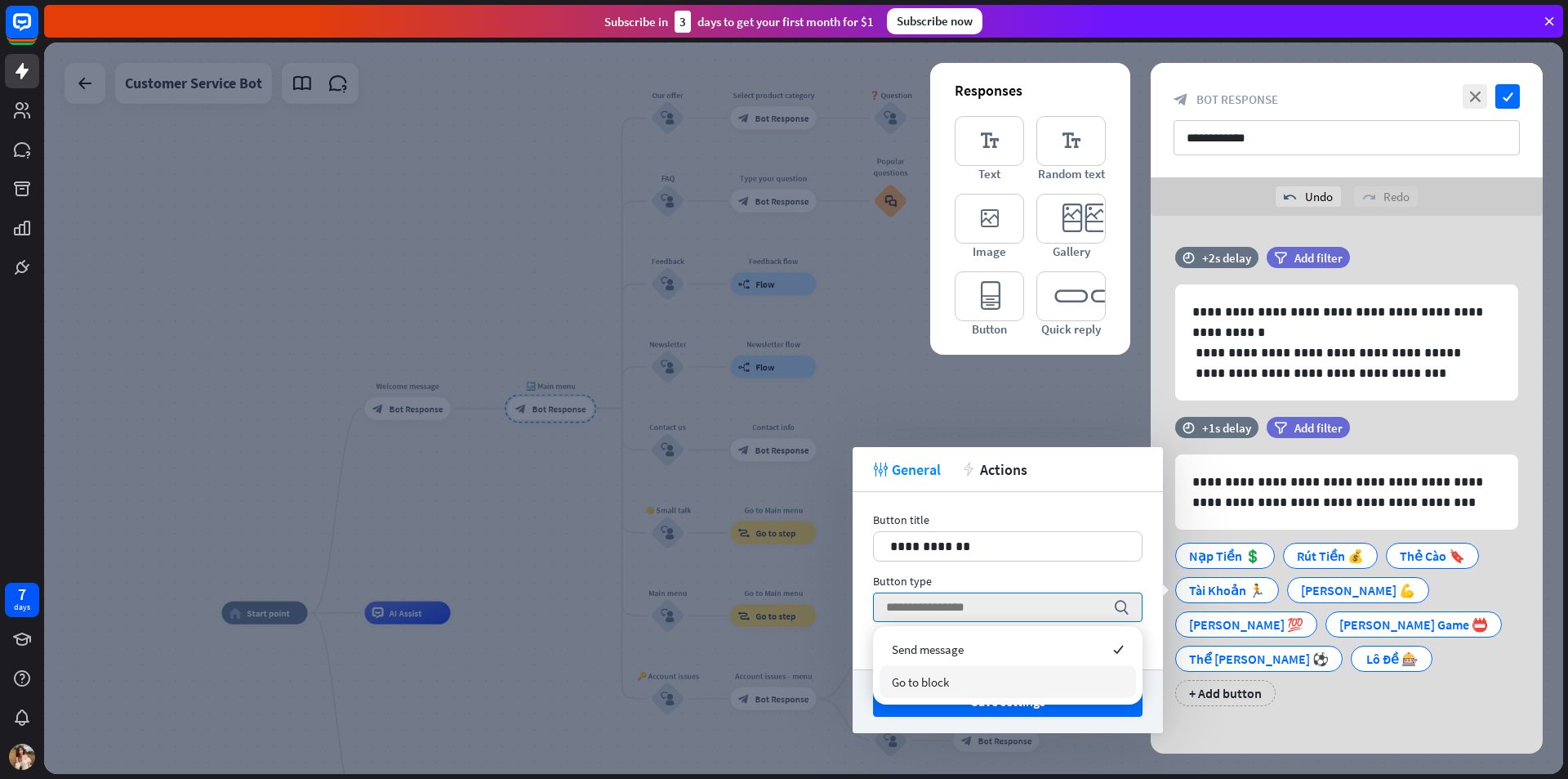
click at [983, 679] on div "Go to block" at bounding box center [1007, 681] width 257 height 32
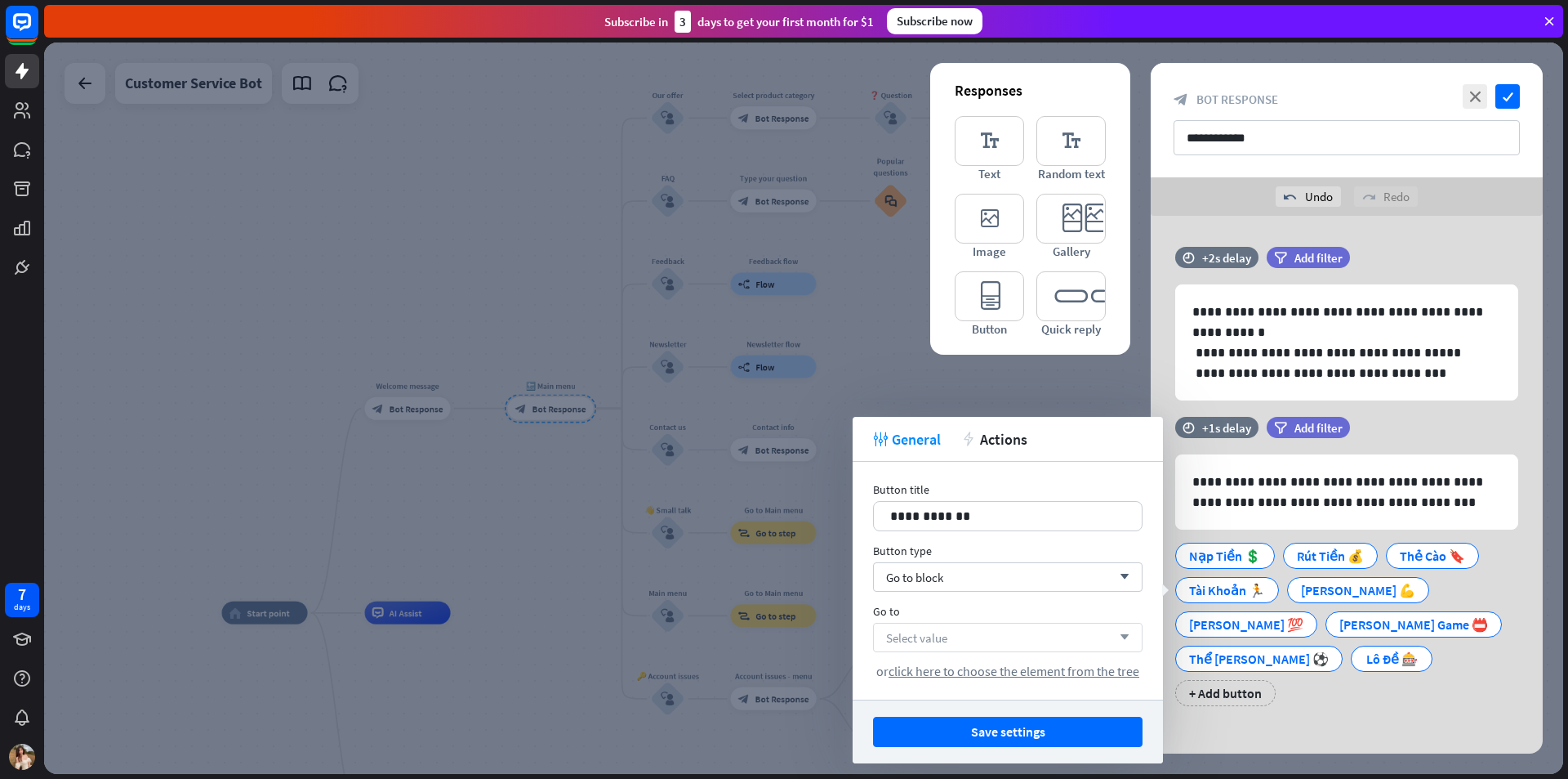
click at [1014, 635] on div "Select value arrow_down" at bounding box center [1008, 638] width 270 height 30
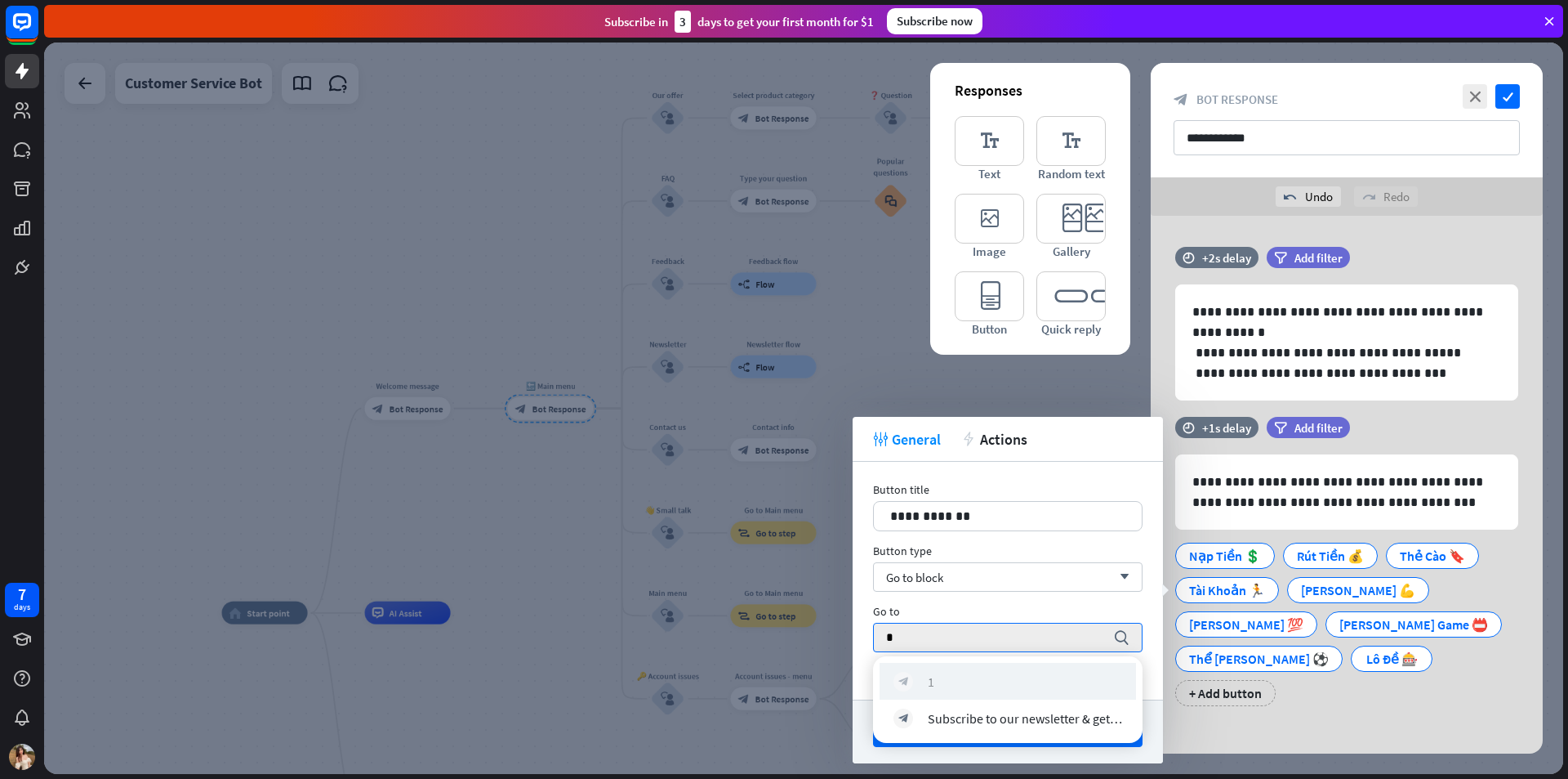
type input "*"
click at [957, 676] on div "block_bot_response 1" at bounding box center [1007, 682] width 229 height 19
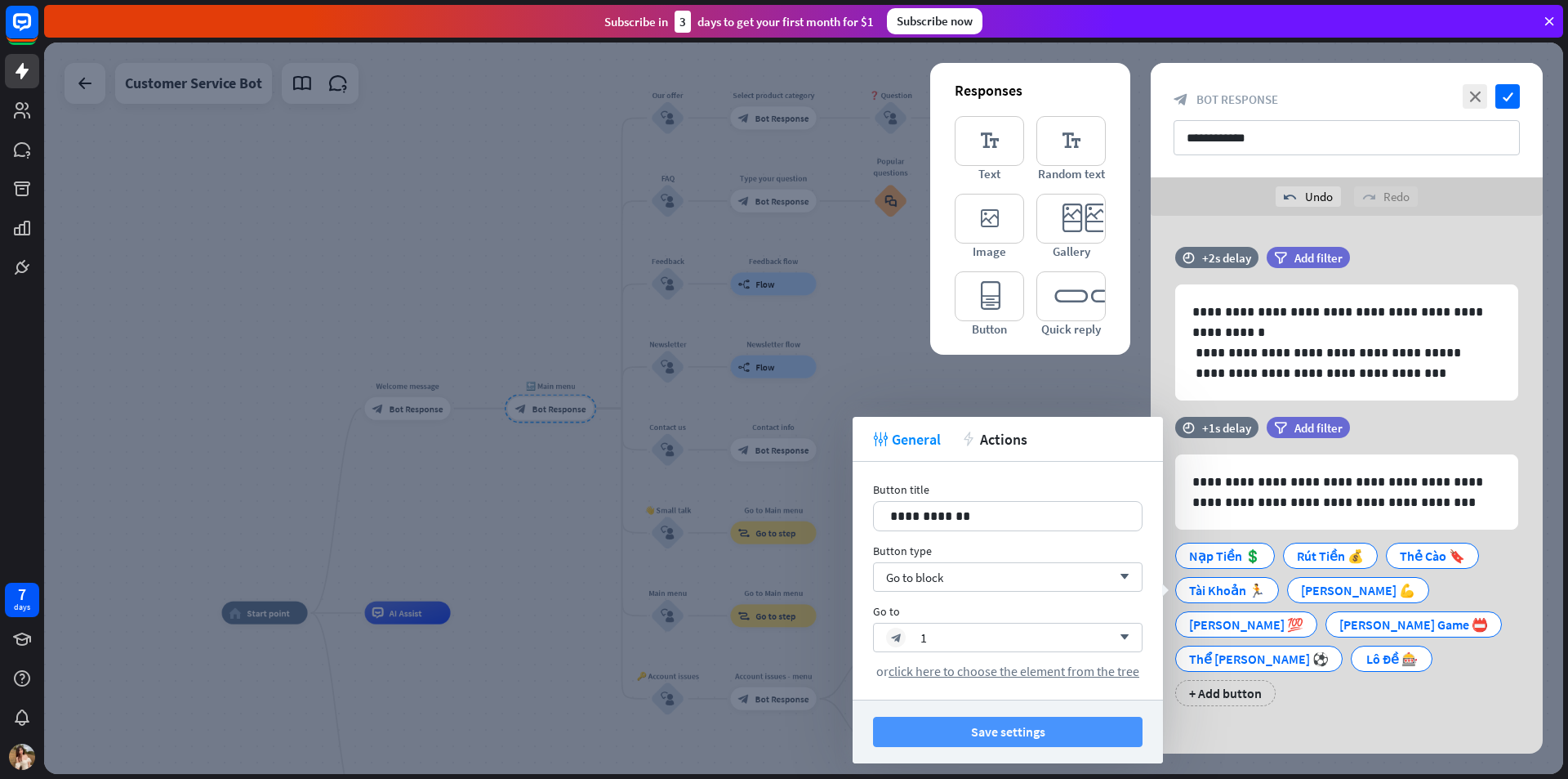
drag, startPoint x: 1098, startPoint y: 720, endPoint x: 1133, endPoint y: 704, distance: 38.5
click at [1099, 720] on button "Save settings" at bounding box center [1008, 732] width 270 height 31
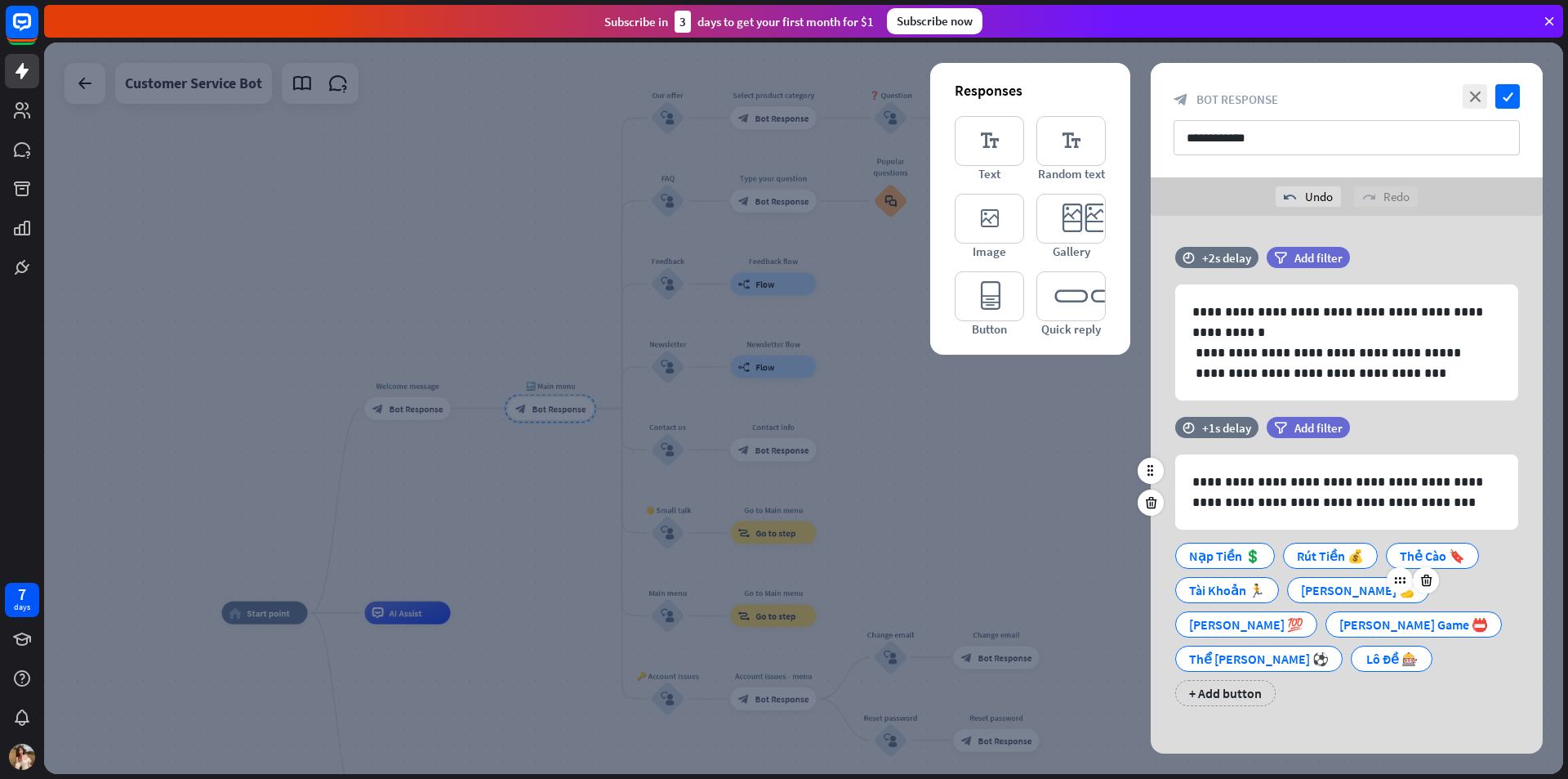
click at [1311, 591] on div "[PERSON_NAME] 💪" at bounding box center [1358, 590] width 115 height 25
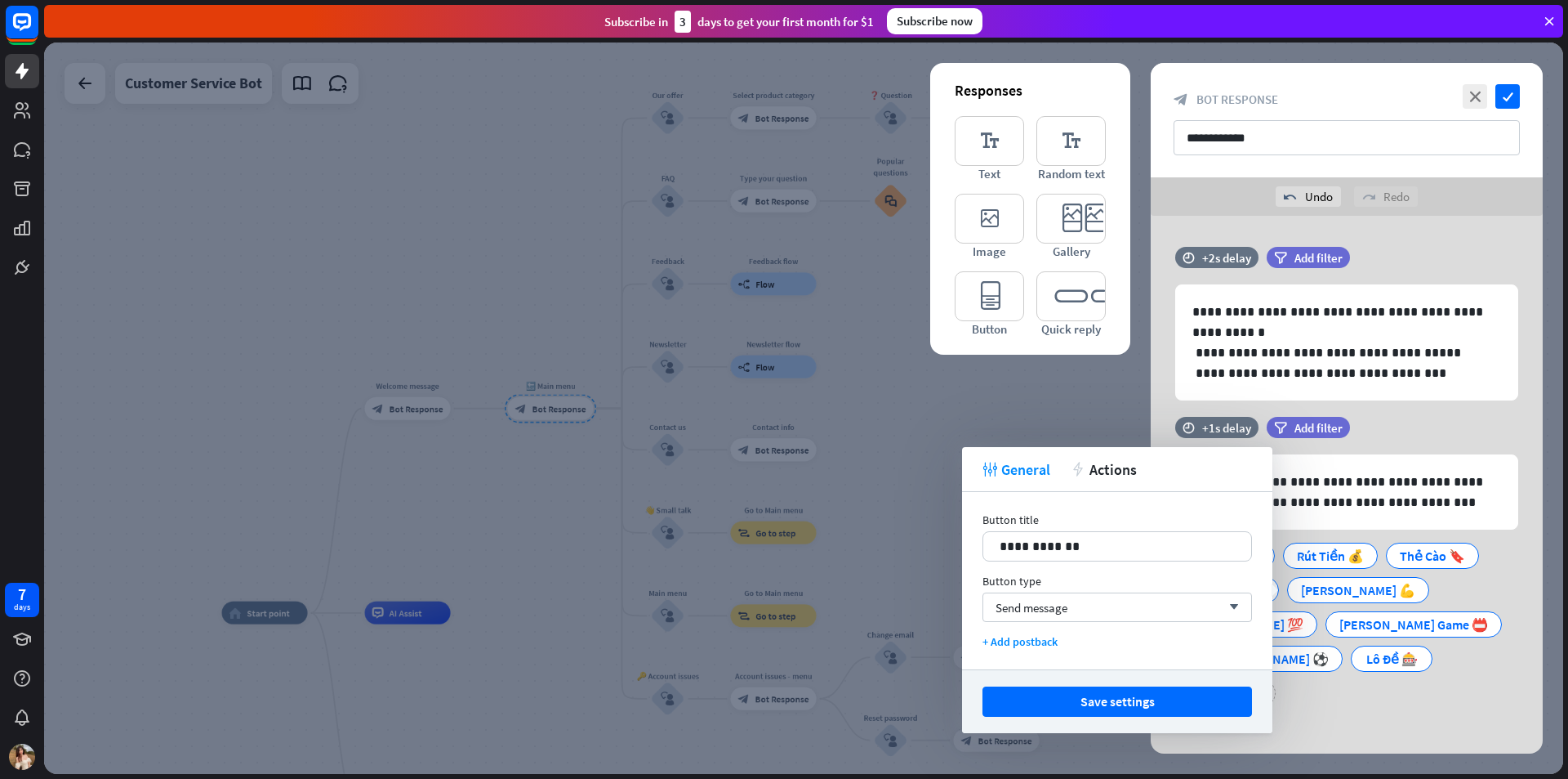
drag, startPoint x: 1100, startPoint y: 604, endPoint x: 1077, endPoint y: 625, distance: 31.1
click at [1099, 604] on div "Send message arrow_down" at bounding box center [1118, 607] width 270 height 30
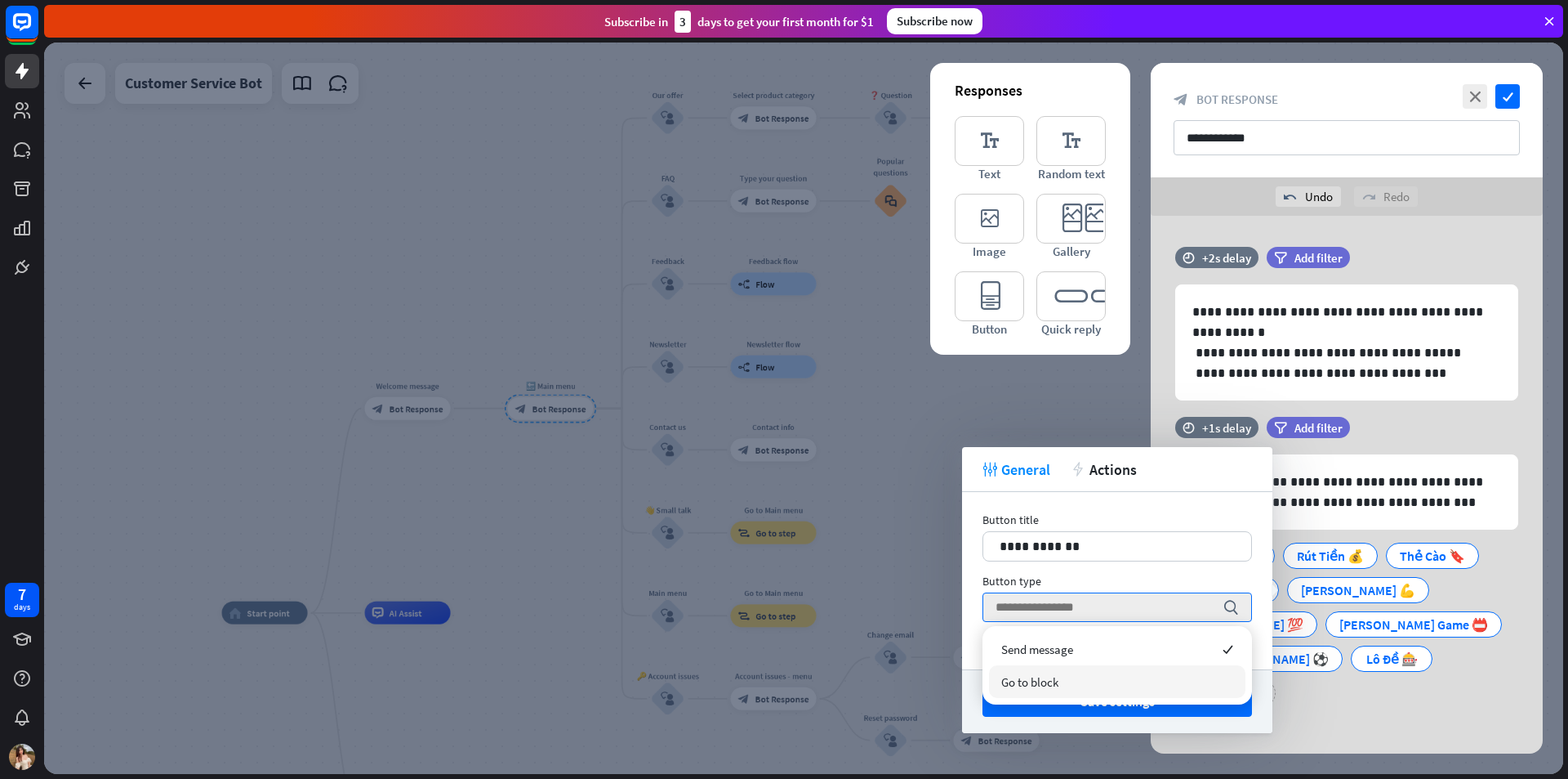
click at [1063, 678] on div "Go to block" at bounding box center [1117, 681] width 257 height 32
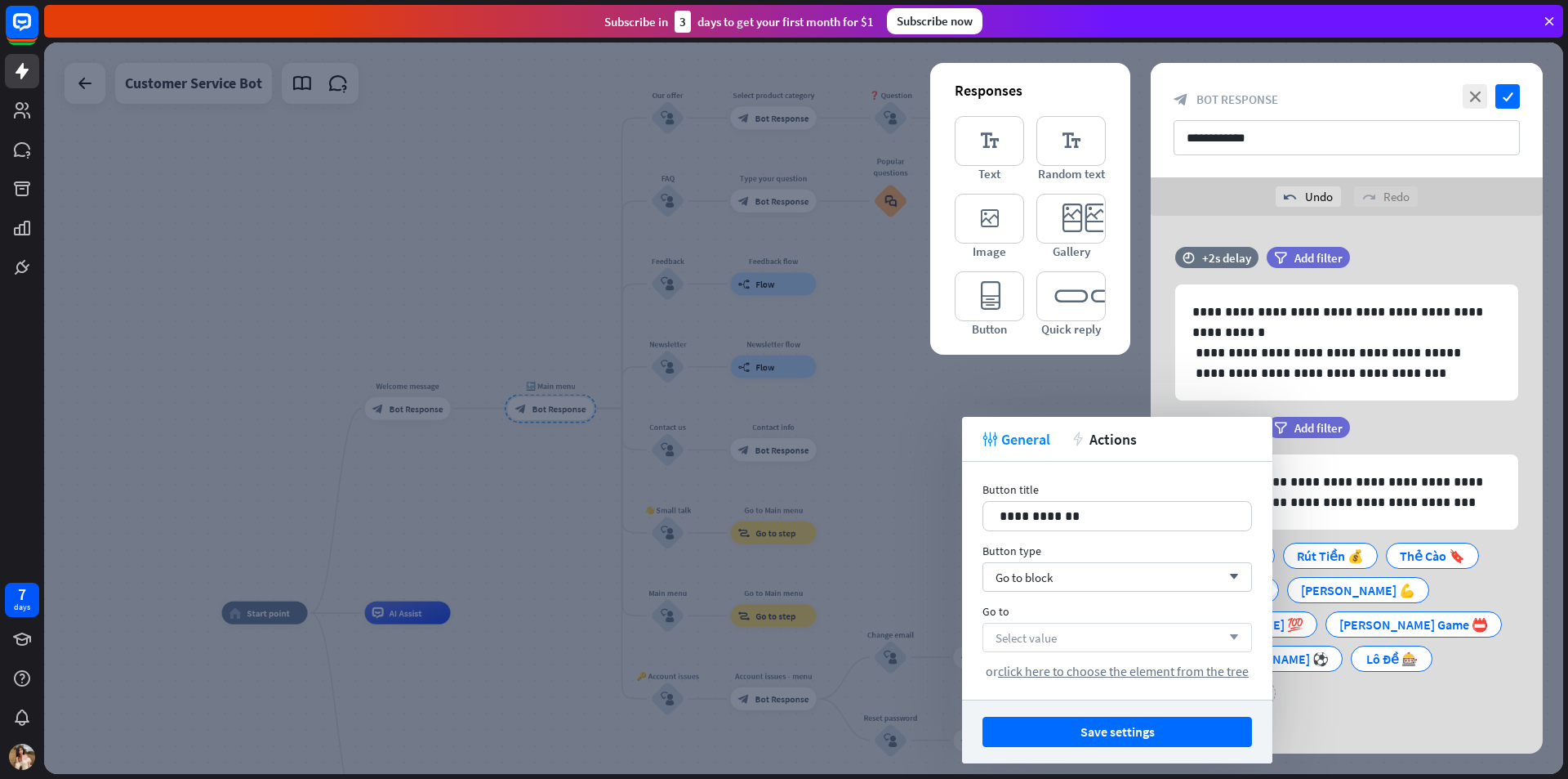
click at [1076, 640] on div "Select value arrow_down" at bounding box center [1118, 638] width 270 height 30
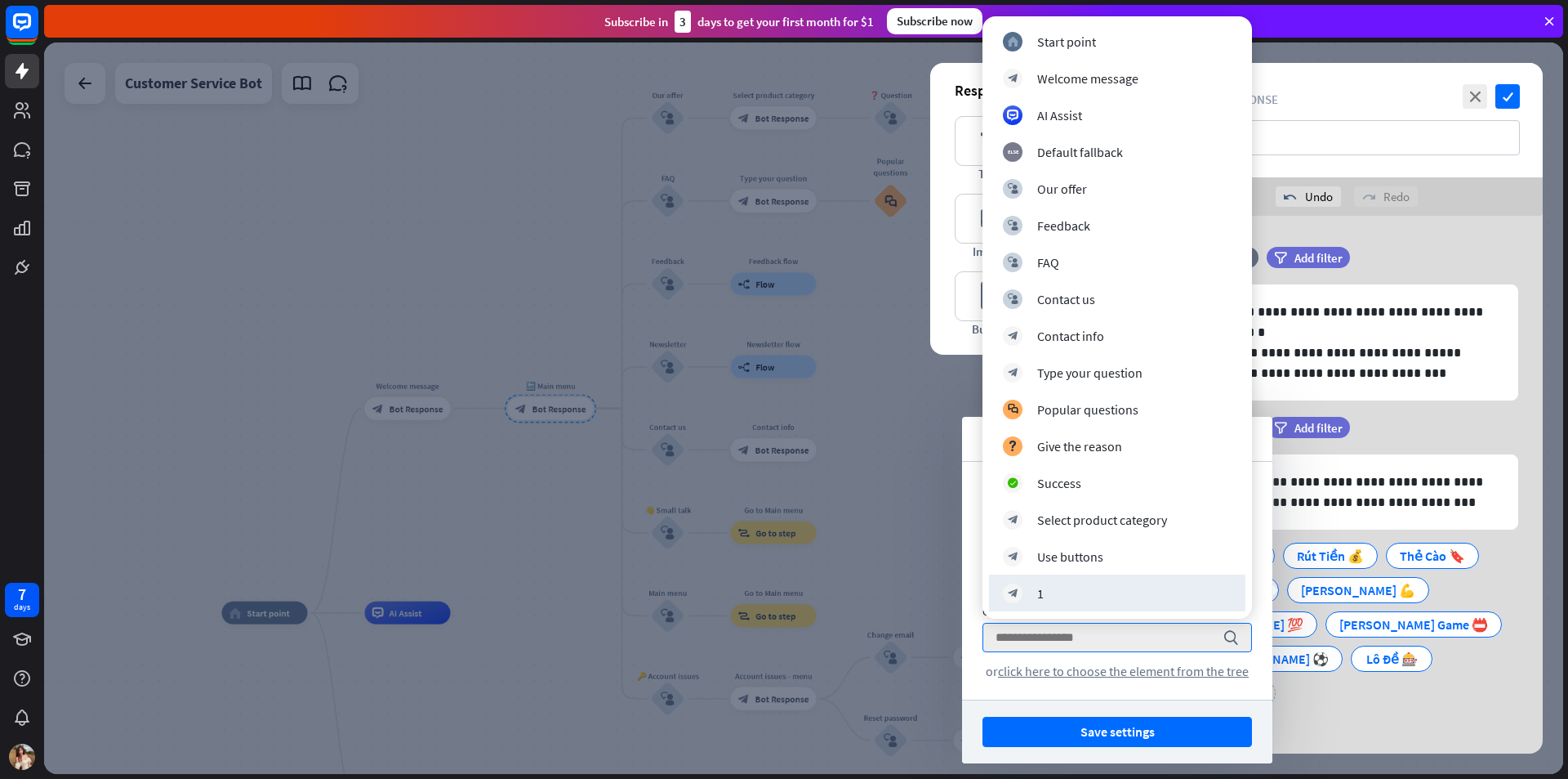
click at [1064, 601] on div "block_bot_response 1" at bounding box center [1117, 593] width 229 height 19
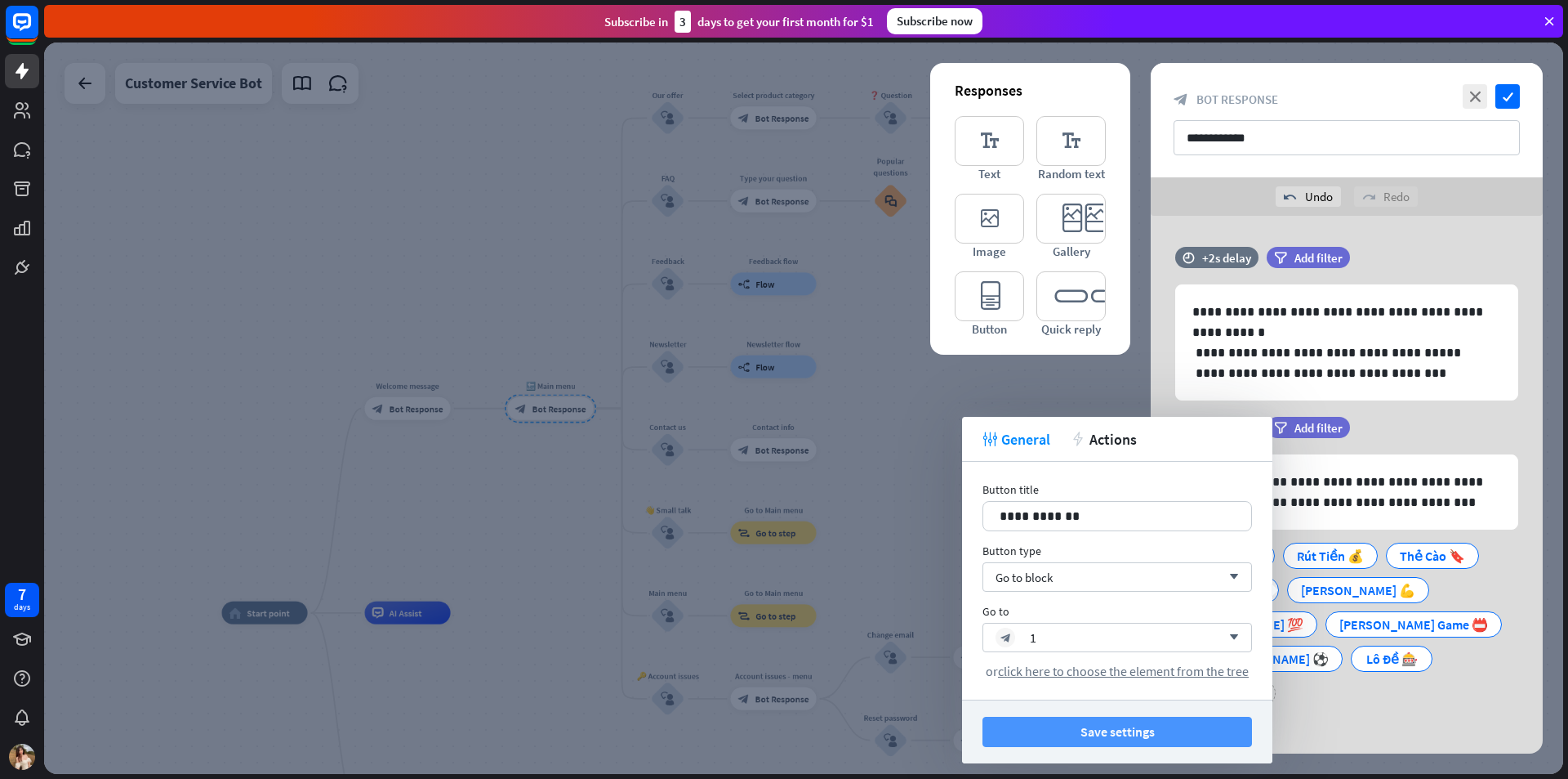
drag, startPoint x: 1084, startPoint y: 716, endPoint x: 1084, endPoint y: 733, distance: 17.0
click at [1084, 718] on div "Save settings" at bounding box center [1117, 731] width 310 height 64
click at [1084, 737] on button "Save settings" at bounding box center [1118, 732] width 270 height 31
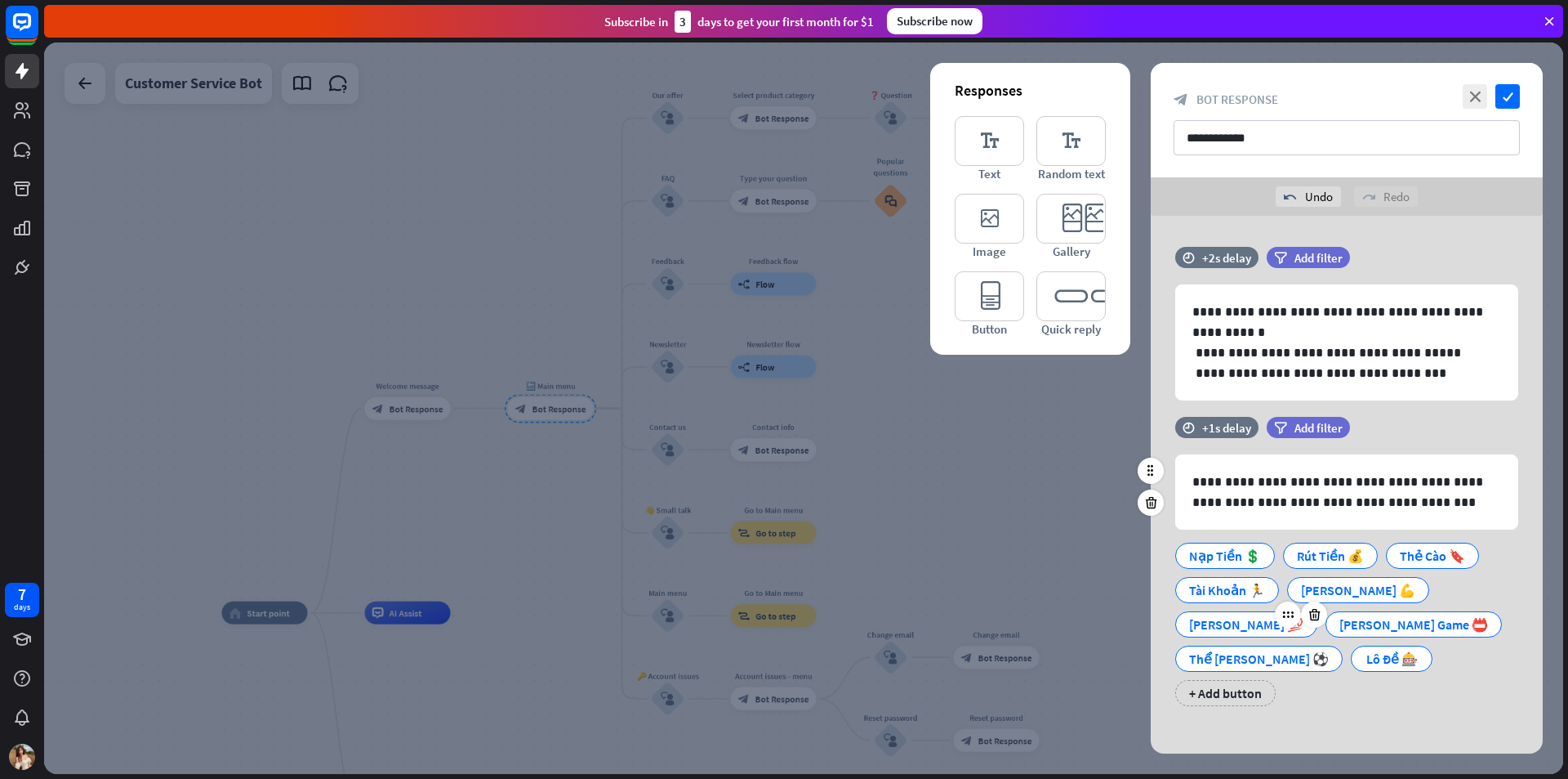
click at [1199, 626] on div "[PERSON_NAME] 💯" at bounding box center [1247, 624] width 115 height 25
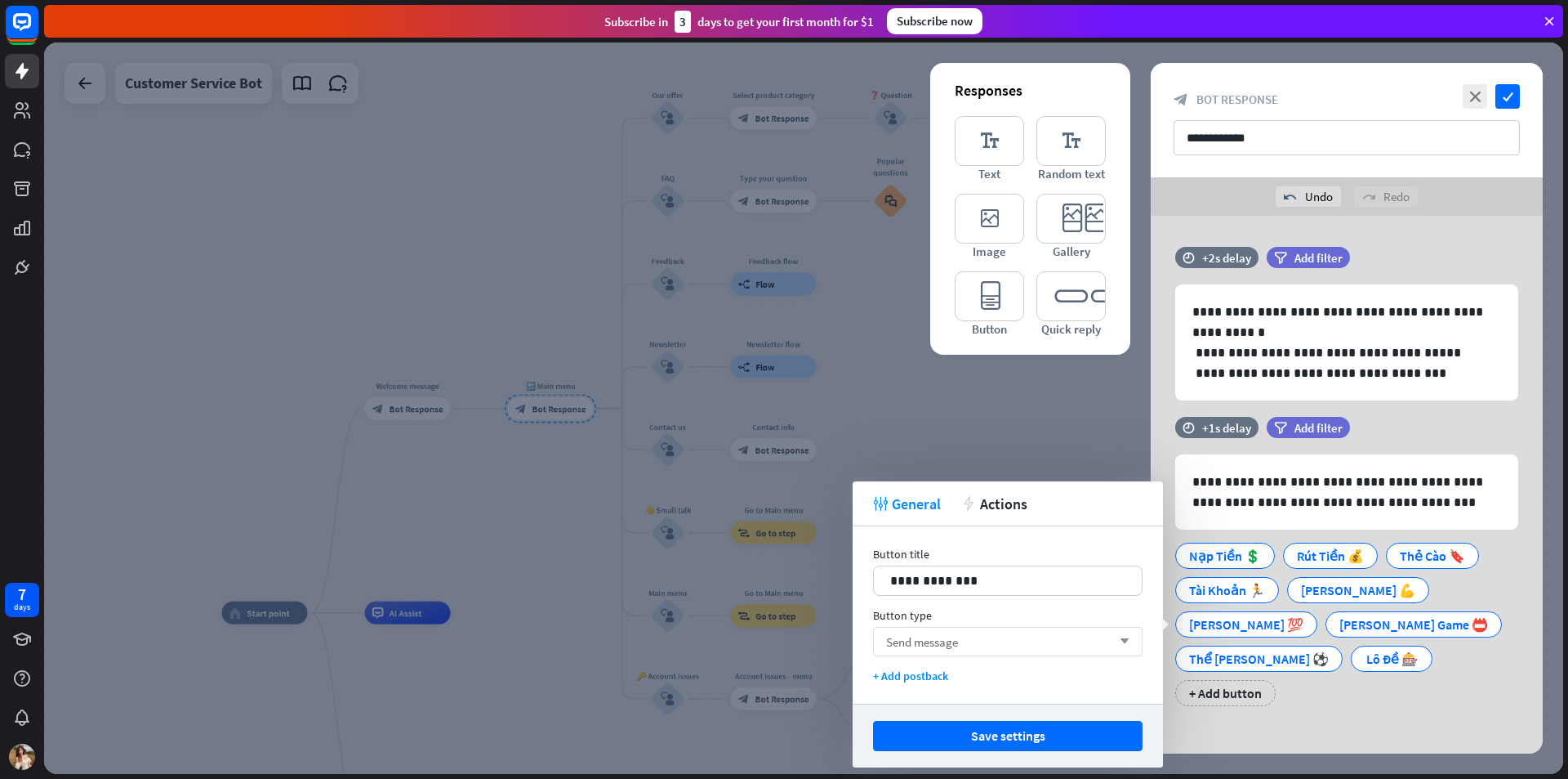
click at [999, 639] on div "Send message arrow_down" at bounding box center [1008, 641] width 270 height 30
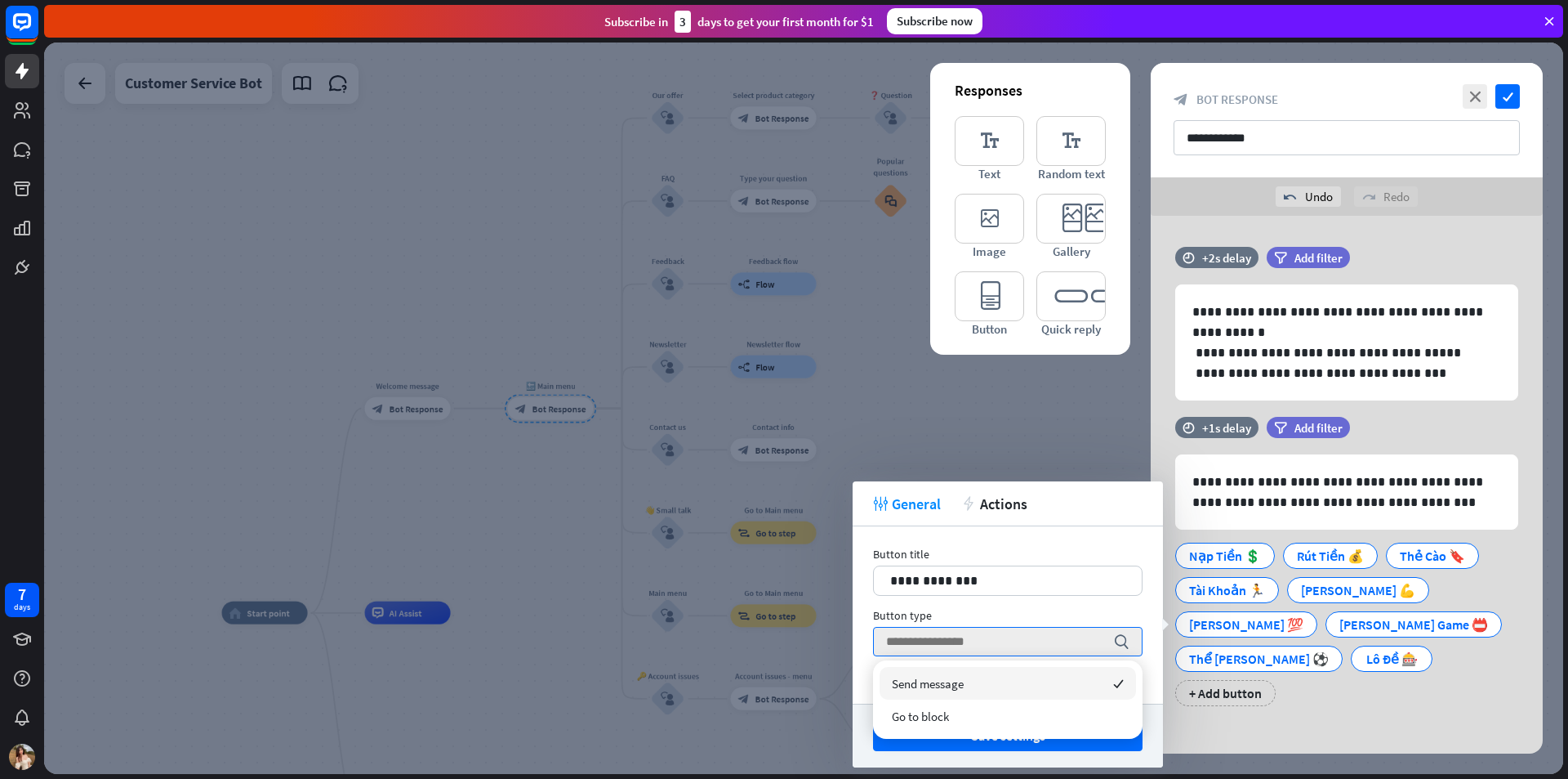
type input "*"
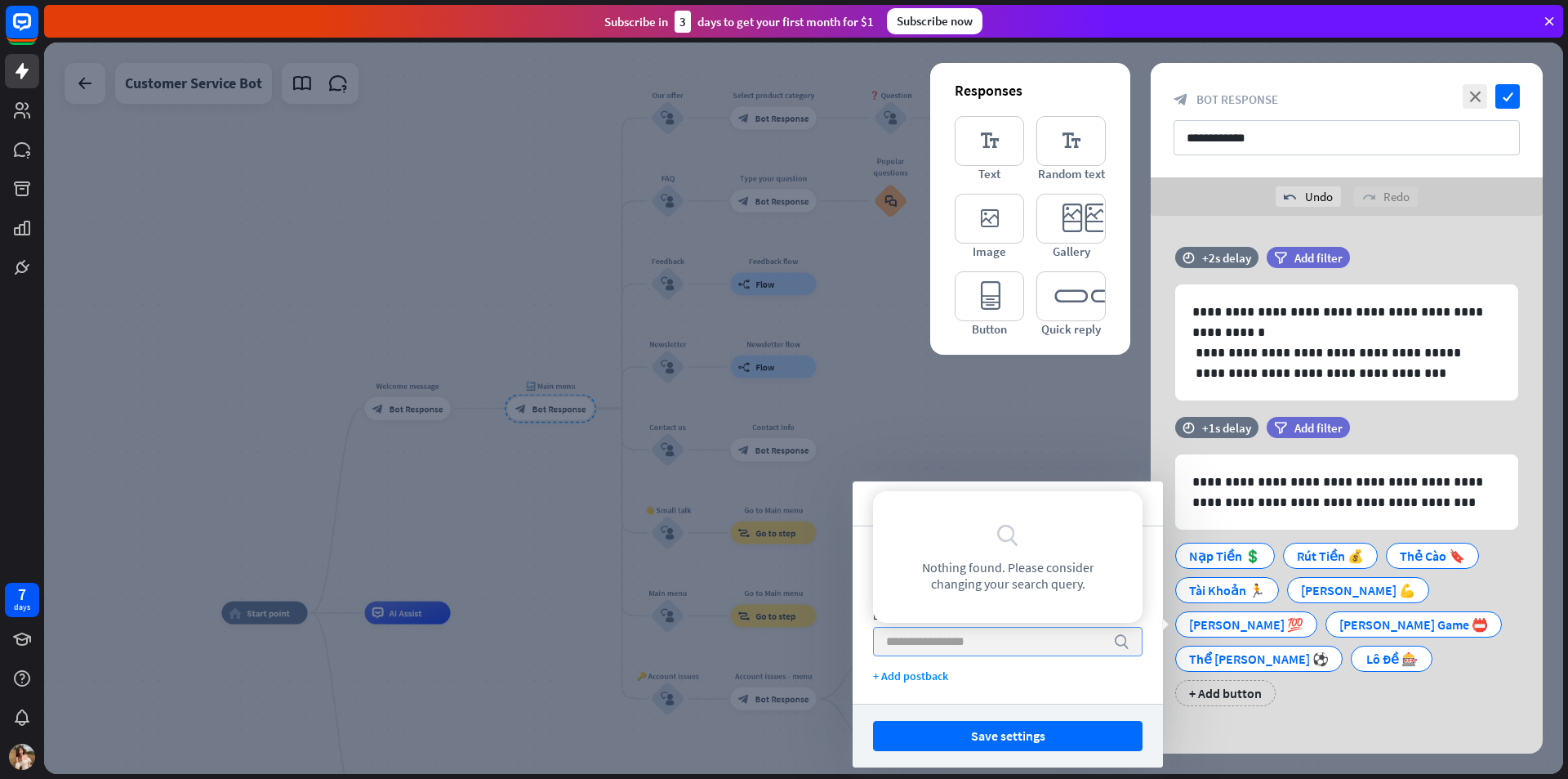
type input "*"
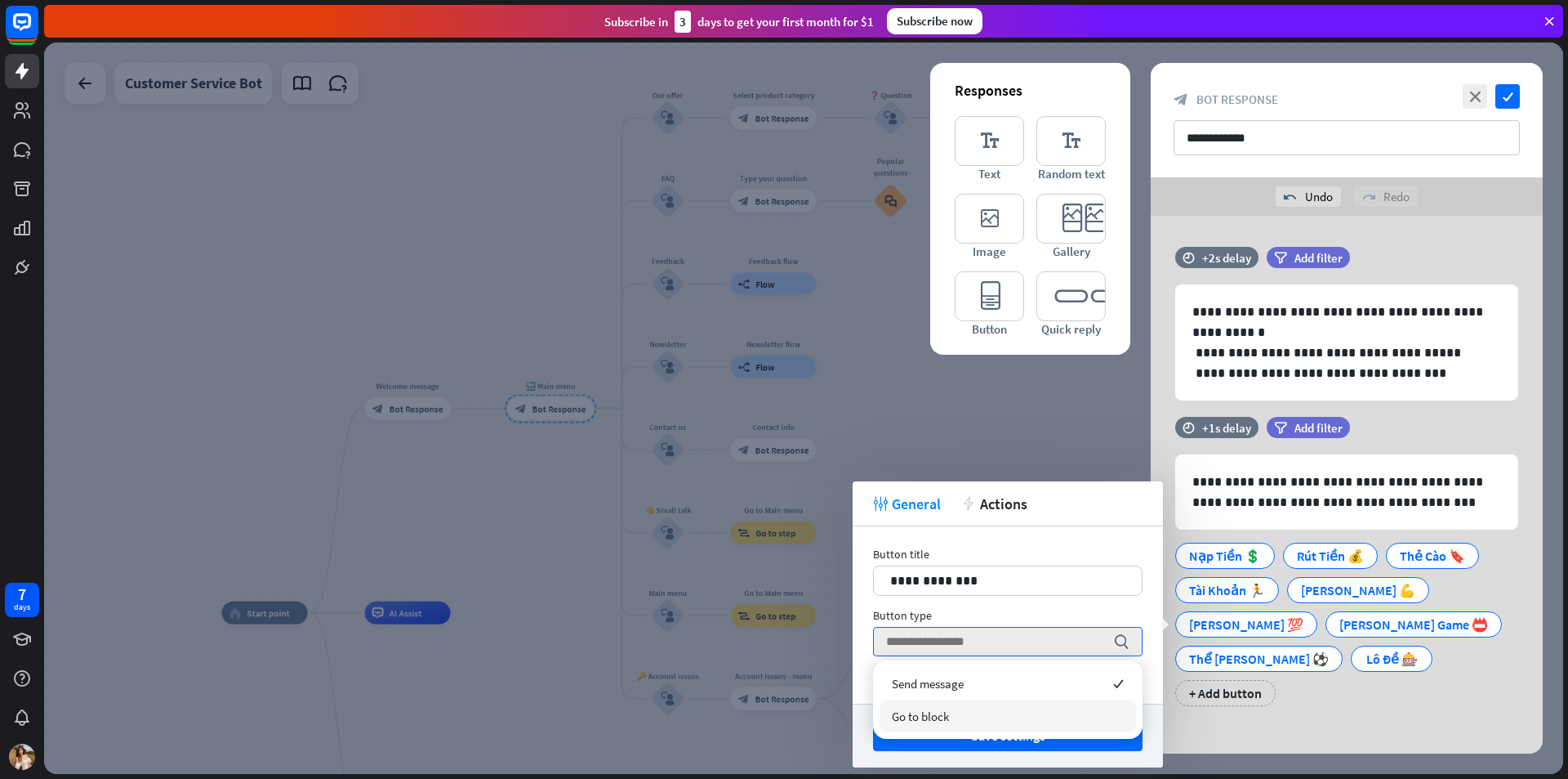
click at [940, 715] on span "Go to block" at bounding box center [920, 716] width 57 height 16
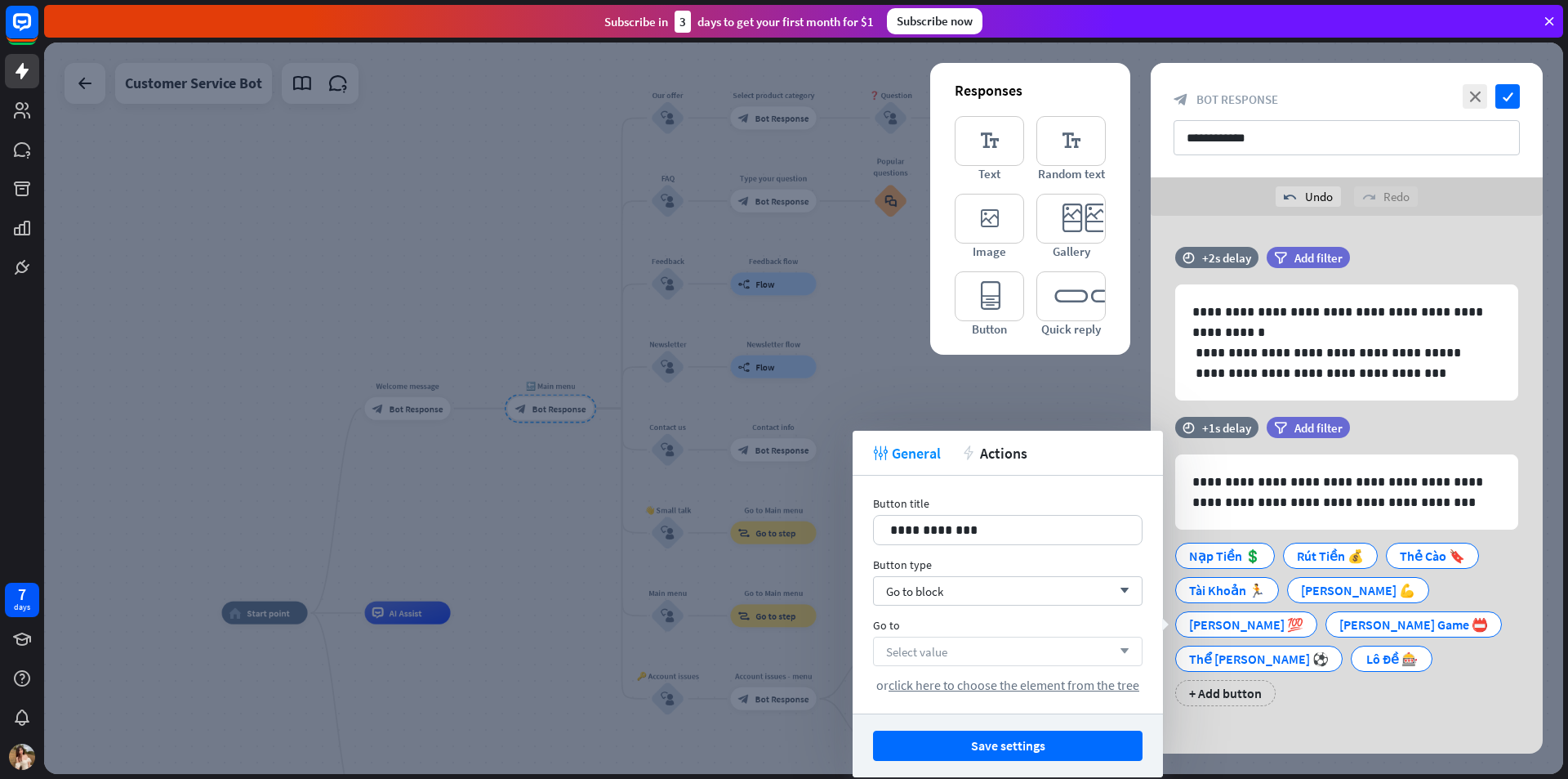
click at [954, 656] on div "Select value arrow_down" at bounding box center [1008, 651] width 270 height 30
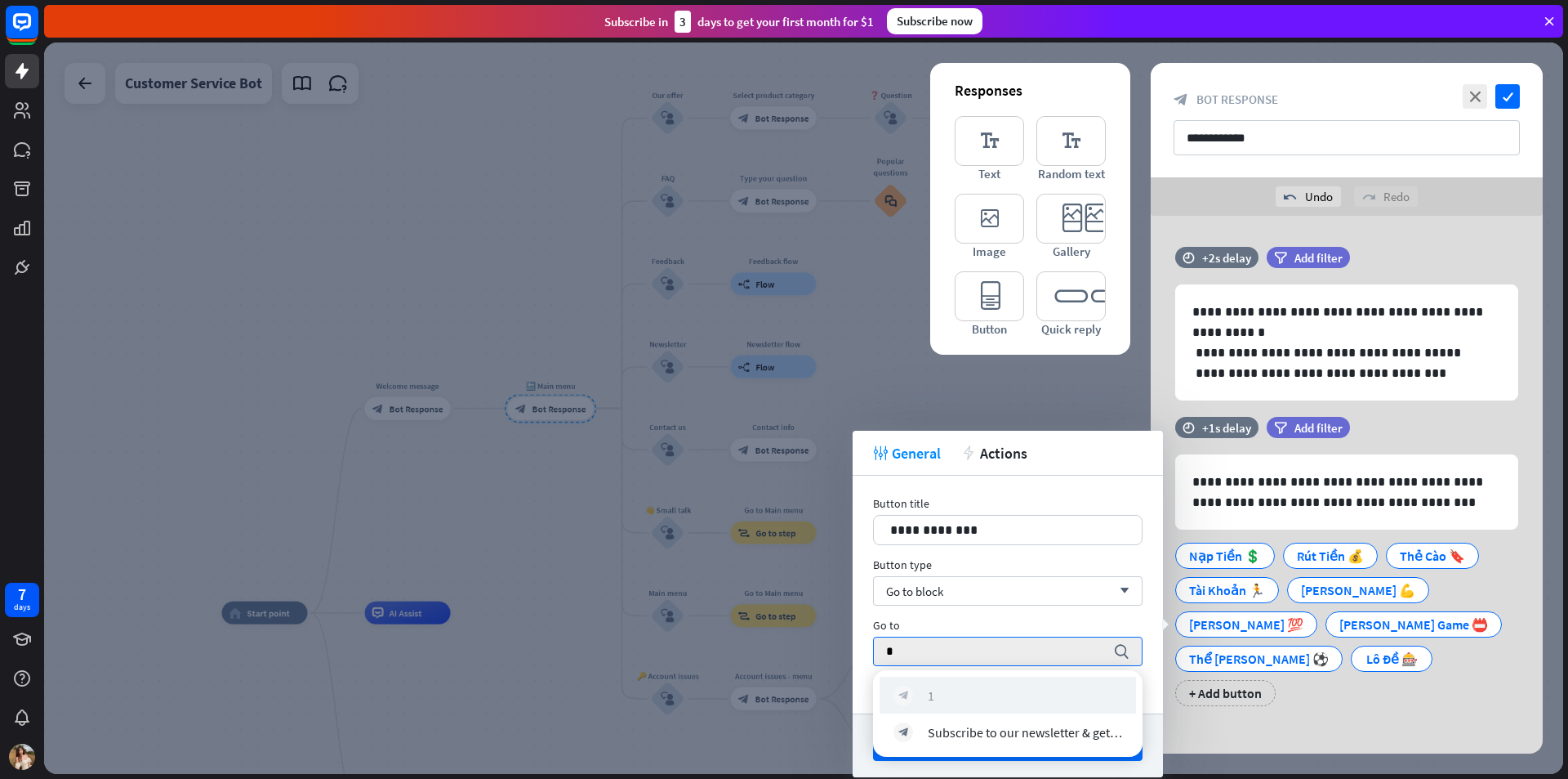
type input "*"
click at [942, 685] on div "block_bot_response 1" at bounding box center [1007, 695] width 229 height 19
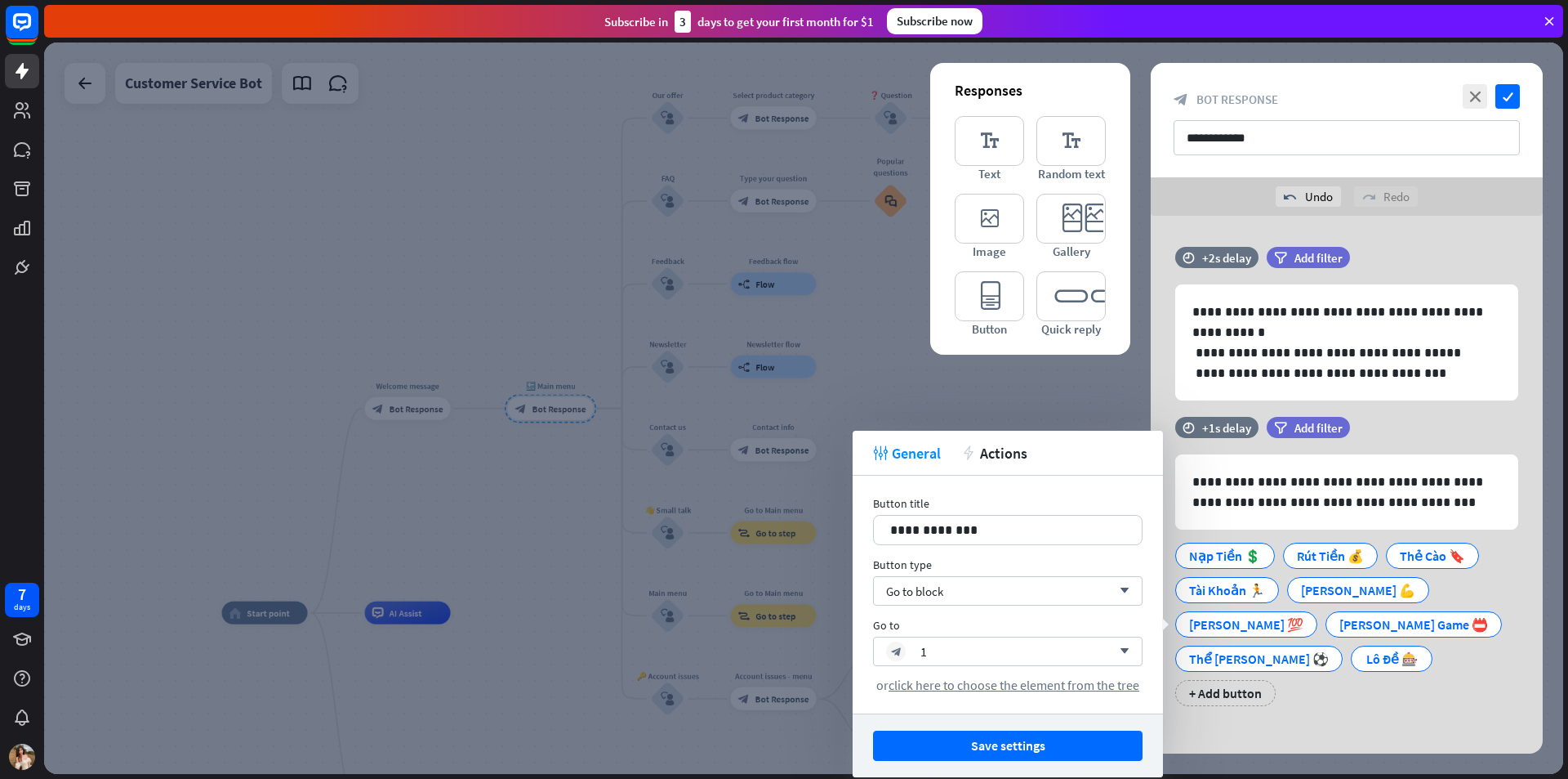
click at [1056, 743] on button "Save settings" at bounding box center [1008, 746] width 270 height 31
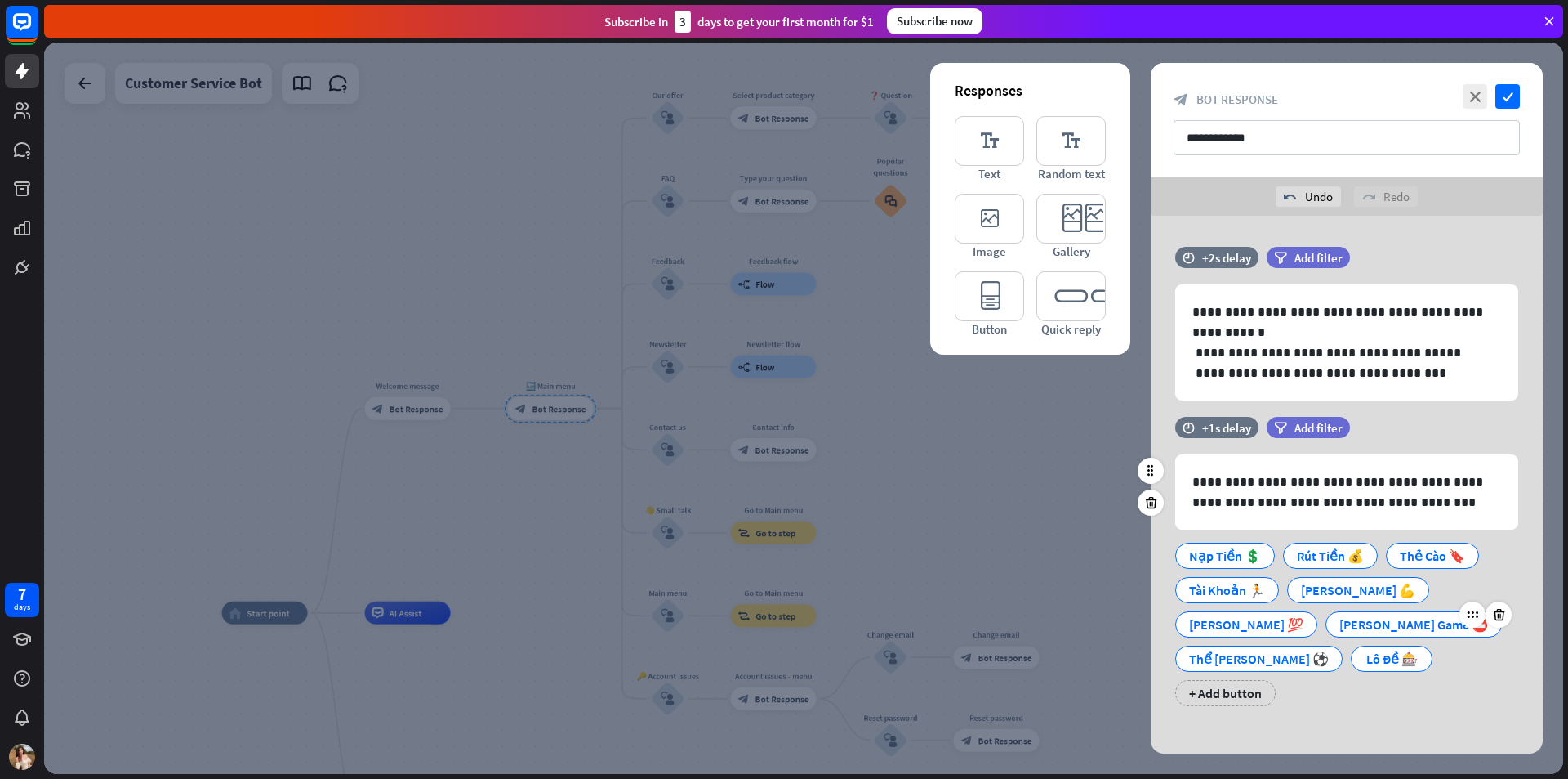
click at [1339, 623] on div "[PERSON_NAME] Game 📛" at bounding box center [1414, 624] width 149 height 25
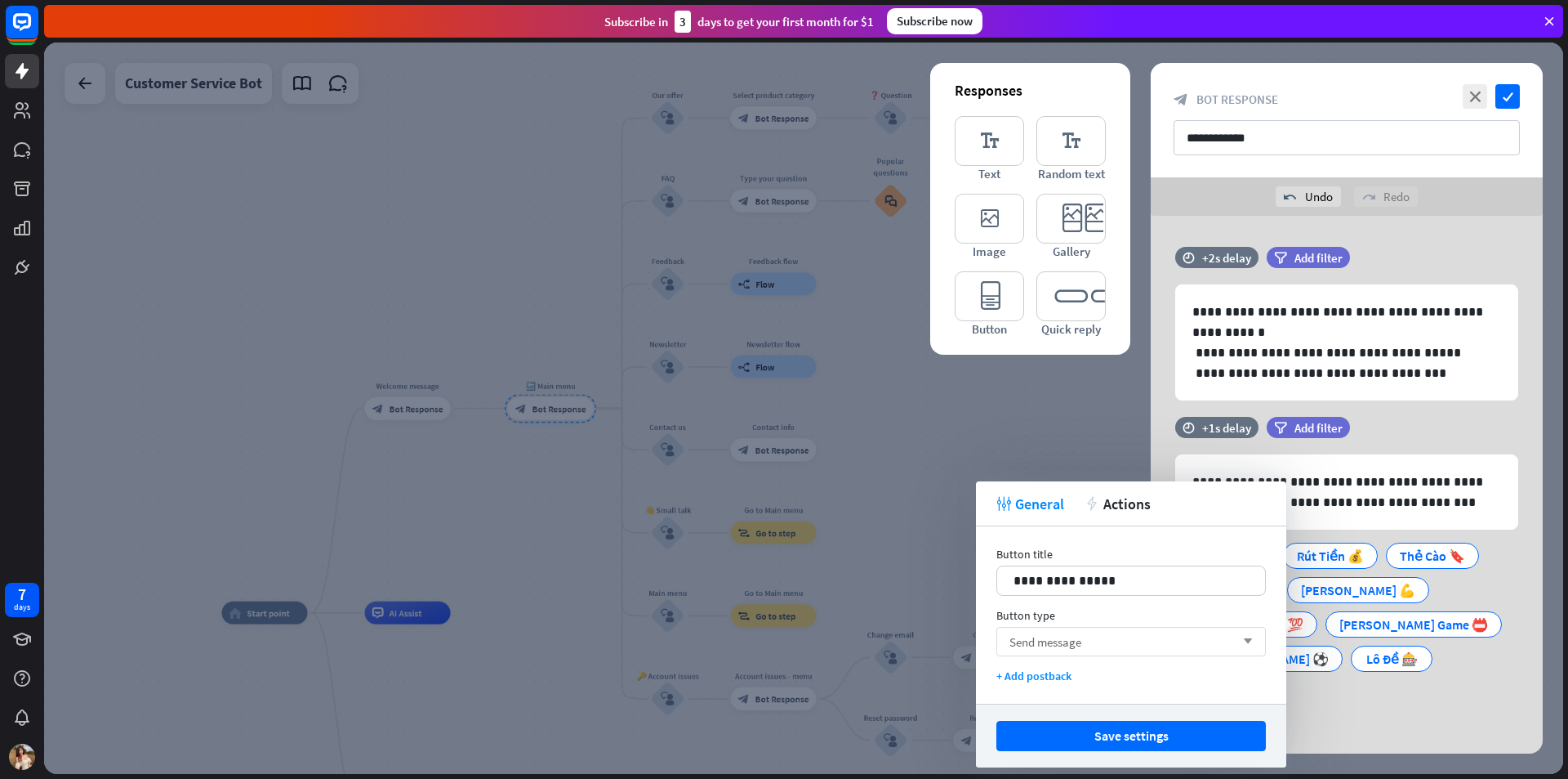
click at [1101, 630] on div "Send message arrow_down" at bounding box center [1132, 641] width 270 height 30
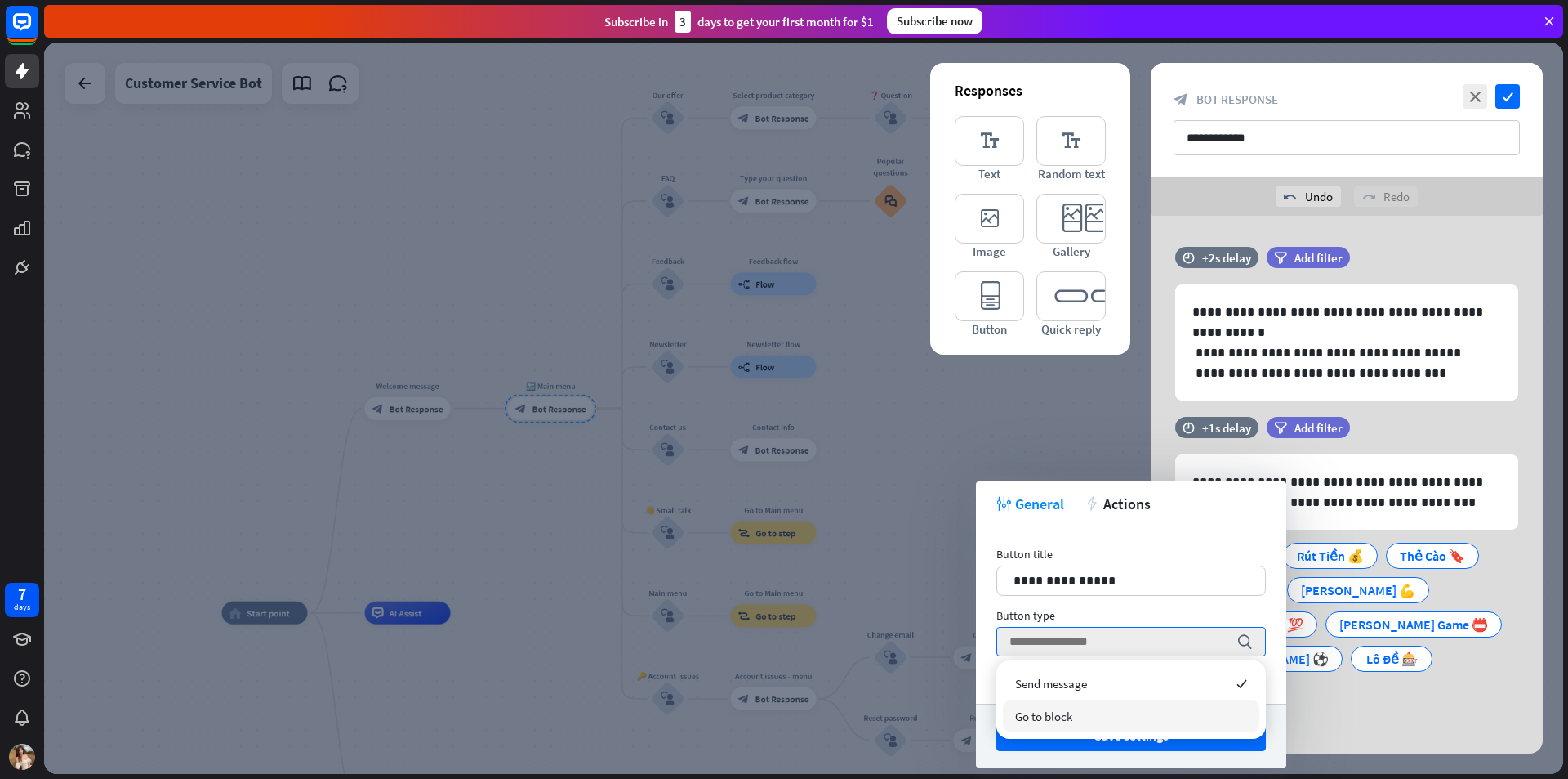
click at [1062, 715] on span "Go to block" at bounding box center [1043, 716] width 57 height 16
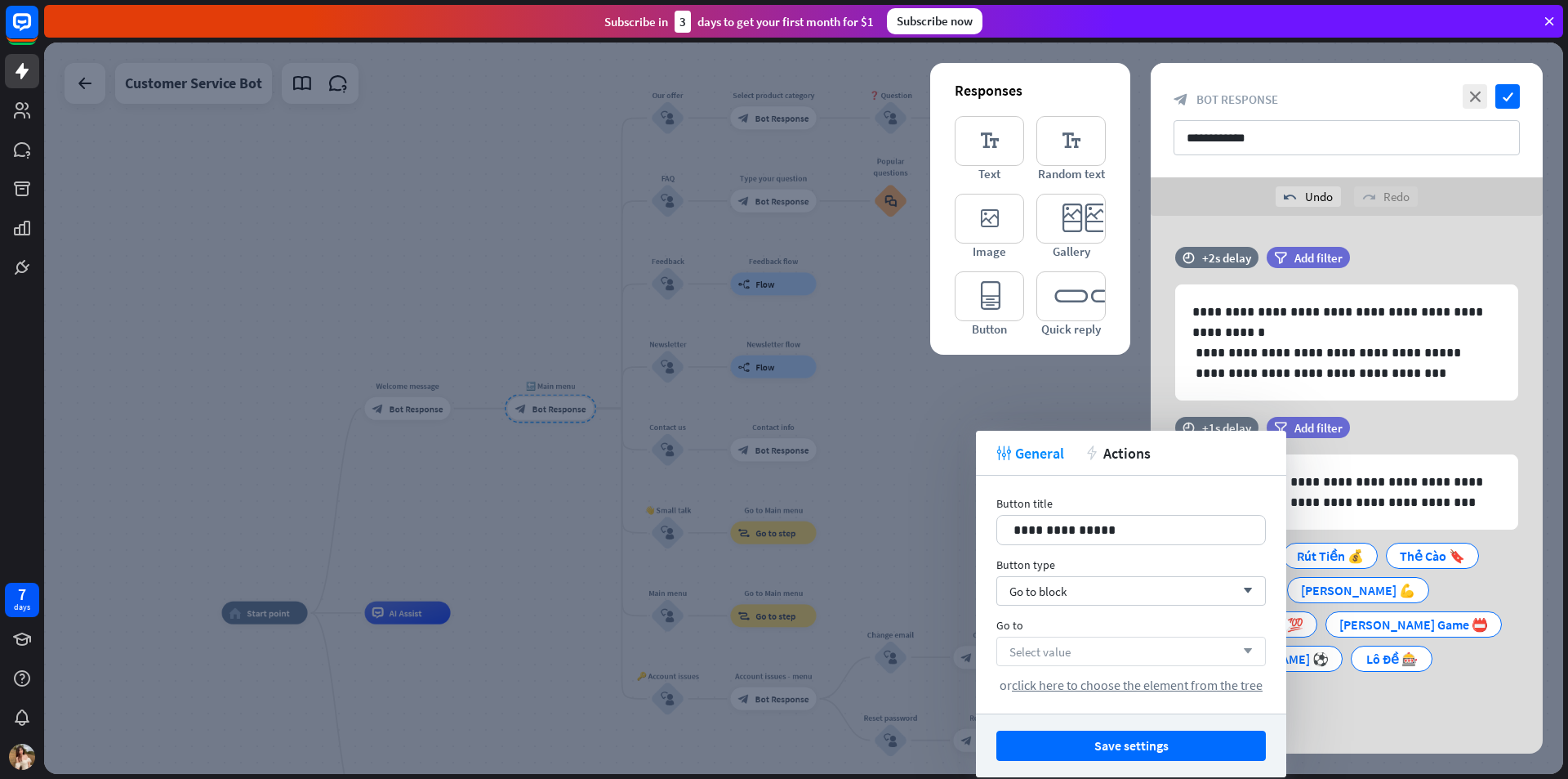
click at [1086, 660] on div "Select value arrow_down" at bounding box center [1132, 651] width 270 height 30
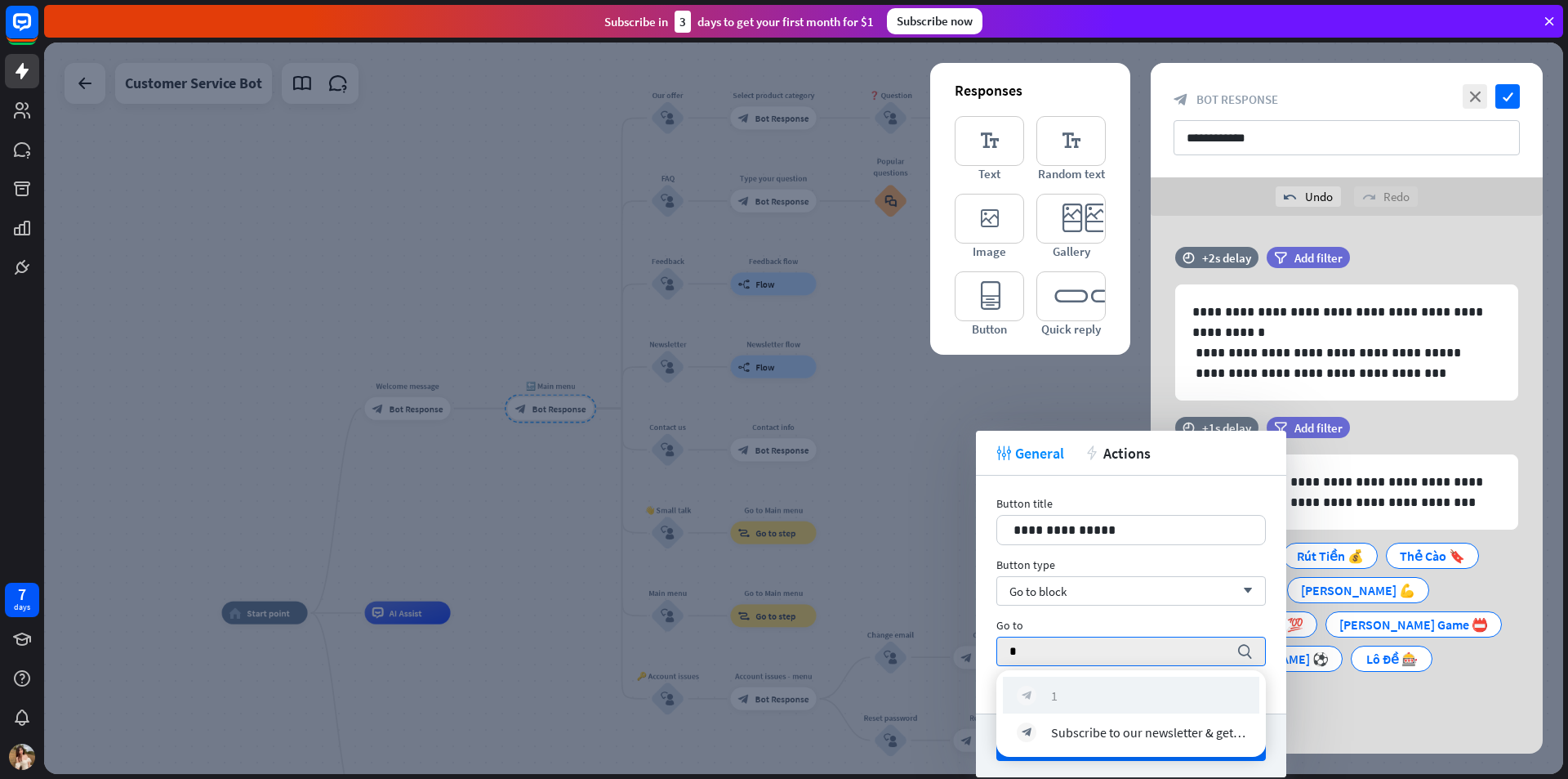
type input "*"
drag, startPoint x: 1057, startPoint y: 692, endPoint x: 1085, endPoint y: 696, distance: 28.3
click at [1058, 692] on div "block_bot_response 1" at bounding box center [1131, 695] width 229 height 19
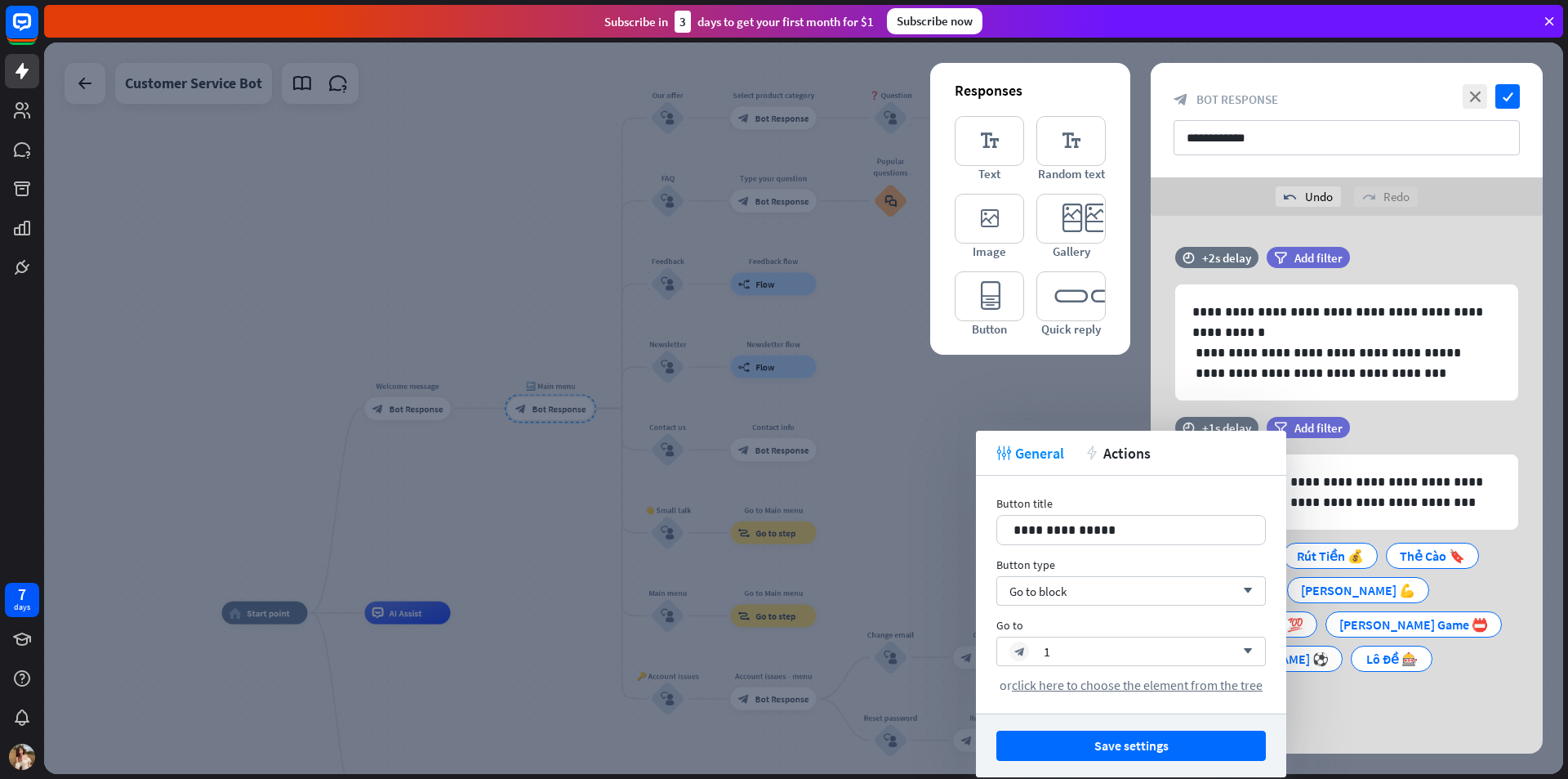
drag, startPoint x: 1084, startPoint y: 738, endPoint x: 1192, endPoint y: 716, distance: 110.2
click at [1085, 740] on button "Save settings" at bounding box center [1132, 746] width 270 height 31
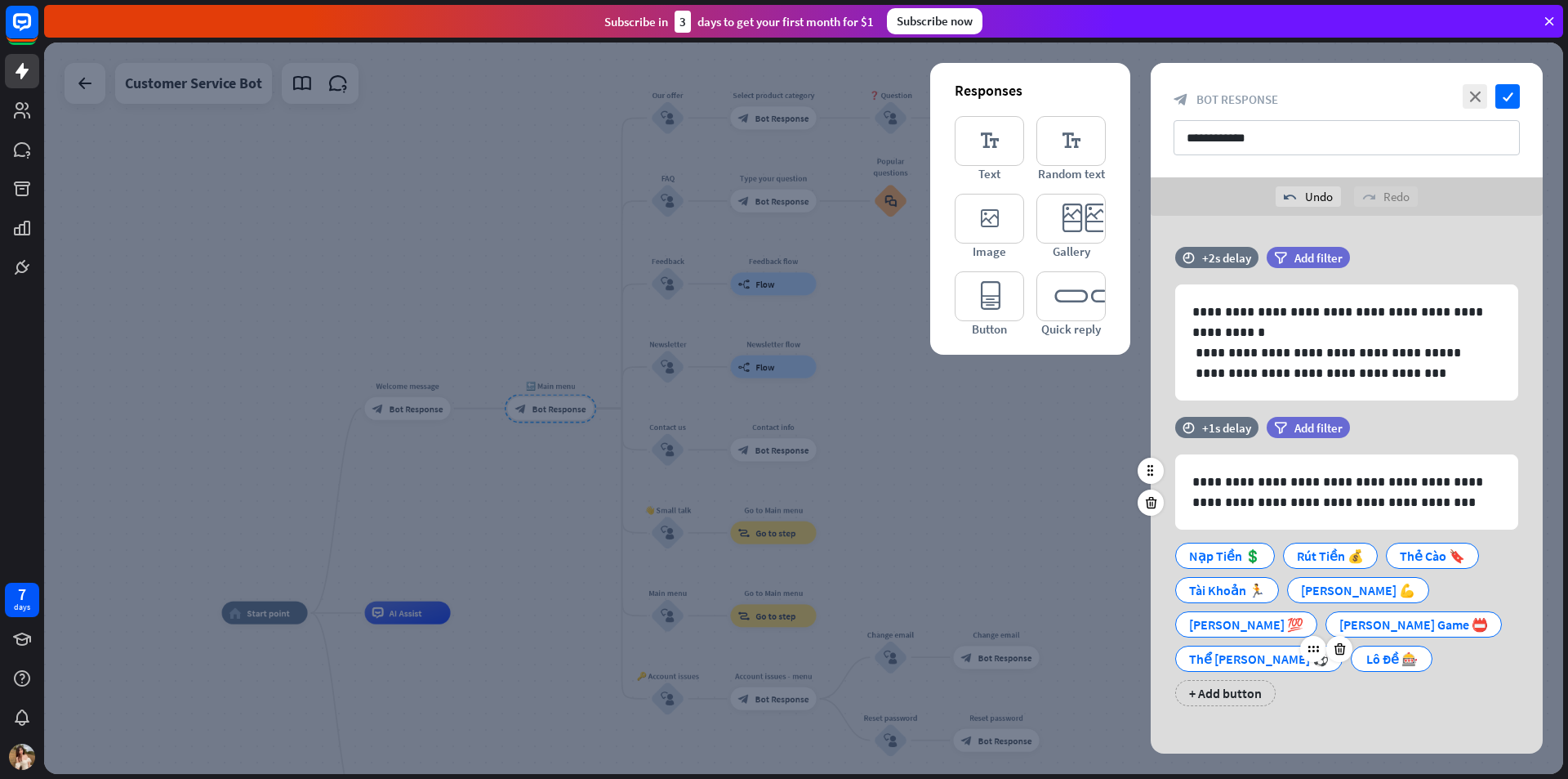
drag, startPoint x: 1217, startPoint y: 660, endPoint x: 1168, endPoint y: 644, distance: 51.5
click at [1216, 660] on div "Thể [PERSON_NAME] ️⚽" at bounding box center [1259, 659] width 139 height 25
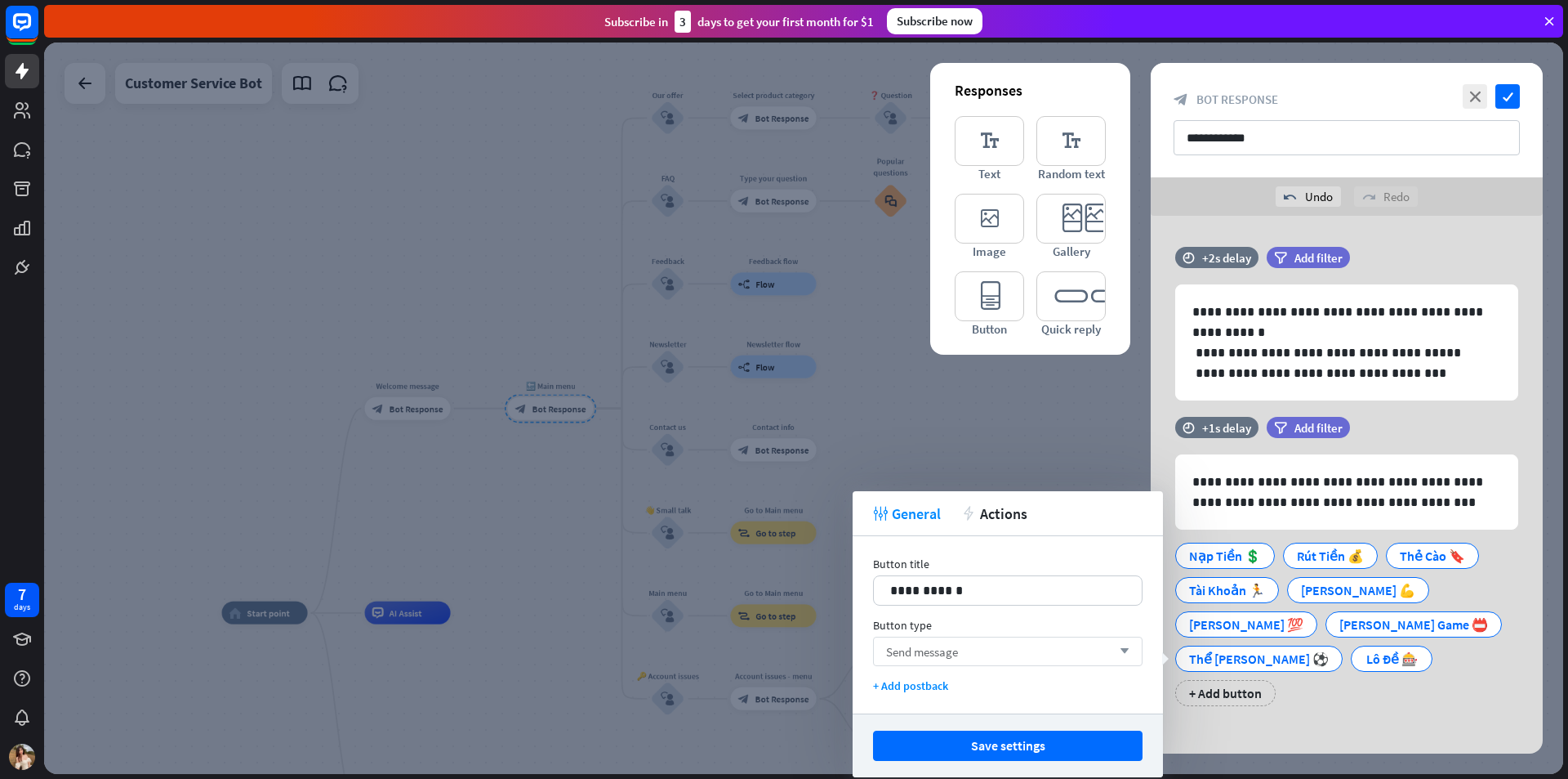
click at [1037, 642] on div "Send message arrow_down" at bounding box center [1008, 651] width 270 height 30
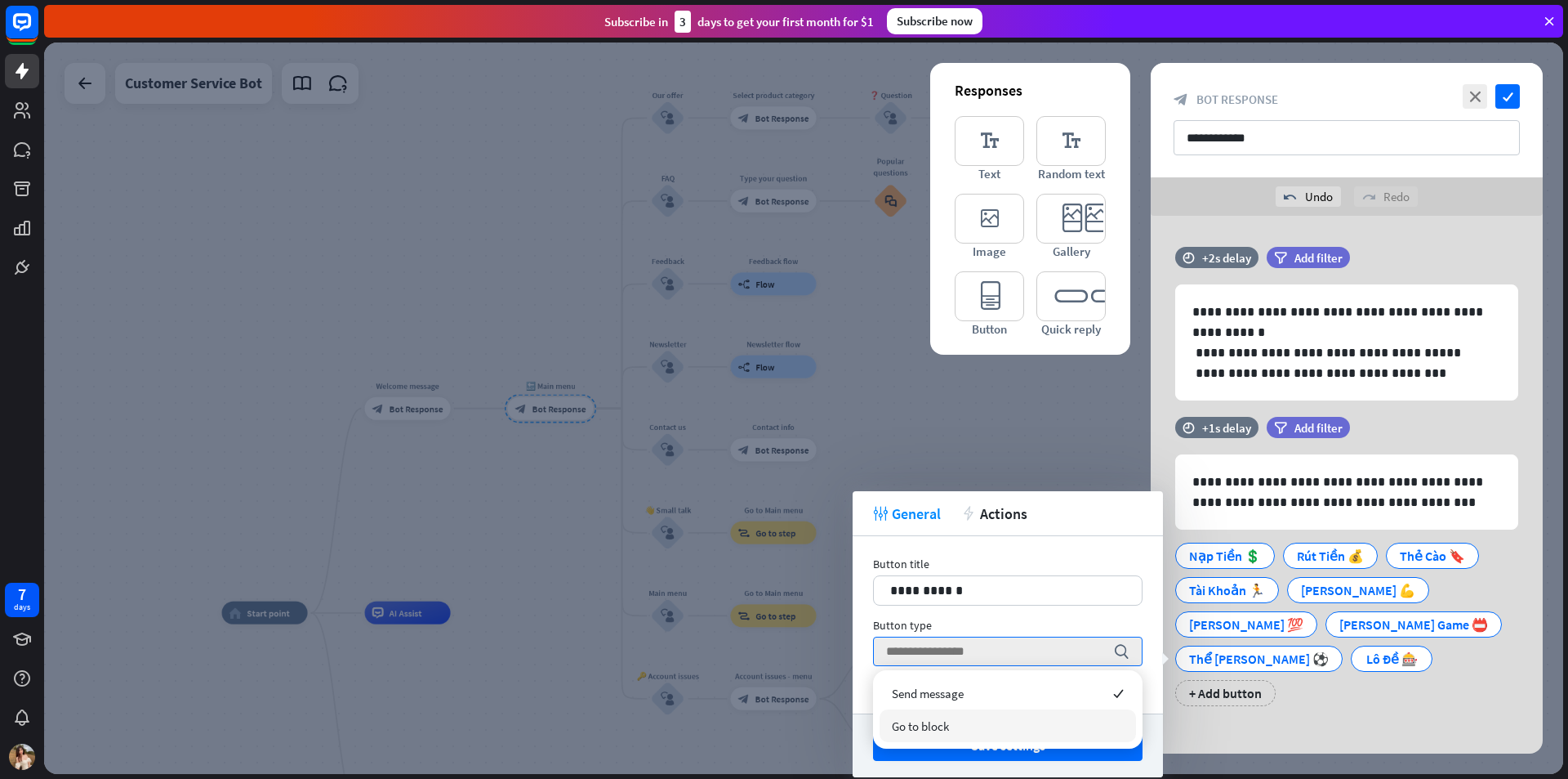
drag, startPoint x: 971, startPoint y: 726, endPoint x: 974, endPoint y: 703, distance: 23.2
click at [971, 725] on div "Go to block" at bounding box center [1007, 725] width 257 height 32
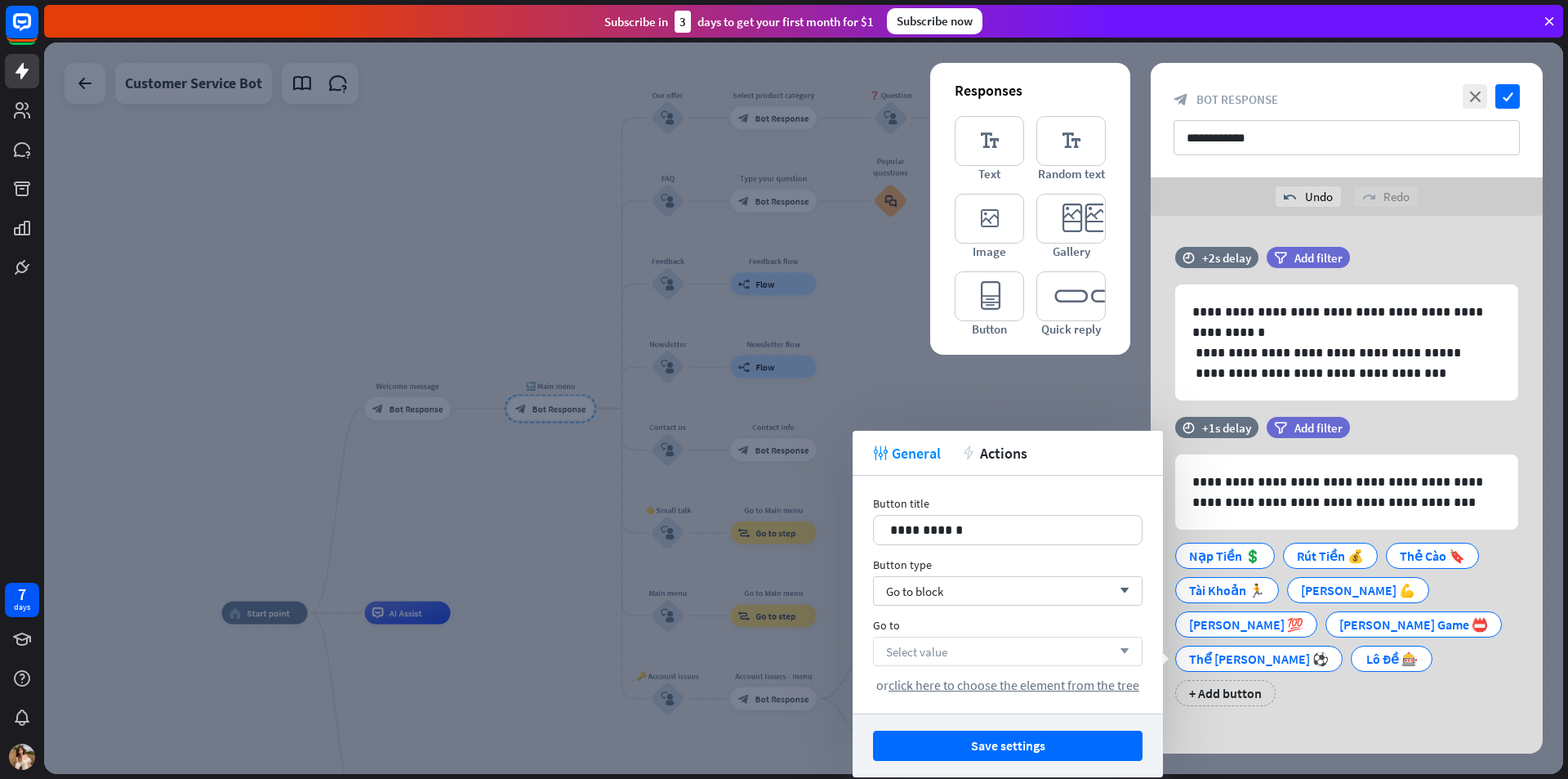
click at [972, 654] on div "Select value arrow_down" at bounding box center [1008, 651] width 270 height 30
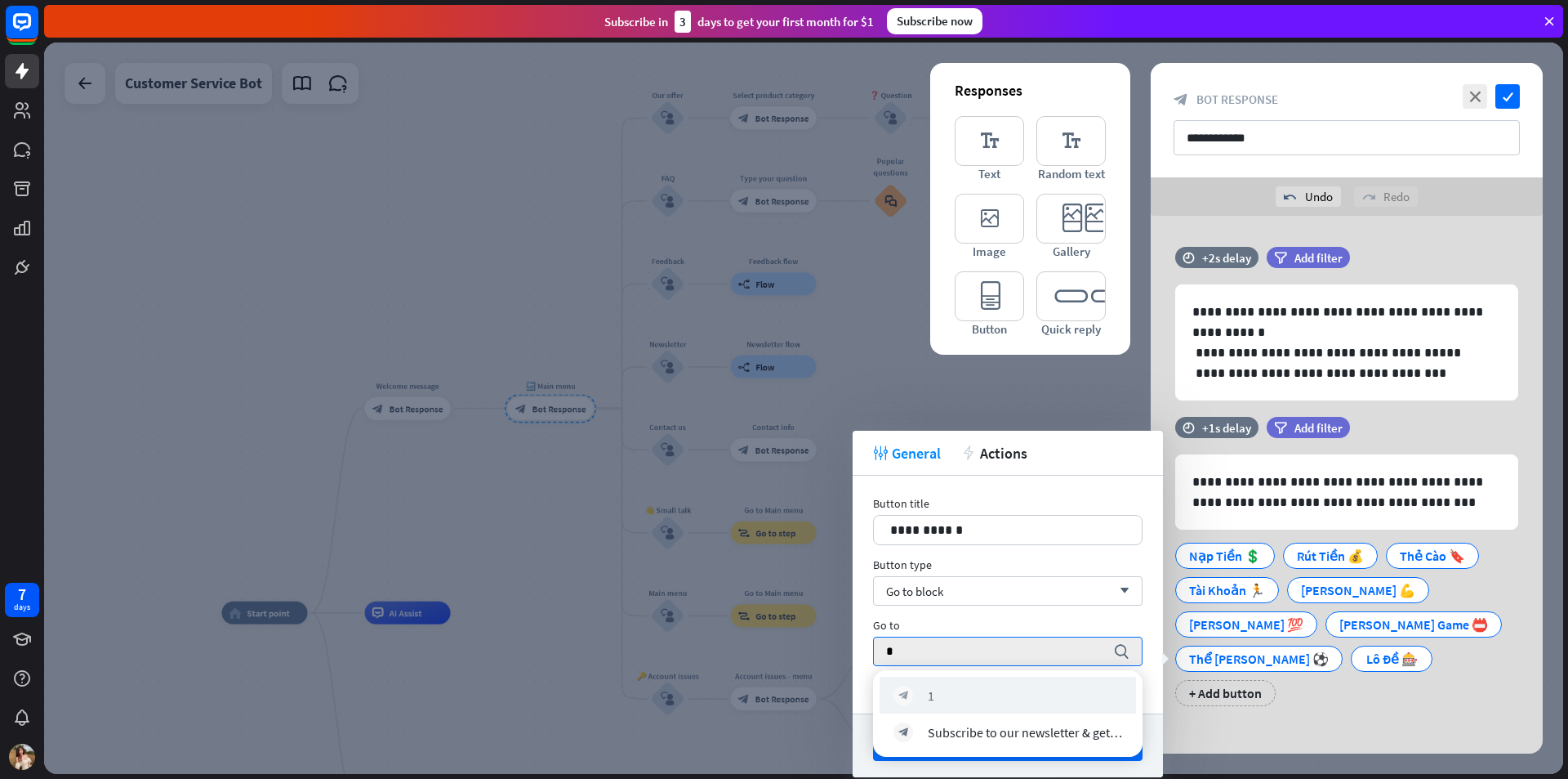
type input "*"
click at [946, 684] on div "block_bot_response 1" at bounding box center [1007, 695] width 257 height 37
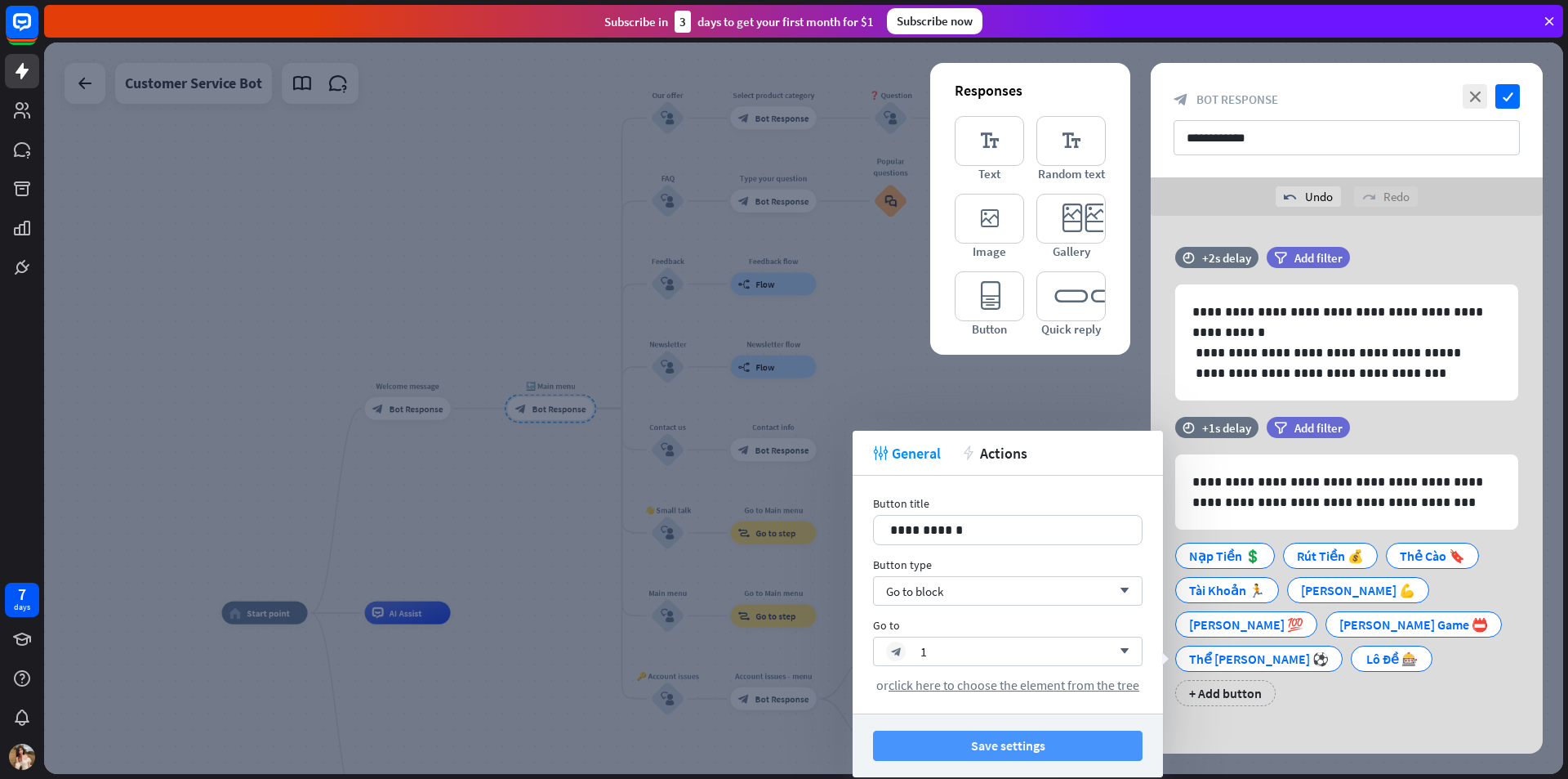
click at [1068, 750] on button "Save settings" at bounding box center [1008, 746] width 270 height 31
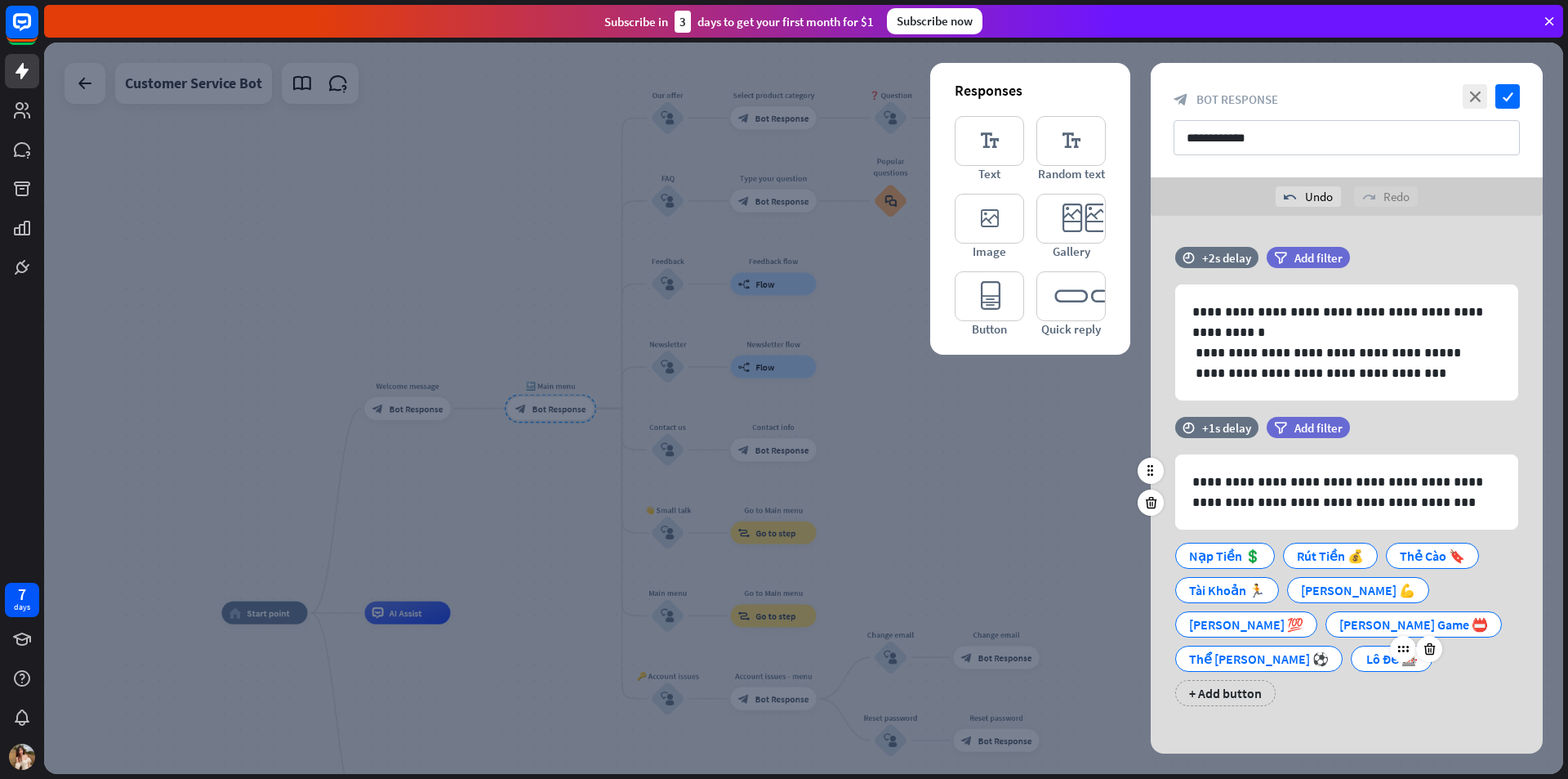
click at [1365, 660] on div "Lô Đề 🎰" at bounding box center [1392, 659] width 54 height 25
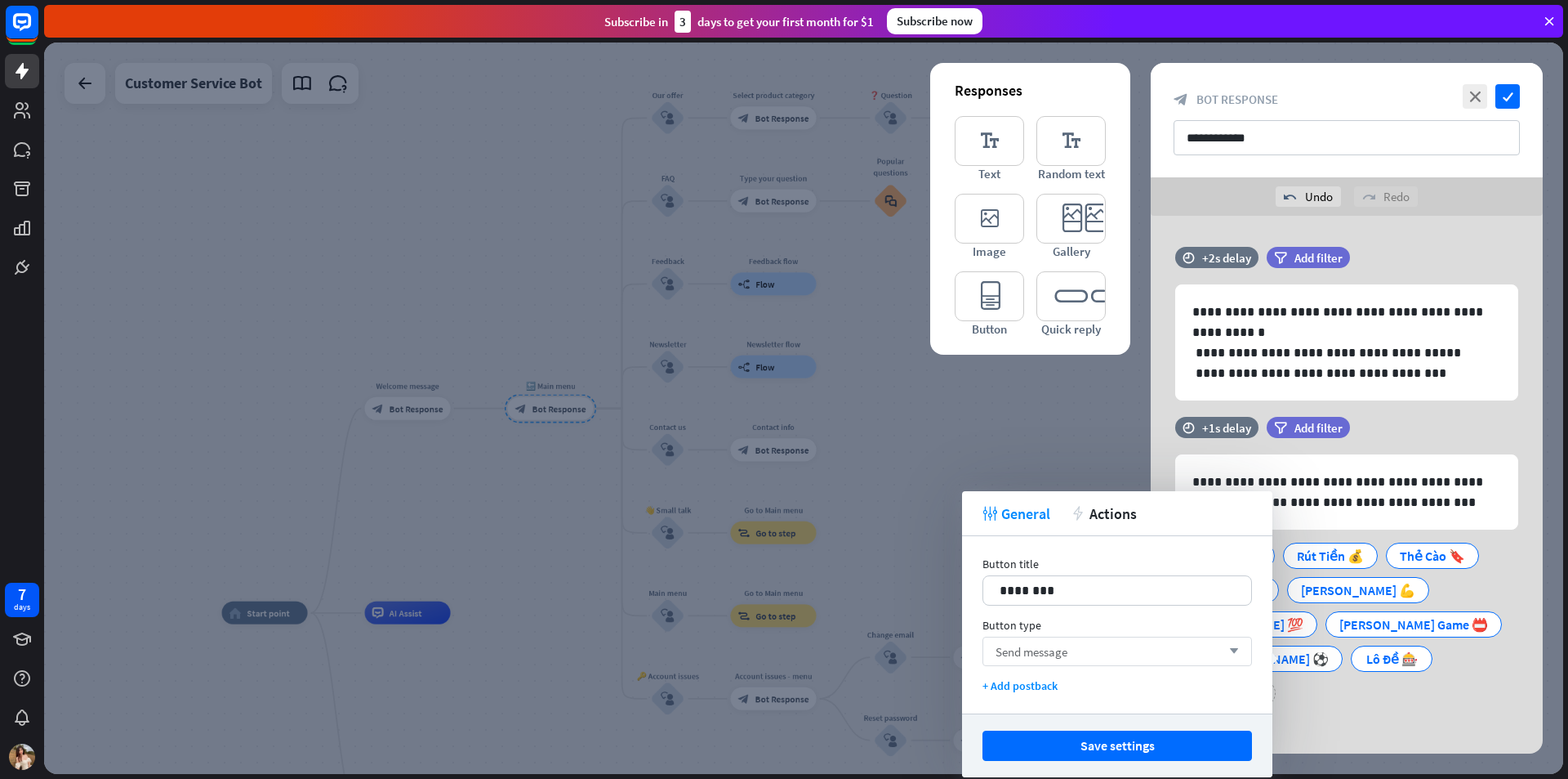
click at [1062, 644] on span "Send message" at bounding box center [1032, 652] width 72 height 16
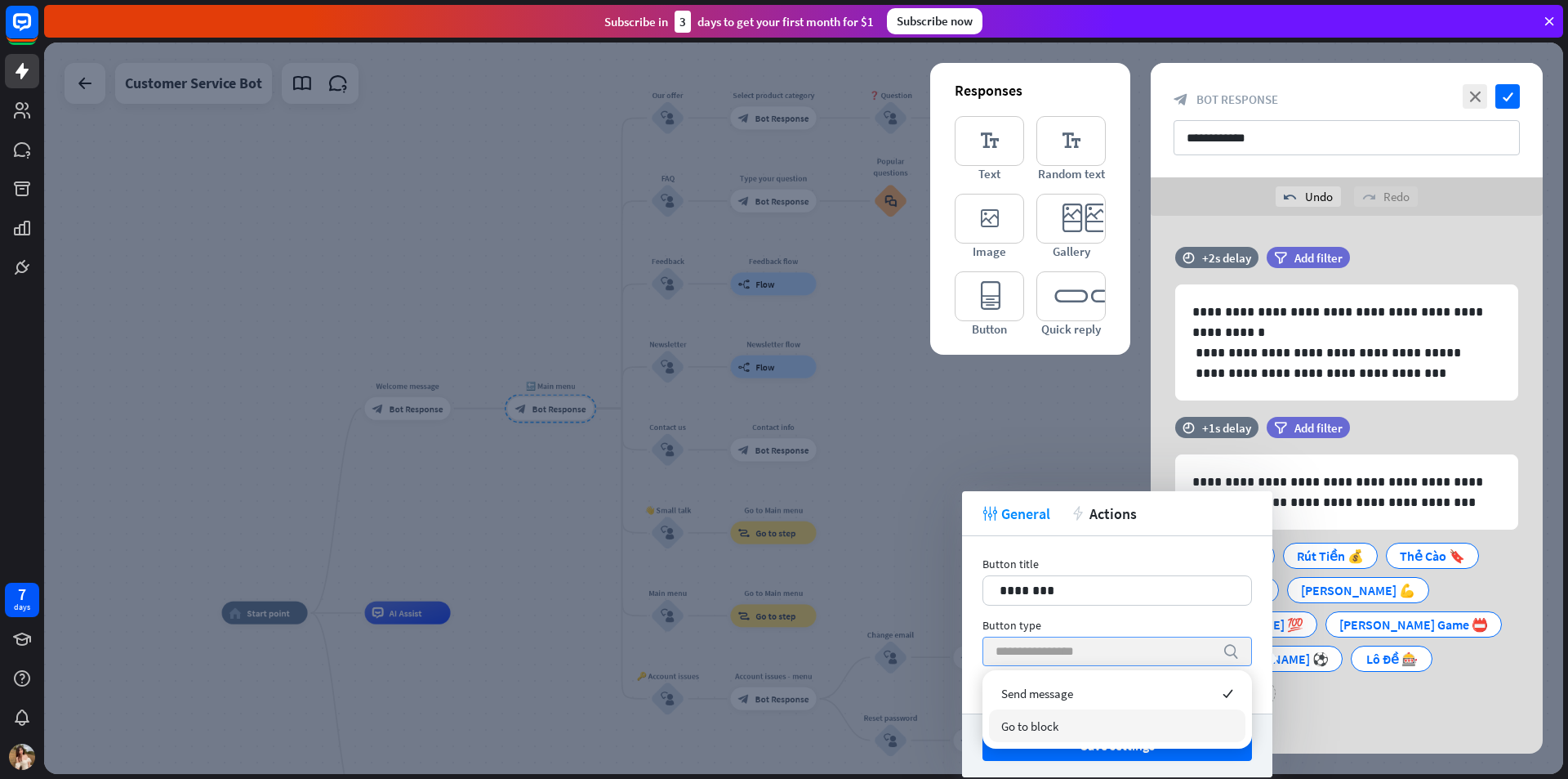
drag, startPoint x: 1047, startPoint y: 723, endPoint x: 1075, endPoint y: 694, distance: 40.3
click at [1047, 723] on span "Go to block" at bounding box center [1029, 726] width 57 height 16
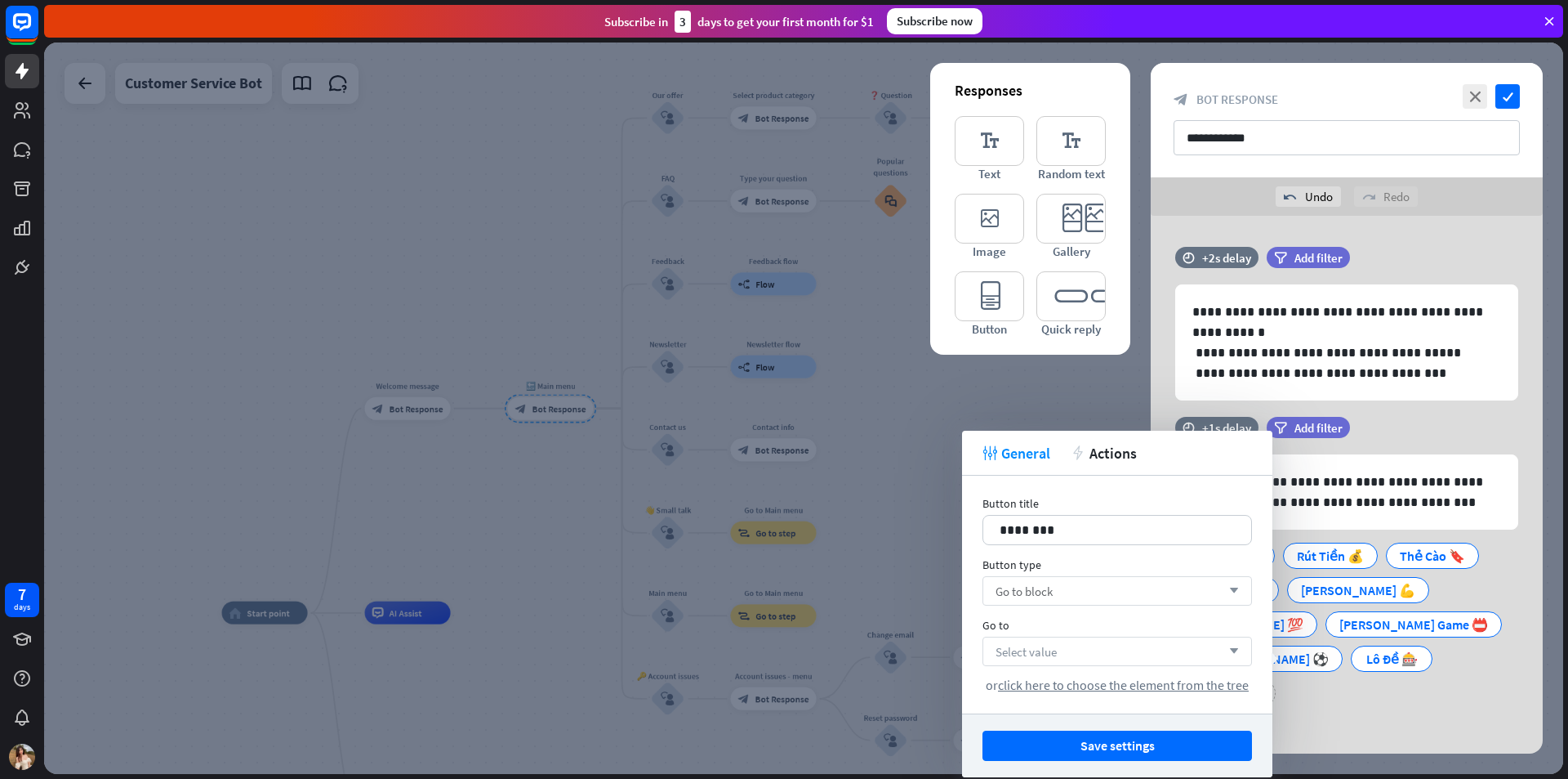
click at [1078, 654] on div "Select value arrow_down" at bounding box center [1118, 651] width 270 height 30
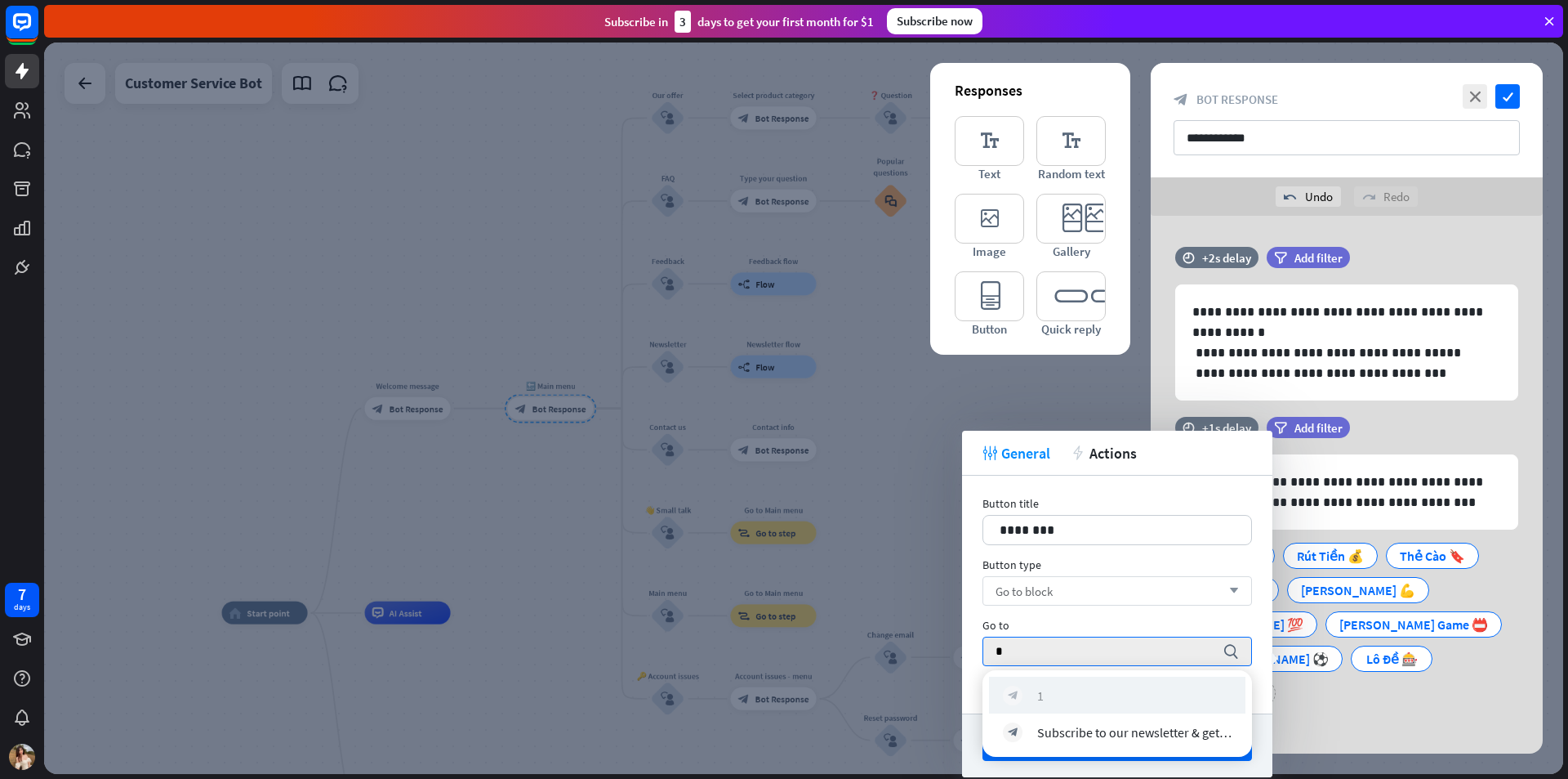
type input "*"
click at [1053, 687] on div "block_bot_response 1" at bounding box center [1117, 695] width 229 height 19
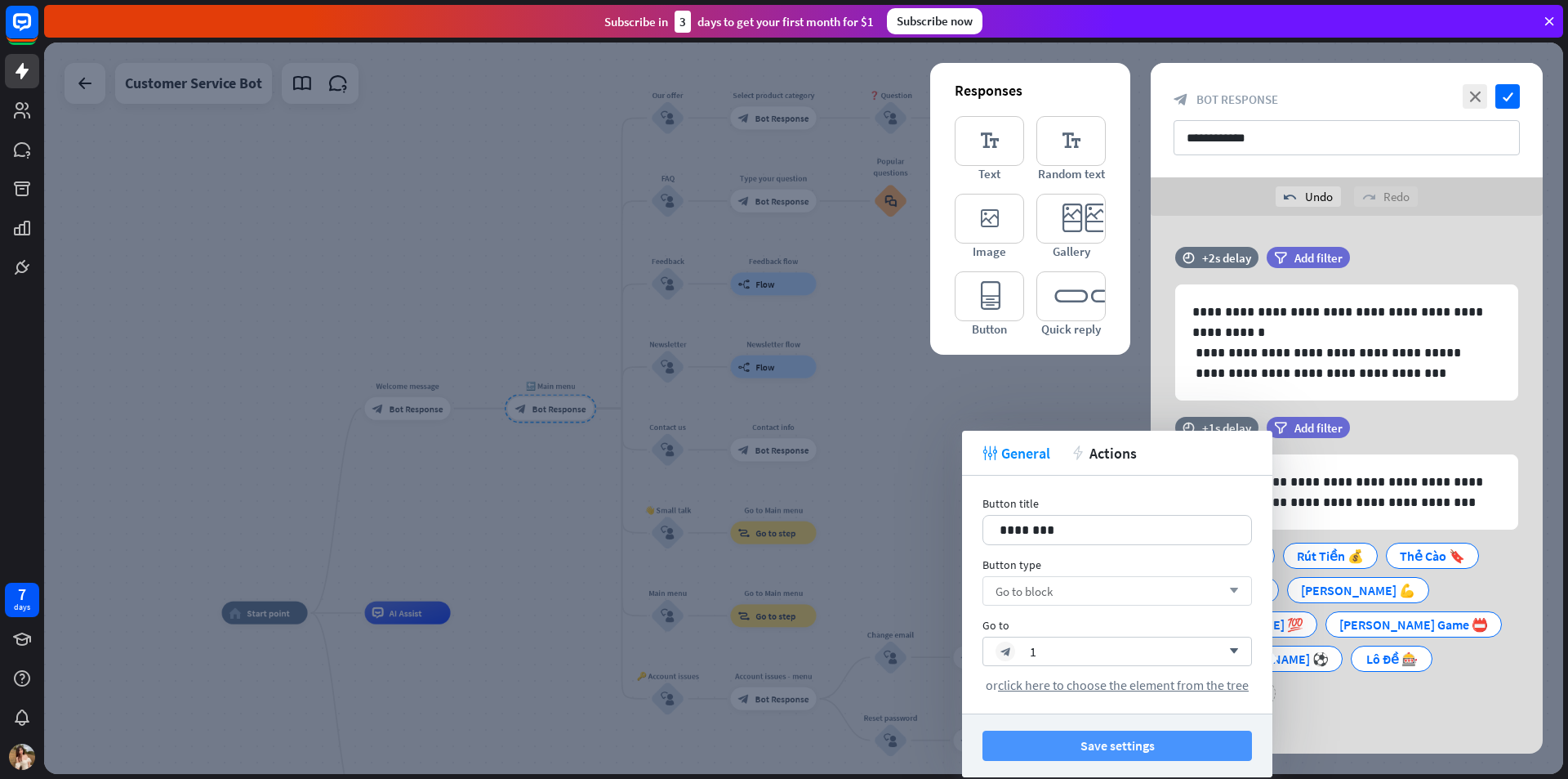
click at [1120, 738] on button "Save settings" at bounding box center [1118, 746] width 270 height 31
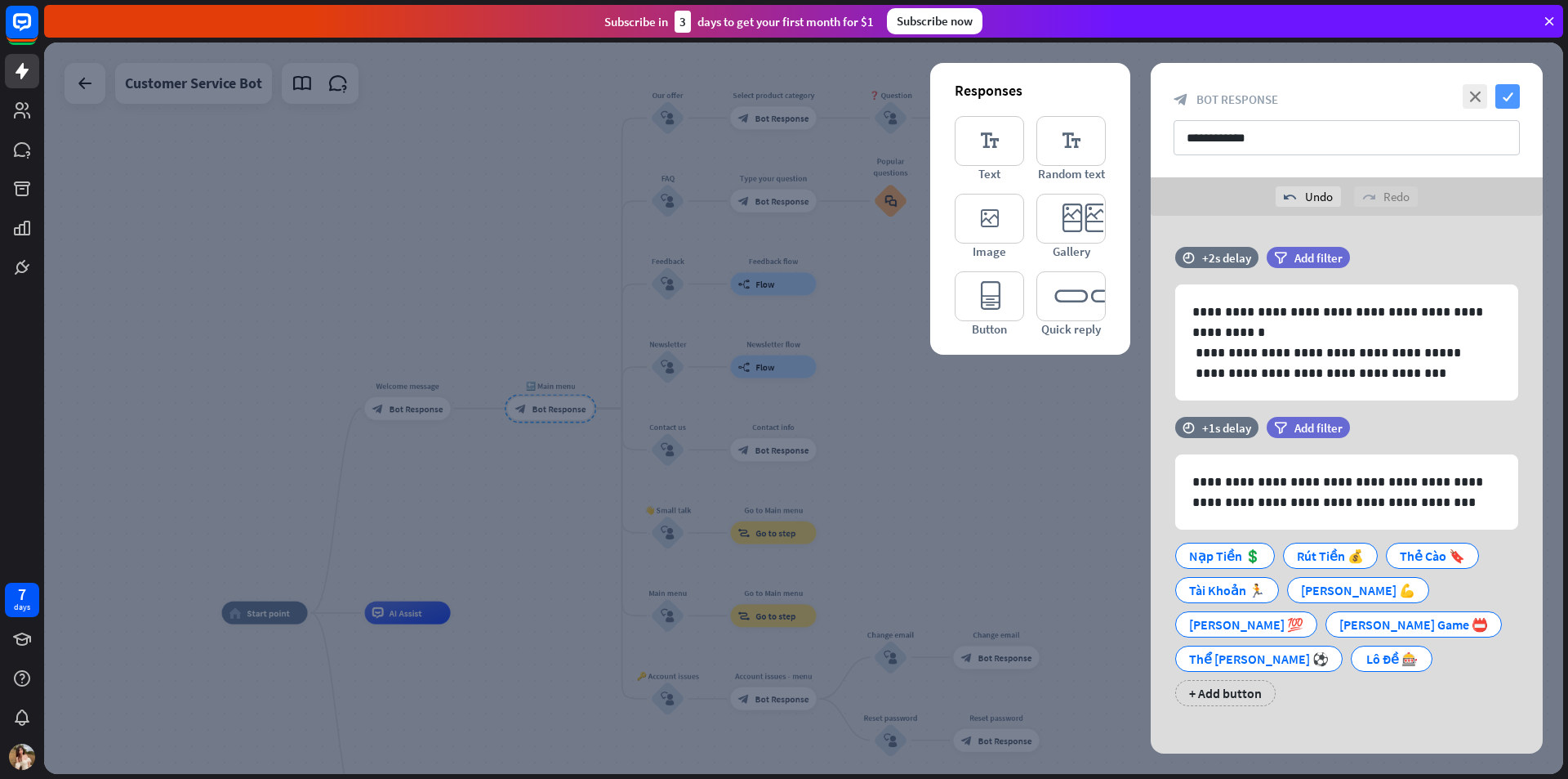
click at [1511, 102] on icon "check" at bounding box center [1508, 96] width 25 height 25
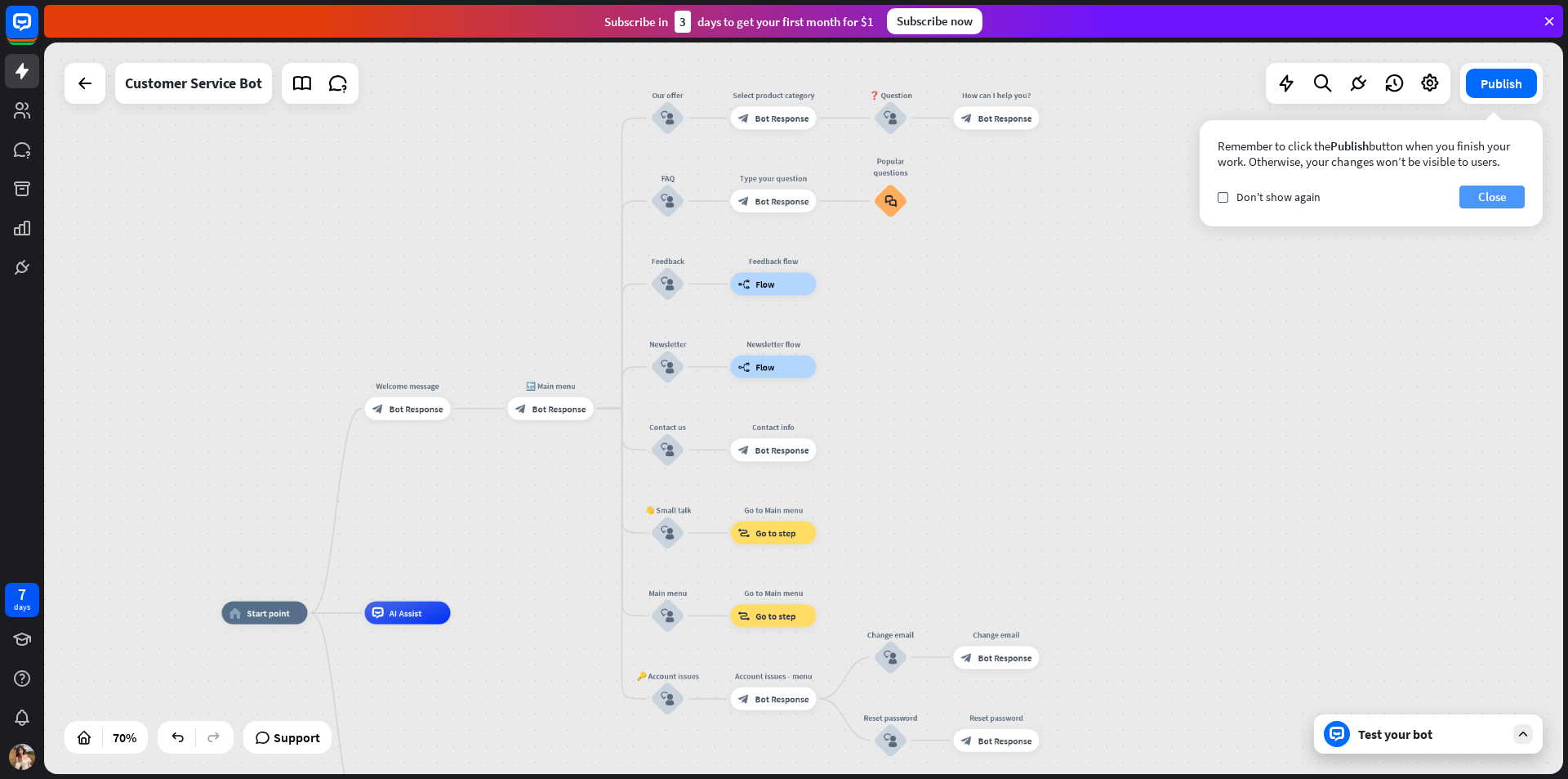
click at [1468, 193] on button "Close" at bounding box center [1492, 197] width 66 height 23
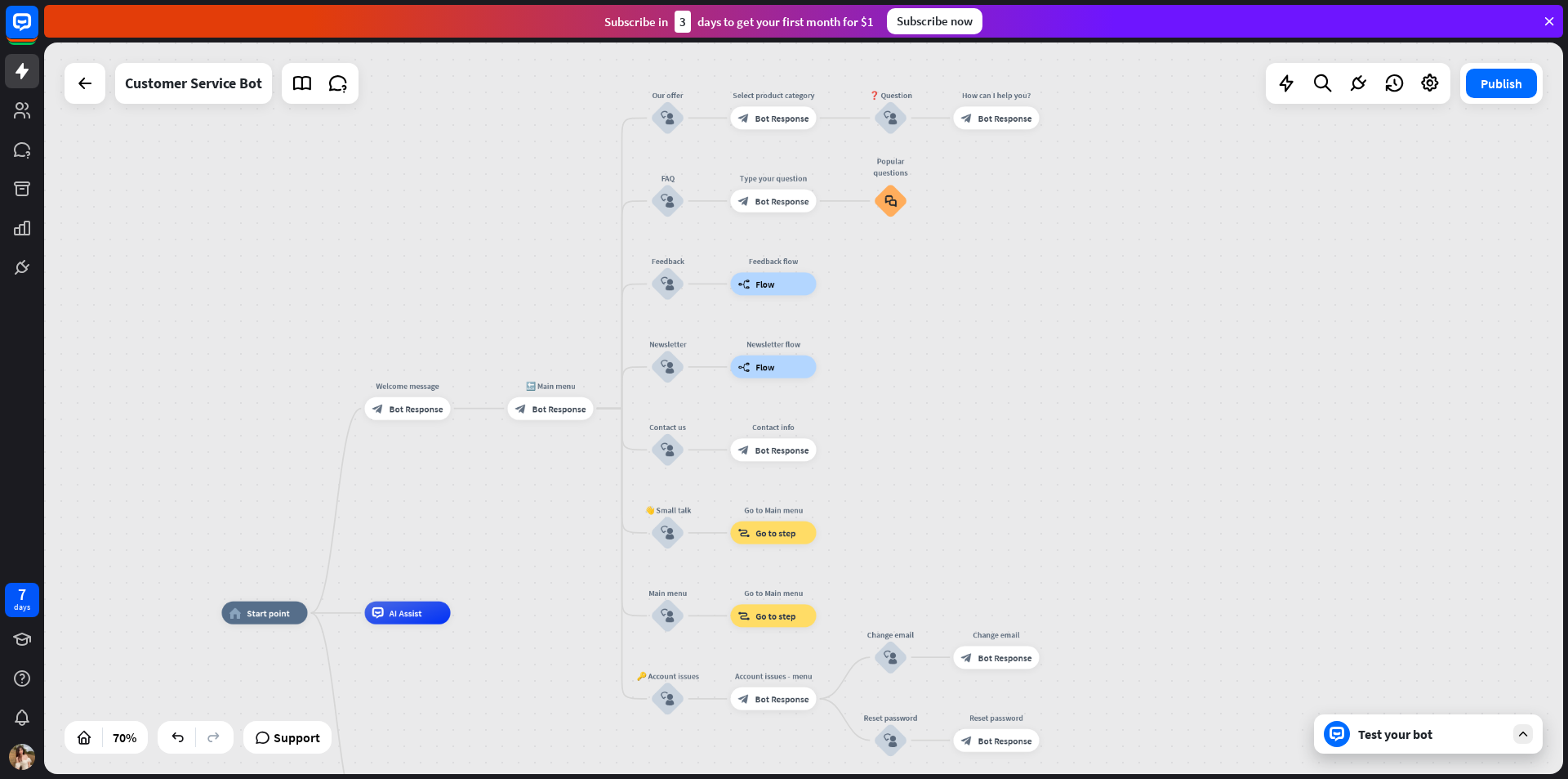
click at [1514, 101] on div "Publish" at bounding box center [1501, 83] width 82 height 41
click at [1509, 99] on div "Publish" at bounding box center [1501, 83] width 82 height 41
click at [1497, 92] on button "Publish" at bounding box center [1501, 83] width 71 height 30
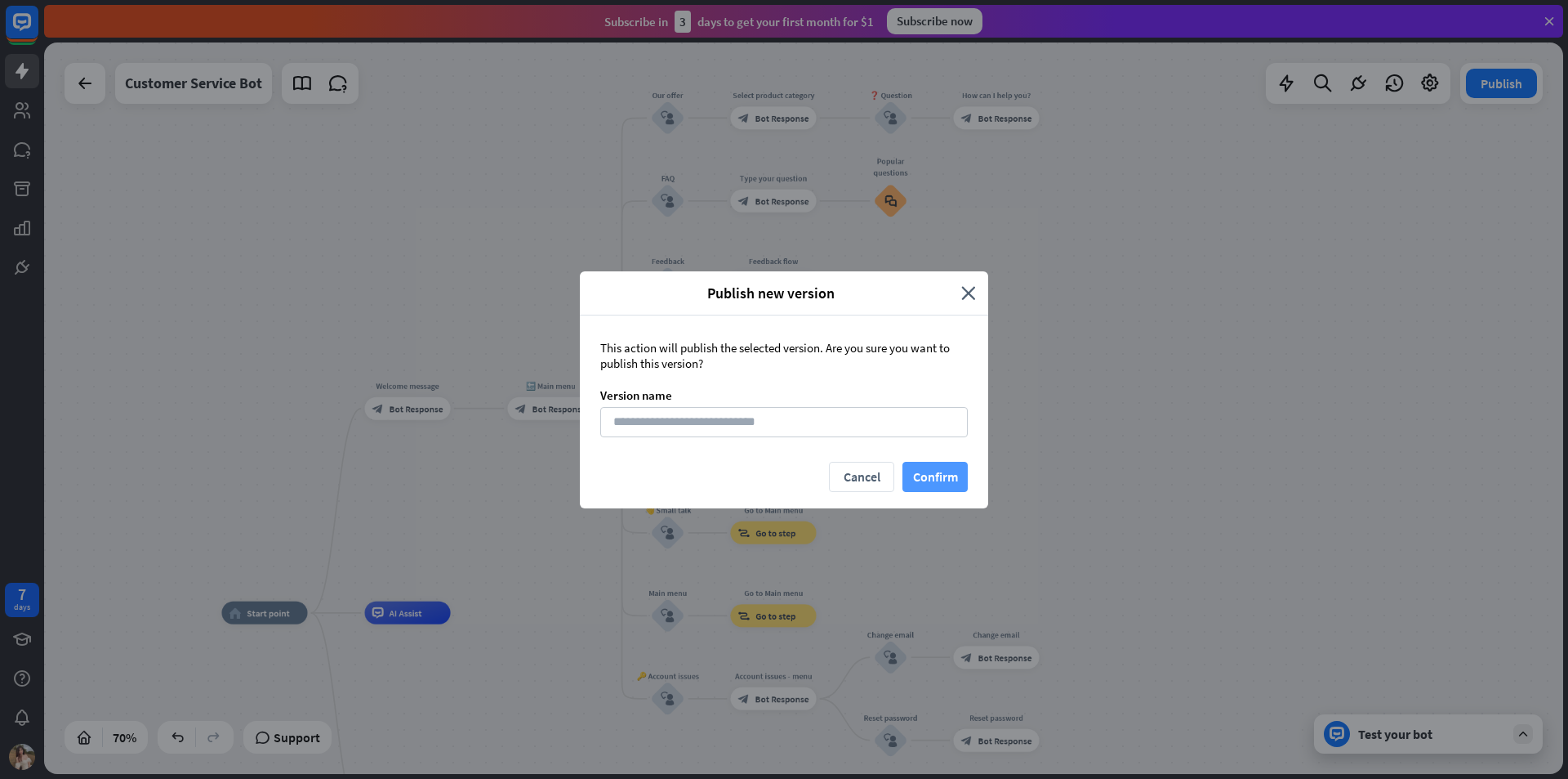
click at [952, 478] on button "Confirm" at bounding box center [935, 477] width 66 height 31
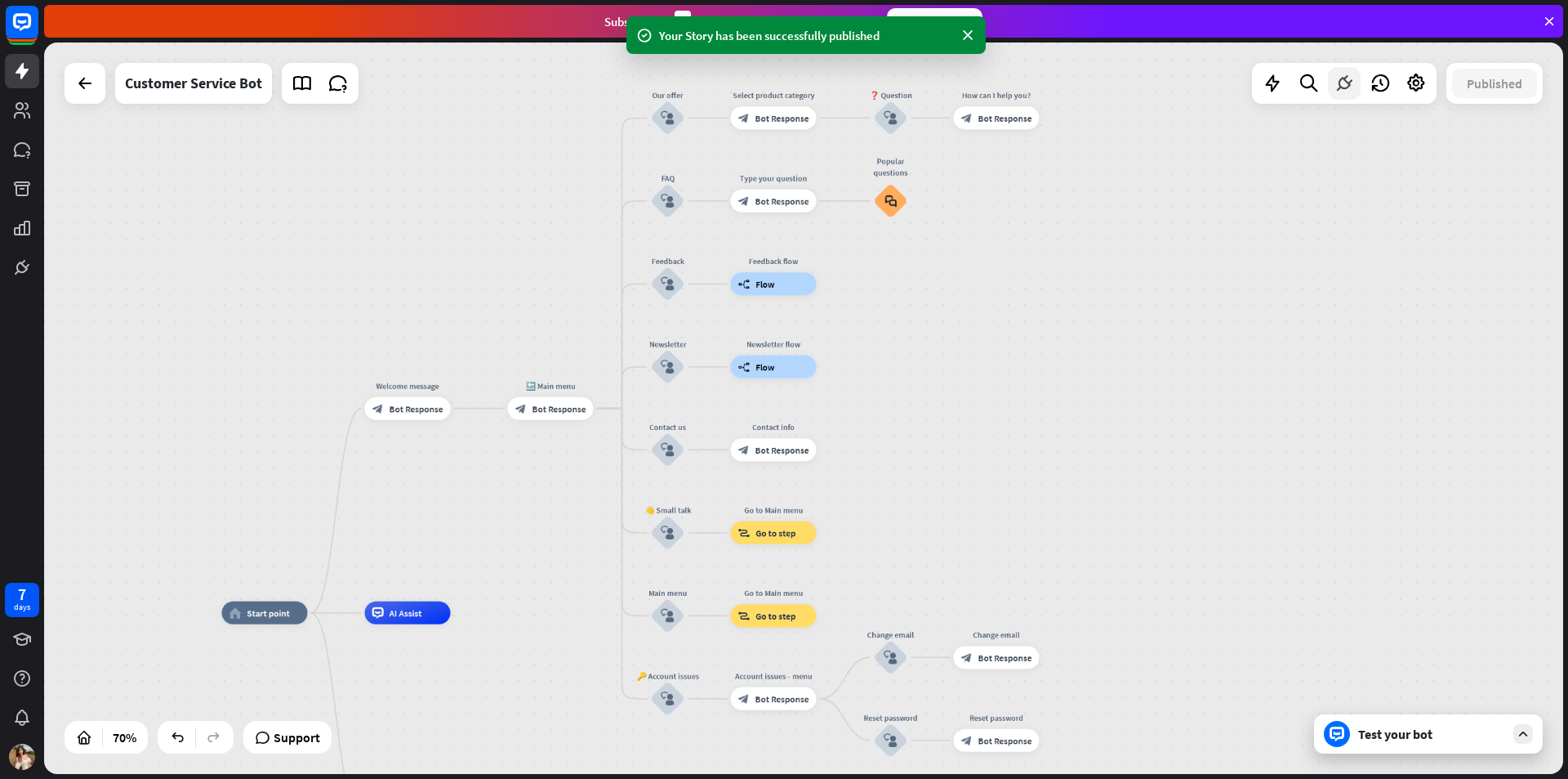
click at [1353, 77] on icon at bounding box center [1345, 83] width 21 height 21
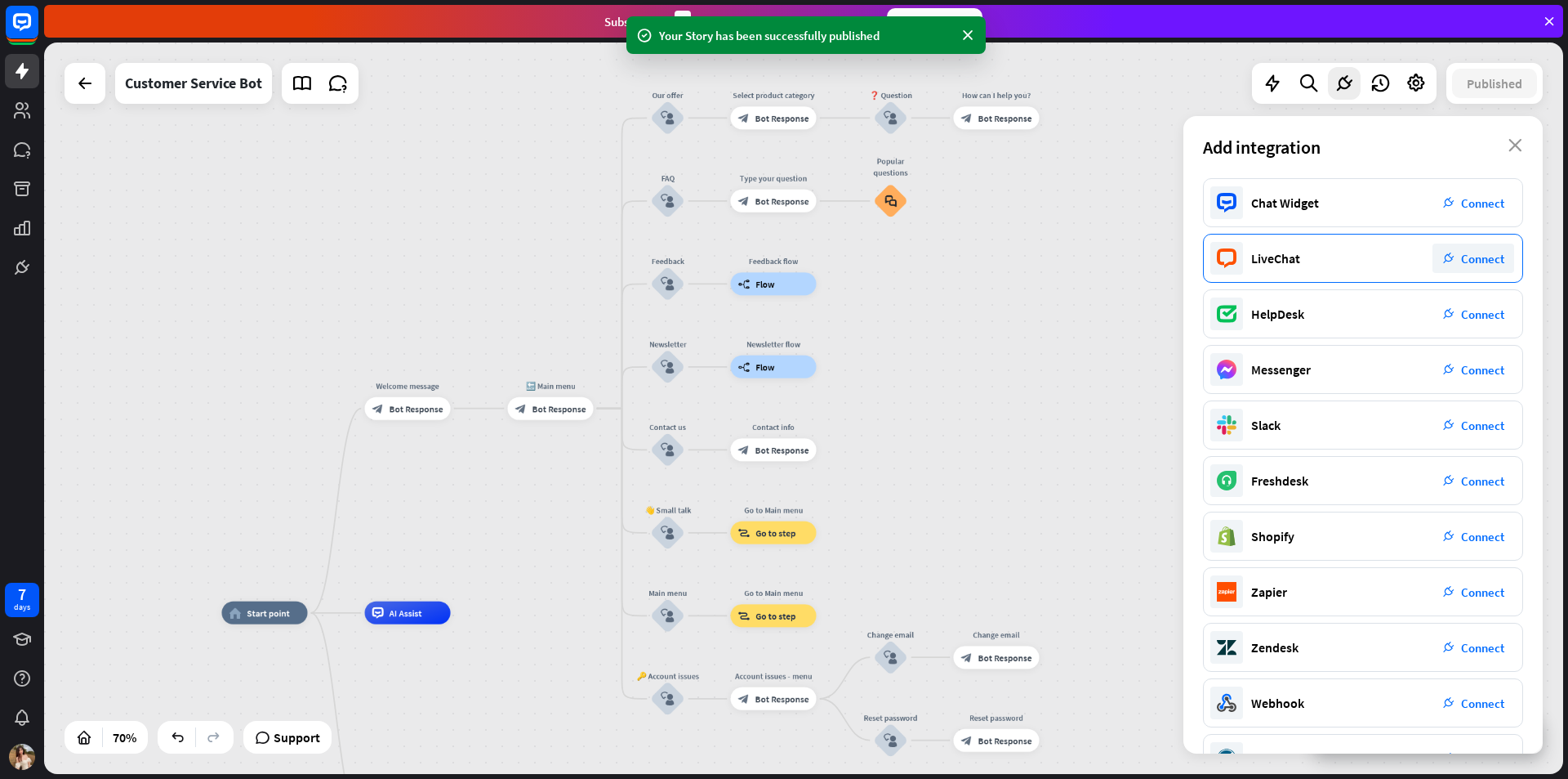
click at [1469, 251] on span "Connect" at bounding box center [1482, 258] width 43 height 16
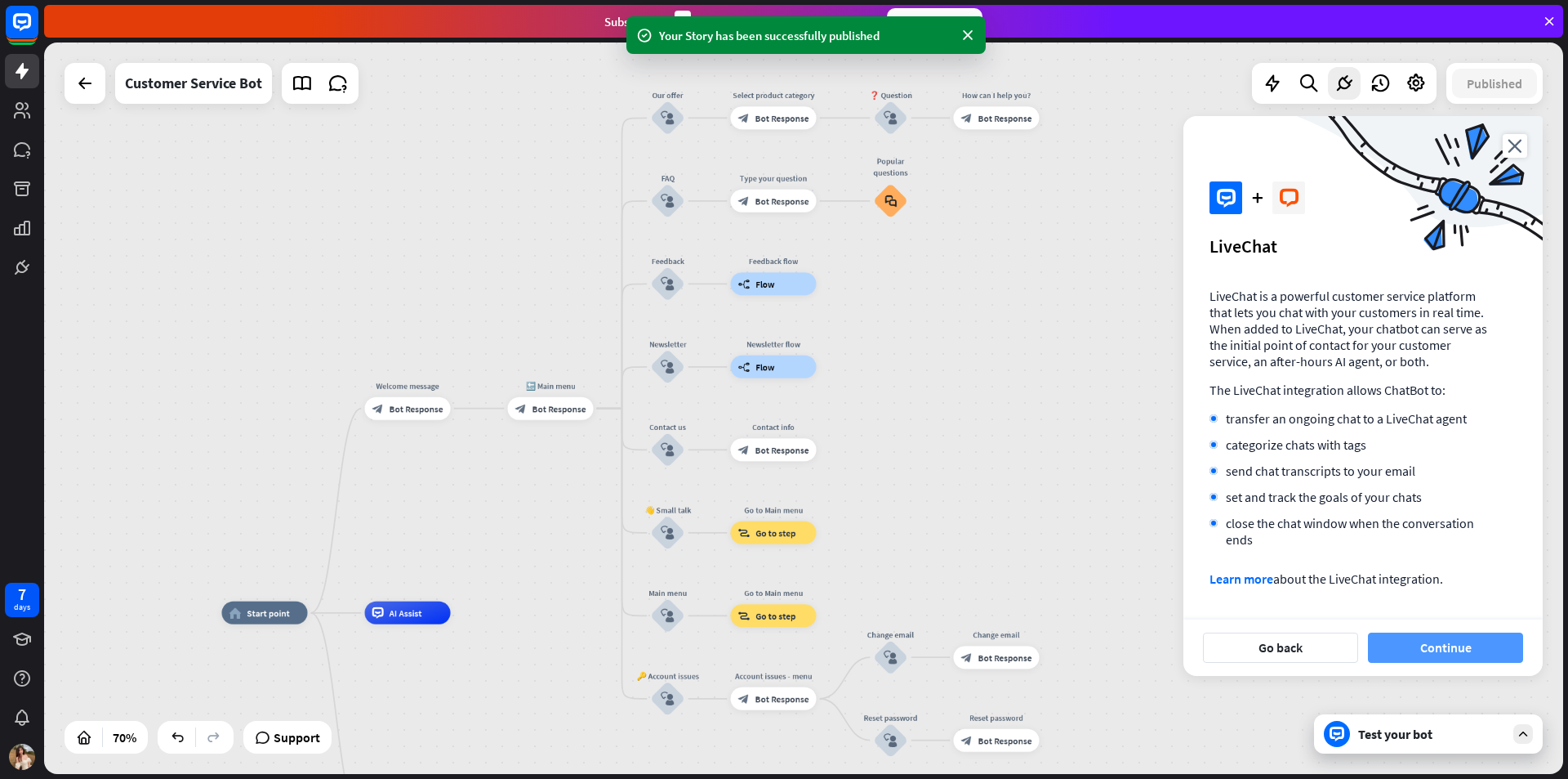
click at [1430, 641] on button "Continue" at bounding box center [1445, 648] width 155 height 31
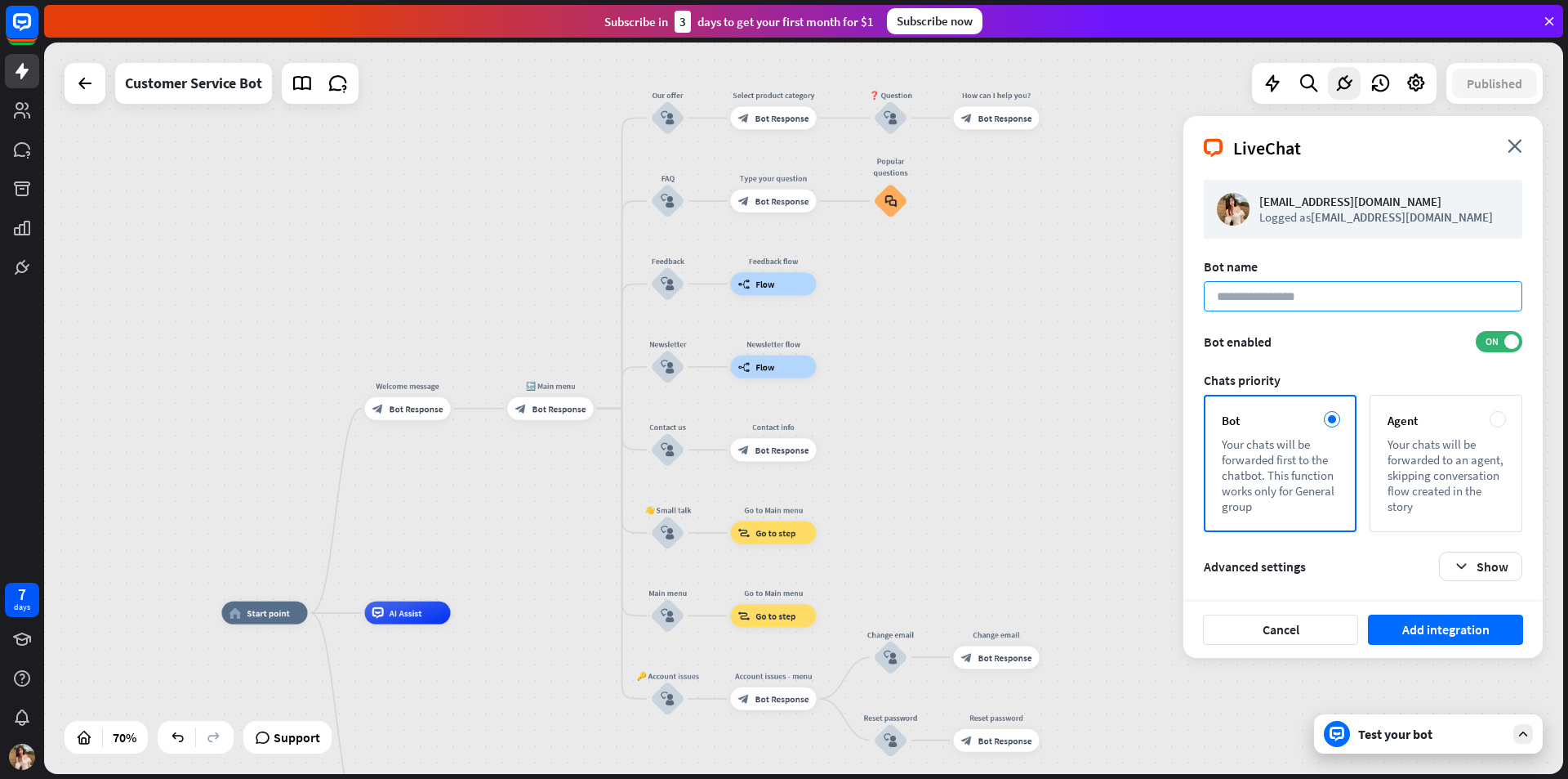
click at [1265, 291] on input at bounding box center [1364, 296] width 319 height 31
type input "**********"
click at [1418, 624] on button "Add integration" at bounding box center [1445, 629] width 155 height 31
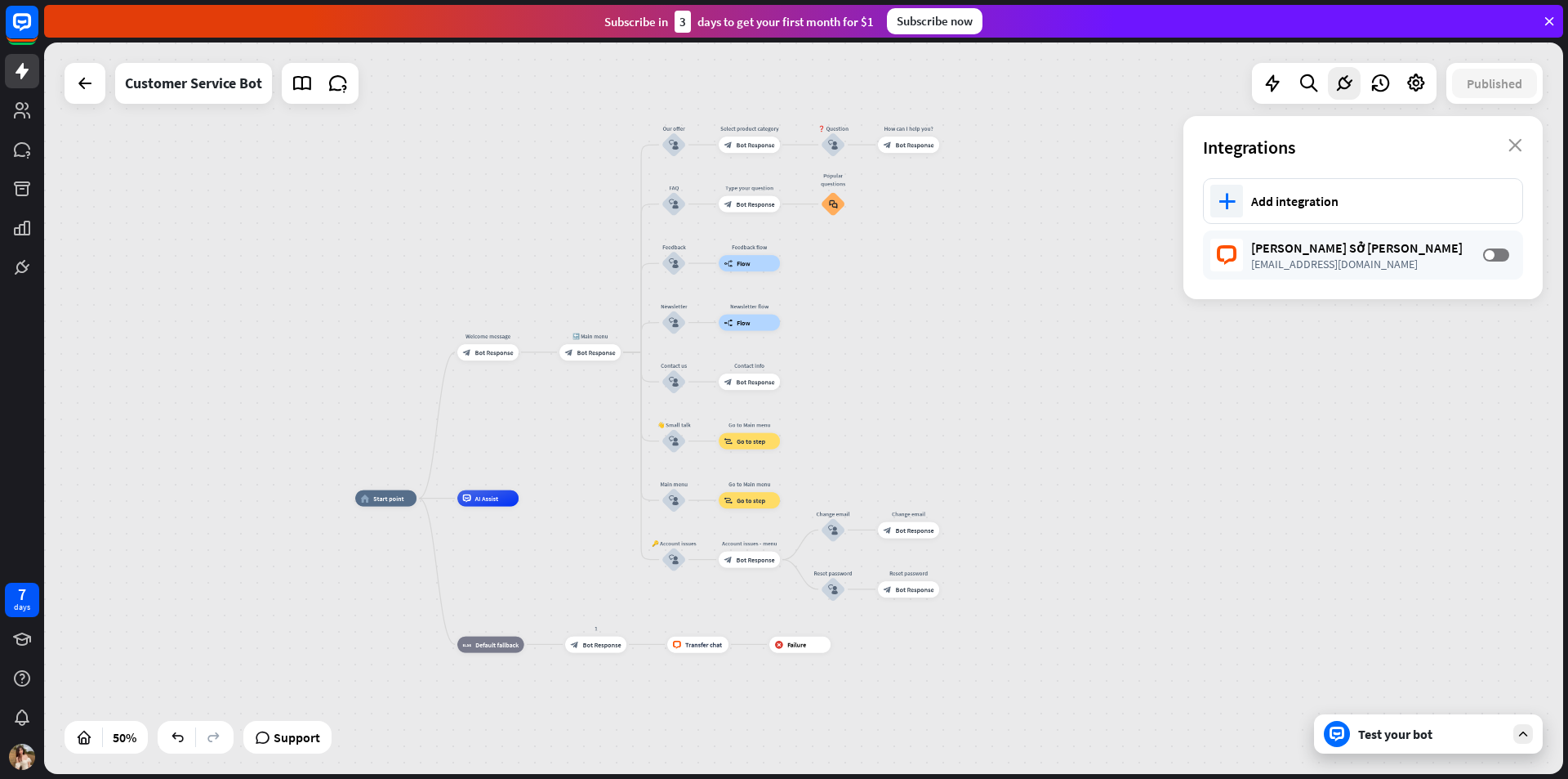
drag, startPoint x: 451, startPoint y: 139, endPoint x: 713, endPoint y: 181, distance: 265.3
click at [499, 158] on div "home_2 Start point Welcome message block_bot_response Bot Response 🔙 Main menu …" at bounding box center [803, 407] width 1519 height 732
click at [1494, 257] on span at bounding box center [1489, 254] width 10 height 10
click at [1319, 244] on div "[PERSON_NAME] Sở [PERSON_NAME]" at bounding box center [1360, 247] width 215 height 17
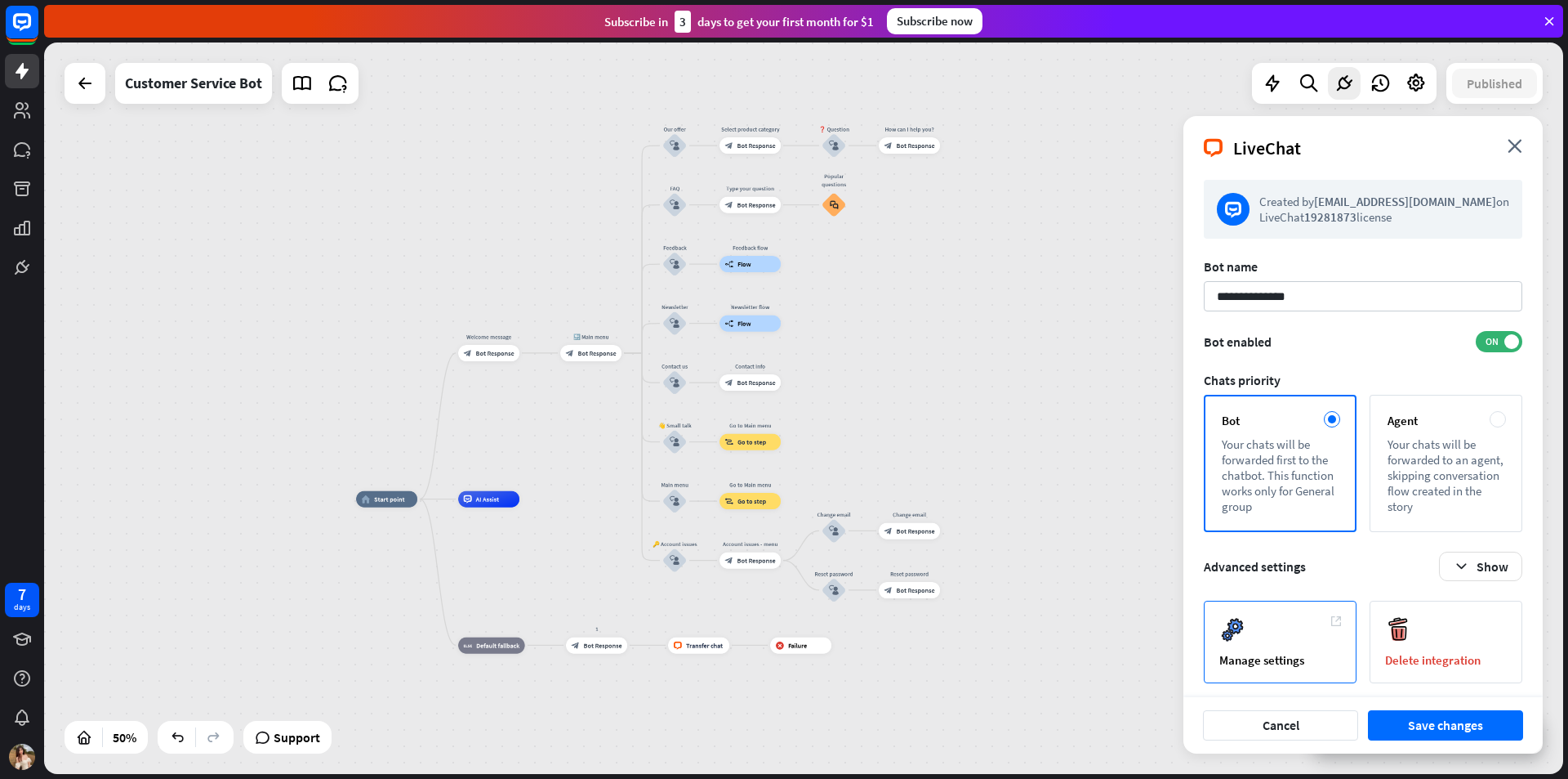
click at [1285, 644] on div "Manage settings" at bounding box center [1281, 641] width 152 height 82
